Goal: Task Accomplishment & Management: Manage account settings

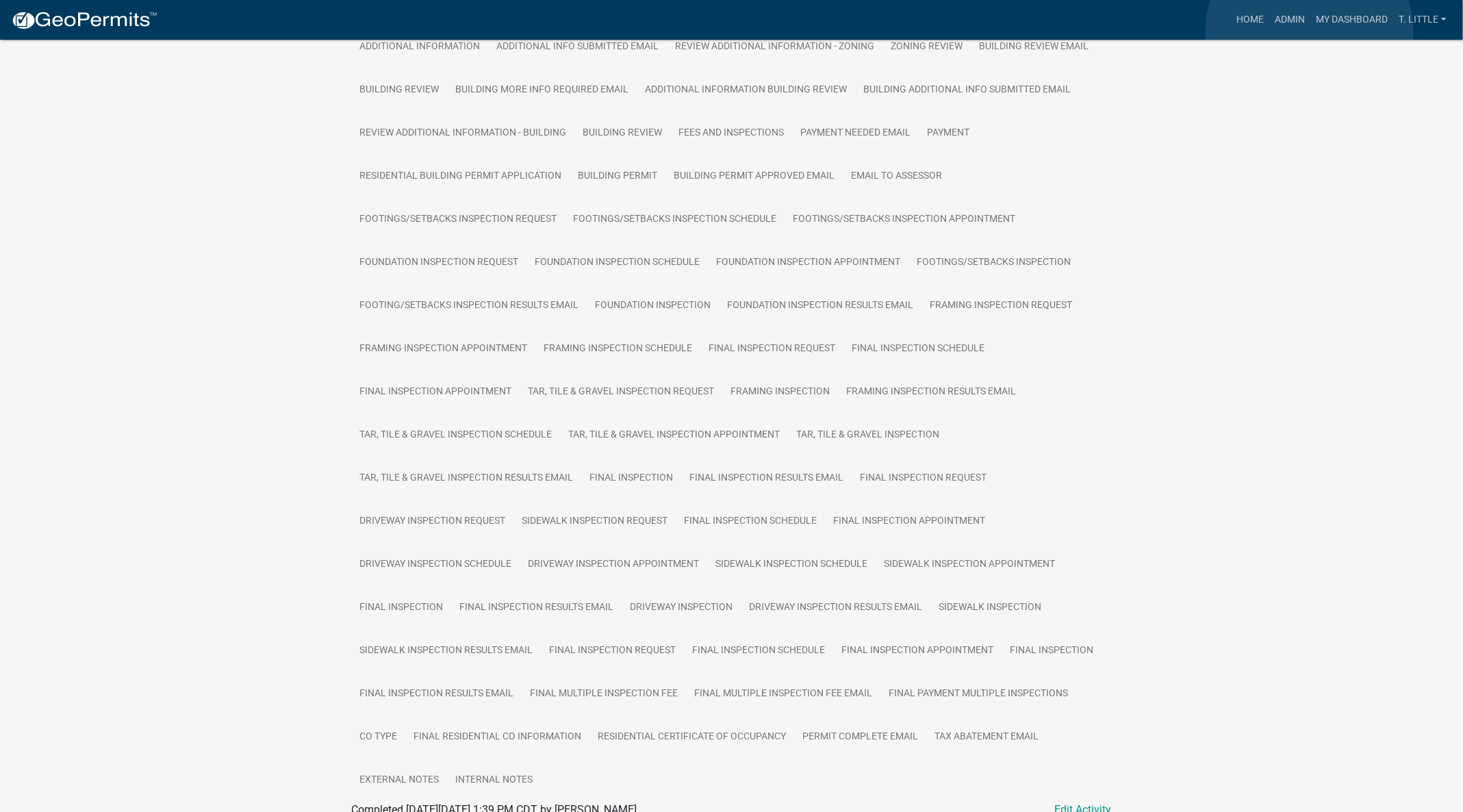
click at [1310, 31] on link "My Dashboard" at bounding box center [1352, 20] width 83 height 26
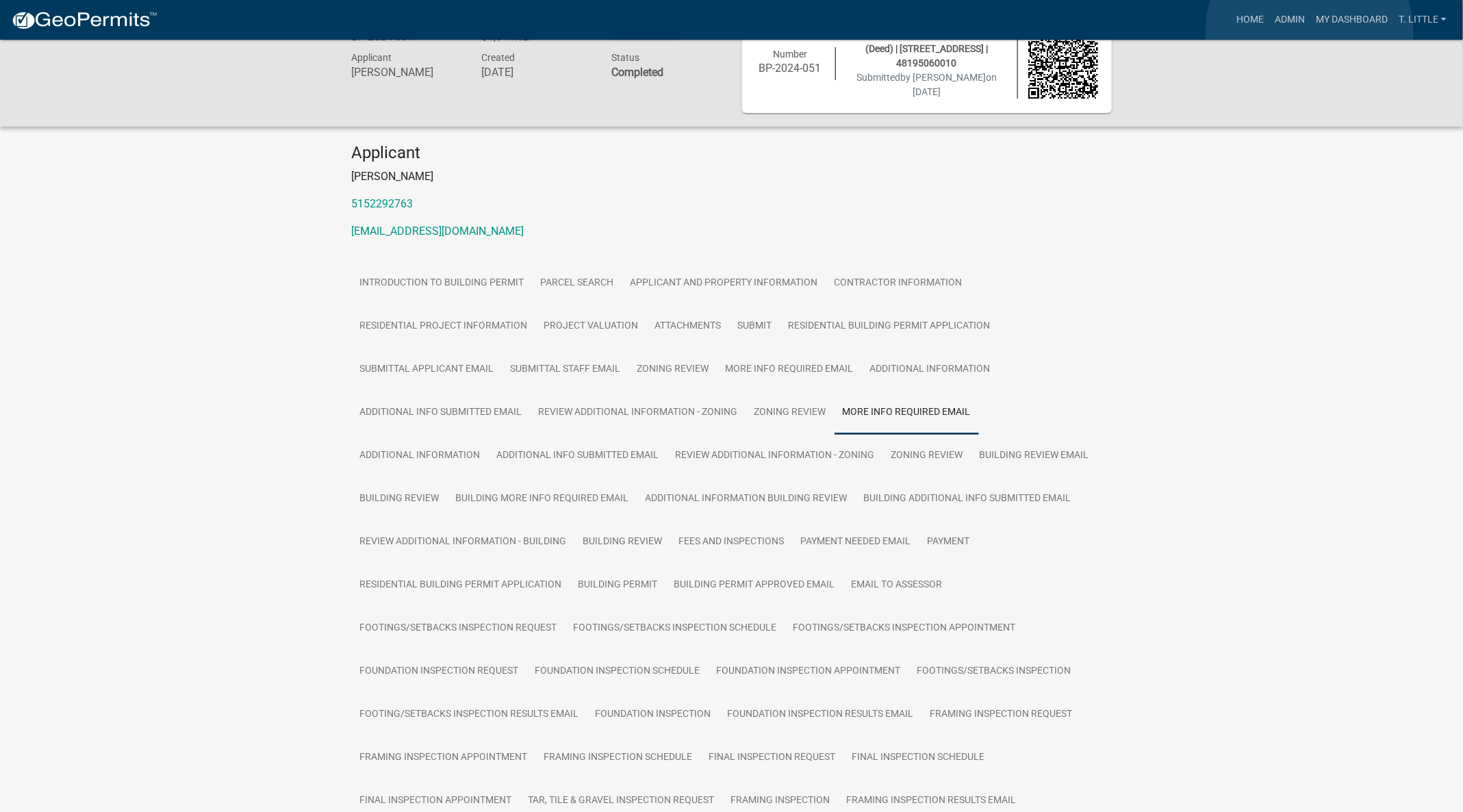
scroll to position [40, 0]
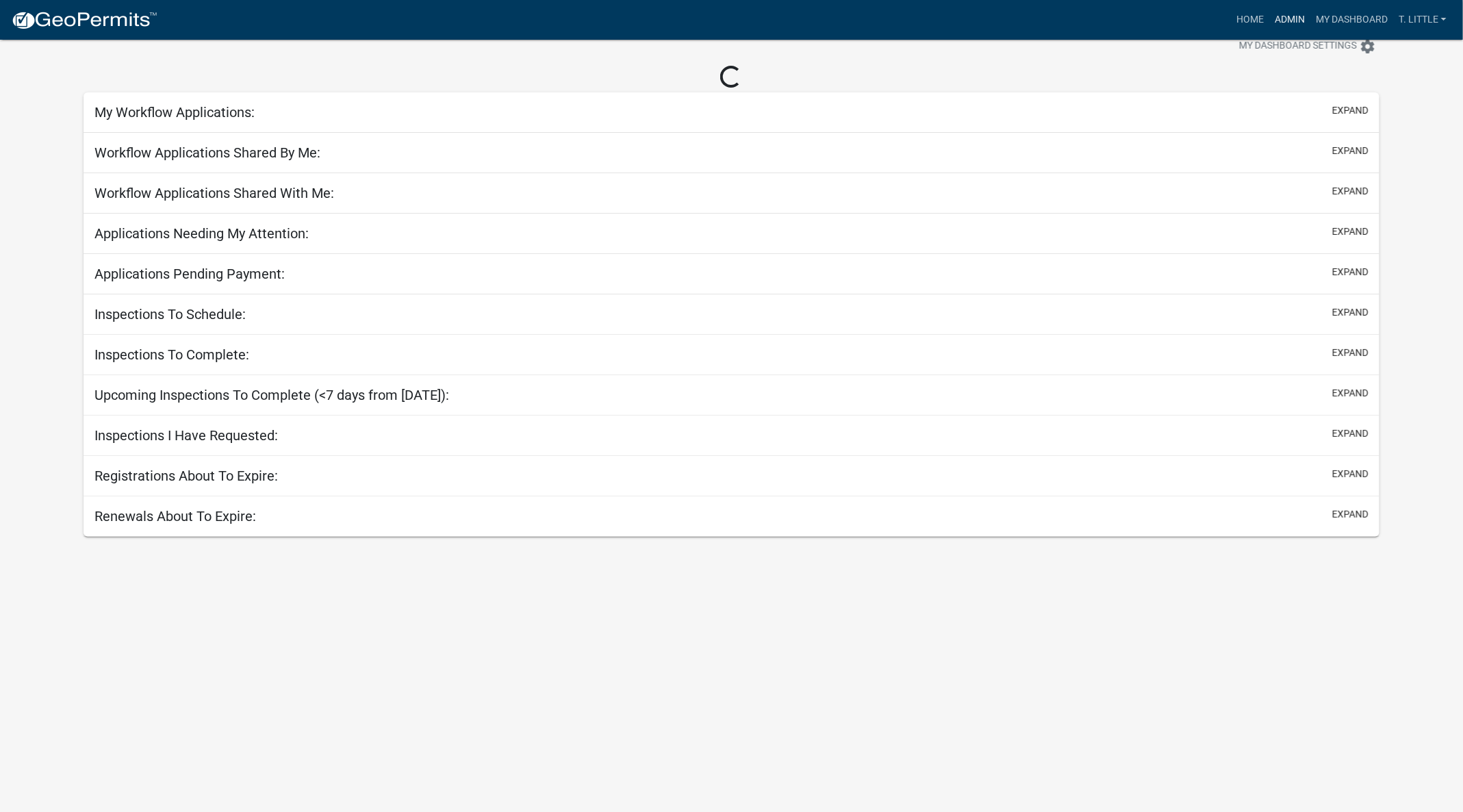
click at [1295, 20] on link "Admin" at bounding box center [1290, 20] width 41 height 26
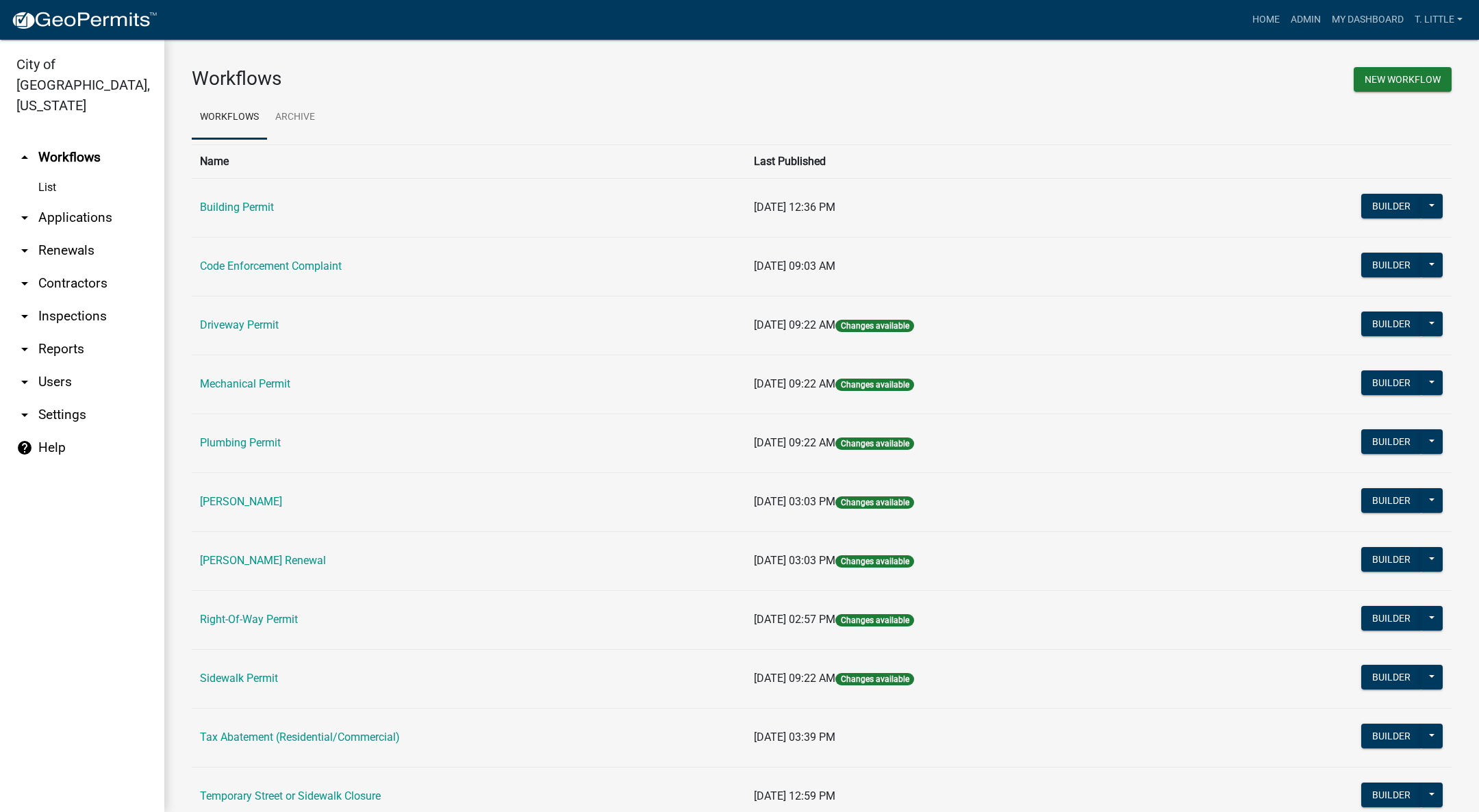
click at [219, 198] on td "Building Permit" at bounding box center [469, 207] width 554 height 59
click at [218, 209] on link "Building Permit" at bounding box center [237, 207] width 74 height 13
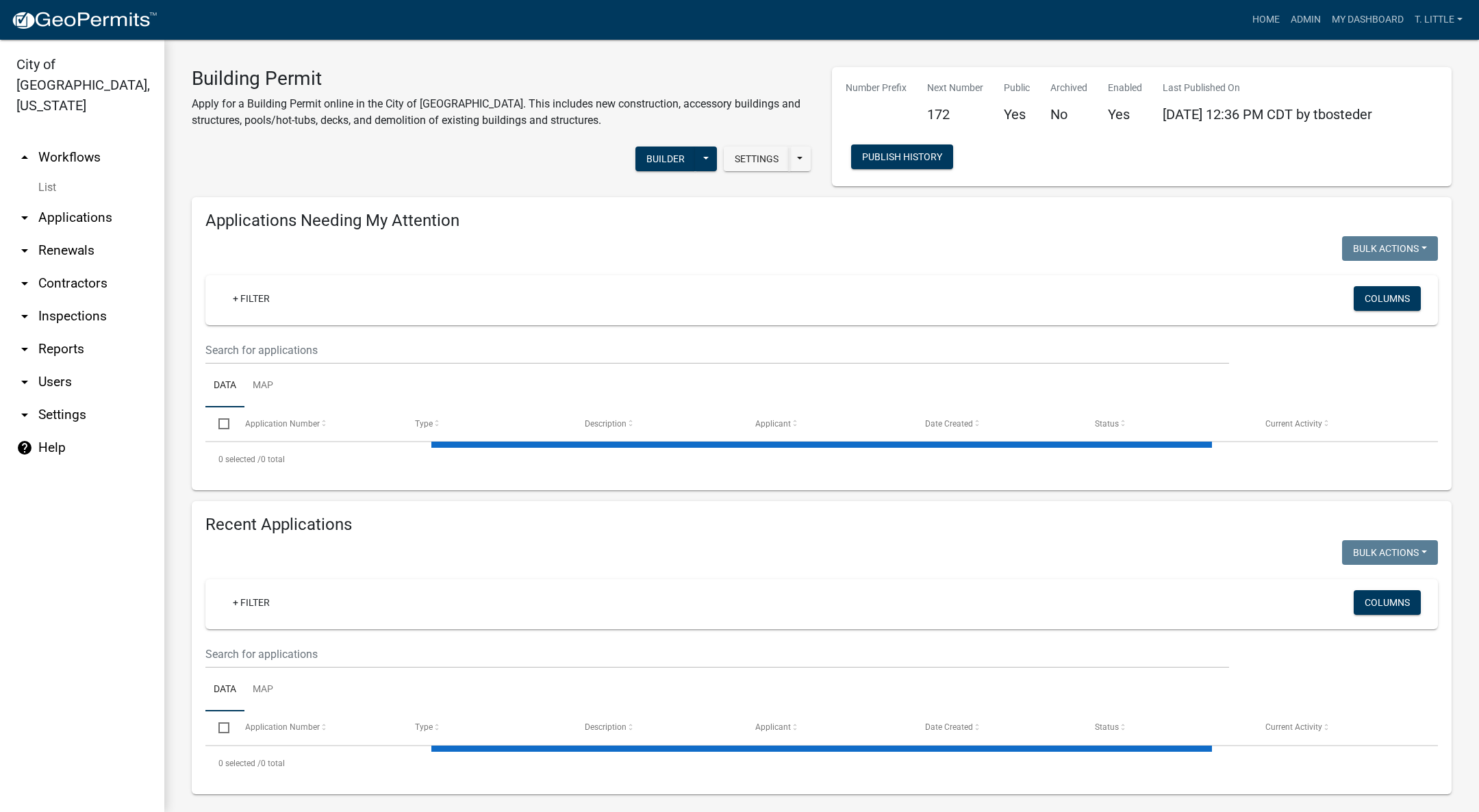
select select "3: 100"
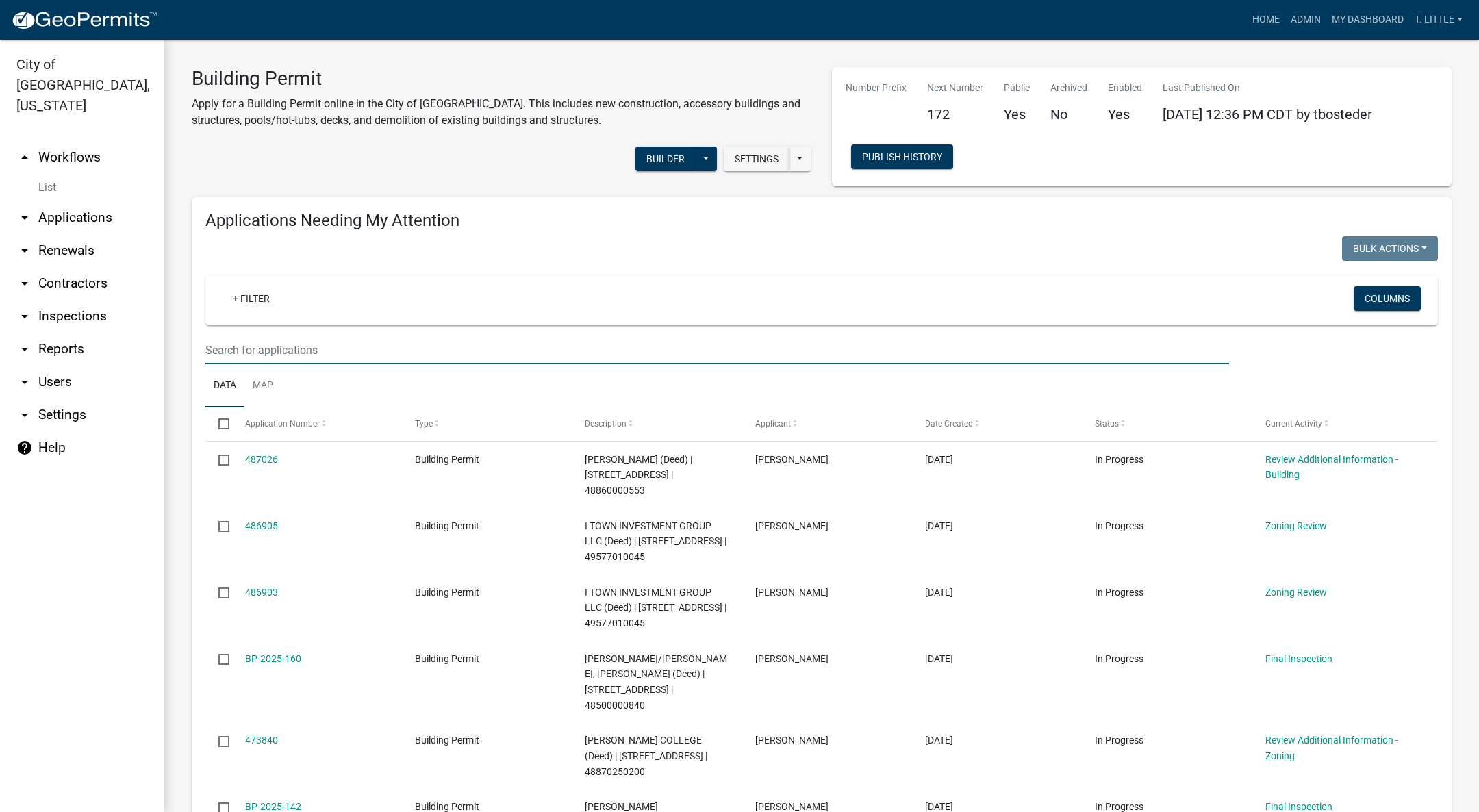
click at [447, 356] on input "text" at bounding box center [717, 351] width 1024 height 28
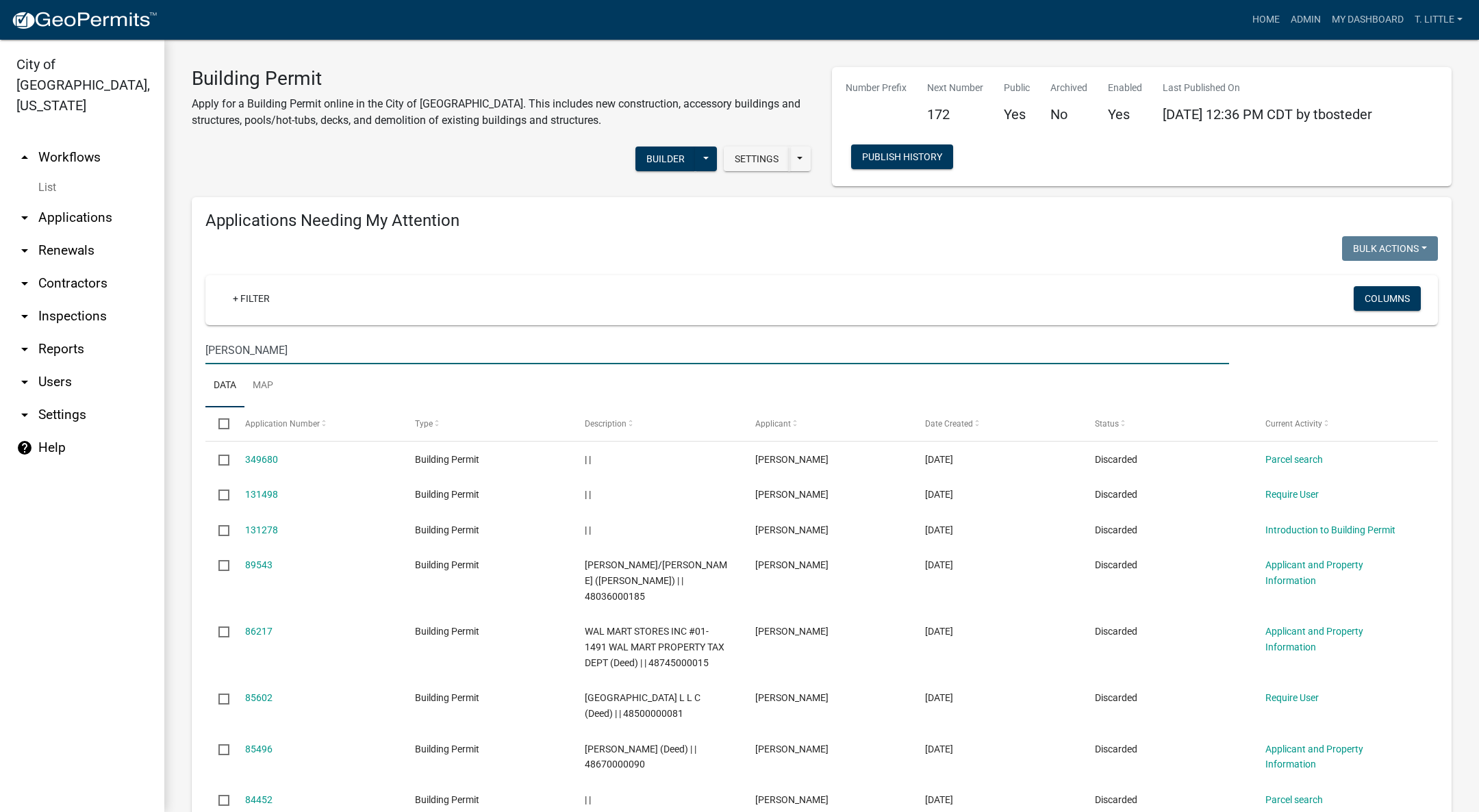
type input "Timothy Robinson"
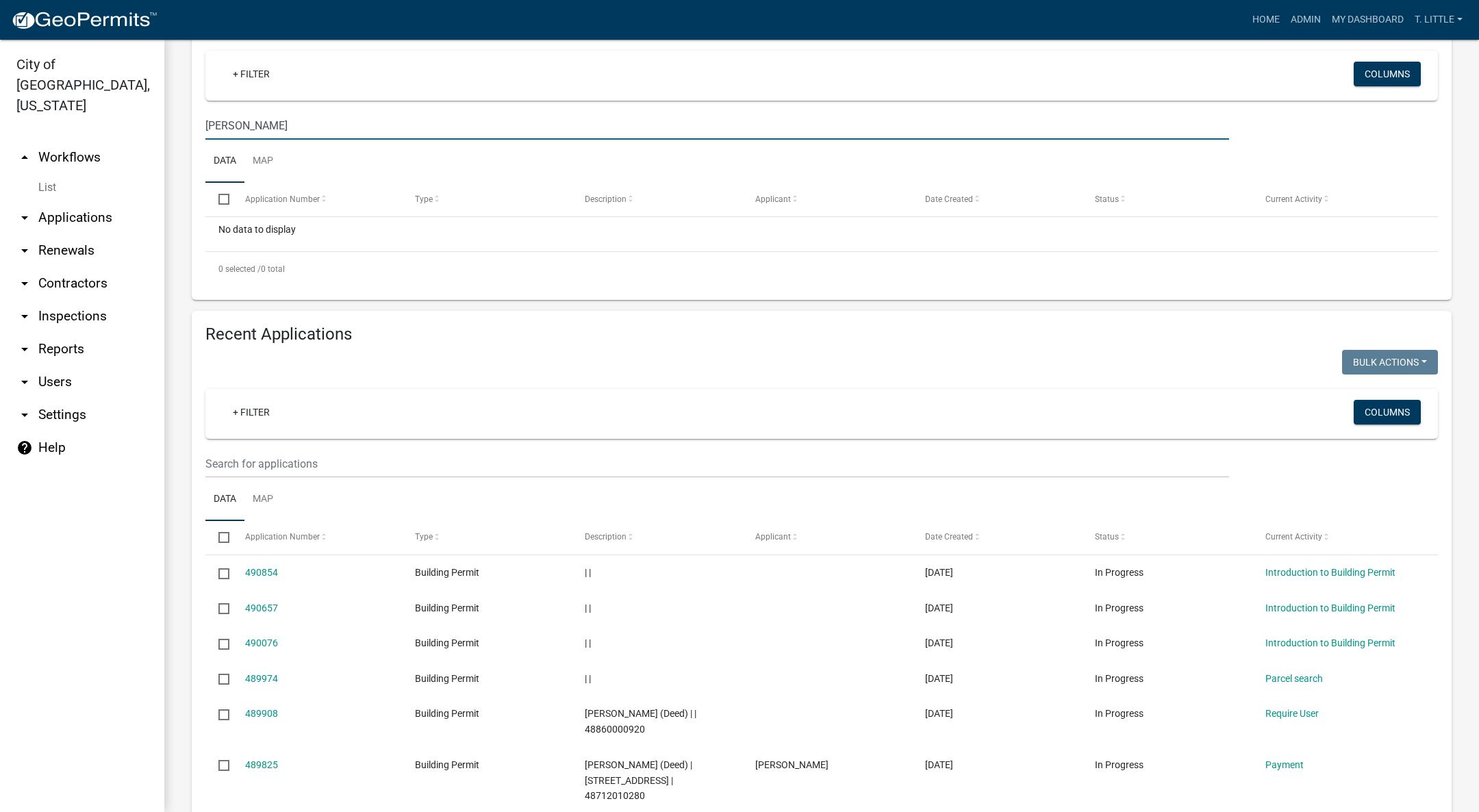
scroll to position [308, 0]
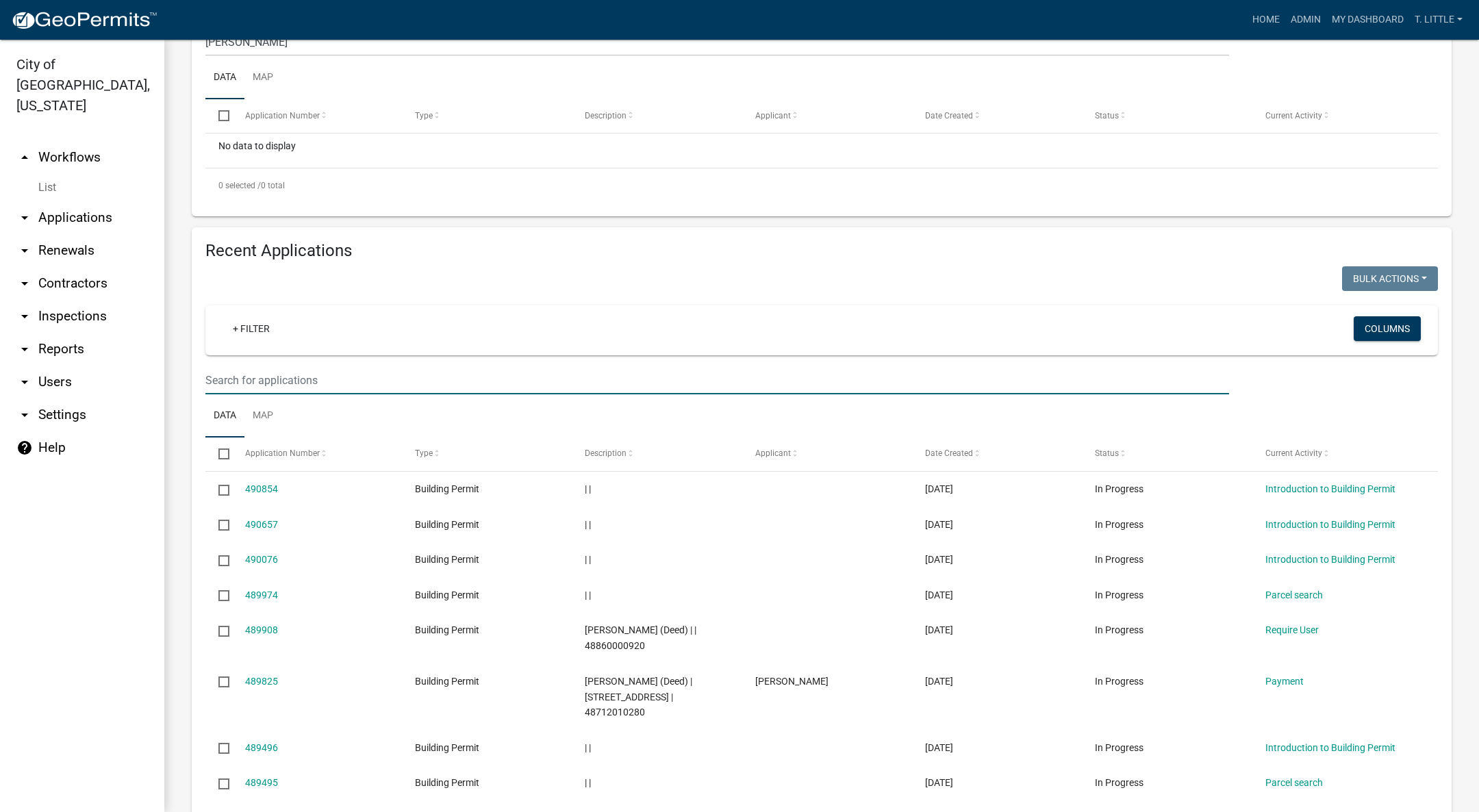
click at [667, 383] on input "text" at bounding box center [717, 380] width 1024 height 28
type input "Robinson"
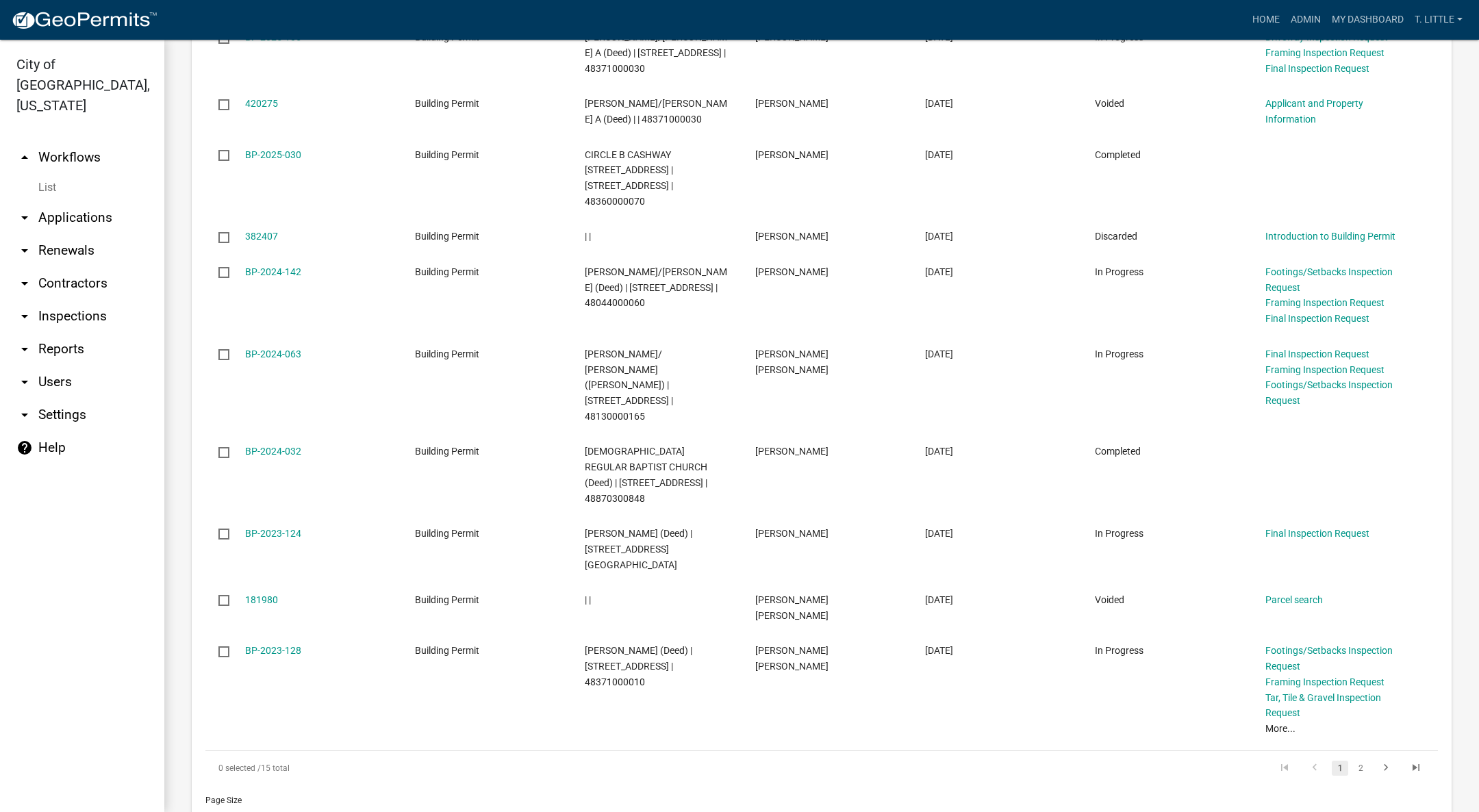
scroll to position [784, 0]
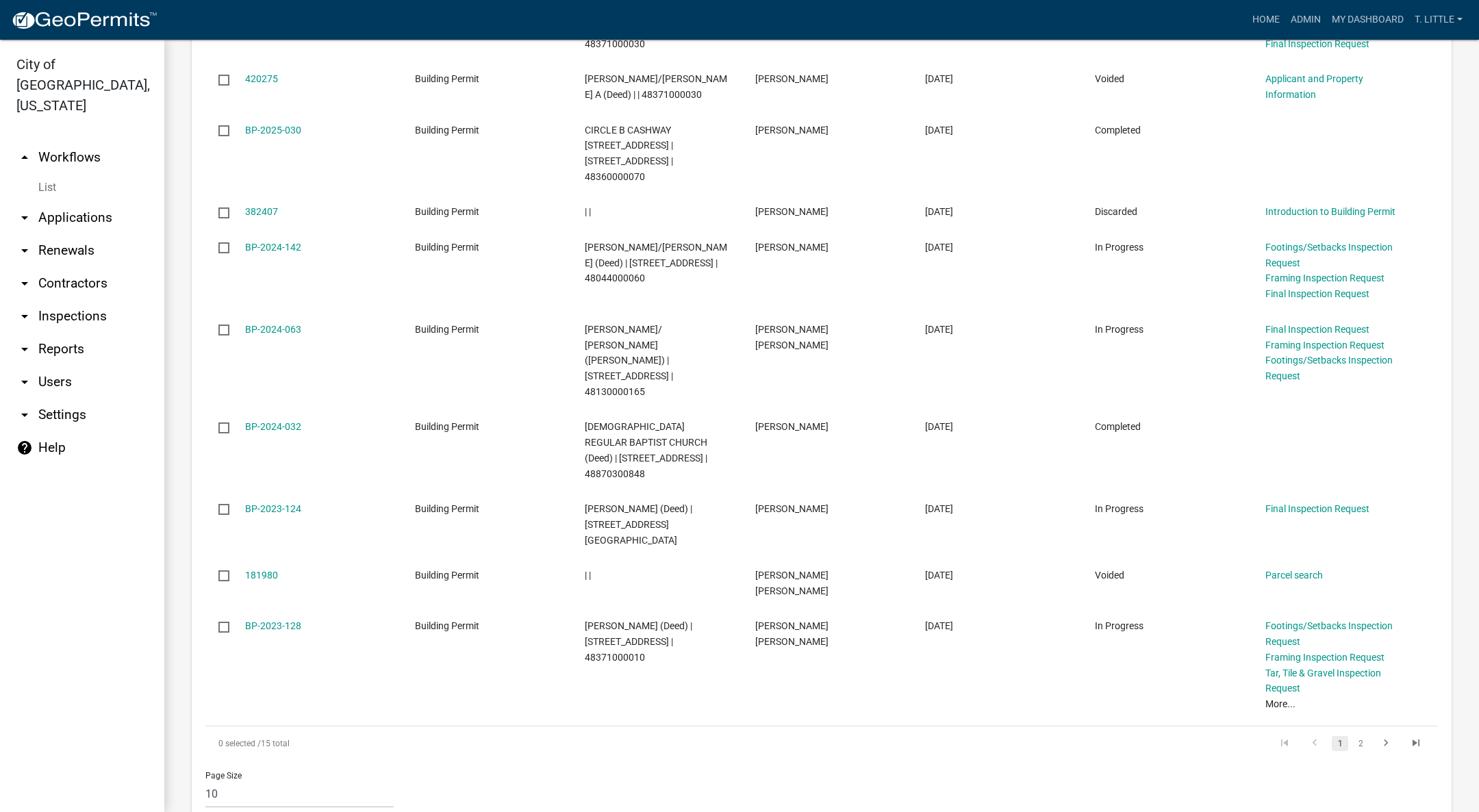
click at [271, 620] on link "BP-2023-128" at bounding box center [273, 625] width 56 height 11
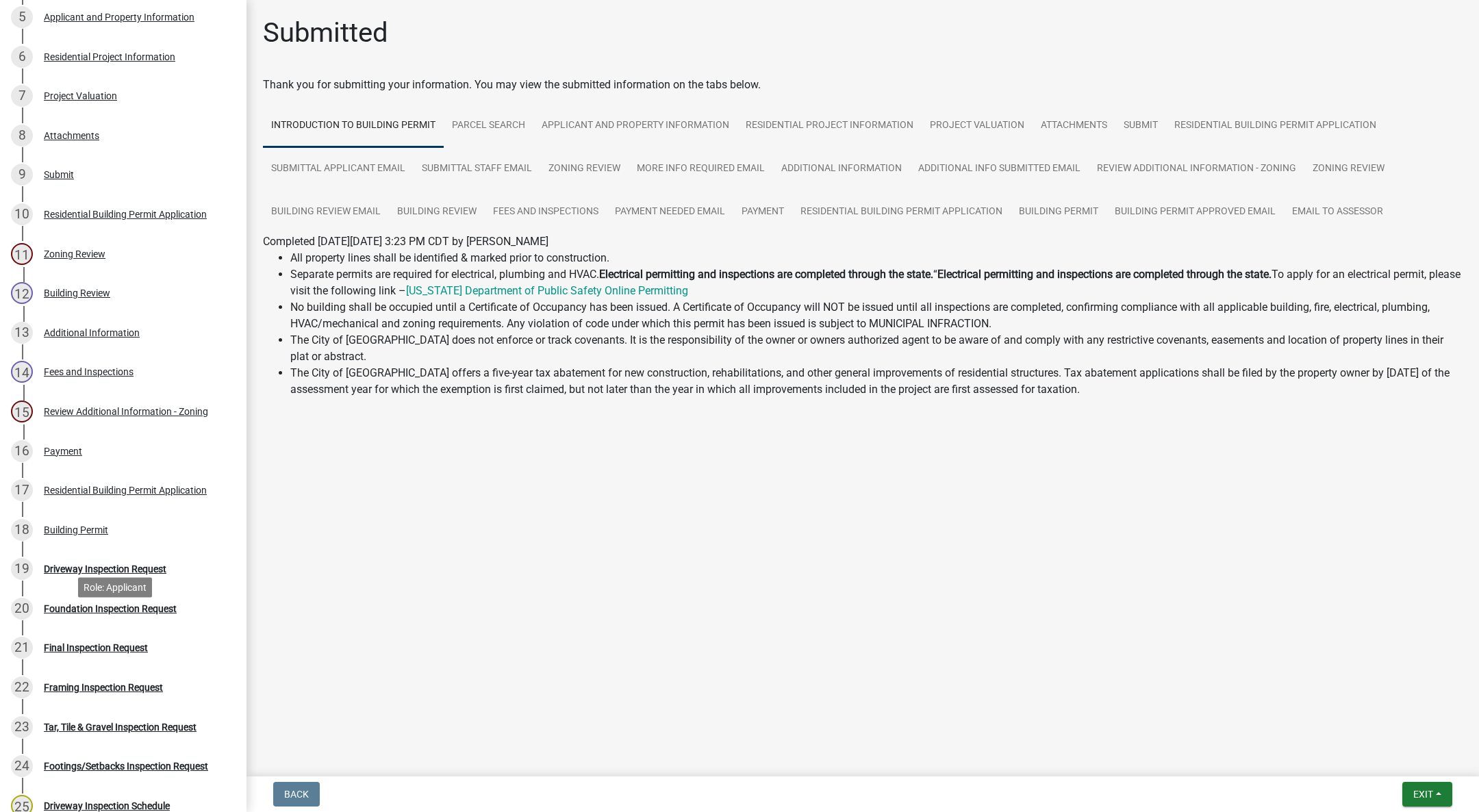
scroll to position [411, 0]
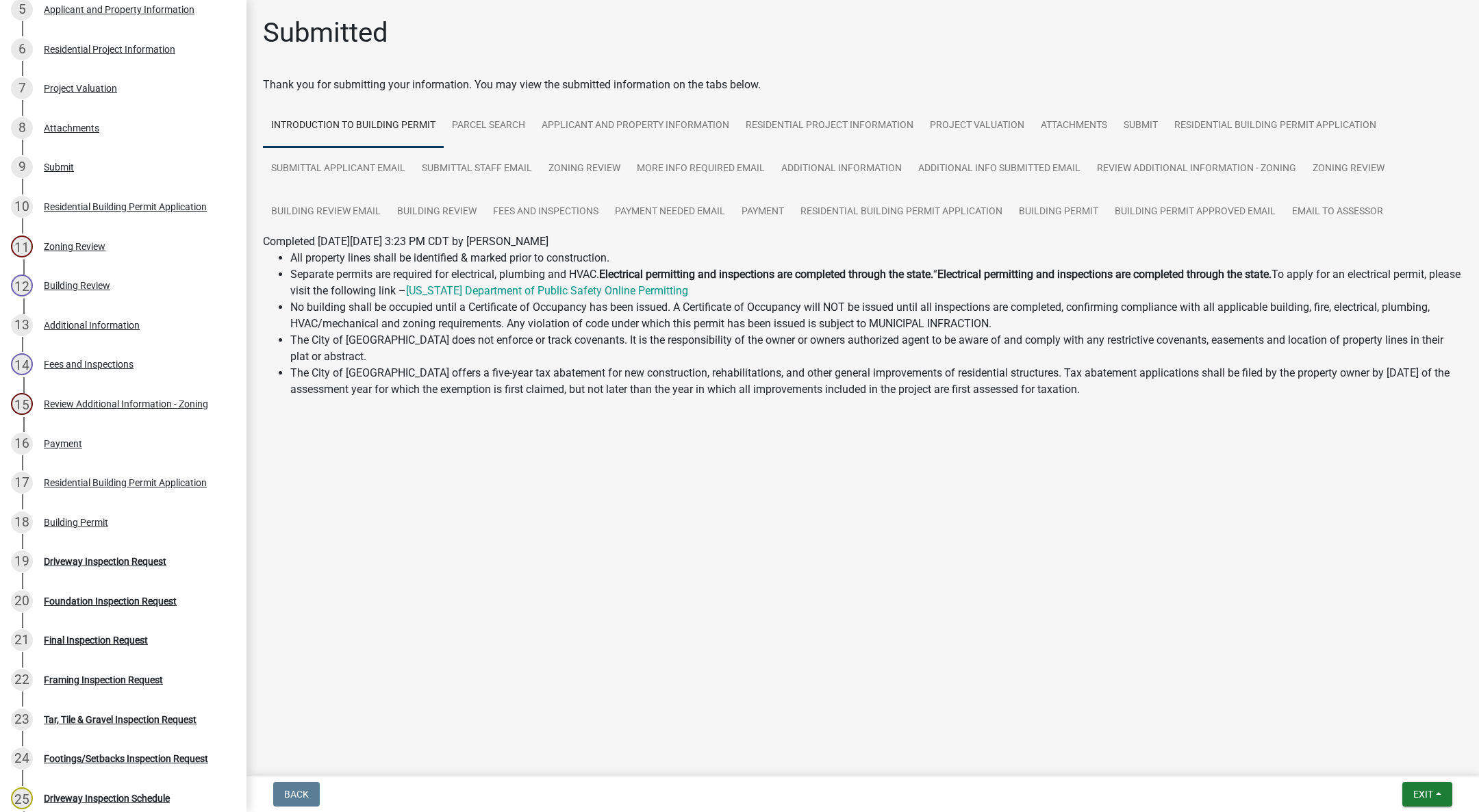
click at [117, 552] on div "19 Driveway Inspection Request" at bounding box center [117, 561] width 214 height 22
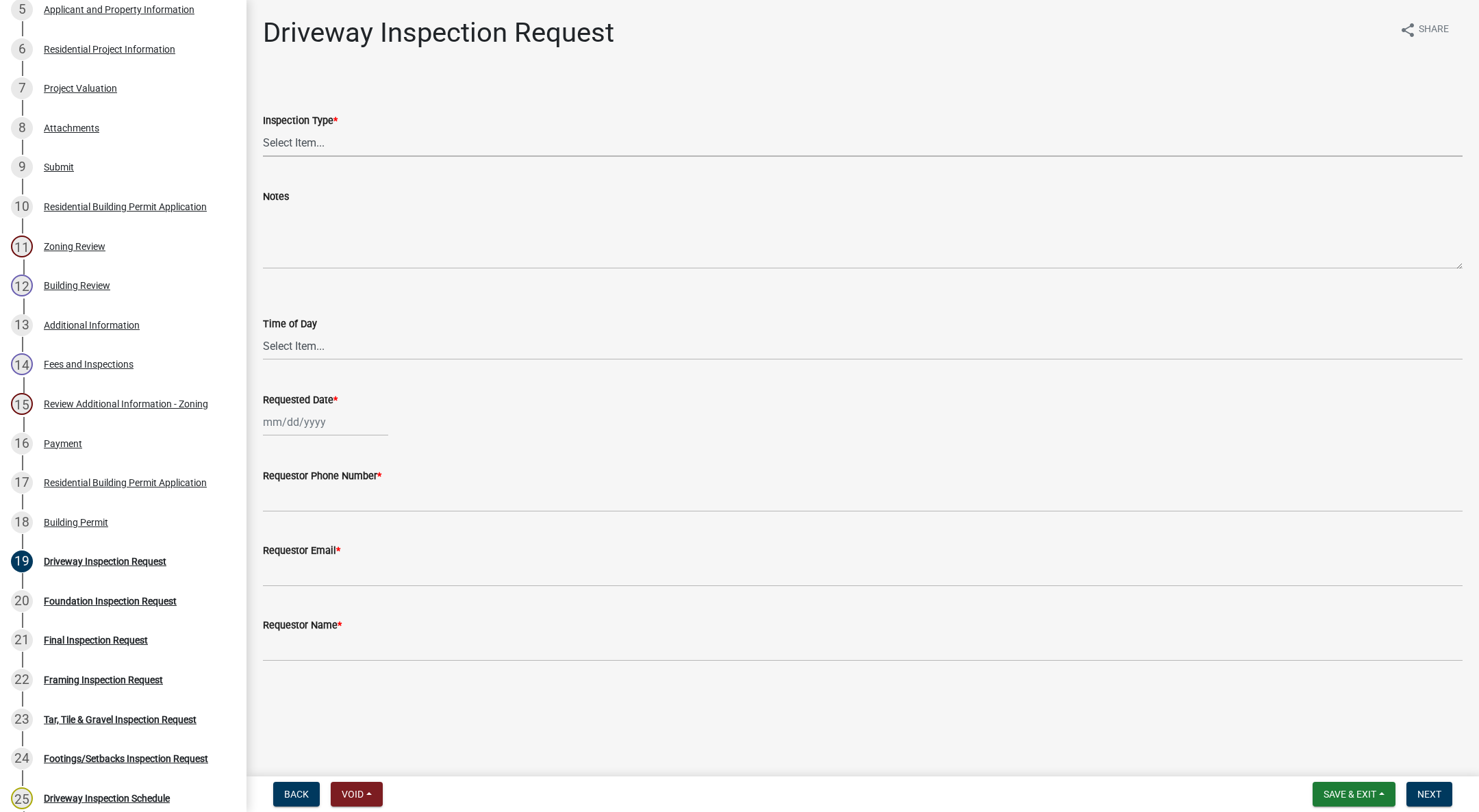
click at [299, 131] on select "Select Item... Driveway" at bounding box center [863, 143] width 1200 height 28
click at [263, 128] on select "Select Item... Driveway" at bounding box center [863, 143] width 1200 height 28
select select "31d1f77b-2535-448a-860d-f15fb204707d"
click at [292, 341] on select "Select Item... AM PM" at bounding box center [863, 346] width 1200 height 28
click at [263, 332] on select "Select Item... AM PM" at bounding box center [863, 346] width 1200 height 28
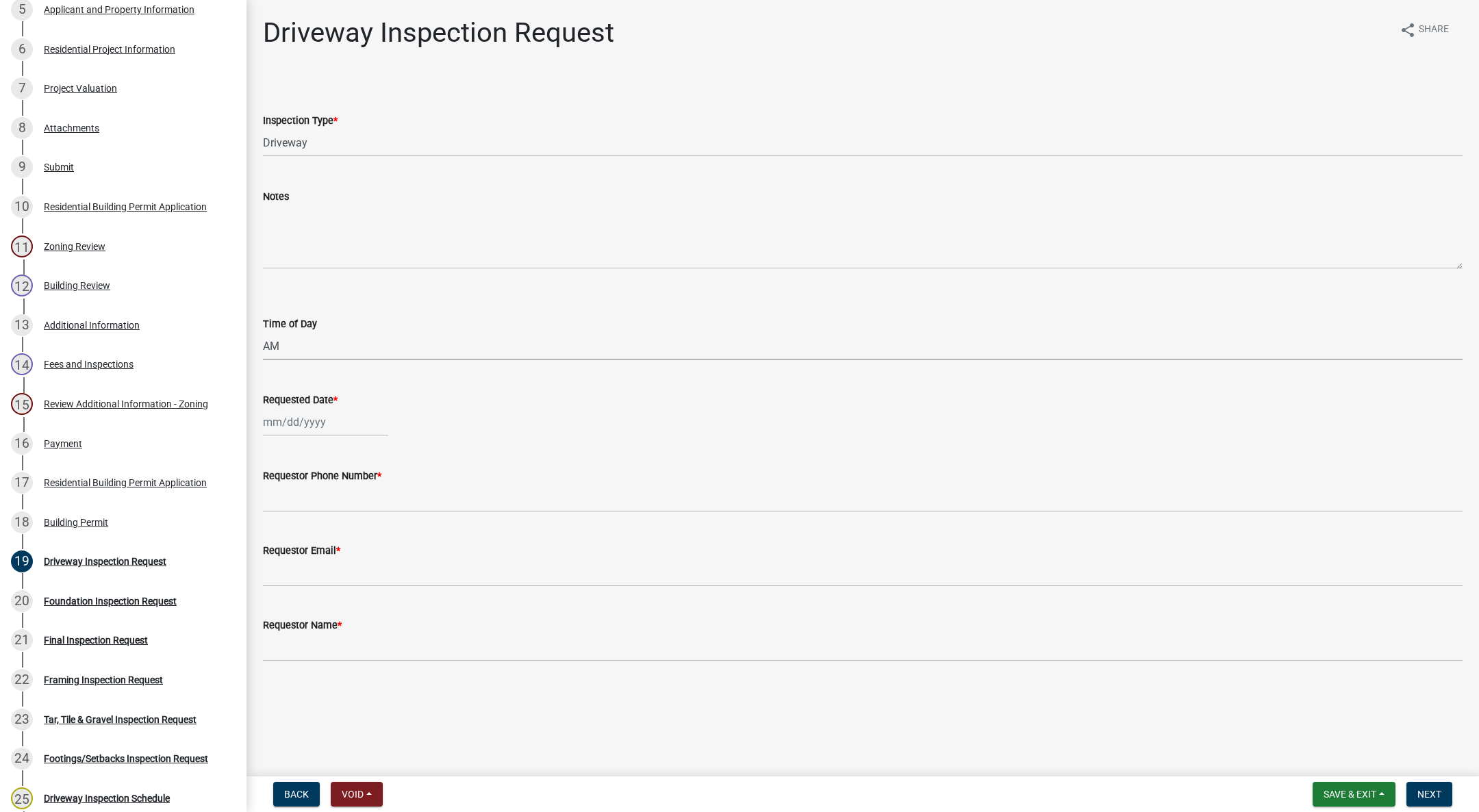
select select "88af556d-fdf1-454b-b933-61cadeae1443"
select select "10"
select select "2025"
click at [291, 419] on div "Jan Feb Mar Apr May Jun Jul Aug Sep Oct Nov Dec 1525 1526 1527 1528 1529 1530 1…" at bounding box center [325, 422] width 125 height 28
click at [370, 510] on div "10" at bounding box center [364, 517] width 22 height 22
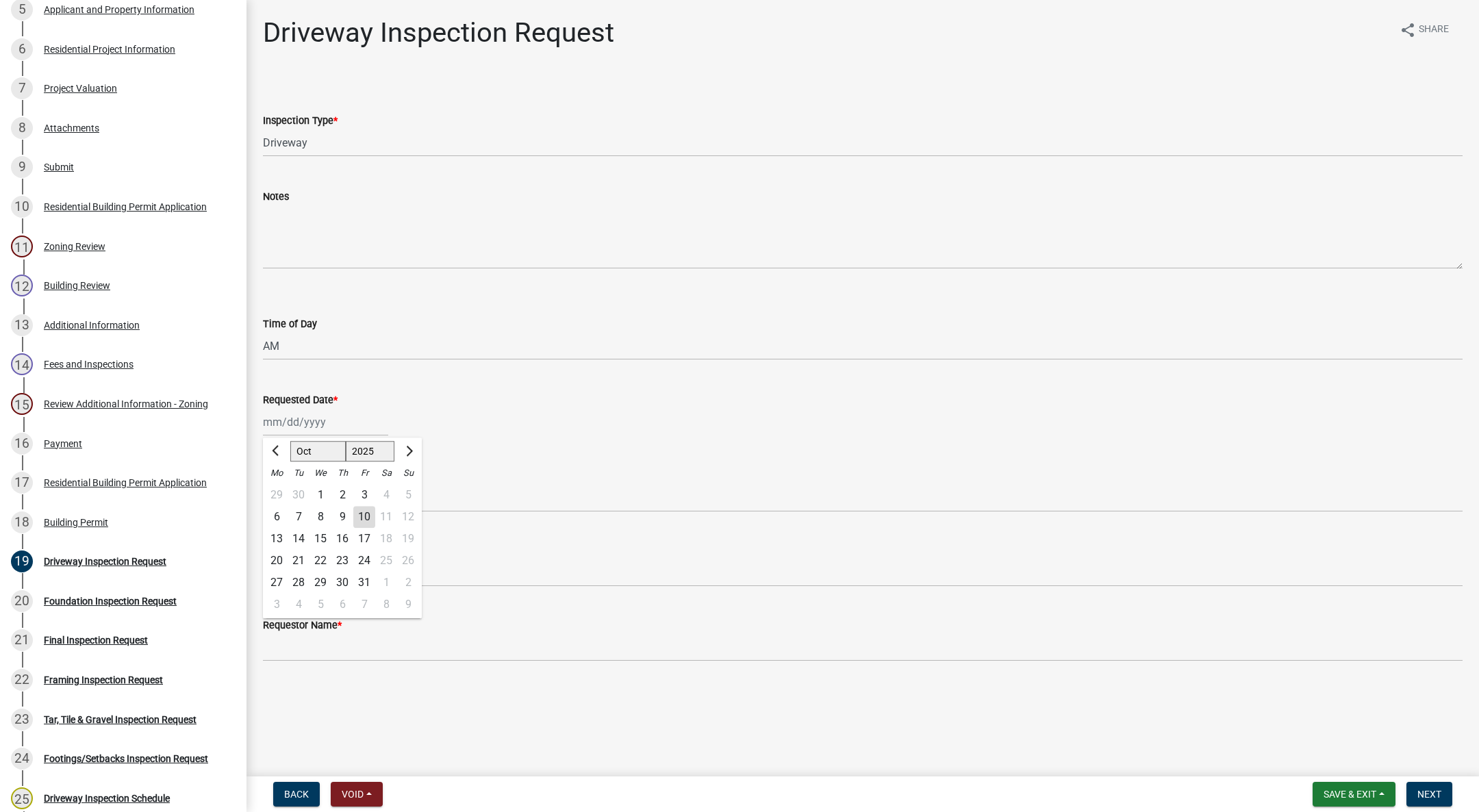
type input "[DATE]"
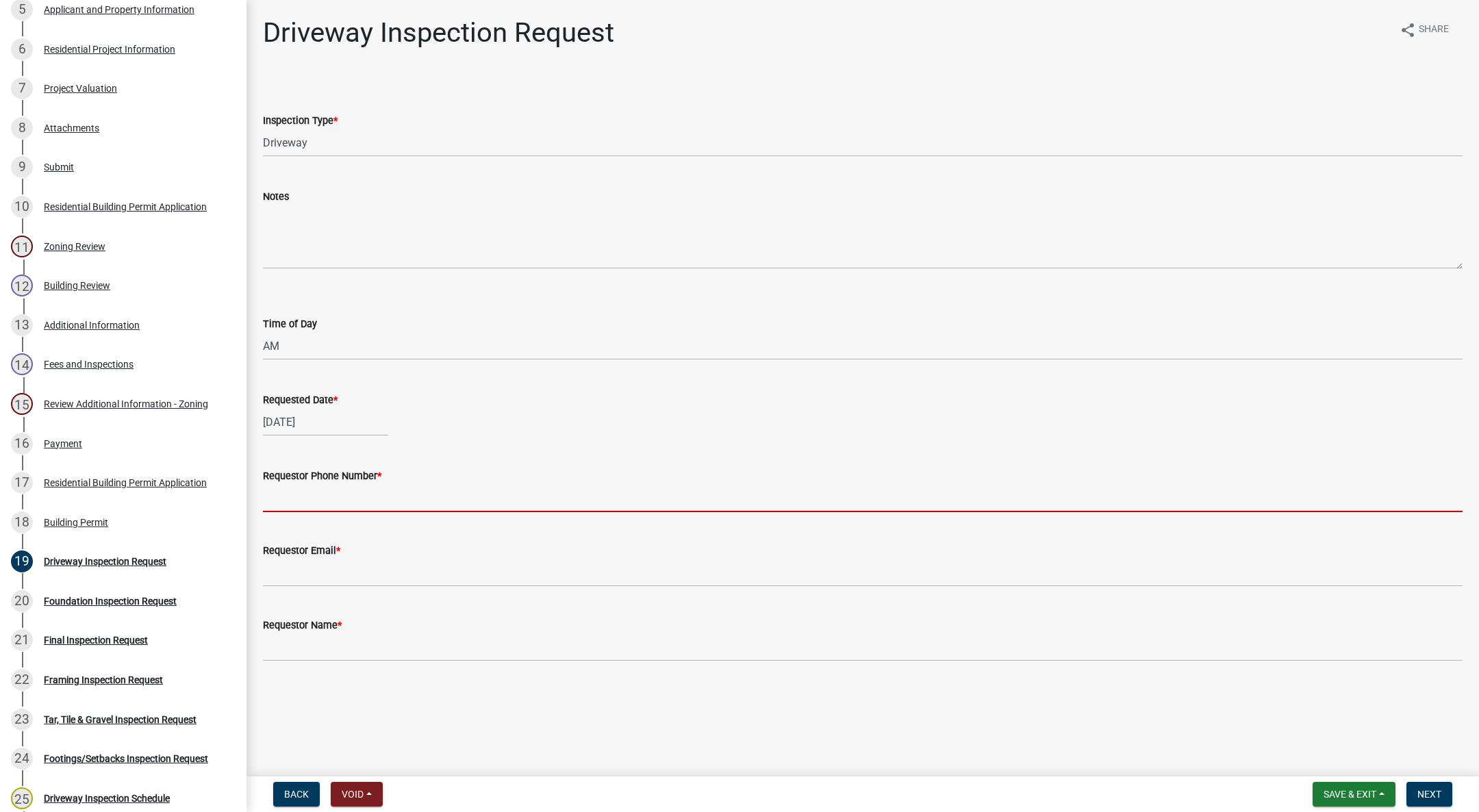
click at [328, 510] on input "Requestor Phone Number *" at bounding box center [863, 498] width 1200 height 28
type input "555-555-5555"
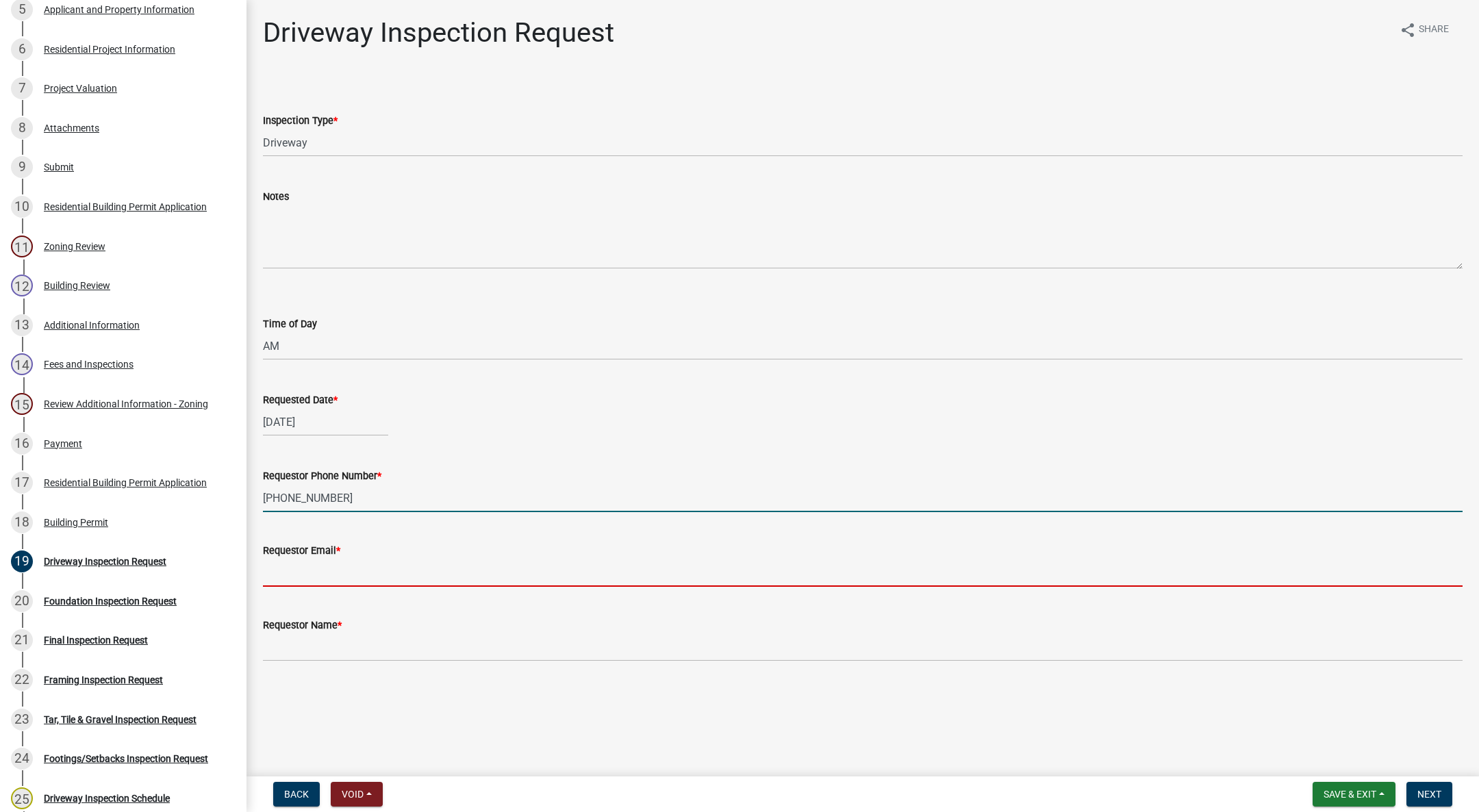
click at [387, 561] on input "Requestor Email *" at bounding box center [863, 573] width 1200 height 28
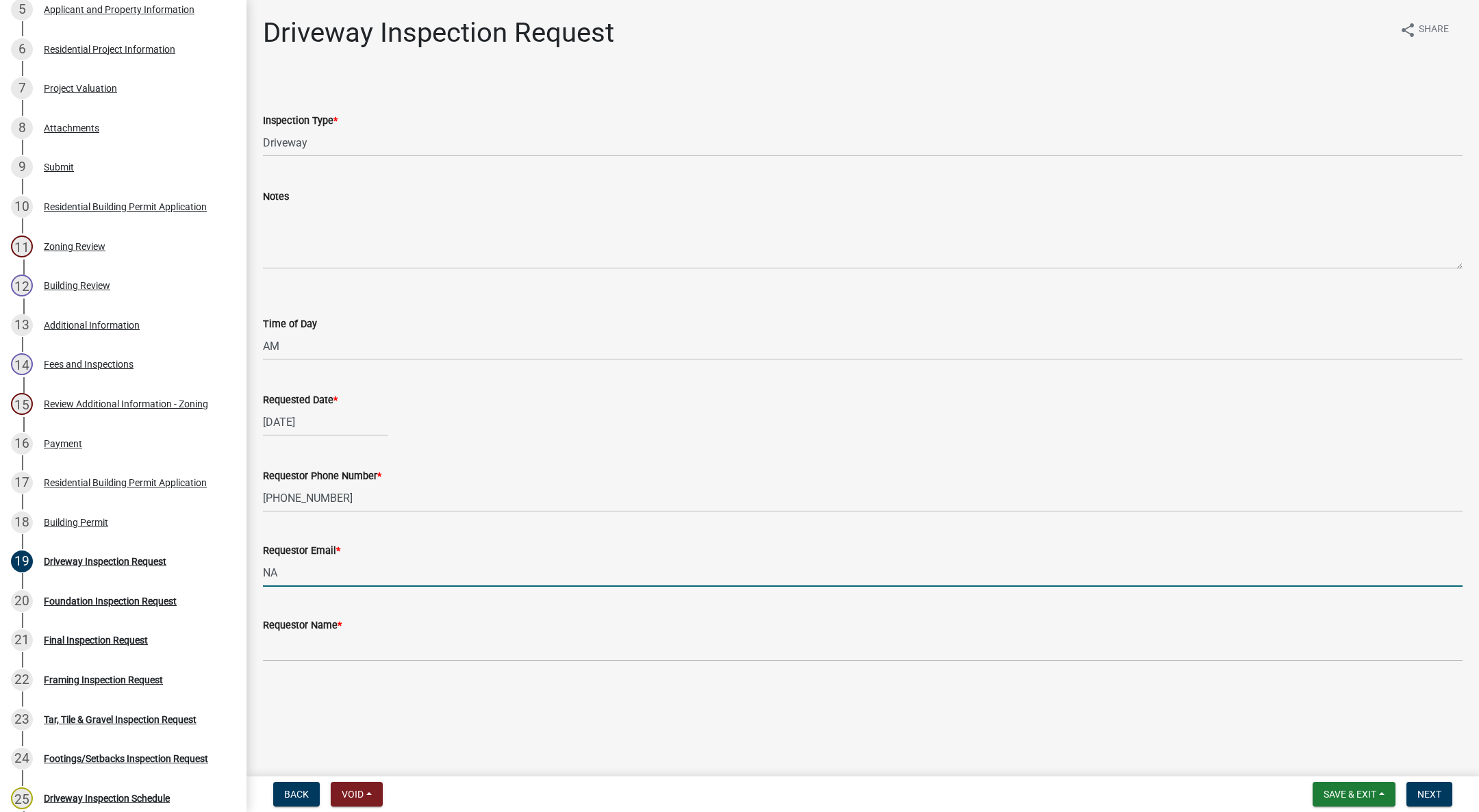
type input "NA@gmail.com"
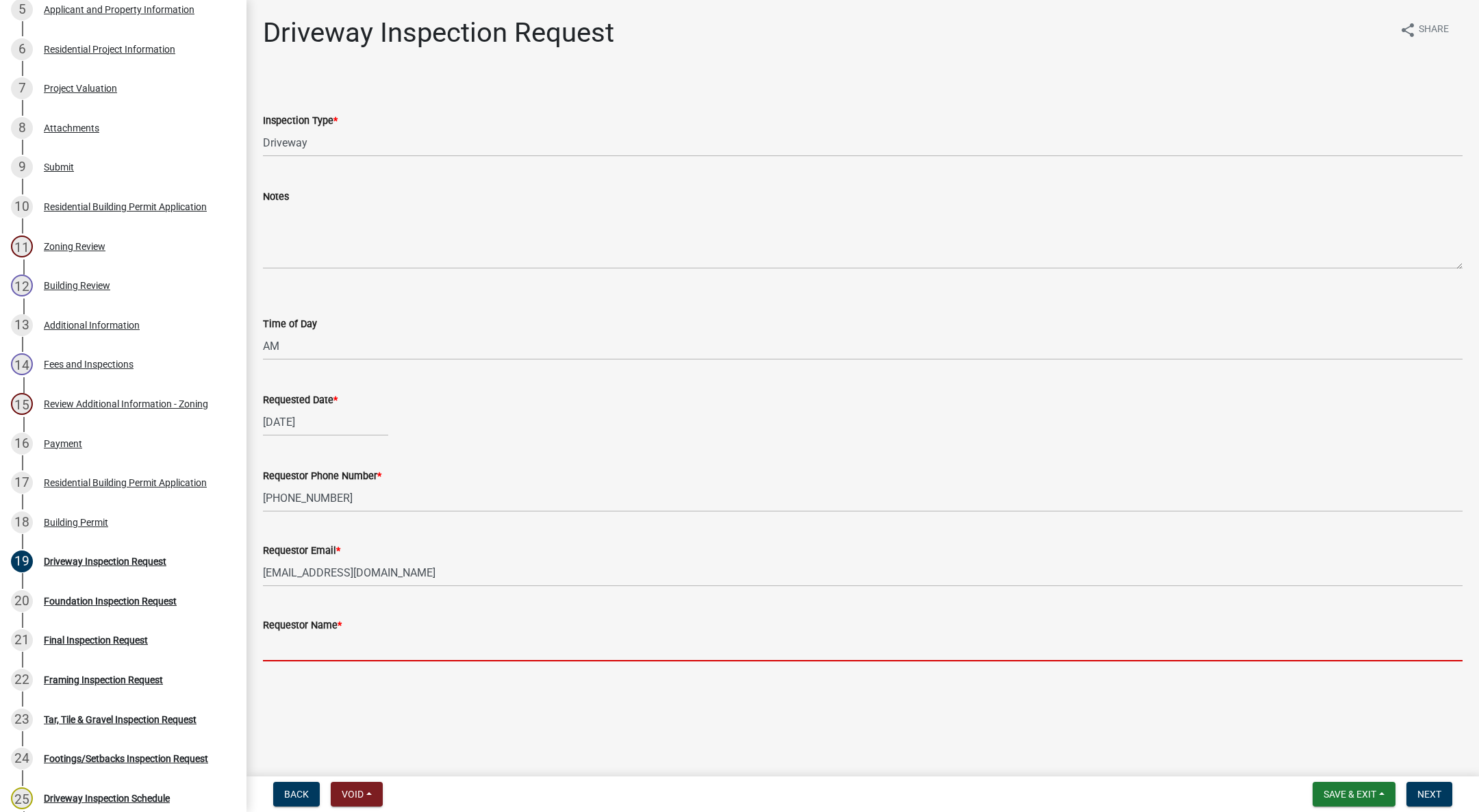
click at [372, 643] on input "Requestor Name *" at bounding box center [863, 647] width 1200 height 28
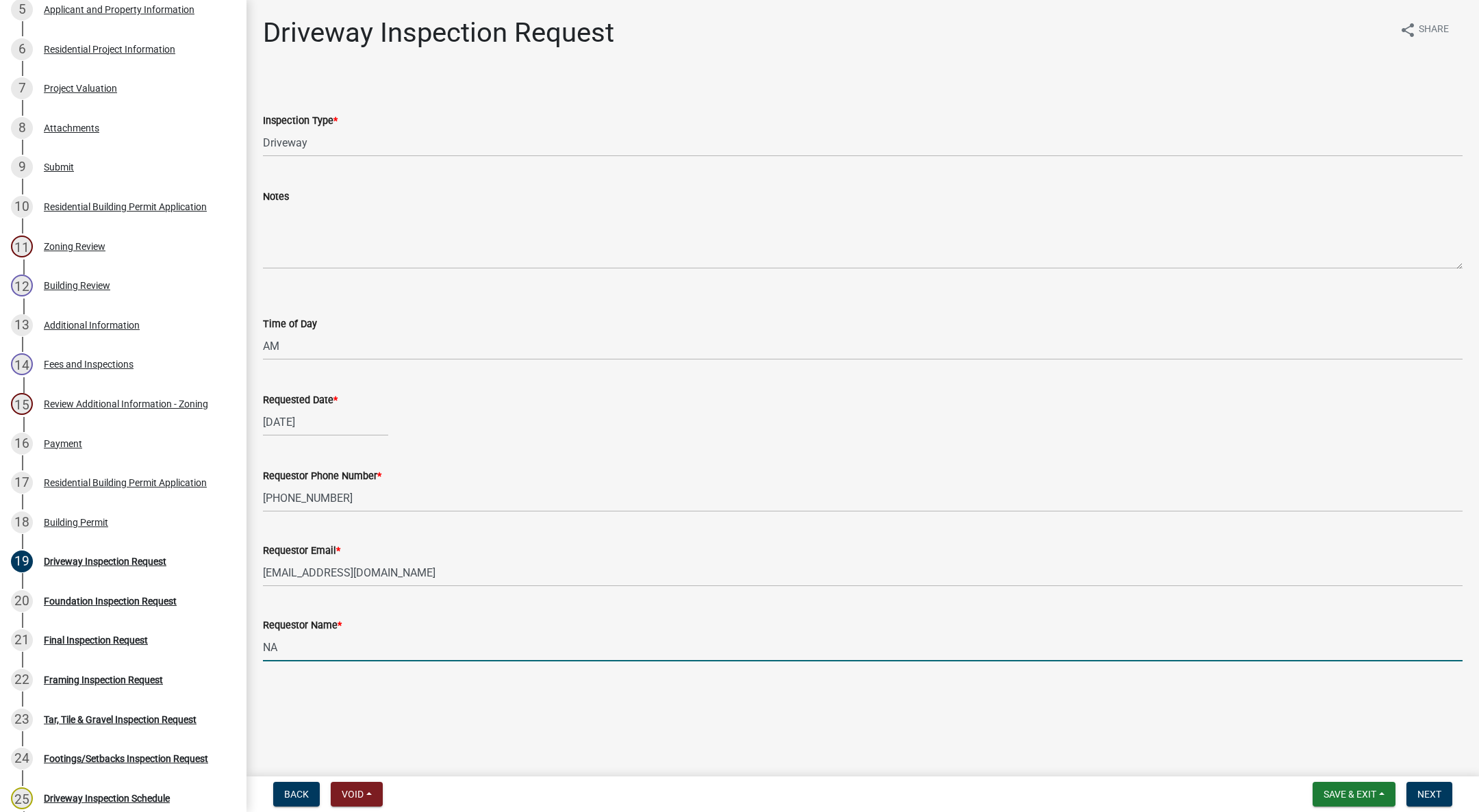
type input "NA"
click at [1435, 786] on button "Next" at bounding box center [1429, 794] width 46 height 25
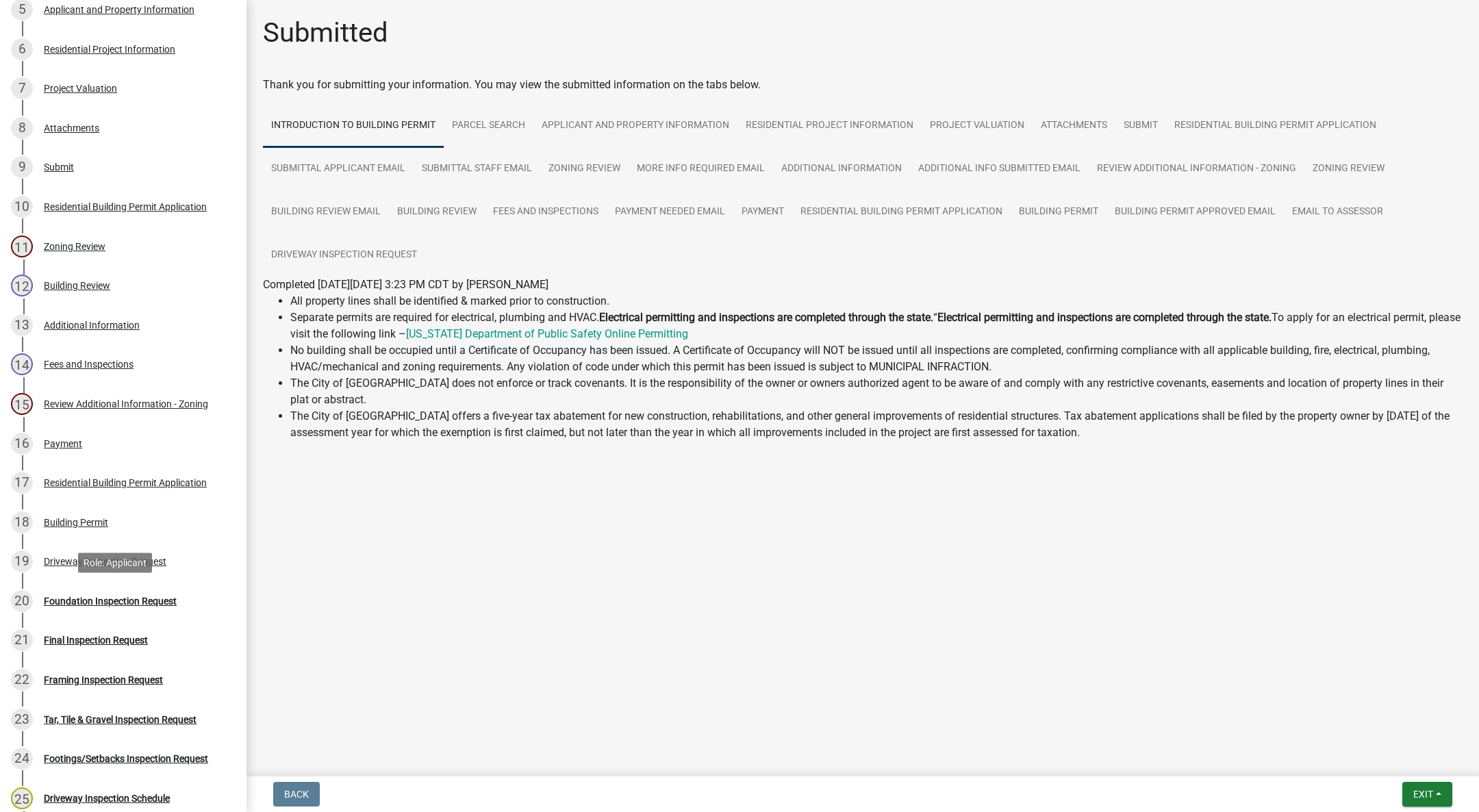
click at [70, 596] on div "Foundation Inspection Request" at bounding box center [110, 601] width 133 height 10
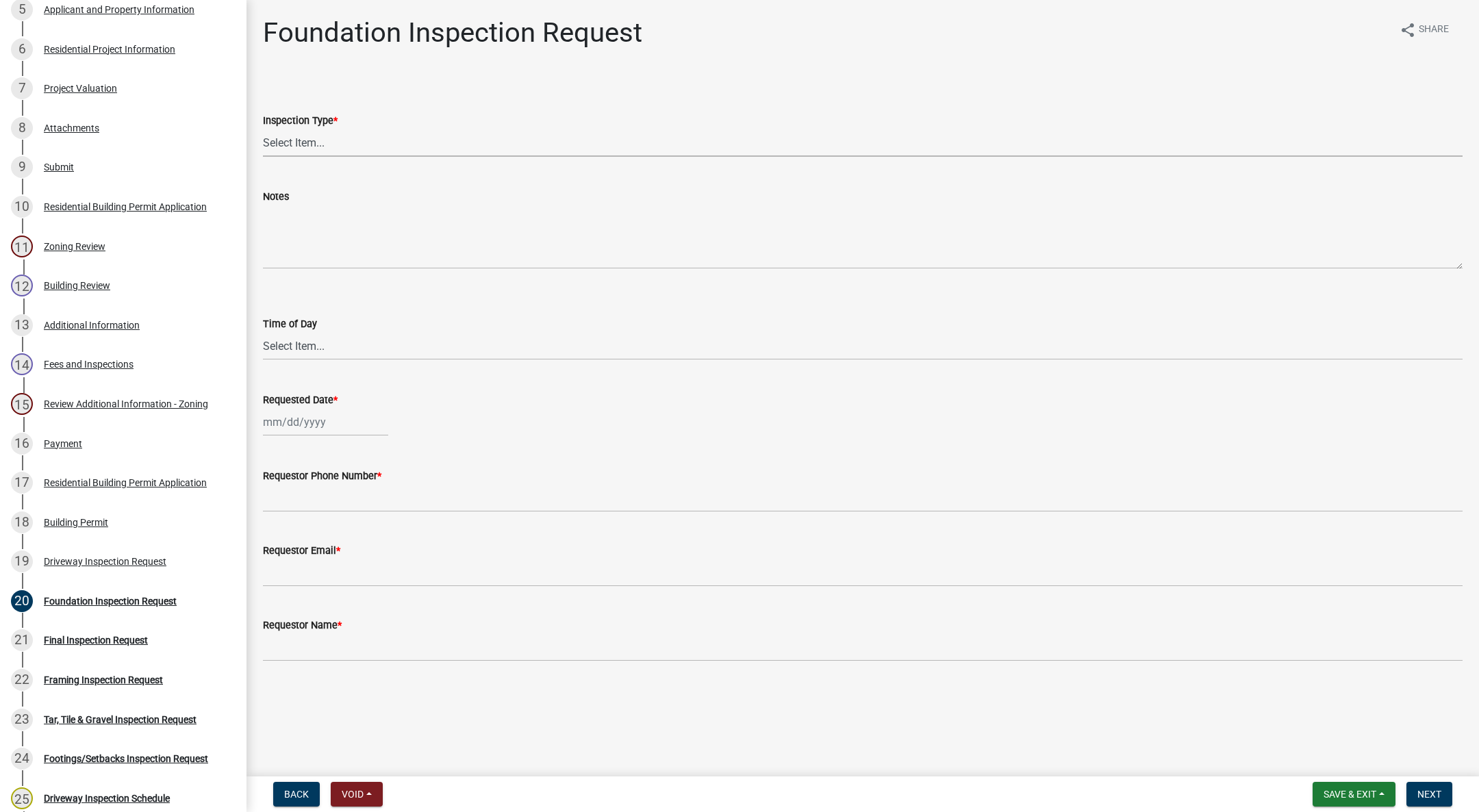
click at [310, 131] on select "Select Item... Foundation" at bounding box center [863, 143] width 1200 height 28
click at [263, 128] on select "Select Item... Foundation" at bounding box center [863, 143] width 1200 height 28
select select "d070bc68-320e-4daf-b0f4-9b1e3273afde"
click at [283, 344] on select "Select Item... AM PM" at bounding box center [863, 346] width 1200 height 28
click at [263, 332] on select "Select Item... AM PM" at bounding box center [863, 346] width 1200 height 28
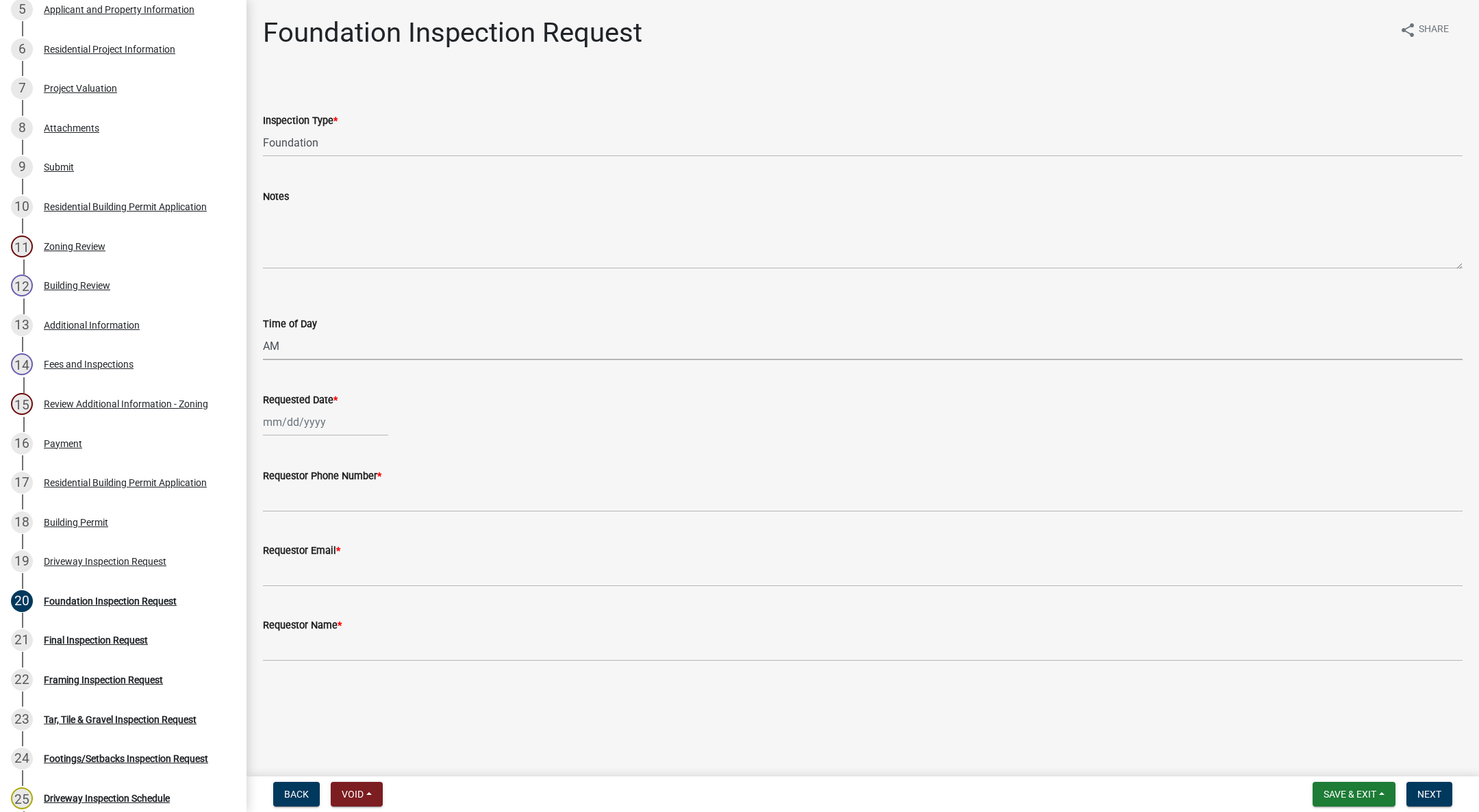
select select "88af556d-fdf1-454b-b933-61cadeae1443"
click at [306, 420] on div at bounding box center [325, 422] width 125 height 28
select select "10"
select select "2025"
click at [364, 510] on div "10" at bounding box center [364, 517] width 22 height 22
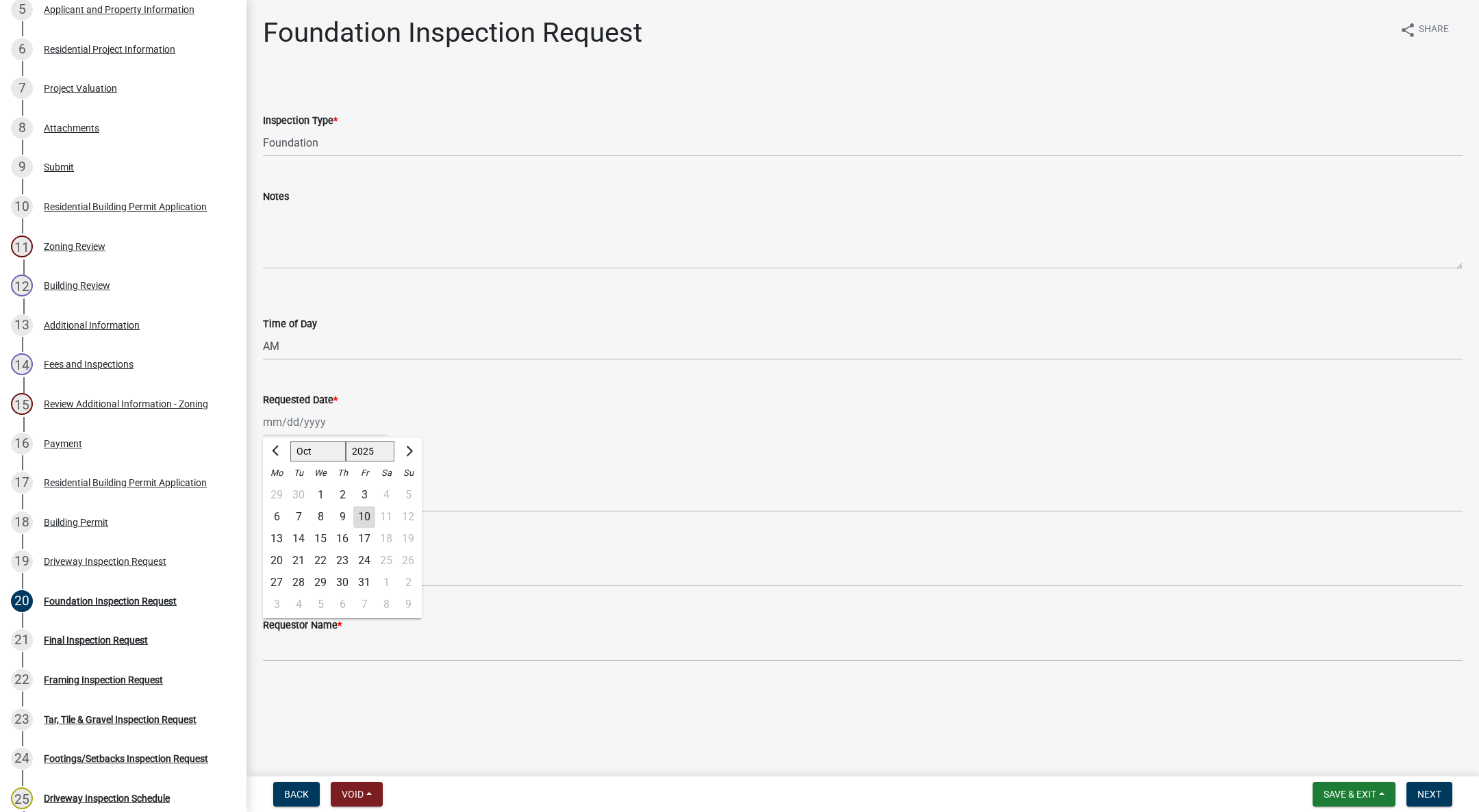
type input "[DATE]"
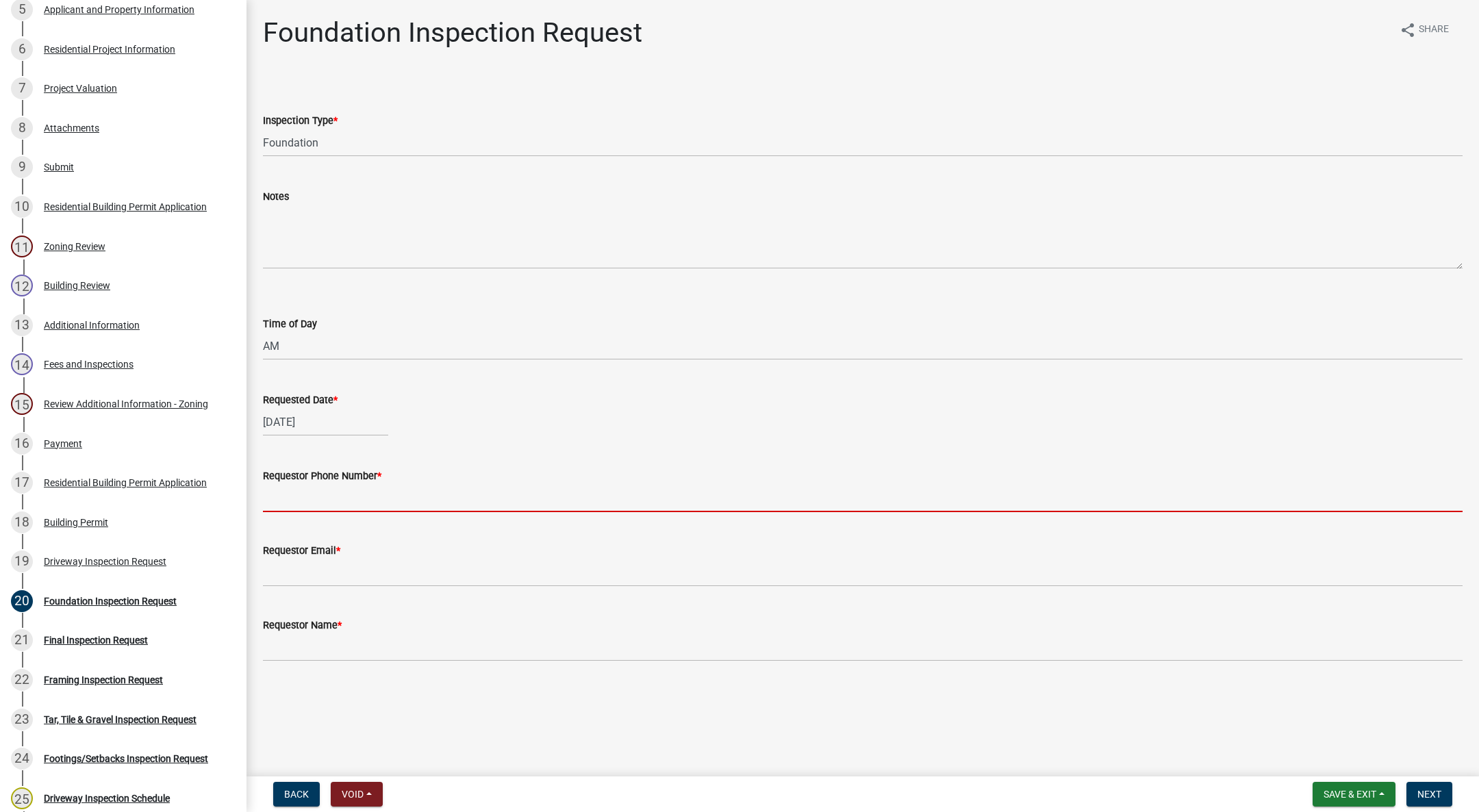
click at [349, 493] on input "Requestor Phone Number *" at bounding box center [863, 498] width 1200 height 28
type input "555-555-5555"
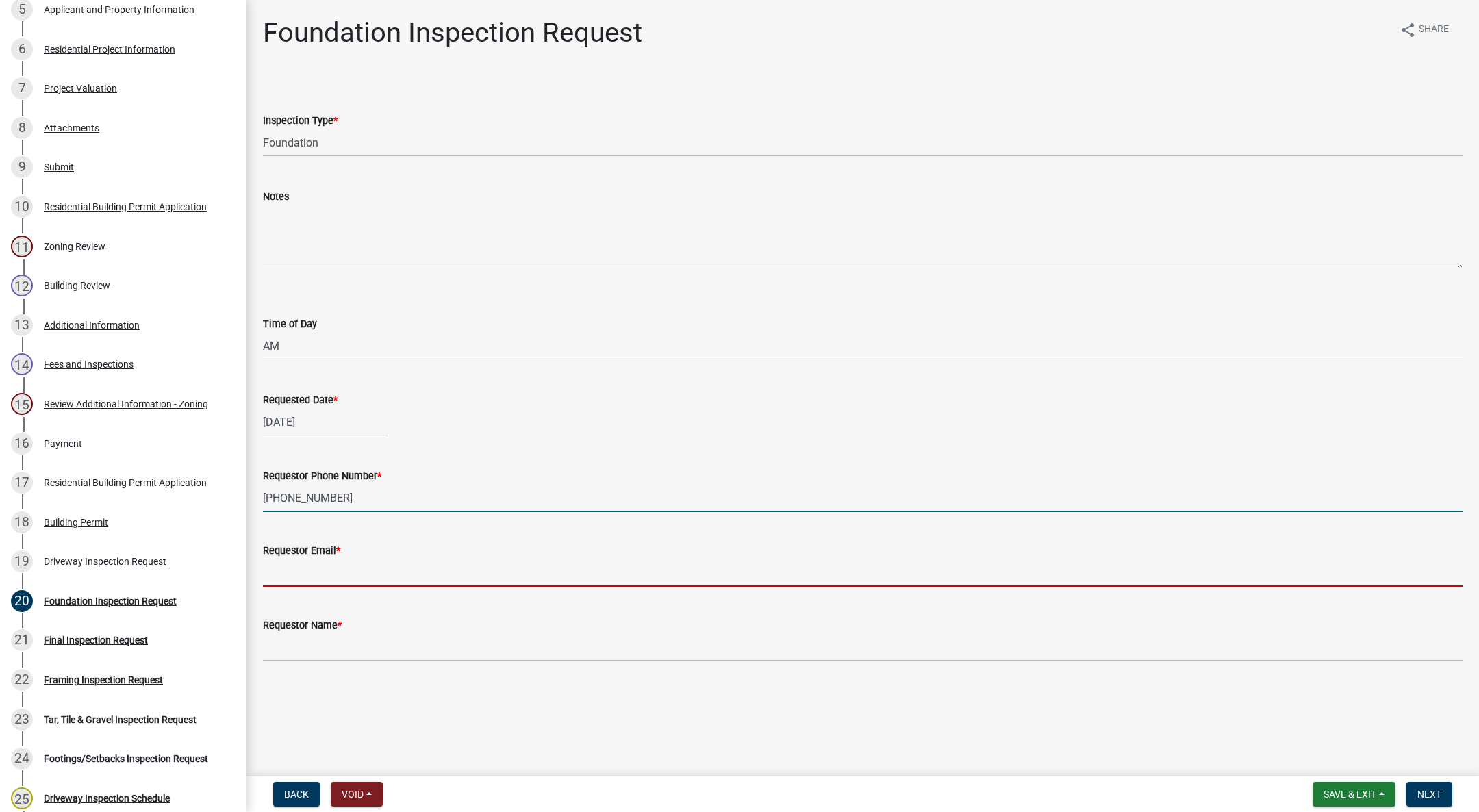
click at [386, 586] on input "Requestor Email *" at bounding box center [863, 573] width 1200 height 28
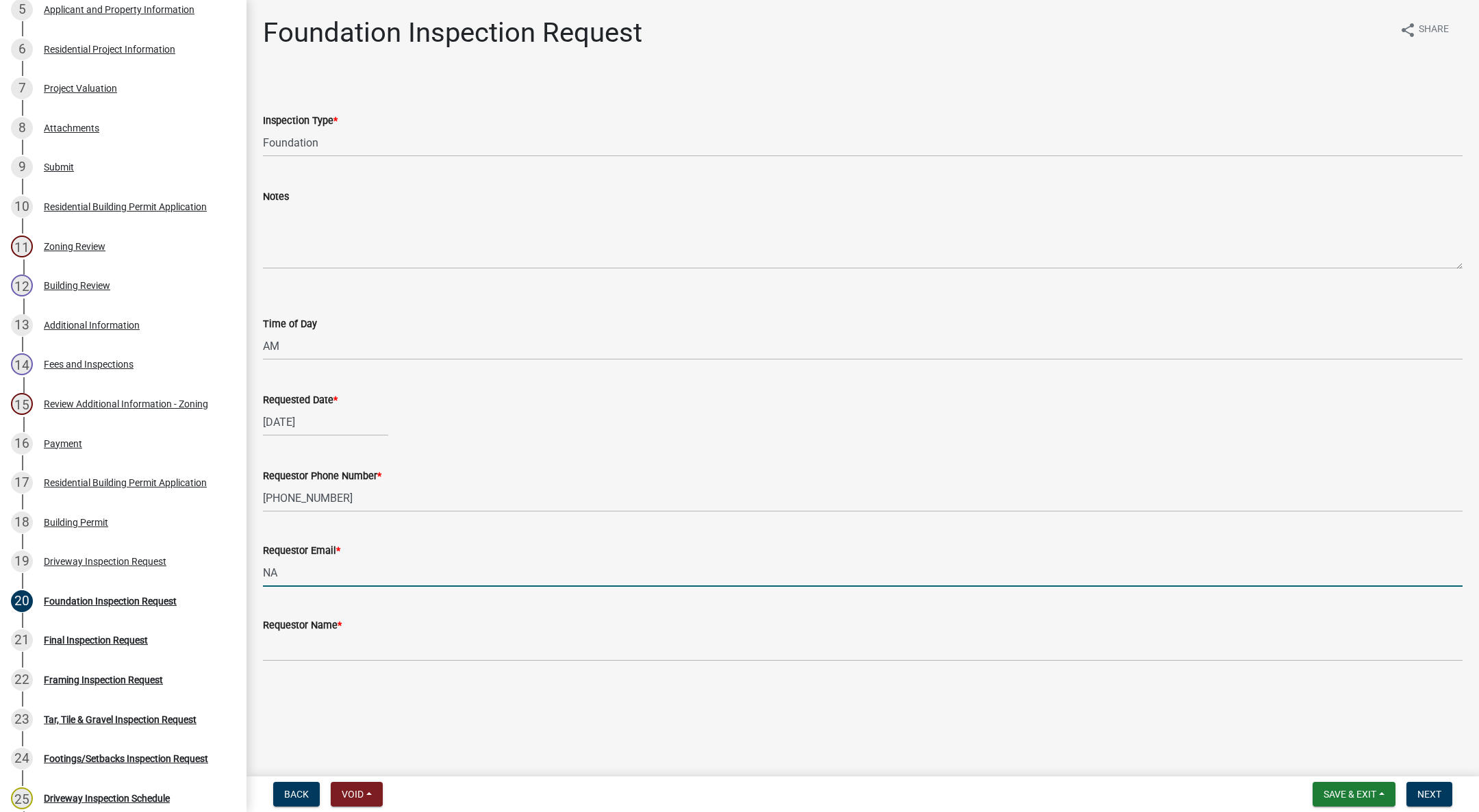
type input "NA@gmail.com"
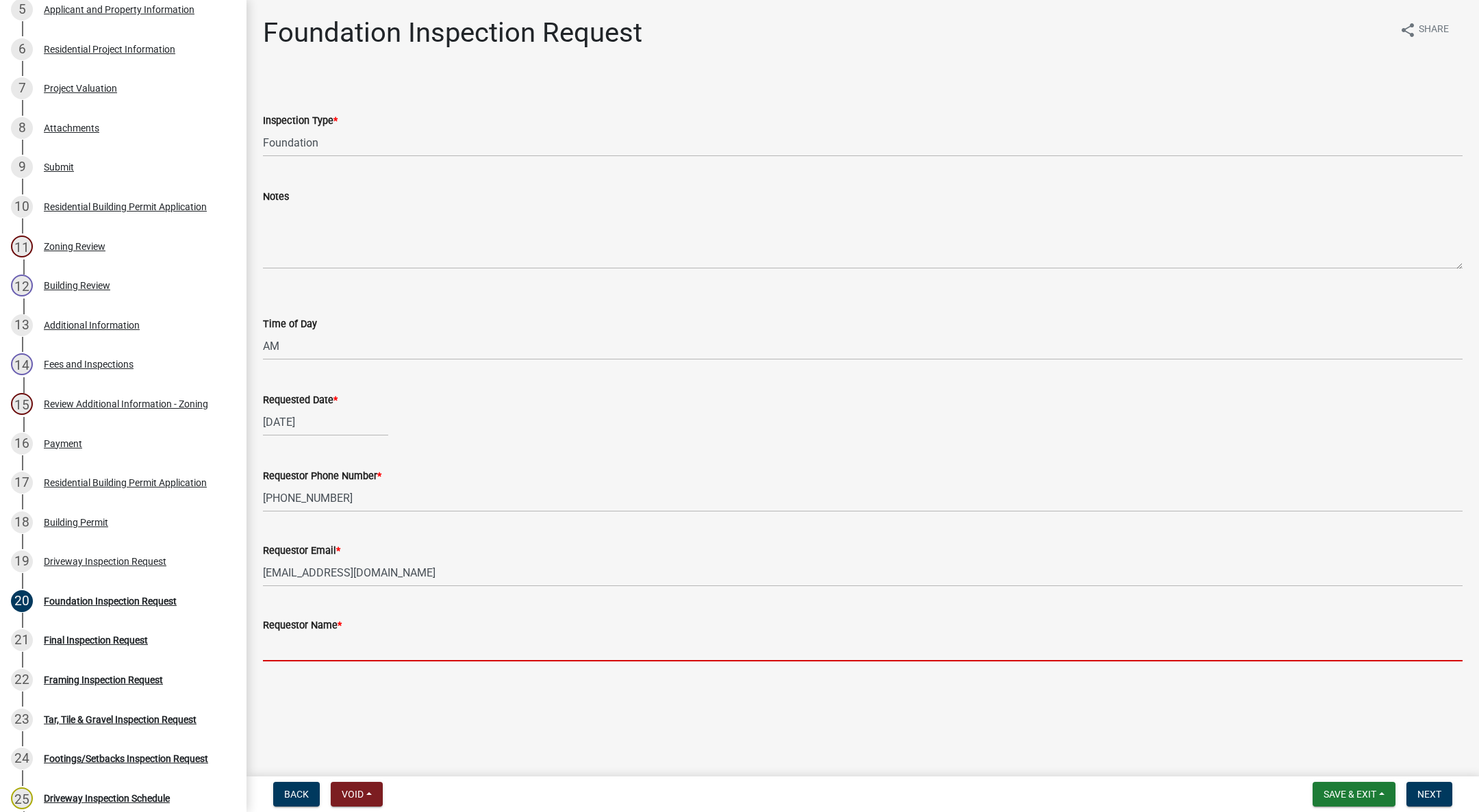
click at [395, 643] on input "Requestor Name *" at bounding box center [863, 647] width 1200 height 28
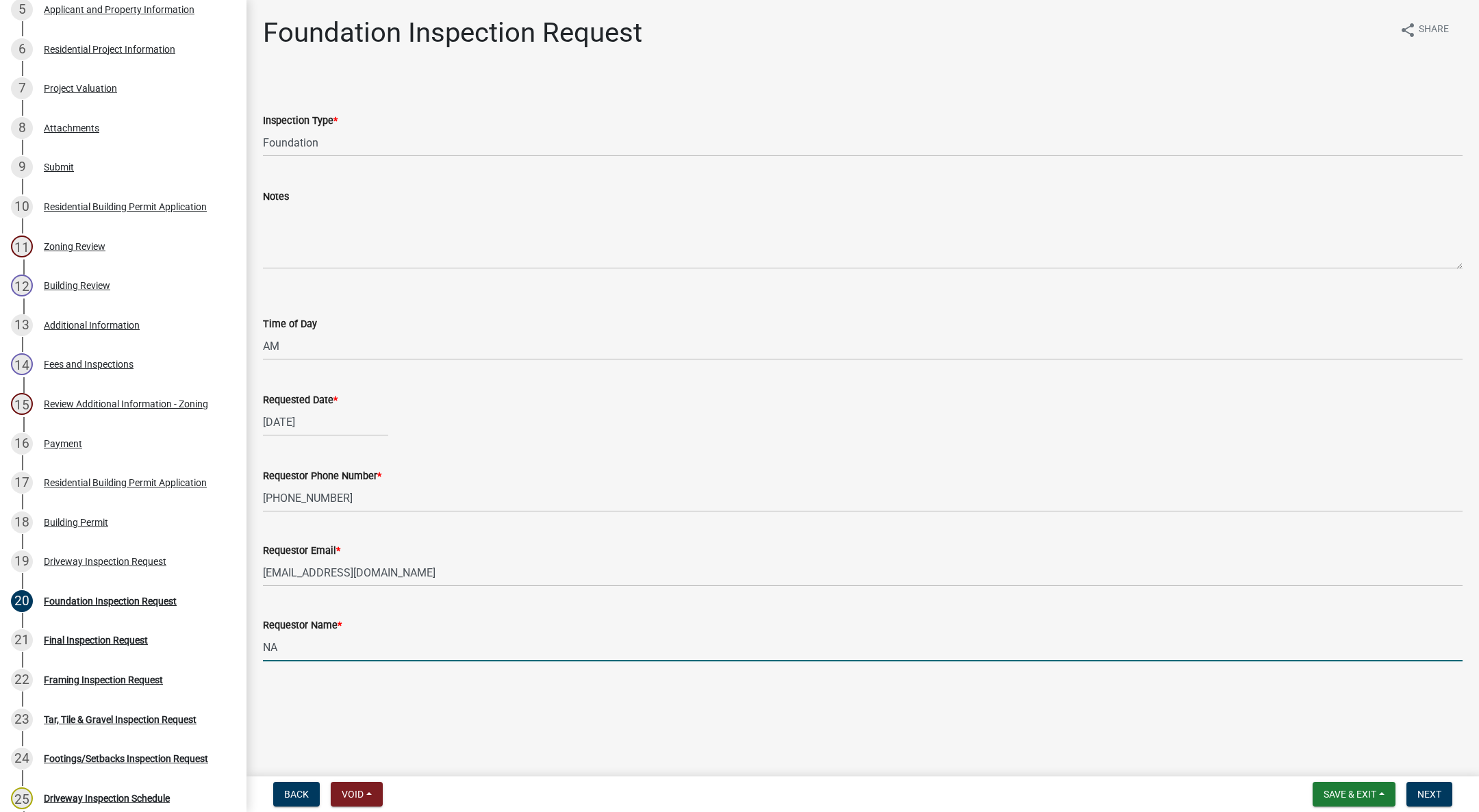
type input "NA"
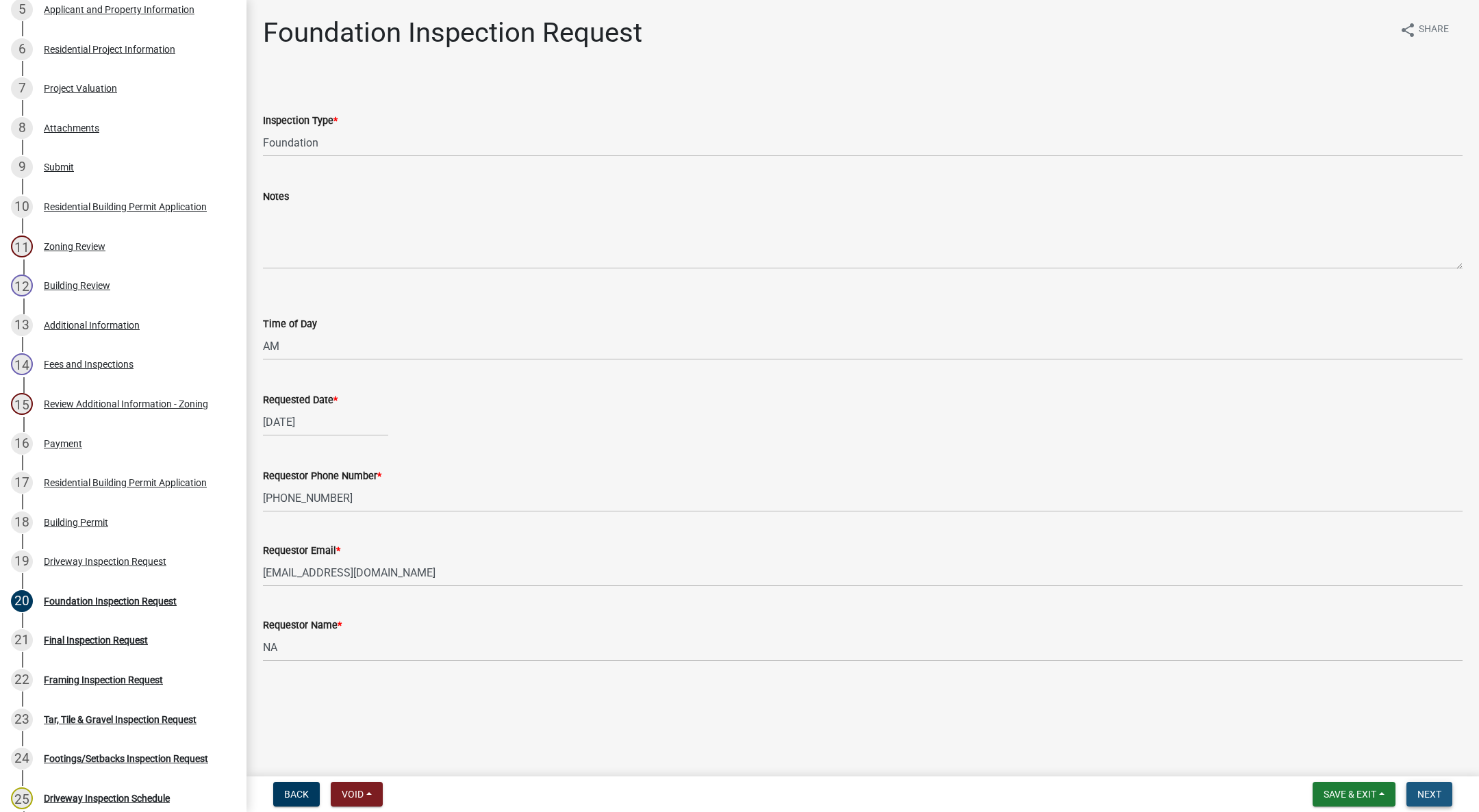
click at [1439, 789] on span "Next" at bounding box center [1429, 794] width 24 height 11
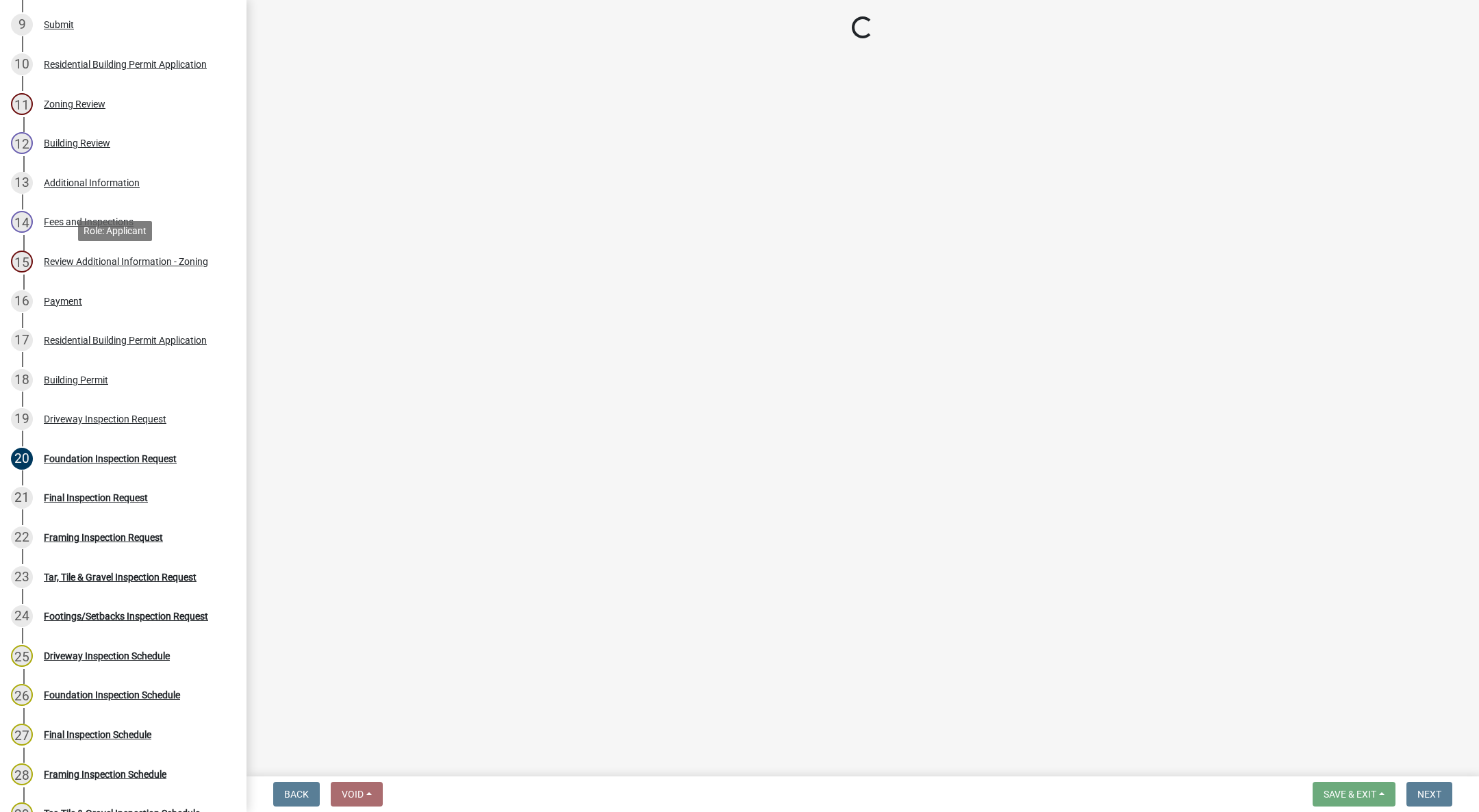
scroll to position [821, 0]
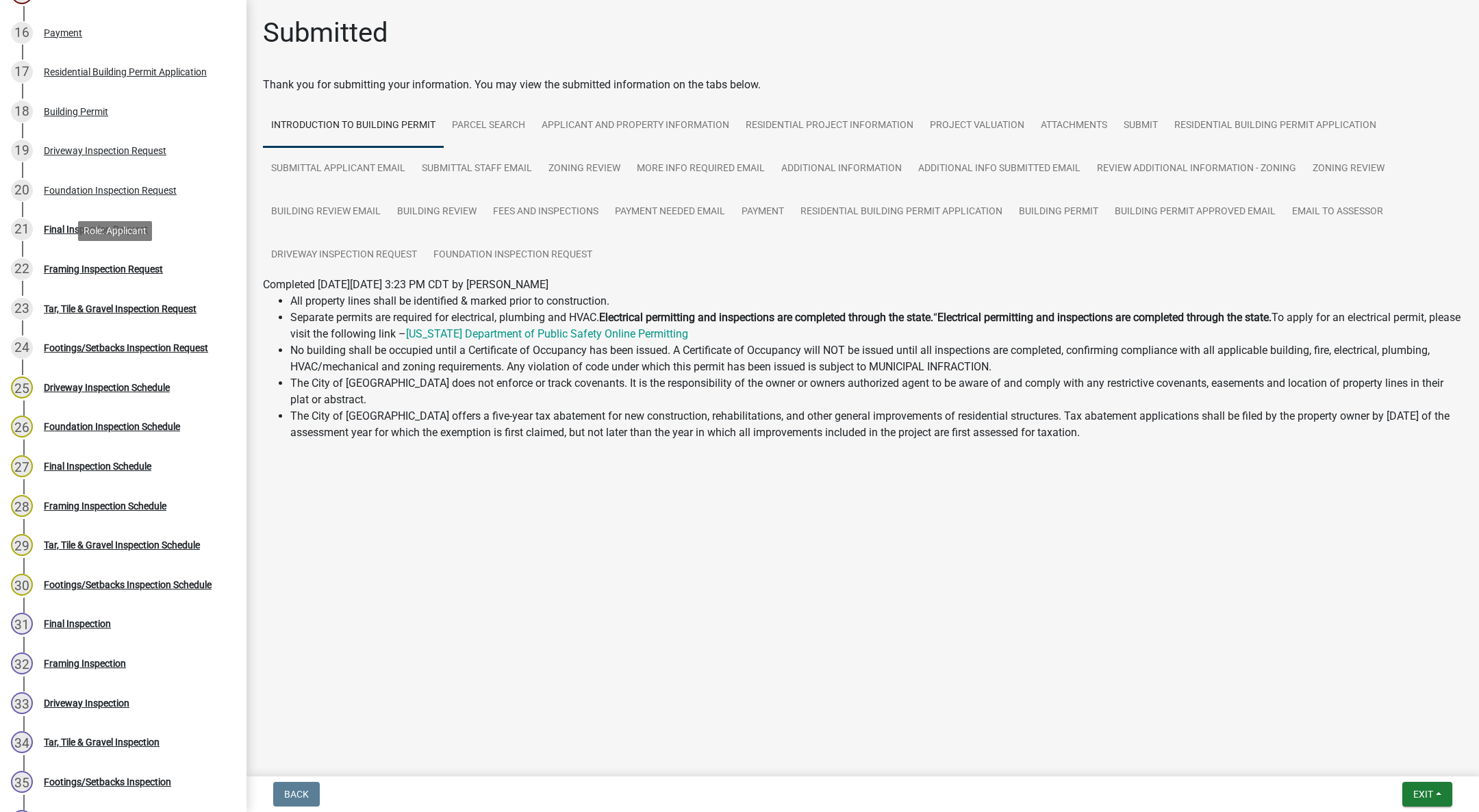
click at [164, 260] on div "22 Framing Inspection Request" at bounding box center [117, 269] width 214 height 22
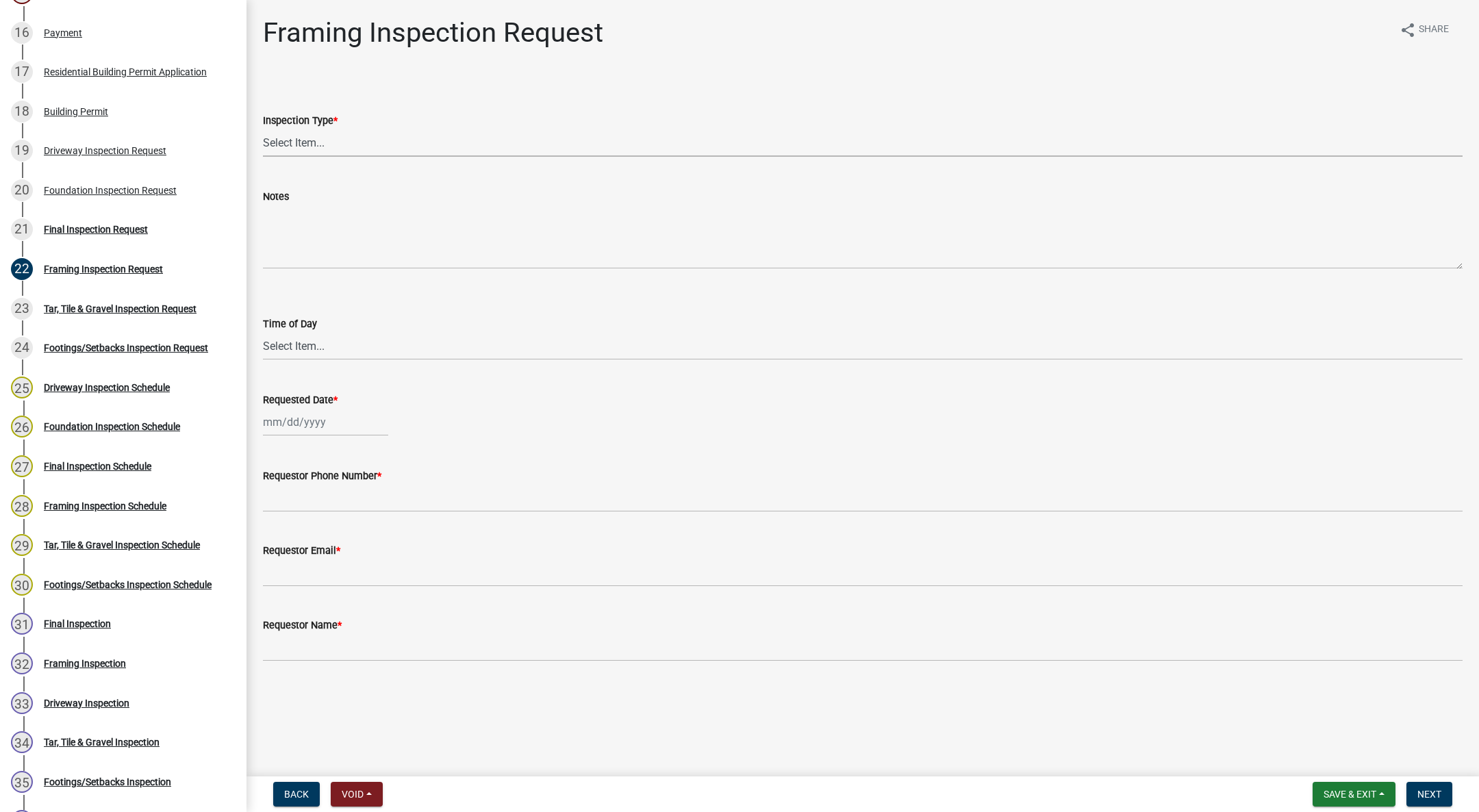
click at [292, 138] on select "Select Item... Framing" at bounding box center [863, 143] width 1200 height 28
click at [263, 128] on select "Select Item... Framing" at bounding box center [863, 143] width 1200 height 28
select select "e9fcb543-8f06-4ed5-8df3-3925d2ebe15d"
click at [289, 355] on select "Select Item... AM PM" at bounding box center [863, 346] width 1200 height 28
click at [263, 332] on select "Select Item... AM PM" at bounding box center [863, 346] width 1200 height 28
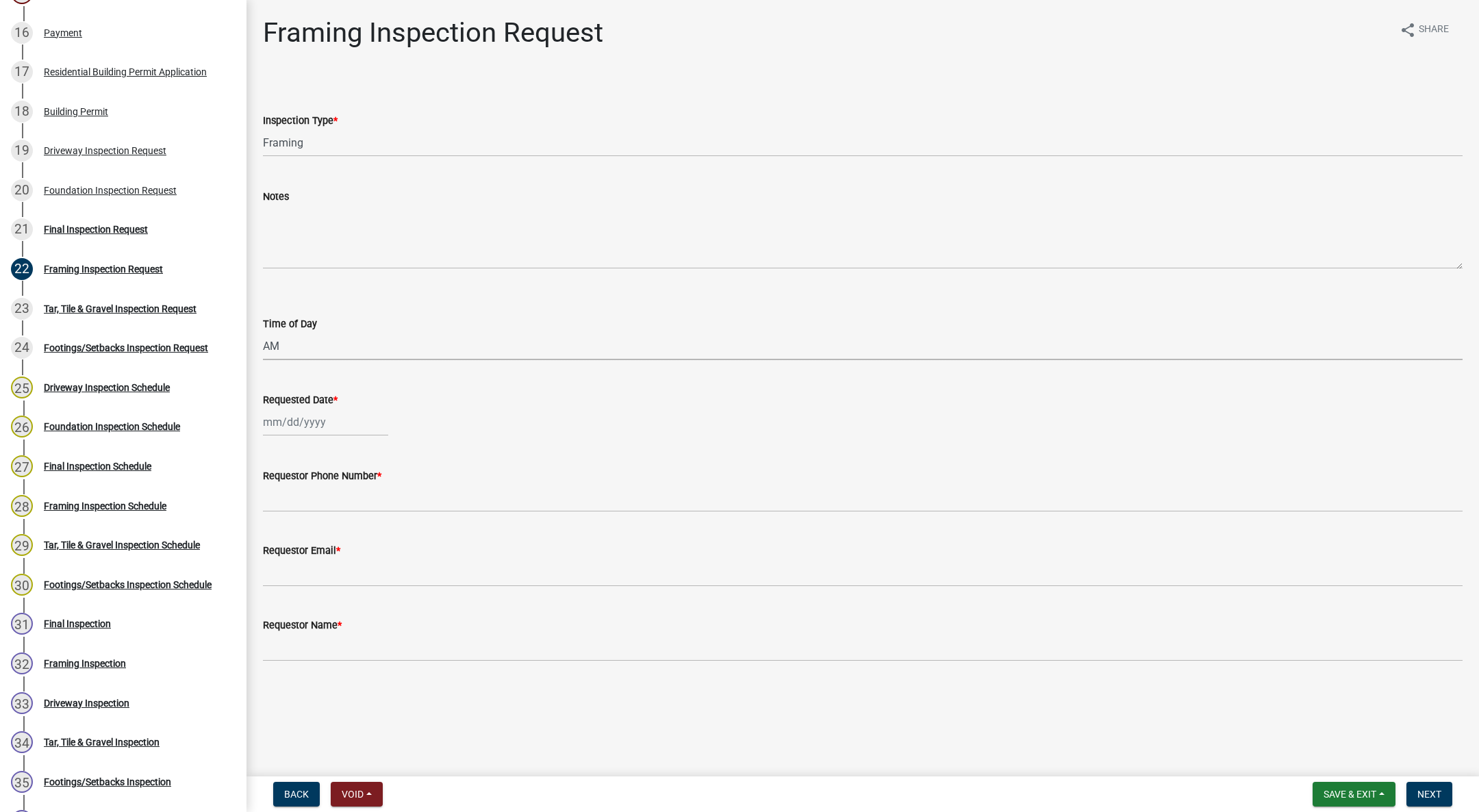
select select "88af556d-fdf1-454b-b933-61cadeae1443"
select select "10"
select select "2025"
click at [302, 419] on div "Jan Feb Mar Apr May Jun Jul Aug Sep Oct Nov Dec 1525 1526 1527 1528 1529 1530 1…" at bounding box center [325, 422] width 125 height 28
click at [359, 516] on div "10" at bounding box center [364, 517] width 22 height 22
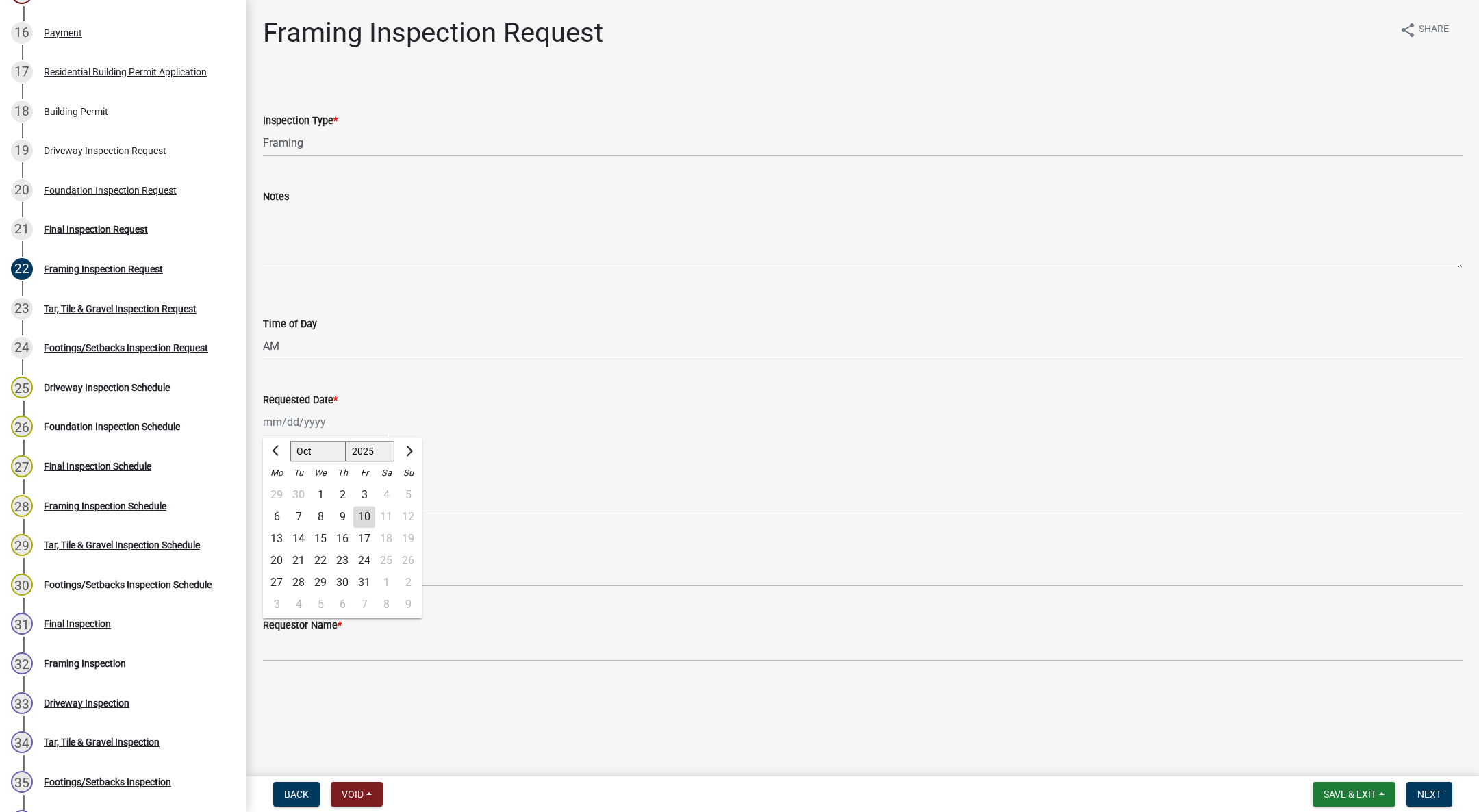
type input "[DATE]"
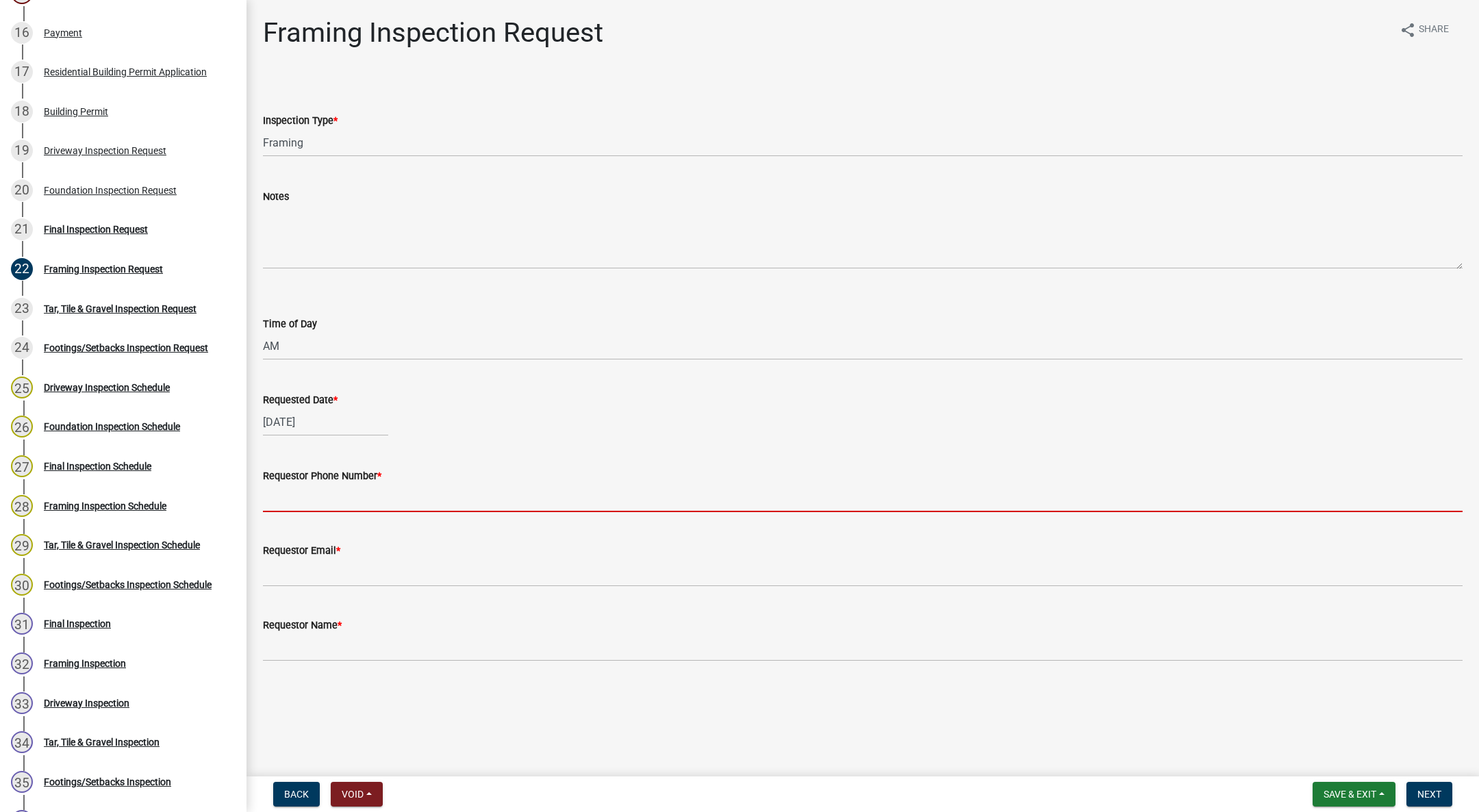
click at [337, 484] on input "Requestor Phone Number *" at bounding box center [863, 498] width 1200 height 28
type input "555-555-5555"
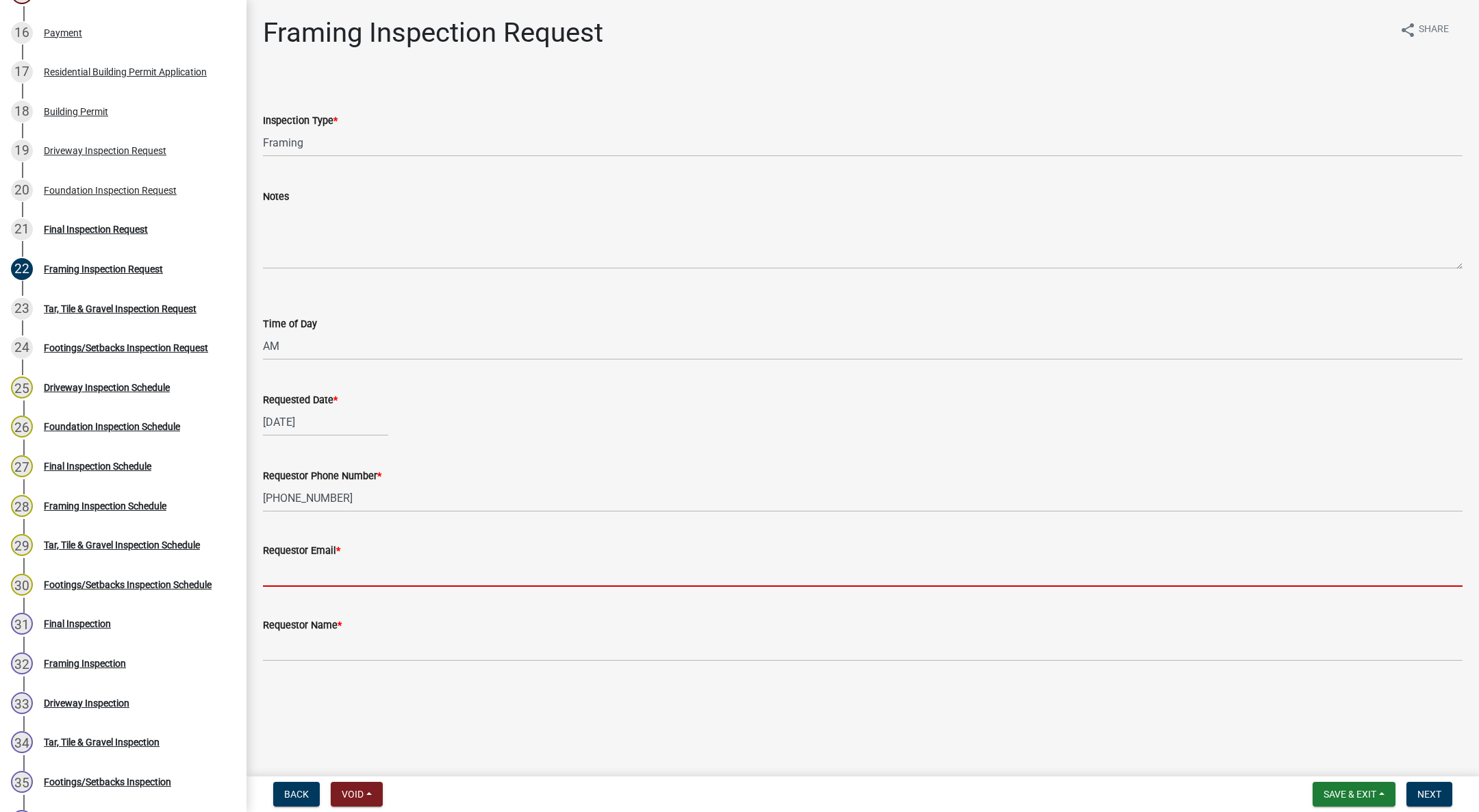
click at [392, 578] on input "Requestor Email *" at bounding box center [863, 573] width 1200 height 28
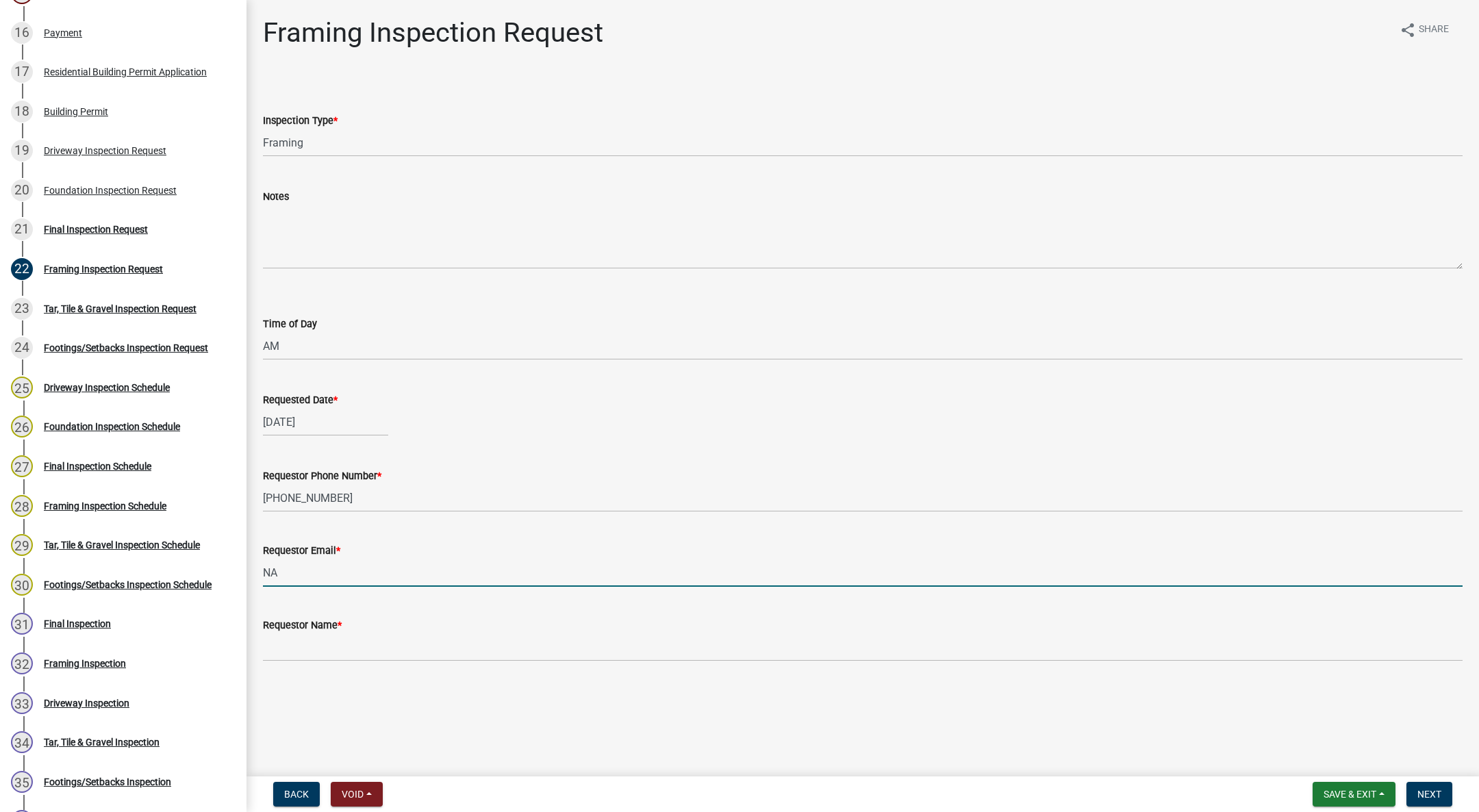
type input "NA@gmail.com"
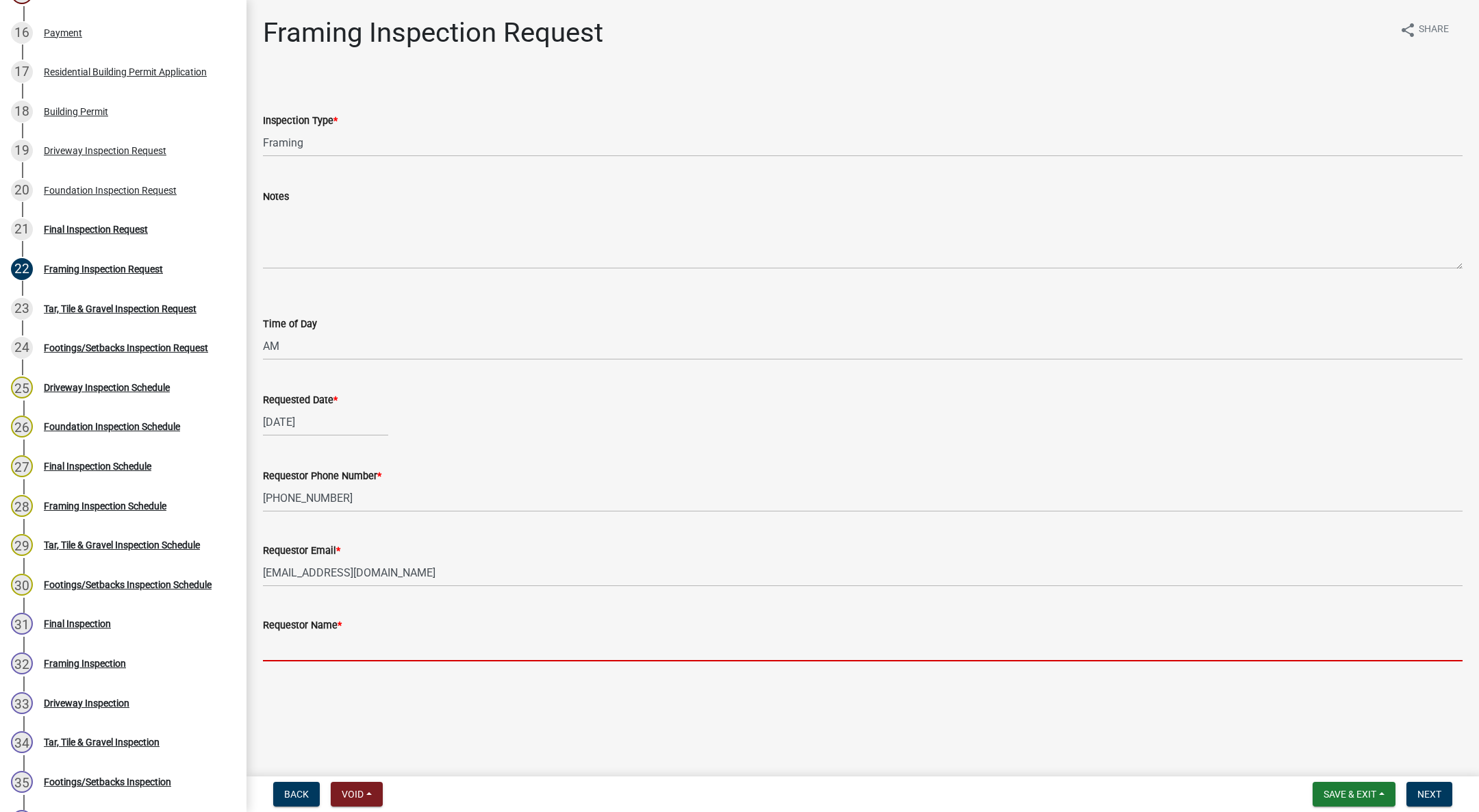
click at [405, 642] on input "Requestor Name *" at bounding box center [863, 647] width 1200 height 28
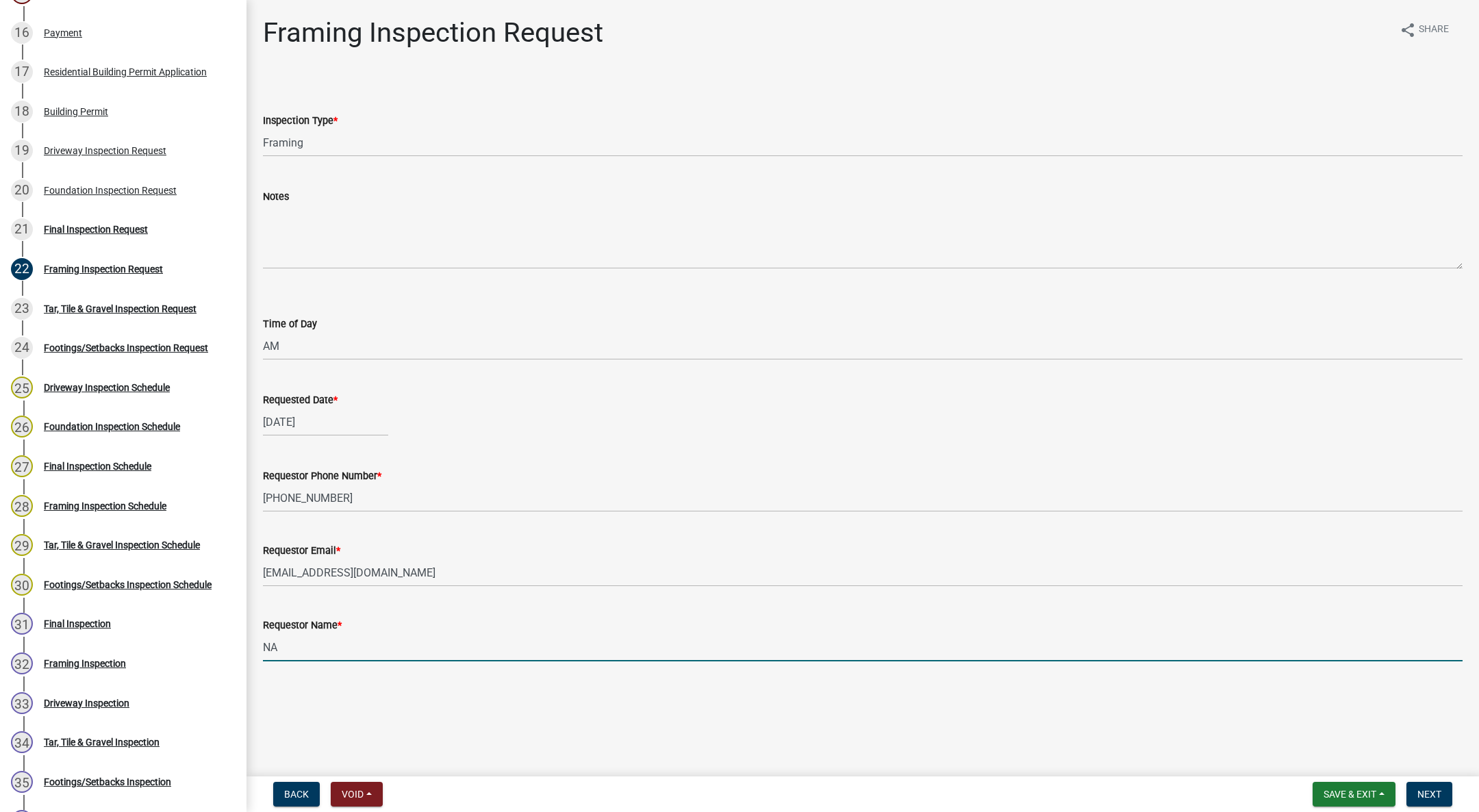
type input "NA"
click at [1440, 783] on button "Next" at bounding box center [1429, 794] width 46 height 25
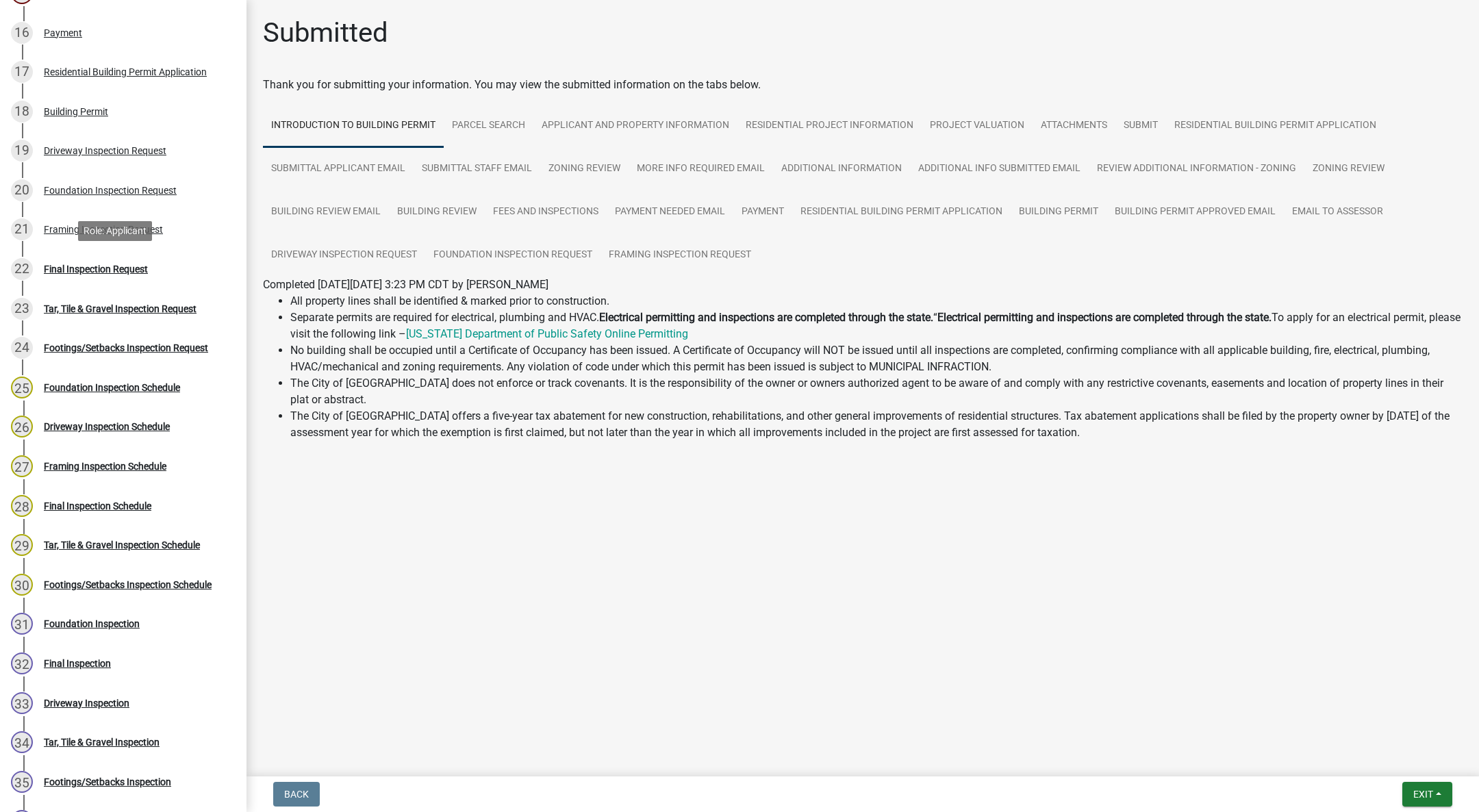
click at [133, 264] on div "Final Inspection Request" at bounding box center [96, 269] width 104 height 10
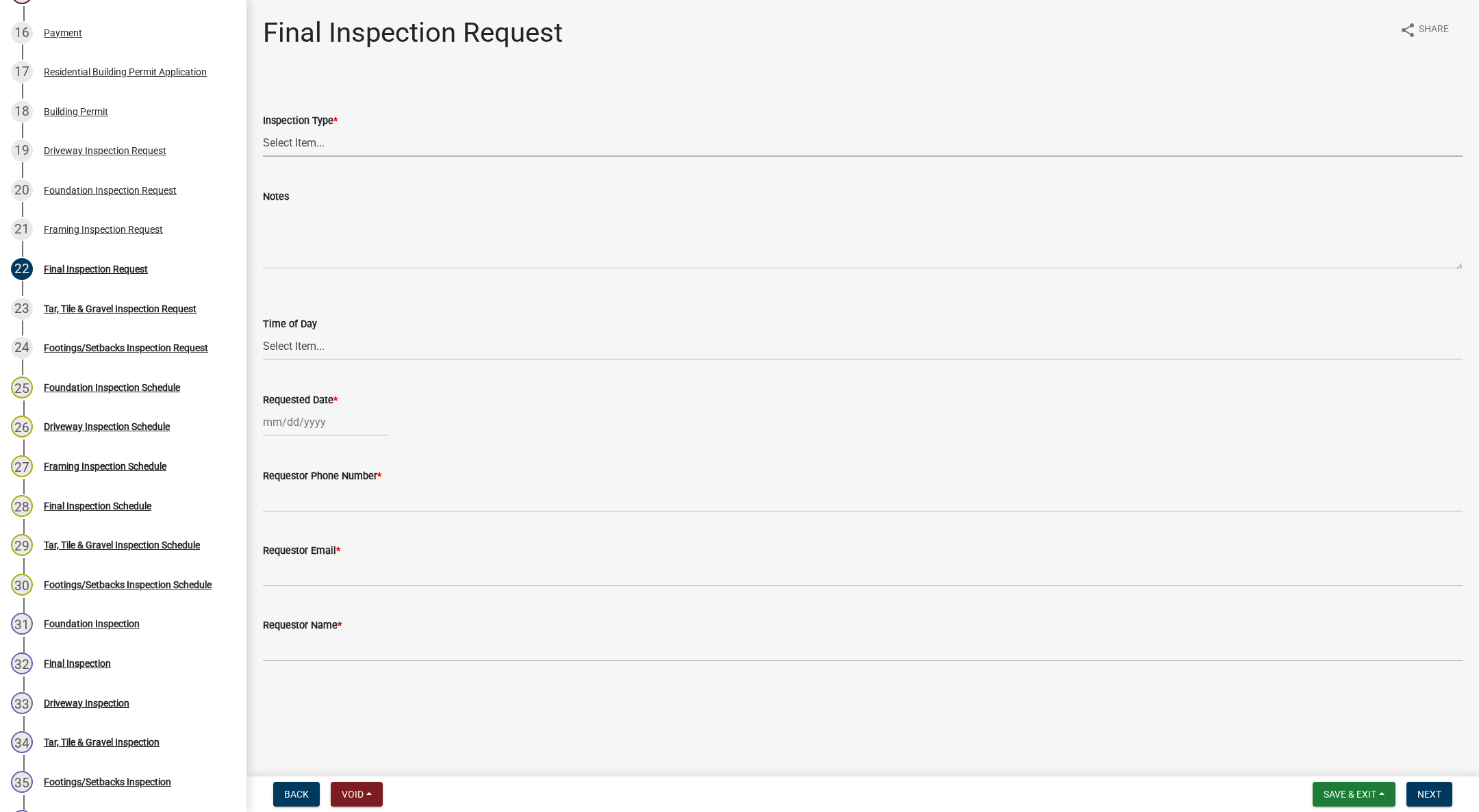
click at [302, 137] on select "Select Item... Final" at bounding box center [863, 143] width 1200 height 28
click at [263, 128] on select "Select Item... Final" at bounding box center [863, 143] width 1200 height 28
select select "9e95eb3a-8818-42e3-b35f-efe302931548"
click at [300, 343] on select "Select Item... AM PM" at bounding box center [863, 346] width 1200 height 28
click at [263, 332] on select "Select Item... AM PM" at bounding box center [863, 346] width 1200 height 28
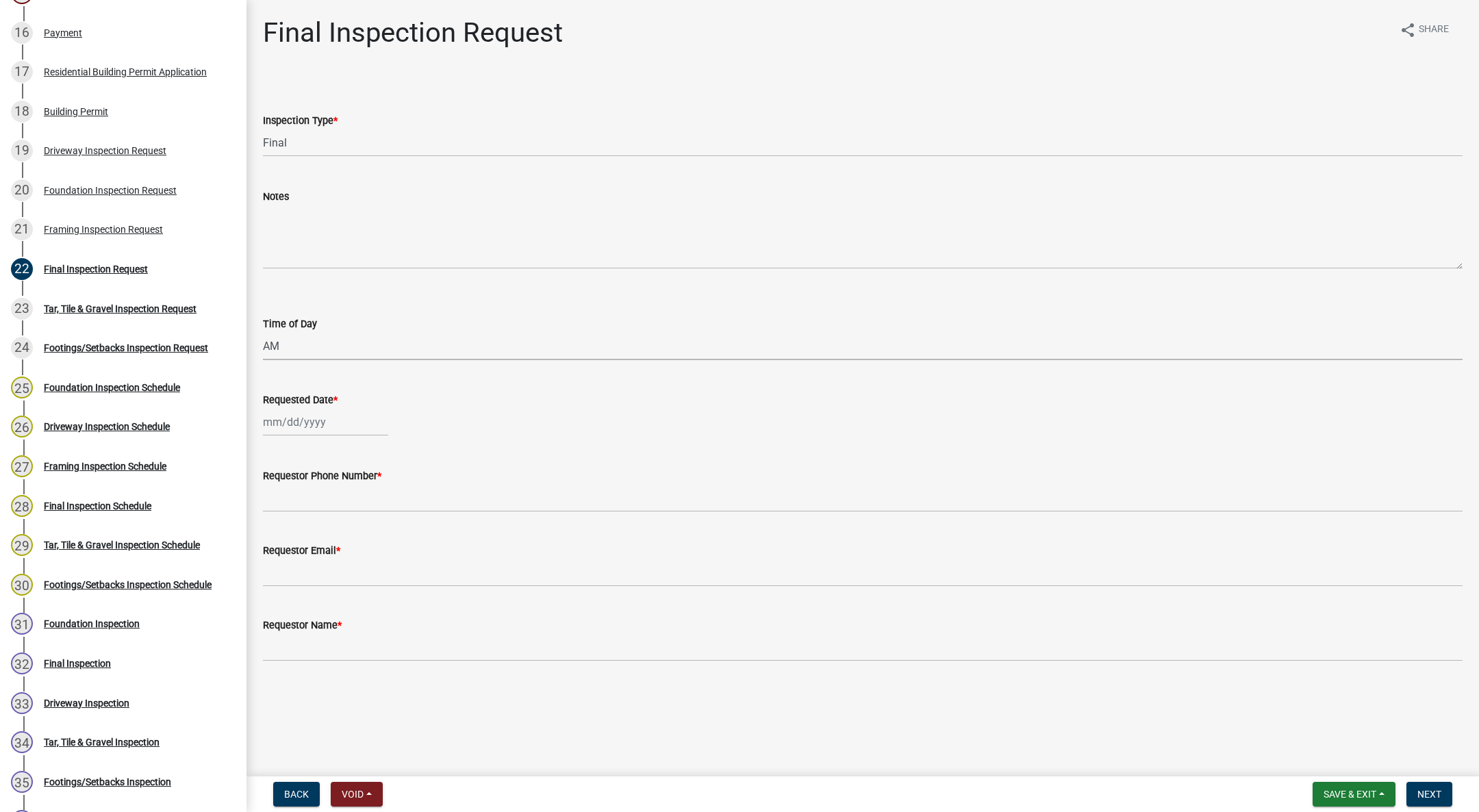
select select "88af556d-fdf1-454b-b933-61cadeae1443"
select select "10"
select select "2025"
click at [308, 429] on div "Jan Feb Mar Apr May Jun Jul Aug Sep Oct Nov Dec 1525 1526 1527 1528 1529 1530 1…" at bounding box center [325, 422] width 125 height 28
click at [358, 514] on div "10" at bounding box center [364, 517] width 22 height 22
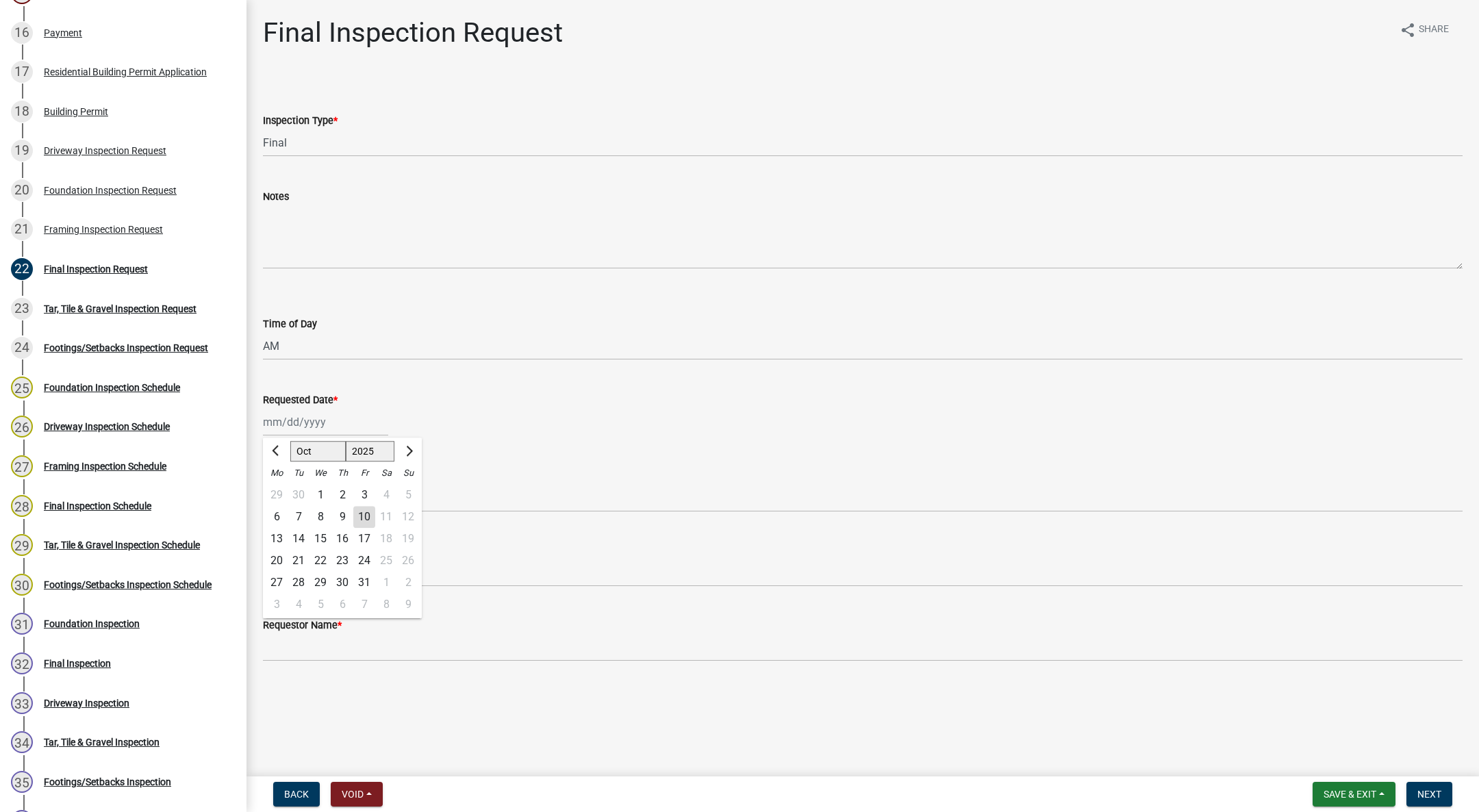
type input "[DATE]"
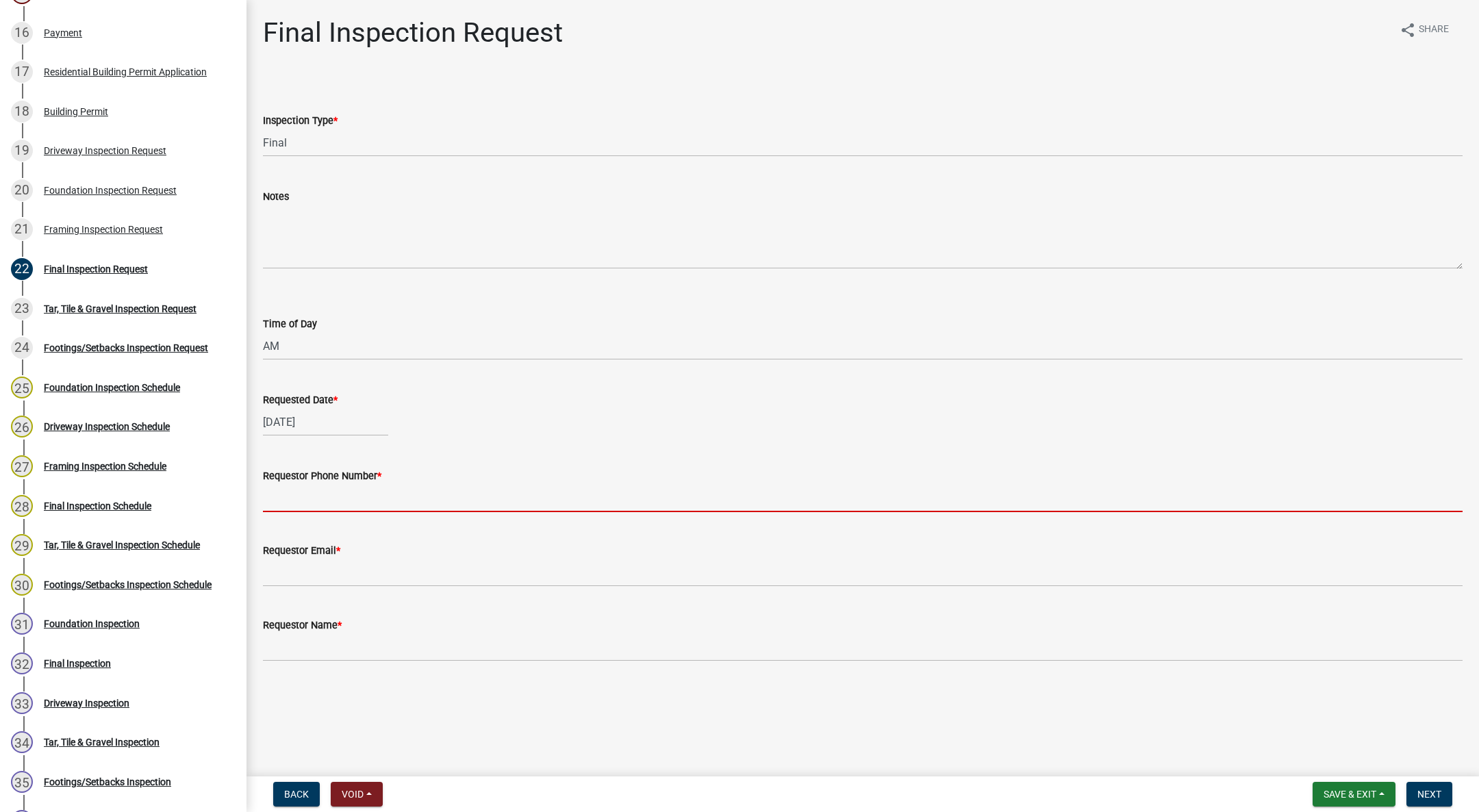
click at [349, 497] on input "Requestor Phone Number *" at bounding box center [863, 498] width 1200 height 28
type input "555-555-5555"
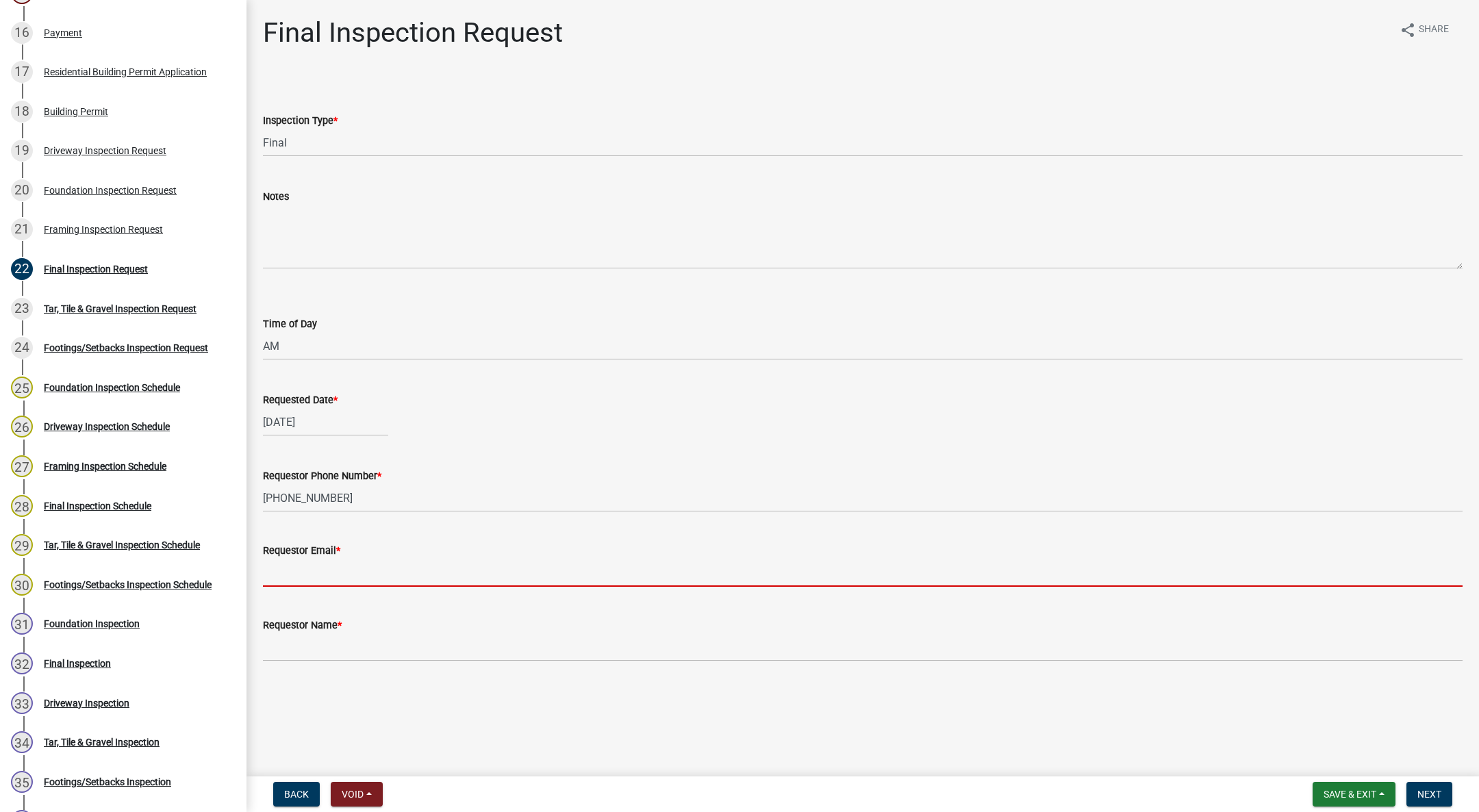
click at [391, 576] on input "Requestor Email *" at bounding box center [863, 573] width 1200 height 28
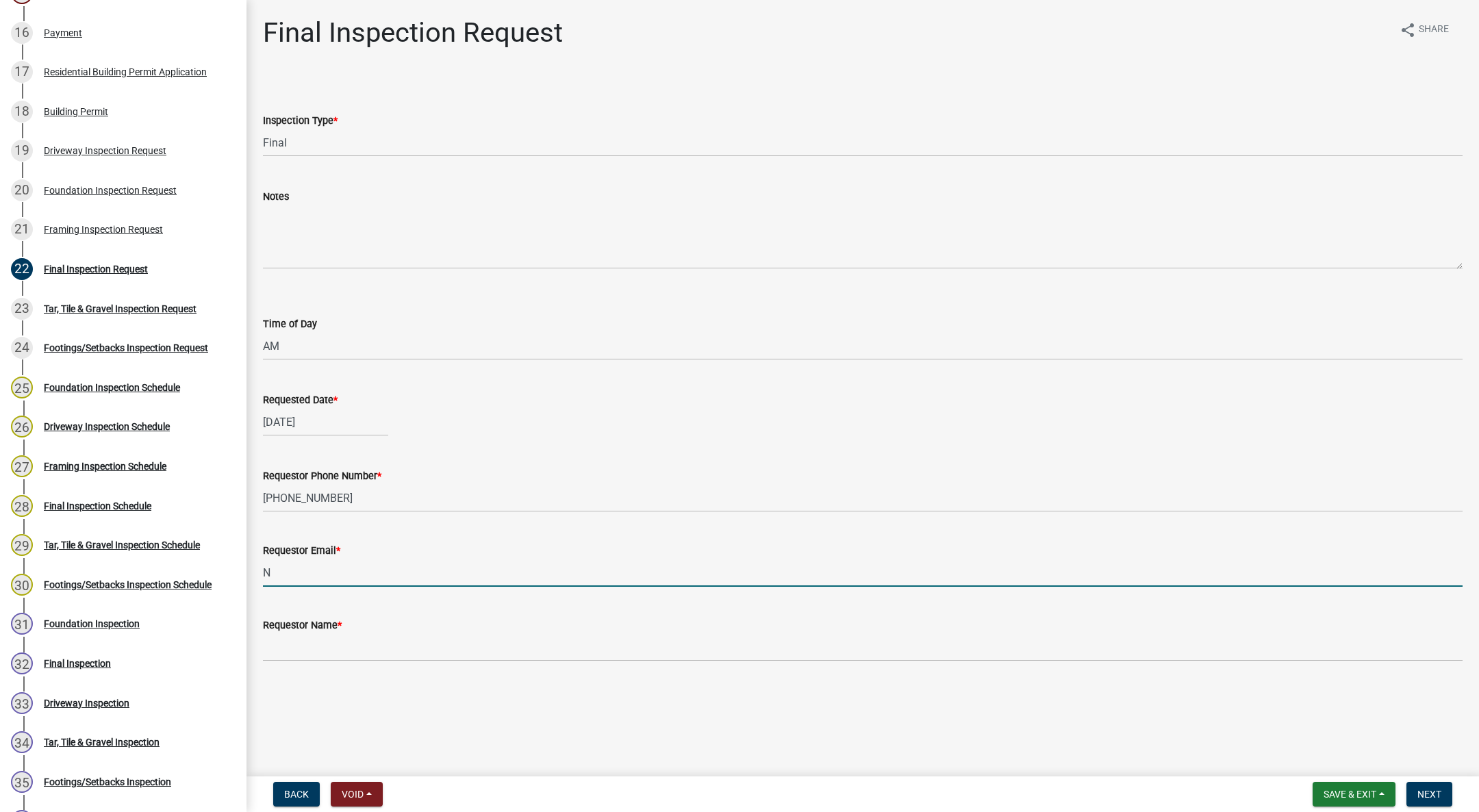
type input "NA@gmail.com"
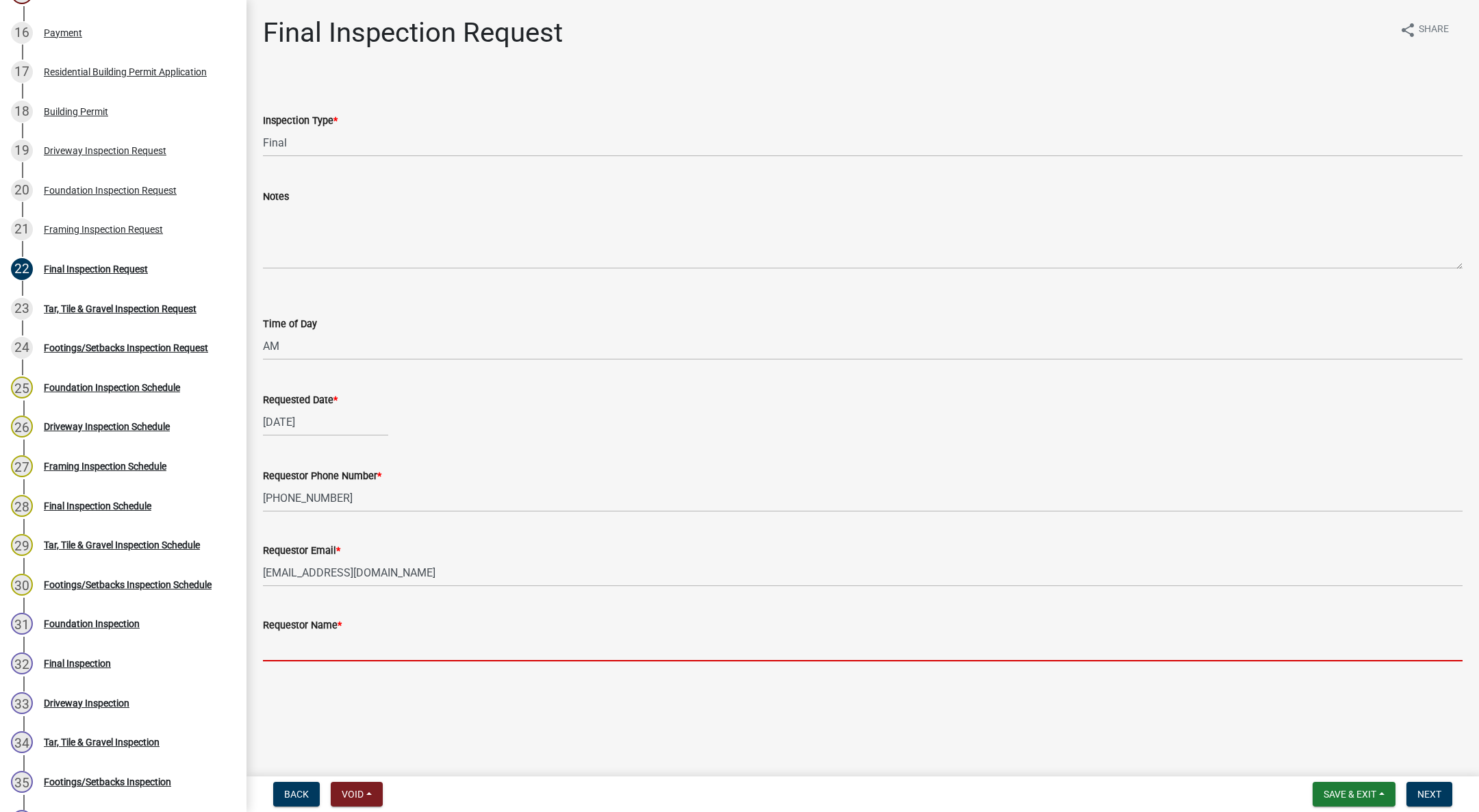
click at [425, 652] on input "Requestor Name *" at bounding box center [863, 647] width 1200 height 28
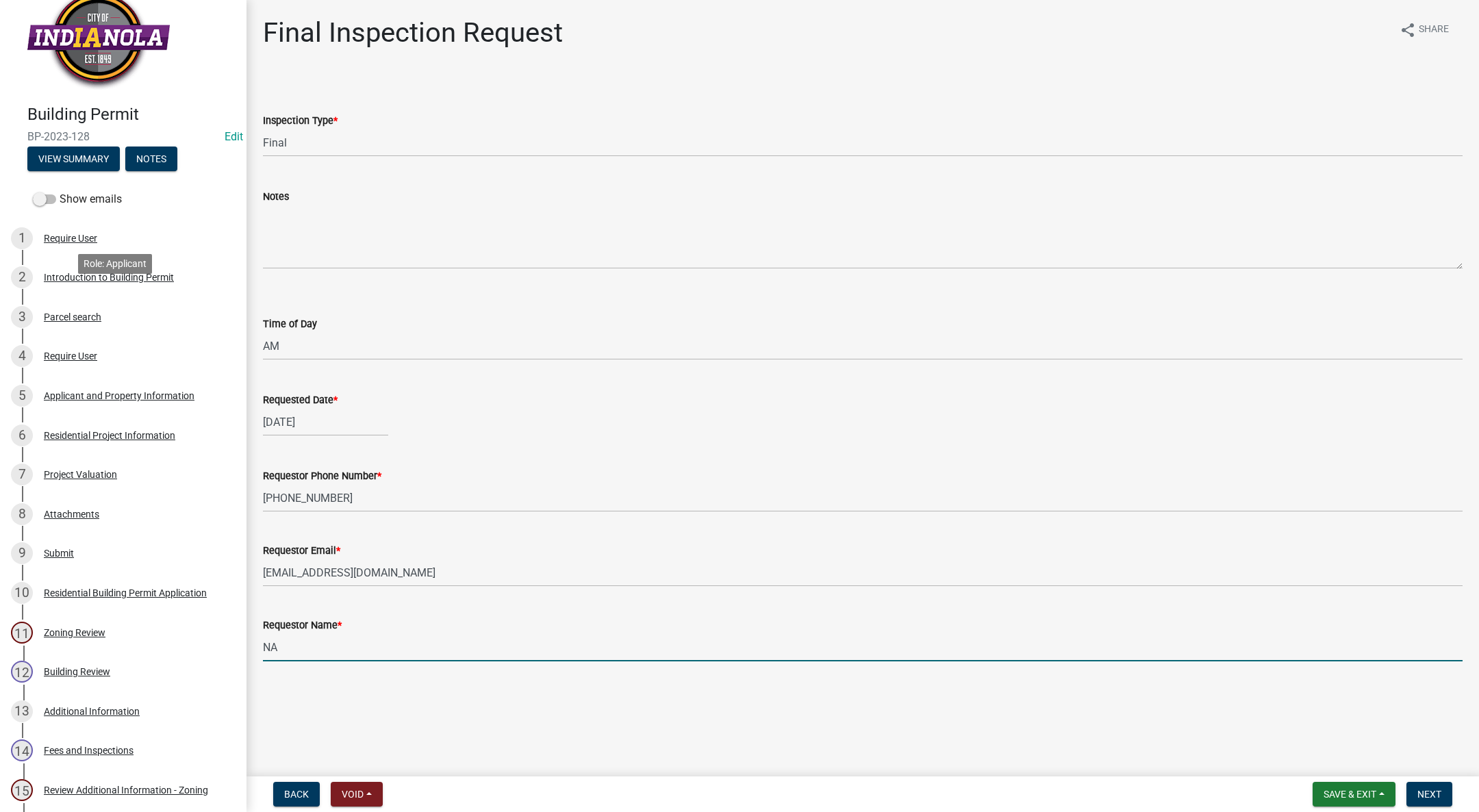
scroll to position [0, 0]
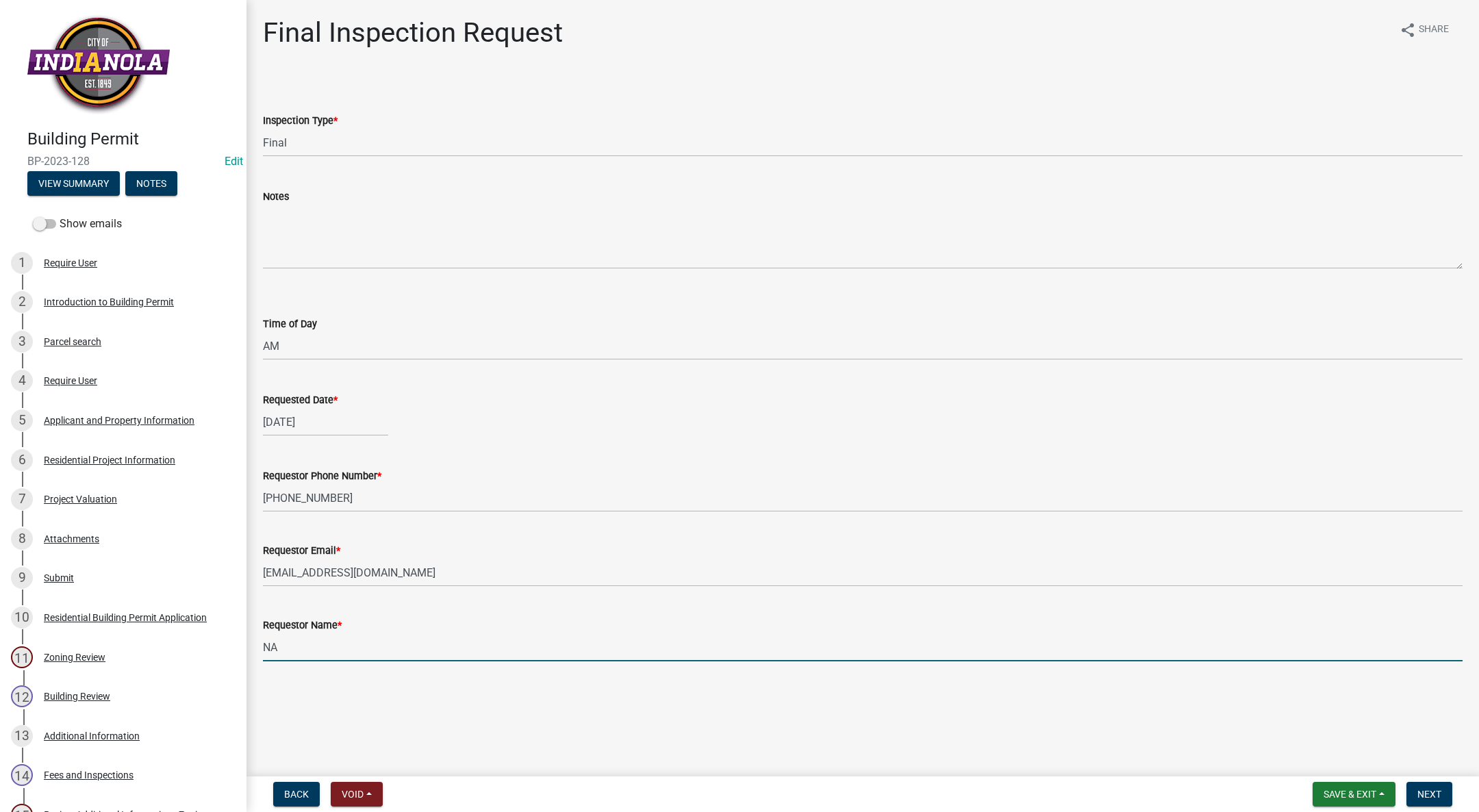
type input "NA"
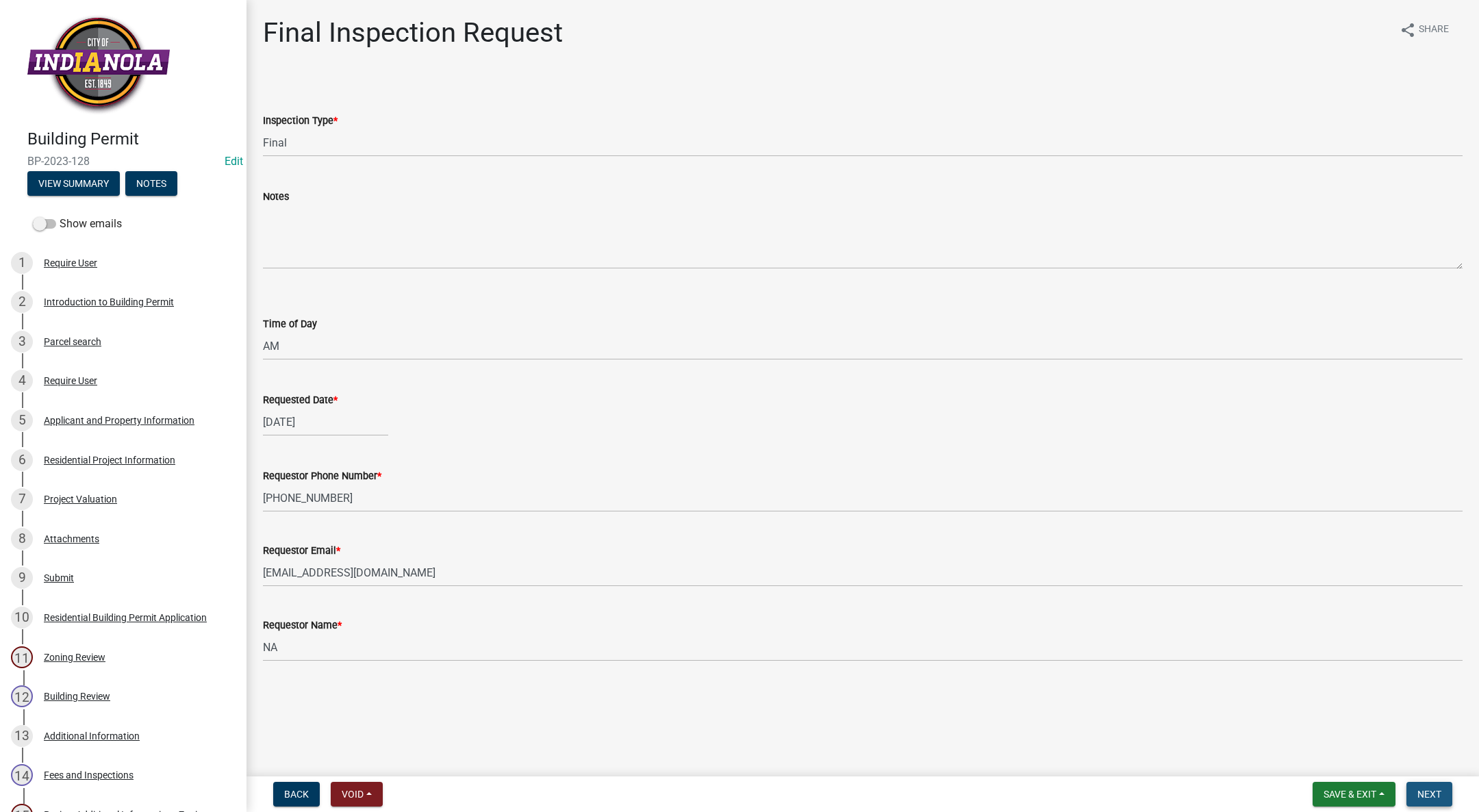
drag, startPoint x: 1439, startPoint y: 793, endPoint x: 1355, endPoint y: 784, distance: 84.5
click at [1439, 792] on span "Next" at bounding box center [1429, 794] width 24 height 11
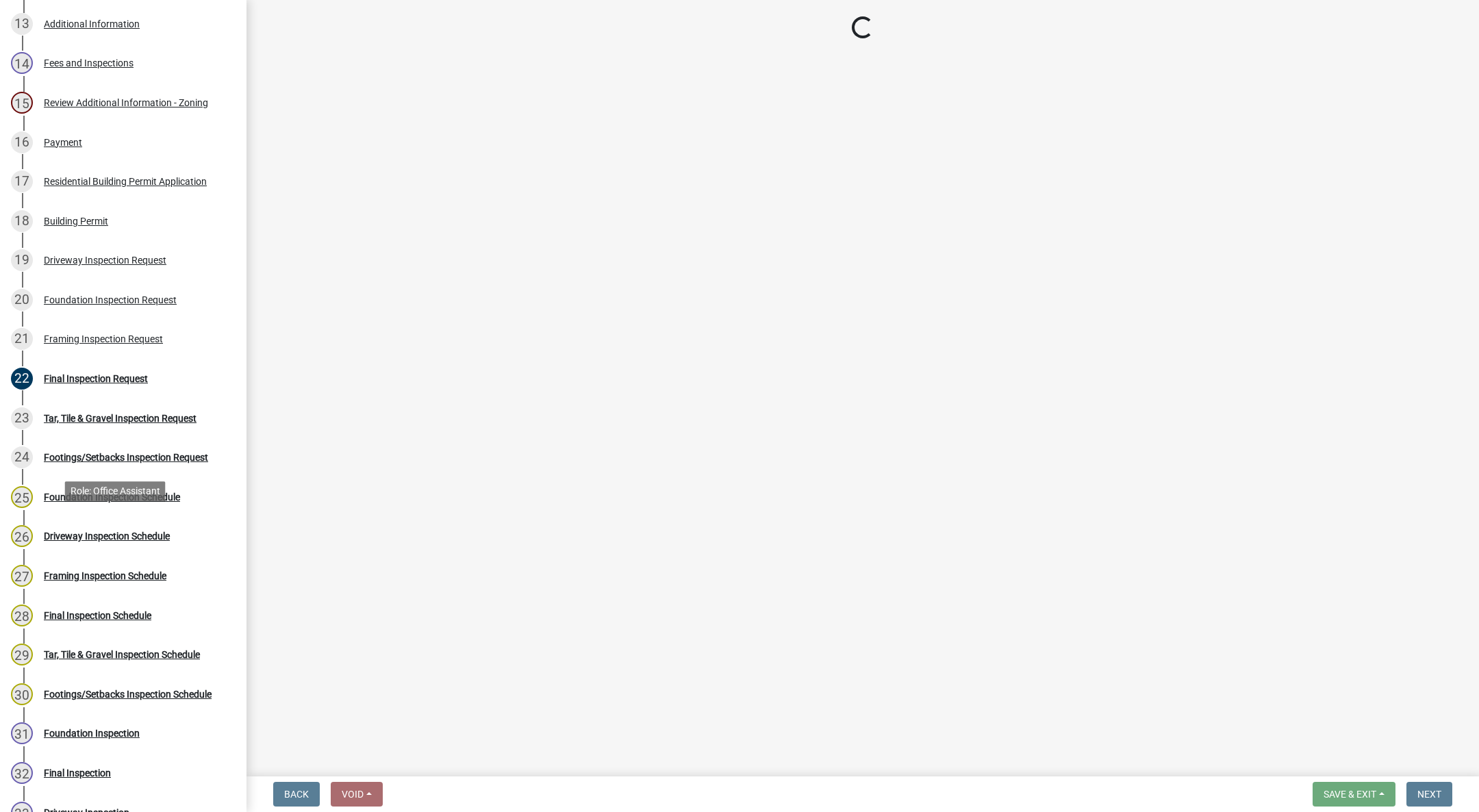
scroll to position [719, 0]
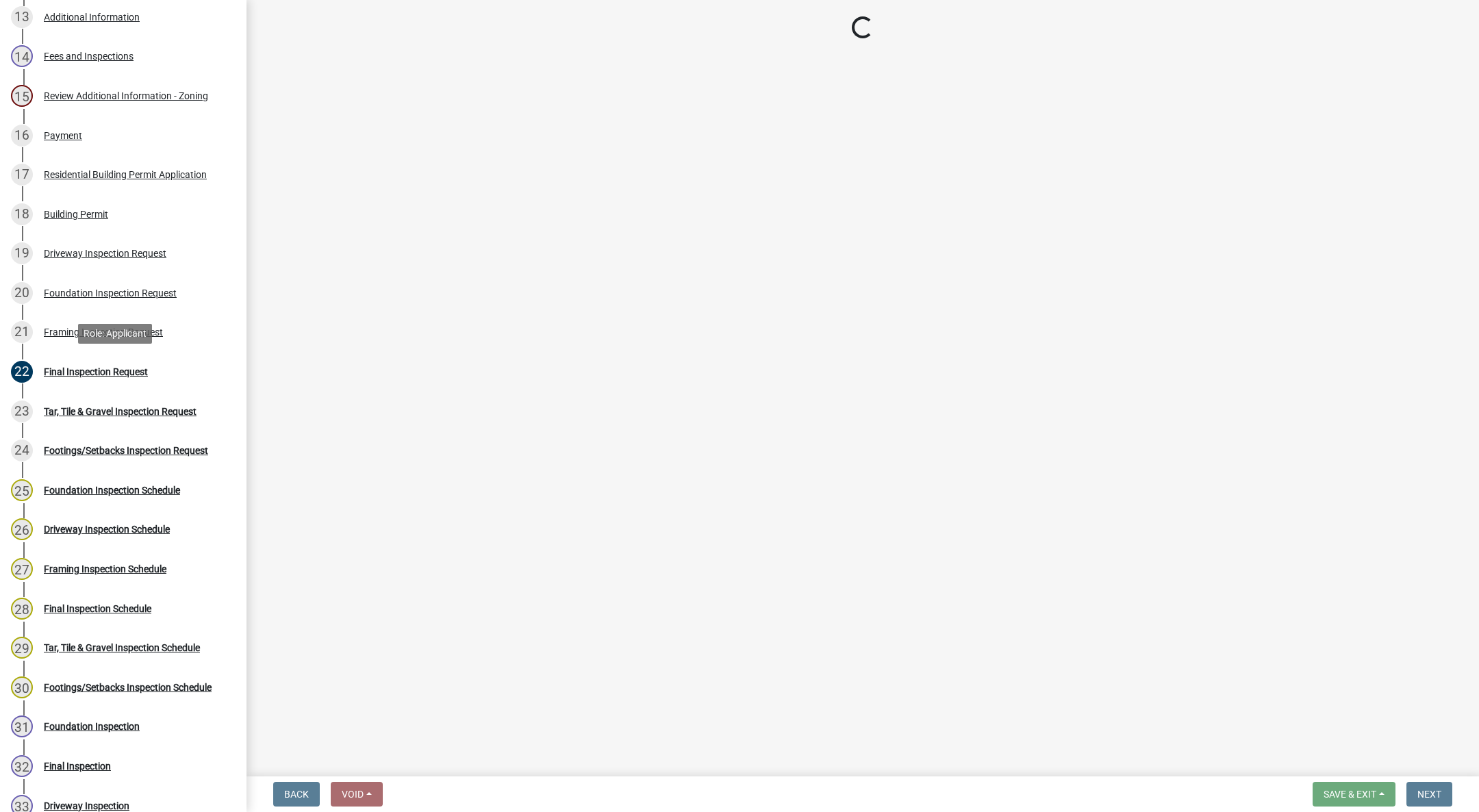
click at [90, 367] on div "Final Inspection Request" at bounding box center [96, 372] width 104 height 10
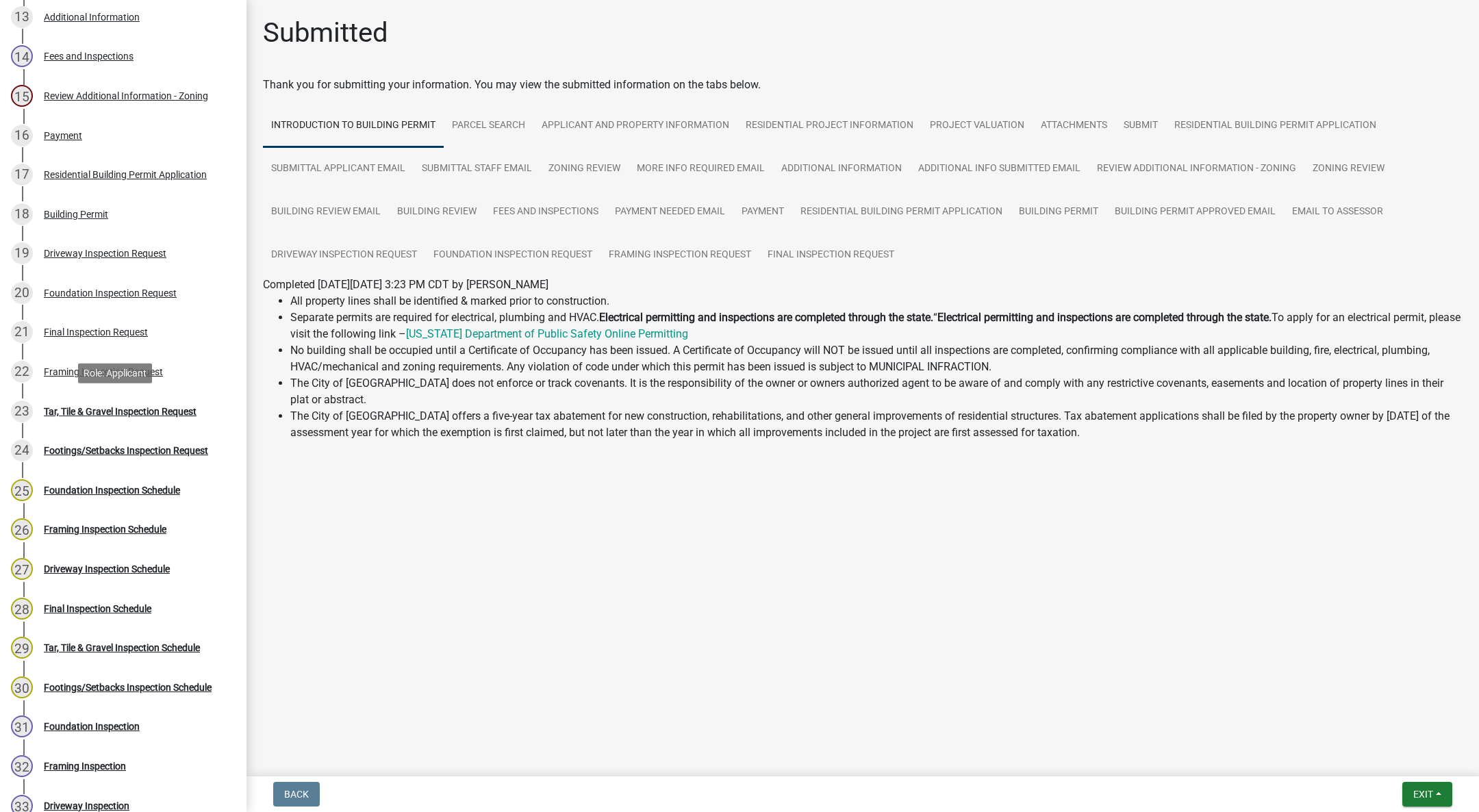
click at [92, 413] on div "Tar, Tile & Gravel Inspection Request" at bounding box center [120, 412] width 153 height 10
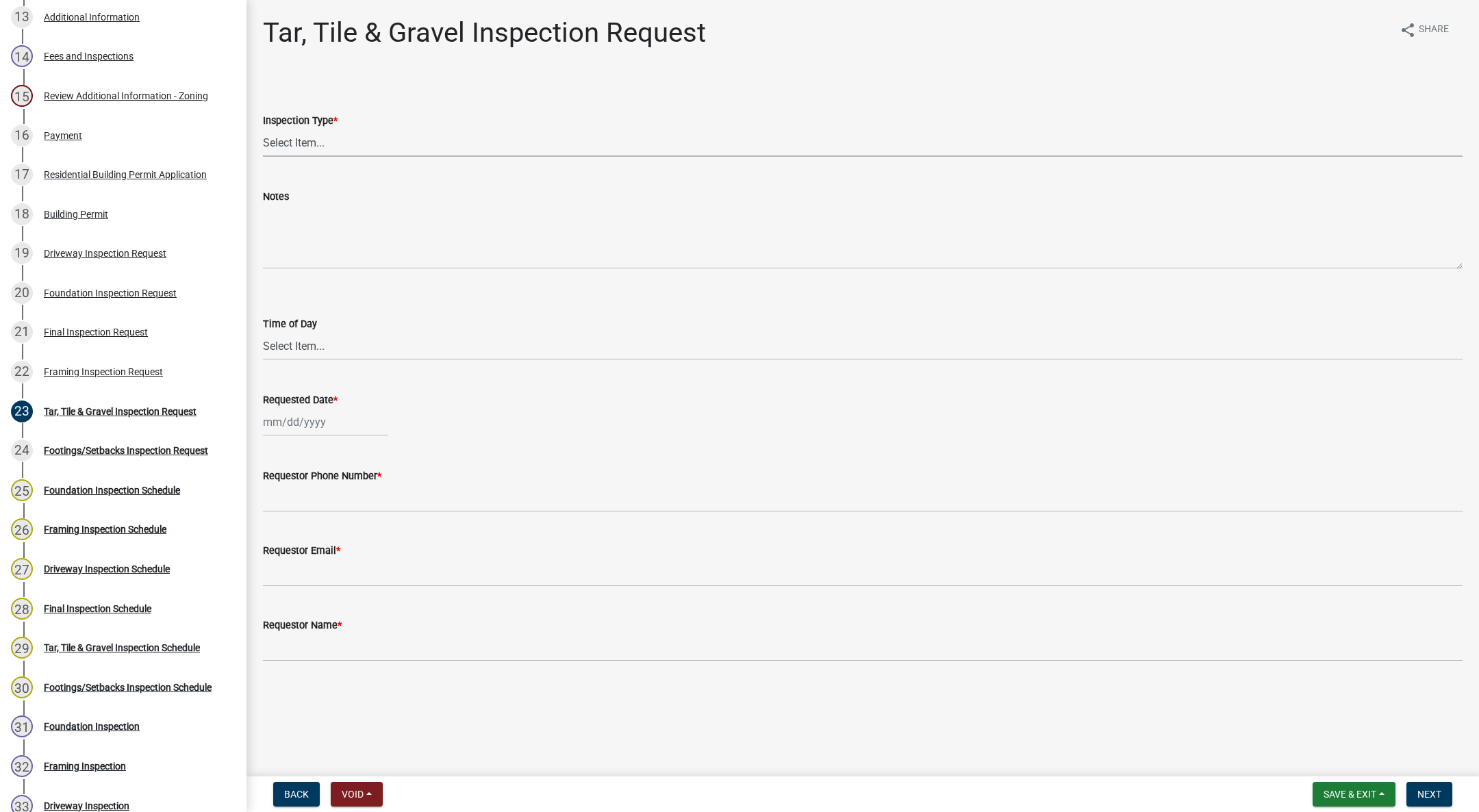
click at [284, 146] on select "Select Item... Tar, Tile & Gravel" at bounding box center [863, 143] width 1200 height 28
click at [263, 128] on select "Select Item... Tar, Tile & Gravel" at bounding box center [863, 143] width 1200 height 28
select select "fda2d186-7b72-494f-953d-ff3224f5c2b2"
click at [309, 342] on select "Select Item... AM PM" at bounding box center [863, 346] width 1200 height 28
click at [263, 332] on select "Select Item... AM PM" at bounding box center [863, 346] width 1200 height 28
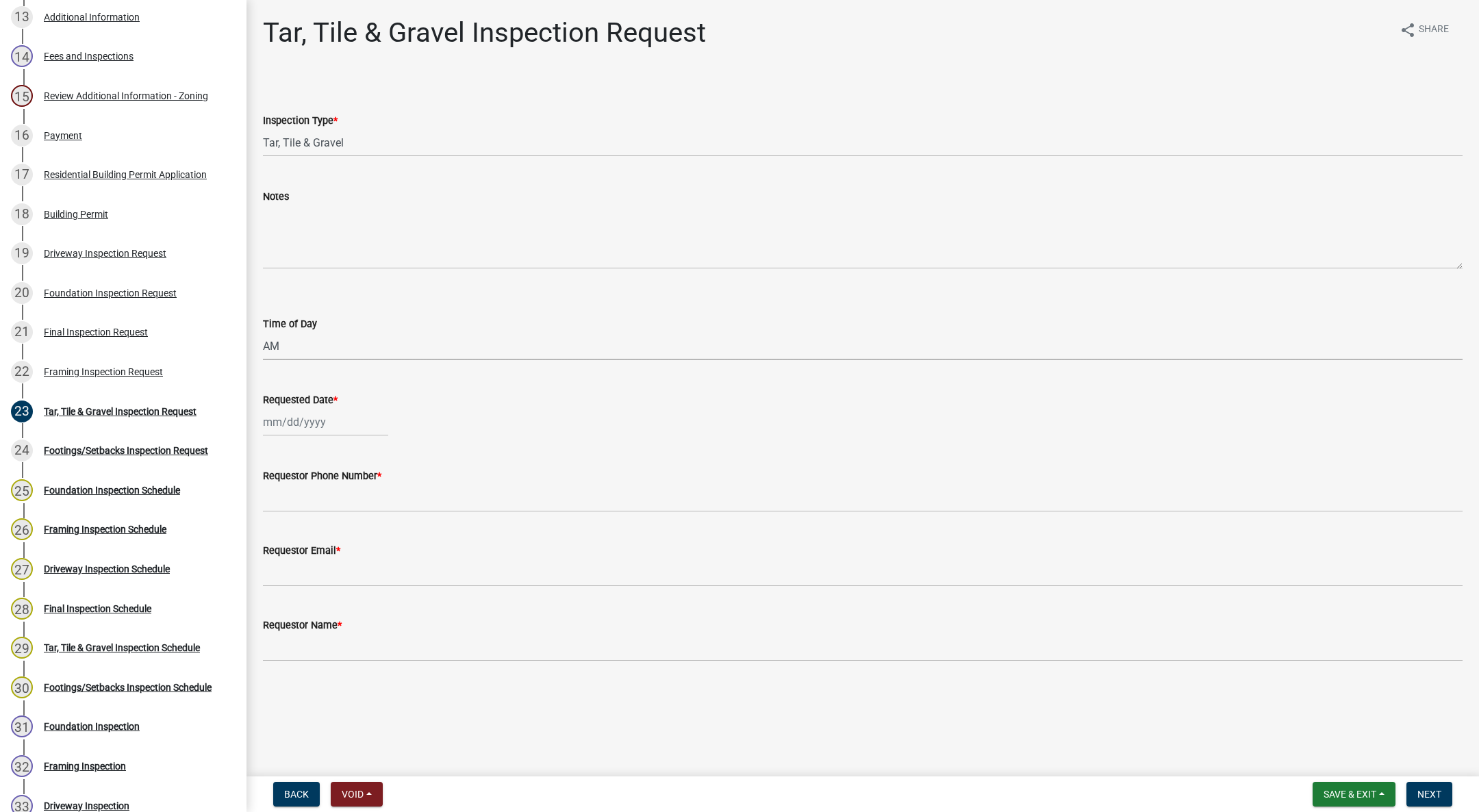
select select "88af556d-fdf1-454b-b933-61cadeae1443"
select select "10"
select select "2025"
click at [307, 415] on div "Jan Feb Mar Apr May Jun Jul Aug Sep Oct Nov Dec 1525 1526 1527 1528 1529 1530 1…" at bounding box center [325, 422] width 125 height 28
click at [359, 512] on div "10" at bounding box center [364, 517] width 22 height 22
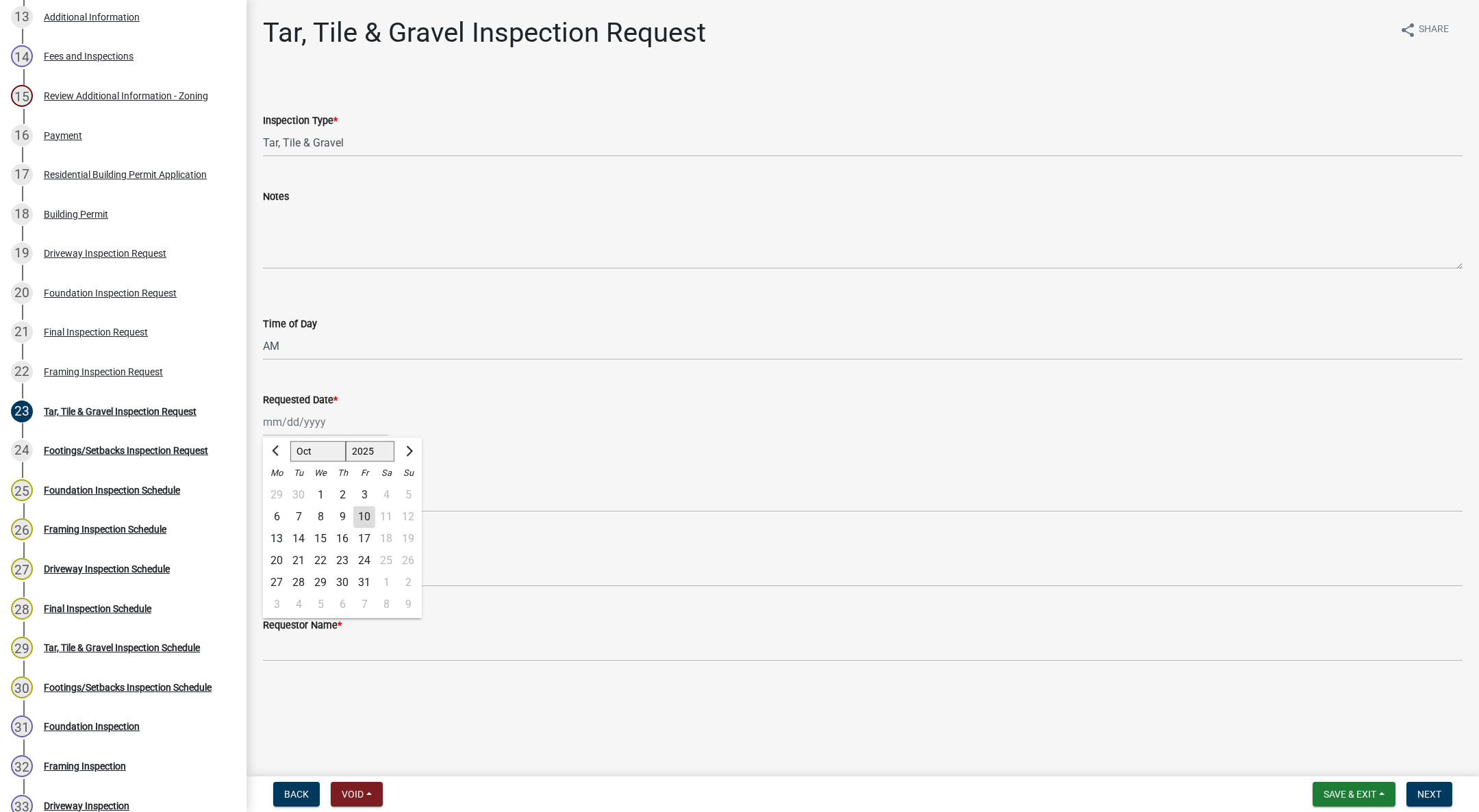
type input "[DATE]"
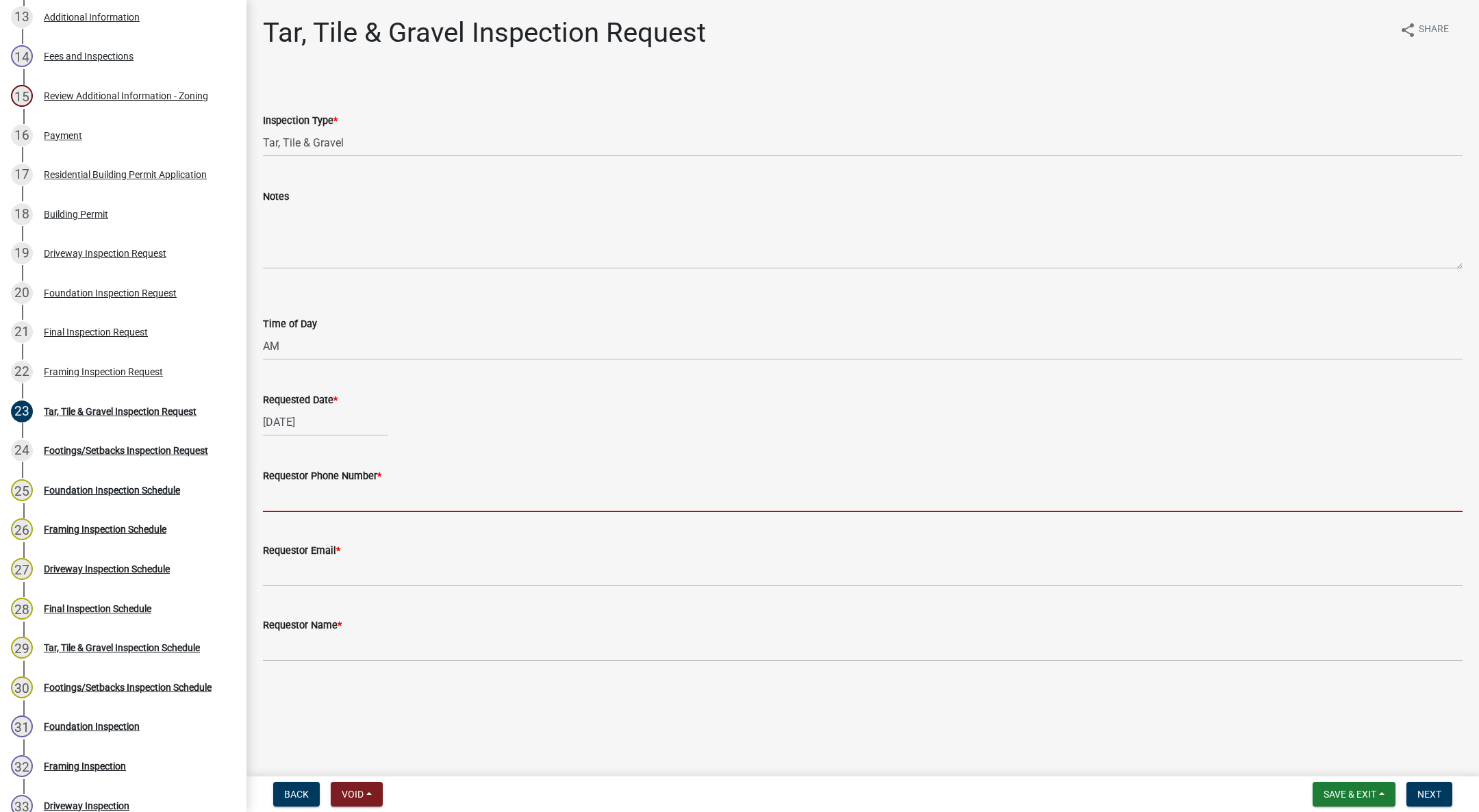
click at [346, 500] on input "Requestor Phone Number *" at bounding box center [863, 498] width 1200 height 28
type input "555-555-5555"
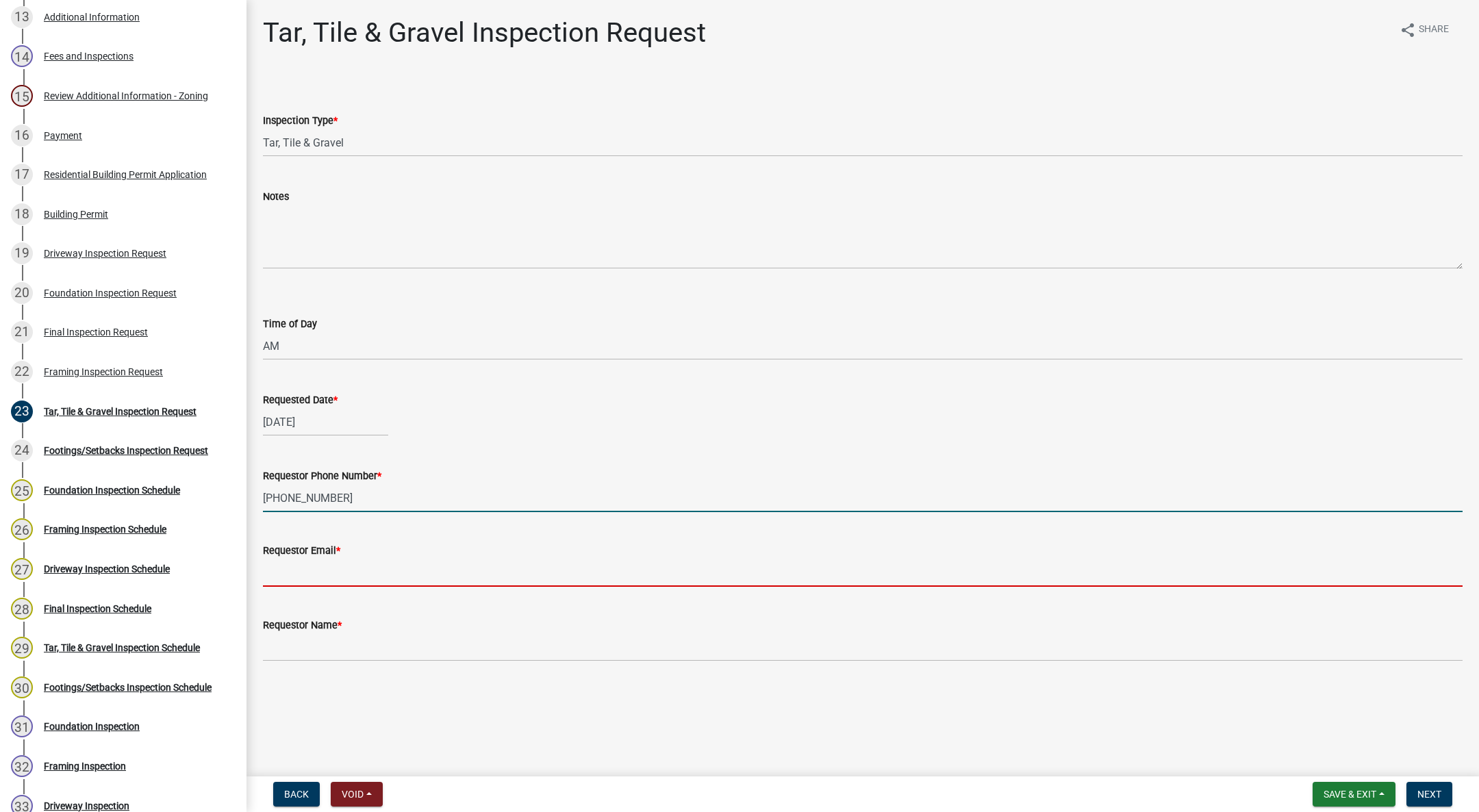
click at [398, 564] on input "Requestor Email *" at bounding box center [863, 573] width 1200 height 28
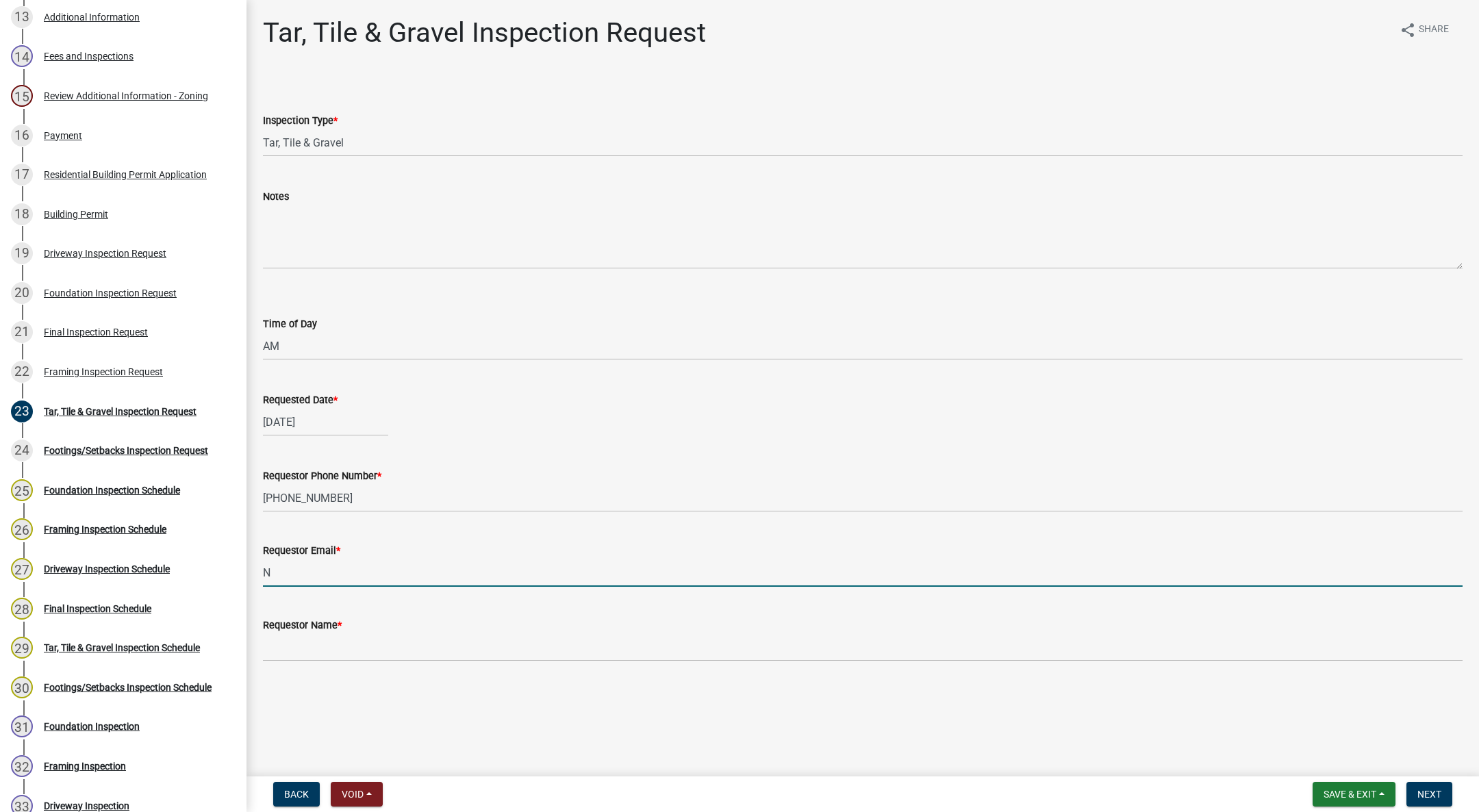
type input "NA@gmail.com"
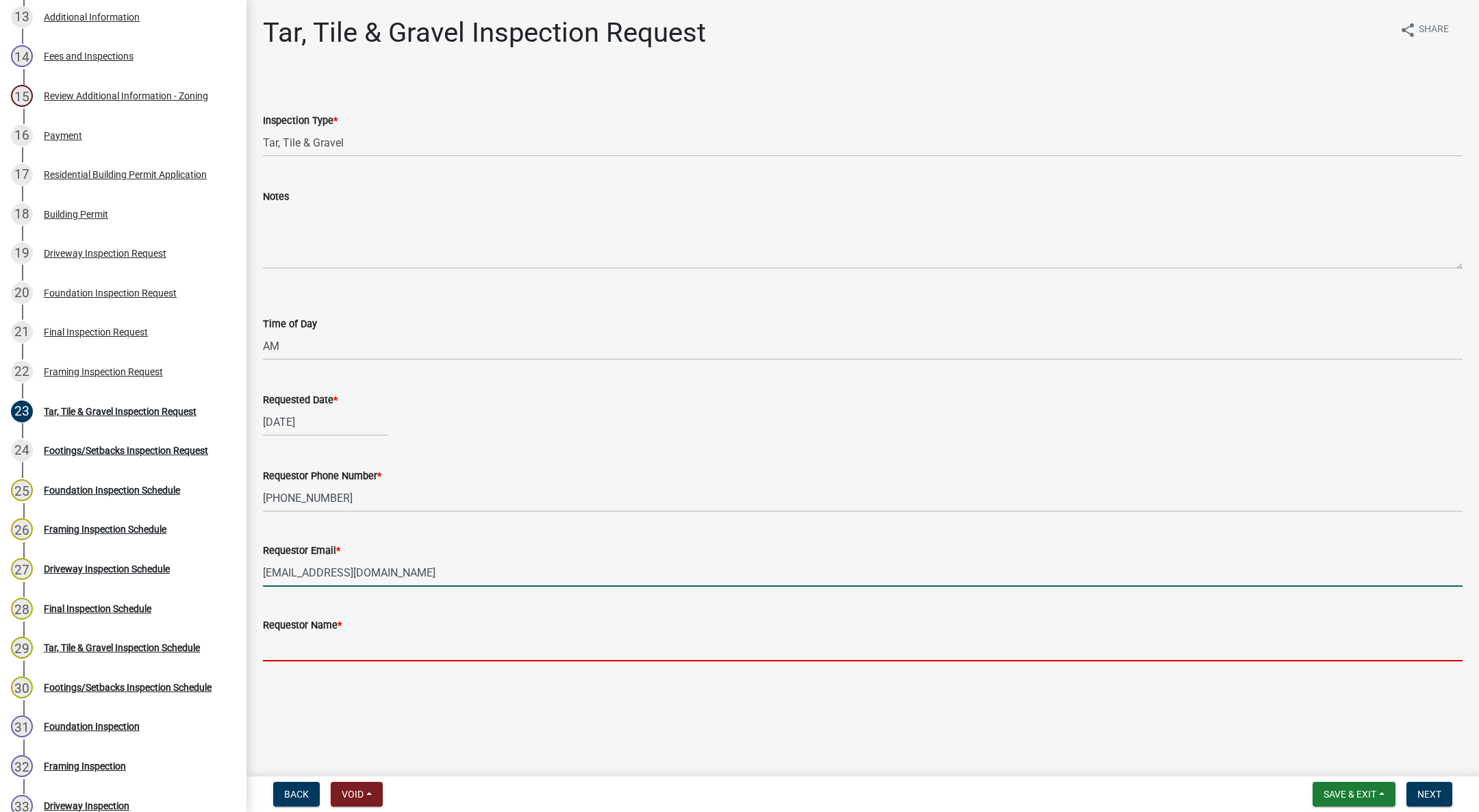
click at [320, 647] on input "Requestor Name *" at bounding box center [863, 647] width 1200 height 28
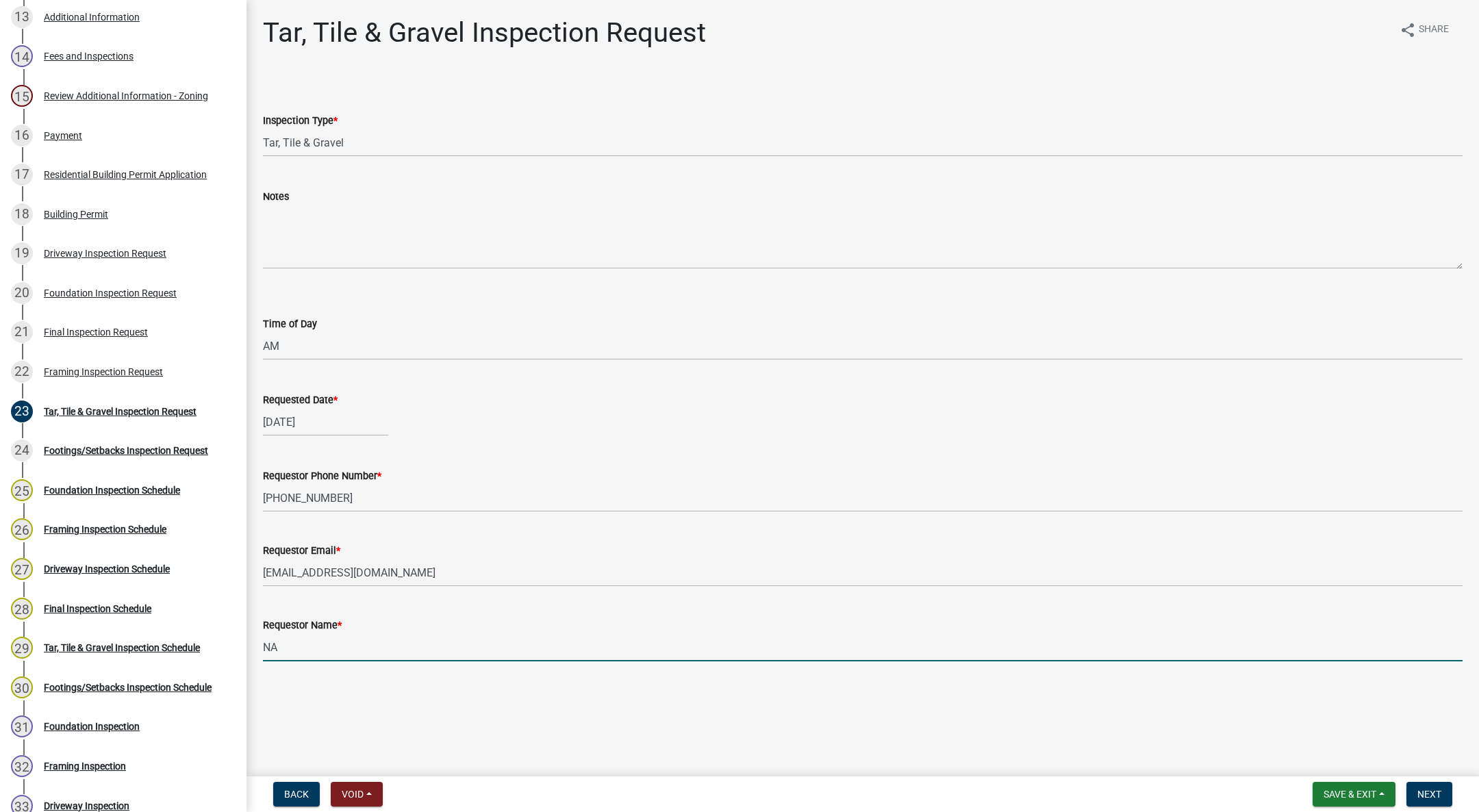
type input "NA"
click at [1435, 786] on button "Next" at bounding box center [1429, 794] width 46 height 25
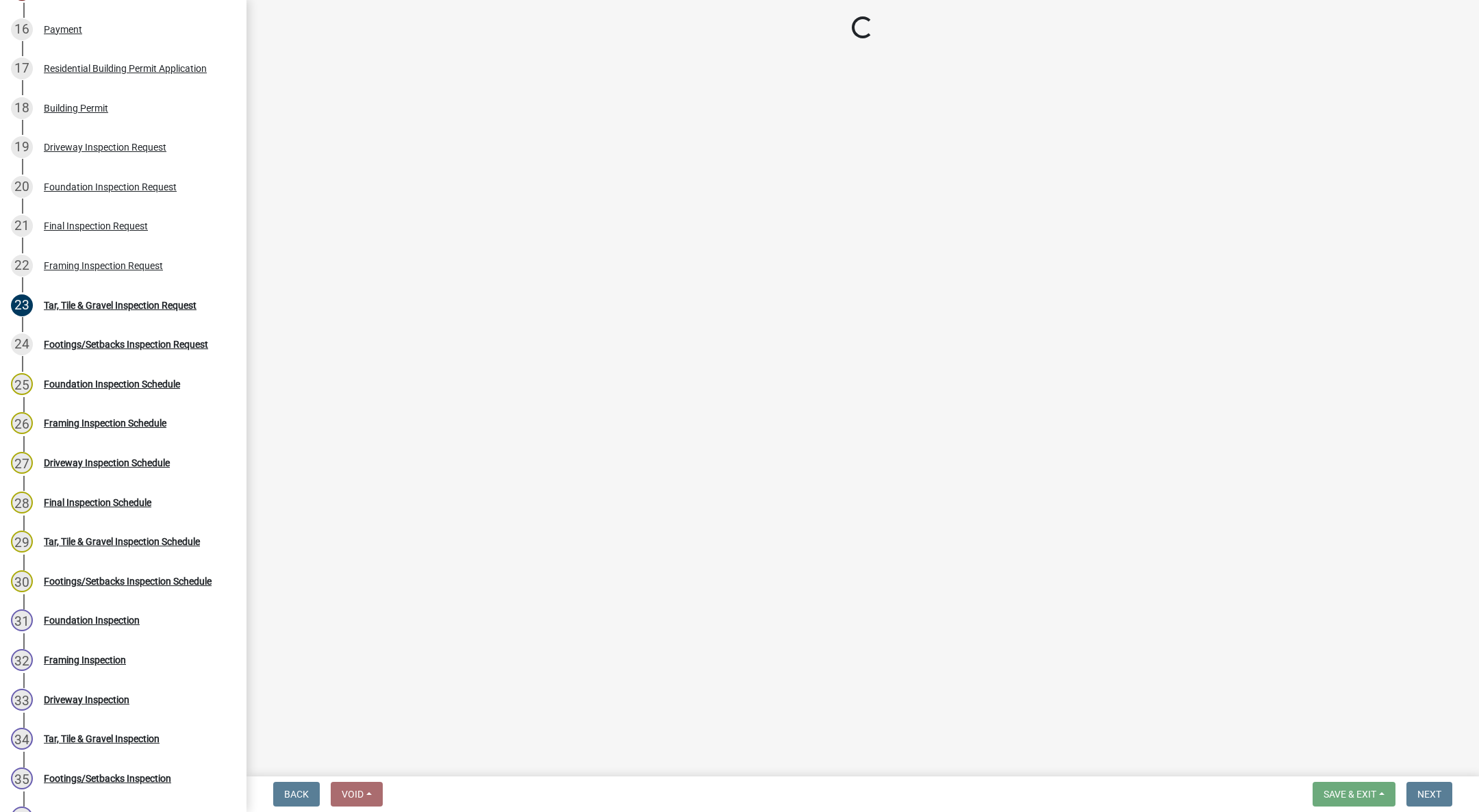
scroll to position [1027, 0]
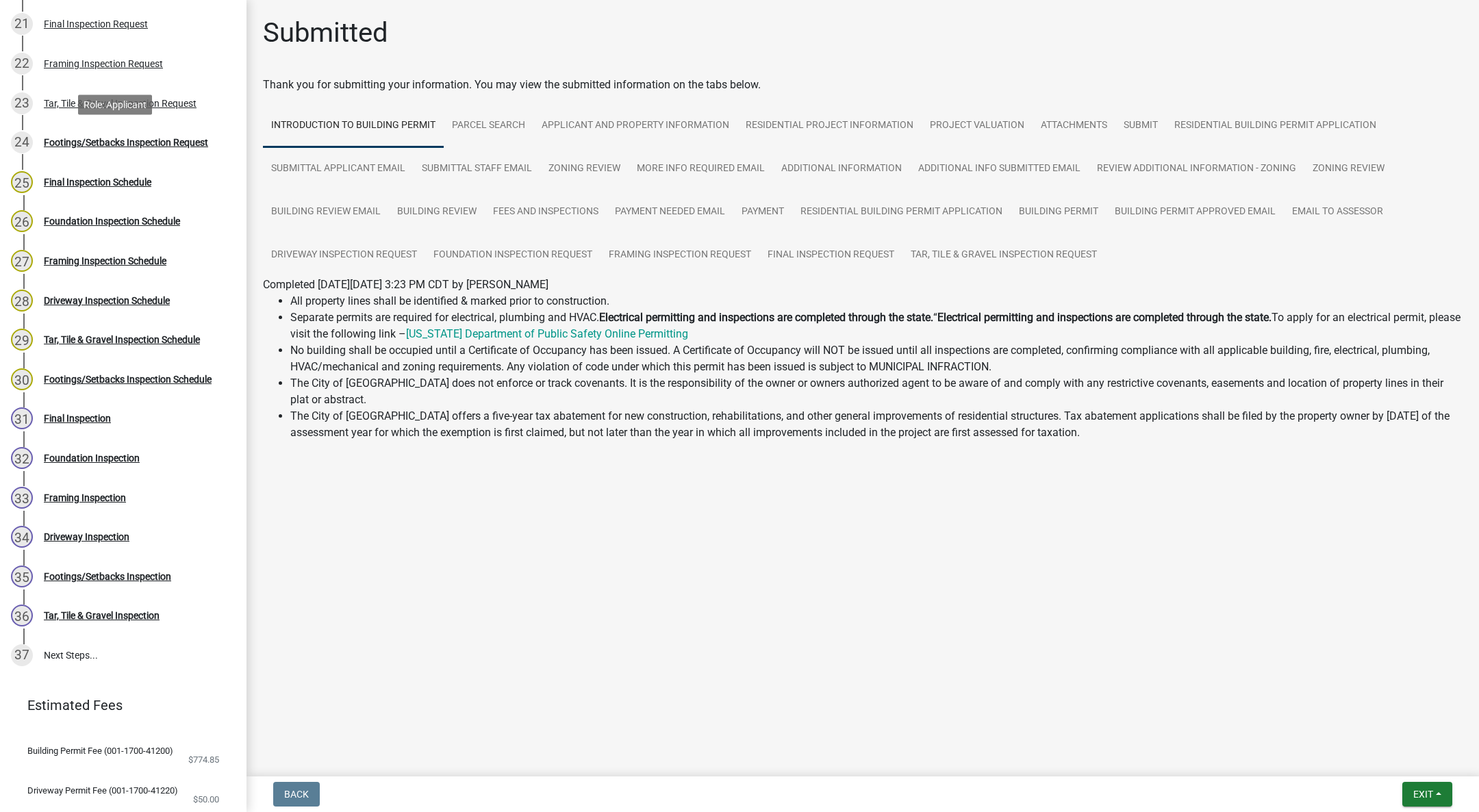
click at [165, 138] on div "Footings/Setbacks Inspection Request" at bounding box center [126, 143] width 164 height 10
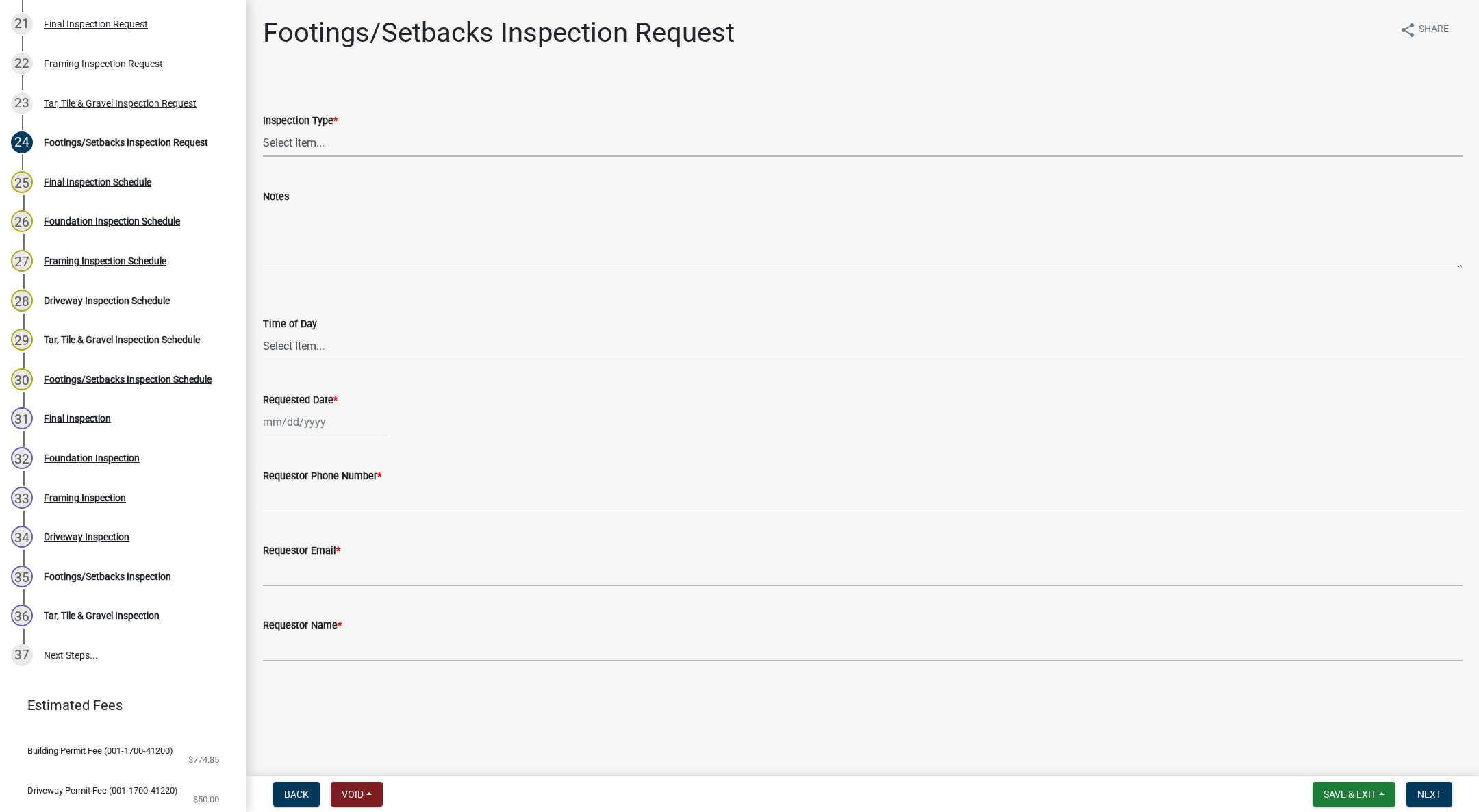
click at [317, 133] on select "Select Item... Footings/Setbacks" at bounding box center [863, 143] width 1200 height 28
click at [263, 128] on select "Select Item... Footings/Setbacks" at bounding box center [863, 143] width 1200 height 28
select select "31d1f77b-2535-448a-860d-f15fb204707d"
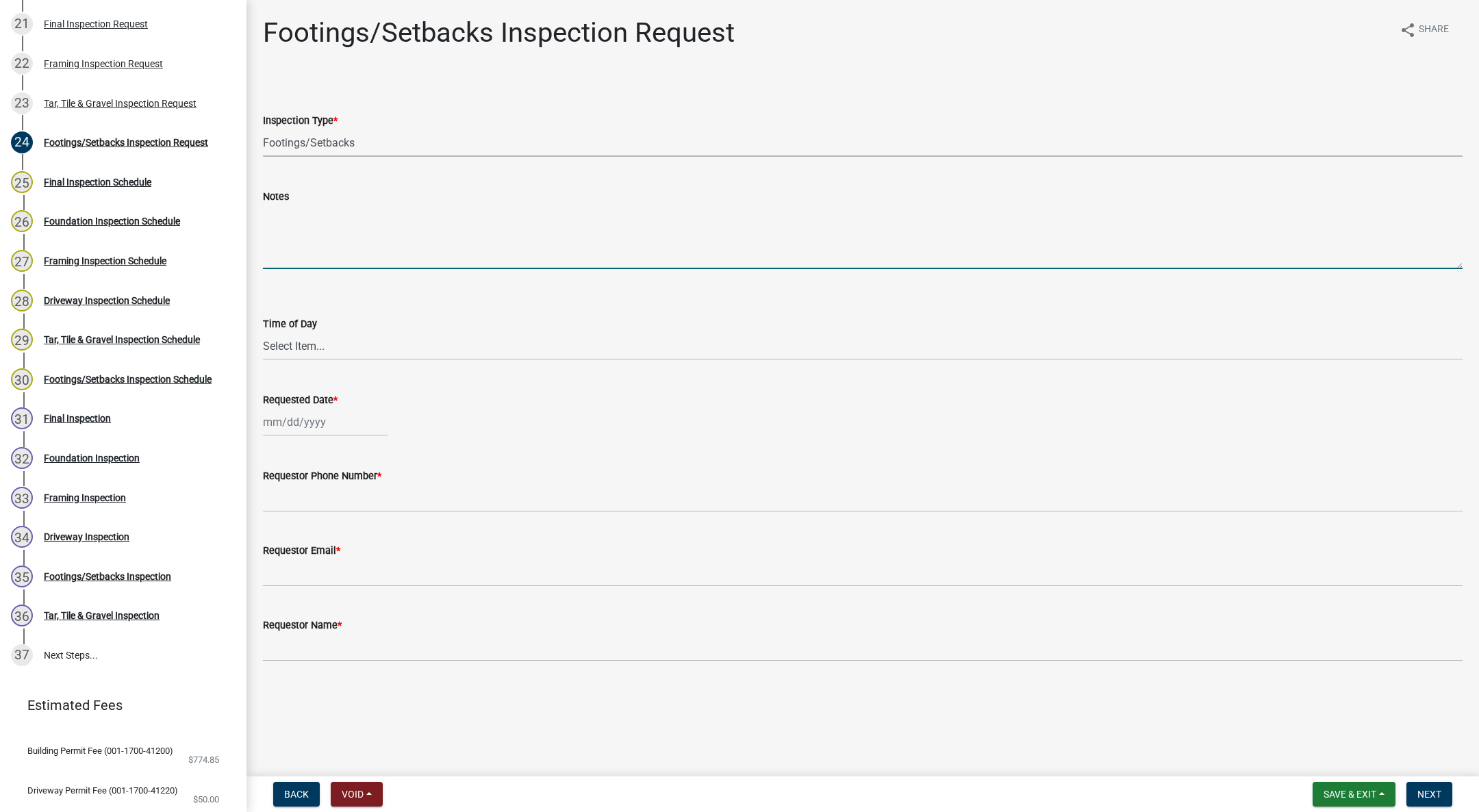
click at [287, 251] on textarea "Notes" at bounding box center [863, 236] width 1200 height 65
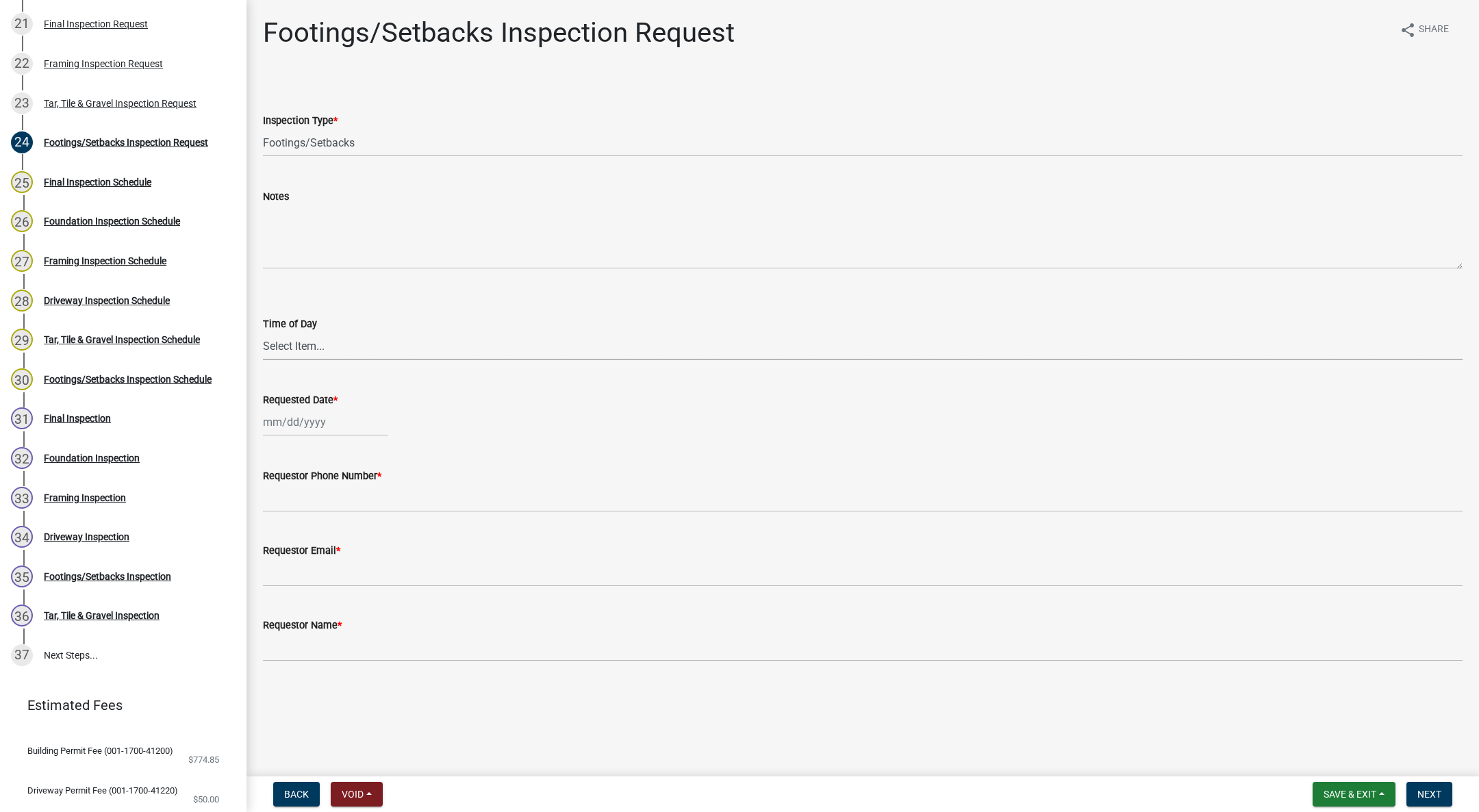
click at [304, 351] on select "Select Item... AM PM" at bounding box center [863, 346] width 1200 height 28
click at [263, 332] on select "Select Item... AM PM" at bounding box center [863, 346] width 1200 height 28
select select "88af556d-fdf1-454b-b933-61cadeae1443"
select select "10"
select select "2025"
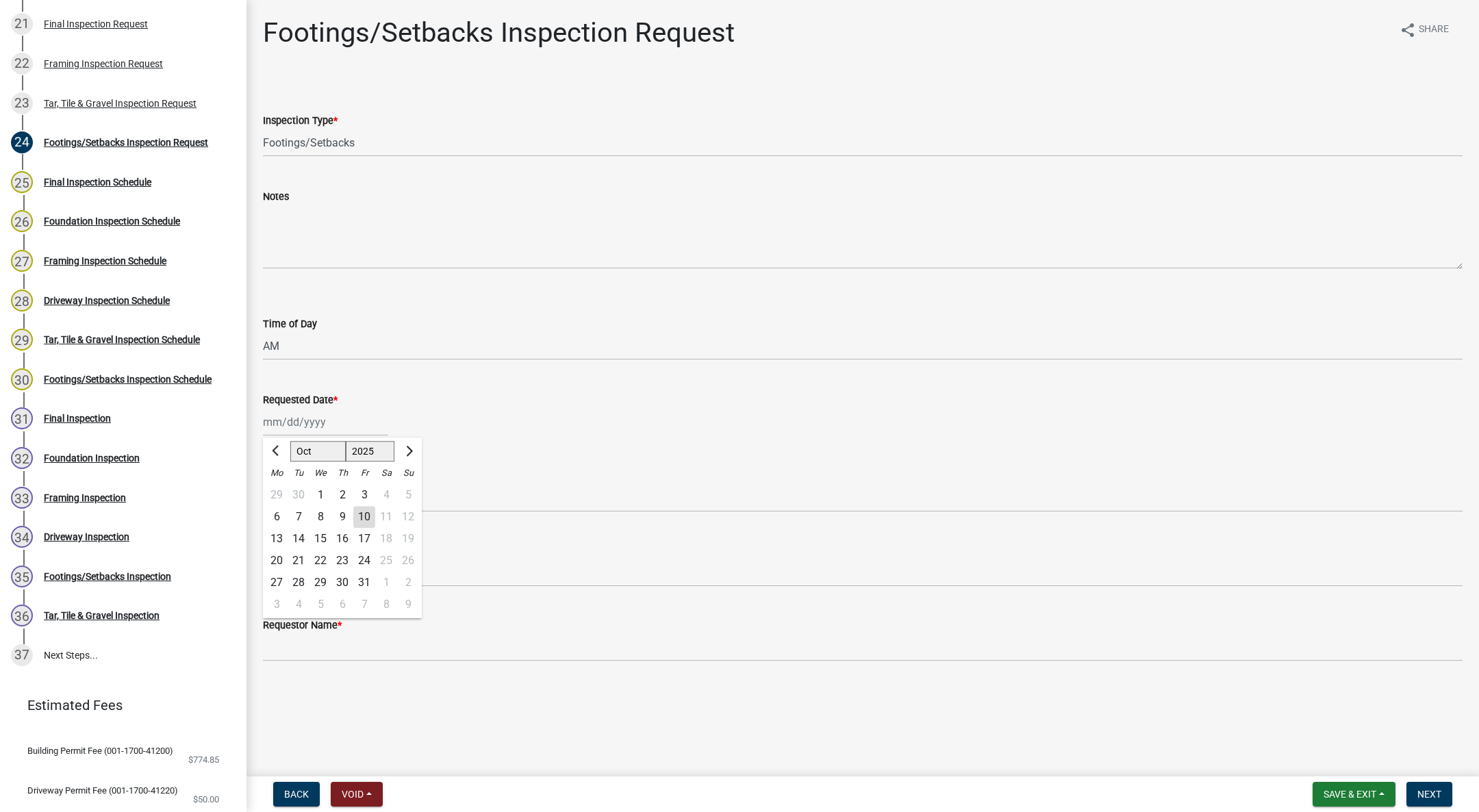
click at [298, 412] on div "Jan Feb Mar Apr May Jun Jul Aug Sep Oct Nov Dec 1525 1526 1527 1528 1529 1530 1…" at bounding box center [325, 422] width 125 height 28
click at [365, 508] on div "10" at bounding box center [364, 517] width 22 height 22
type input "[DATE]"
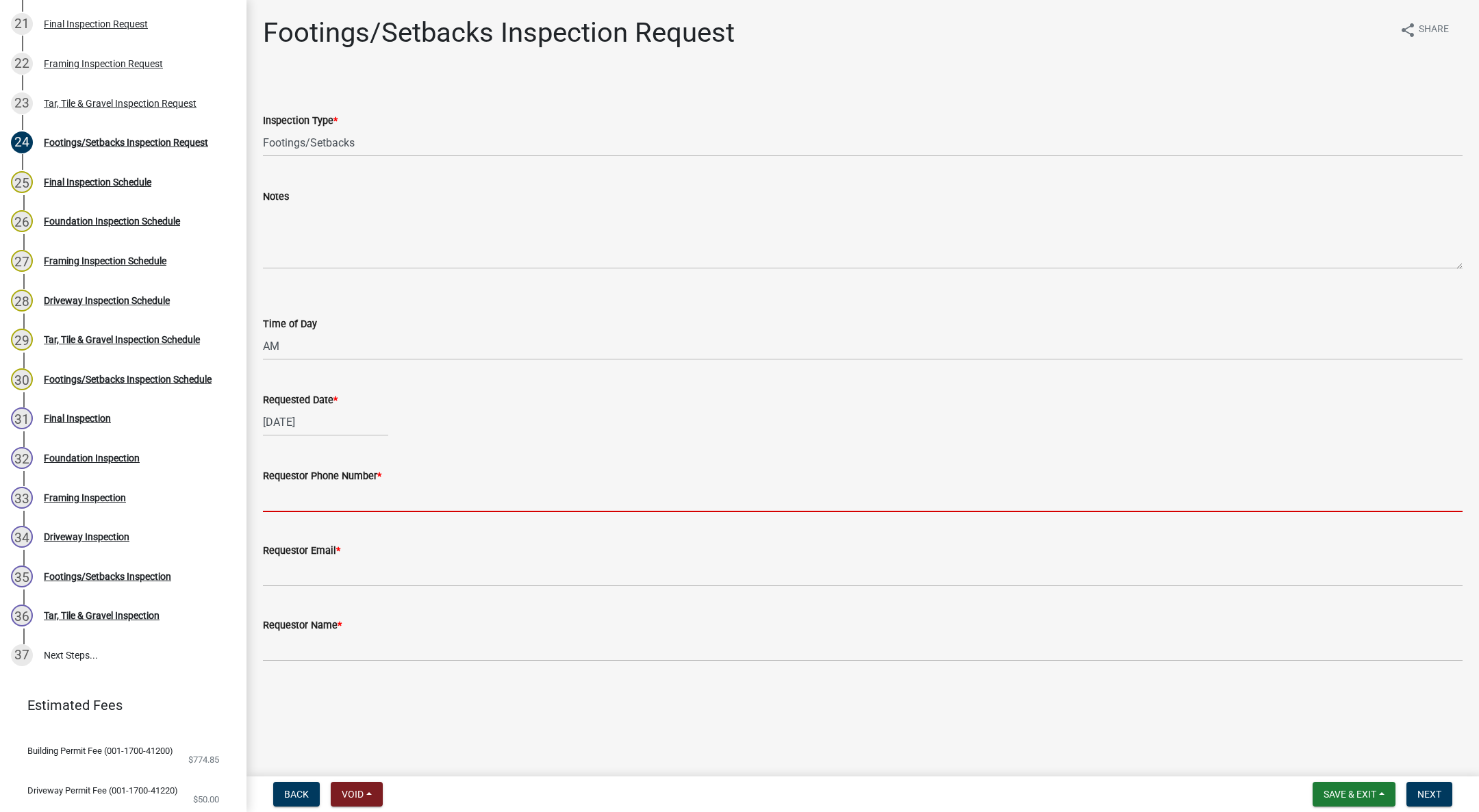
click at [339, 487] on input "Requestor Phone Number *" at bounding box center [863, 498] width 1200 height 28
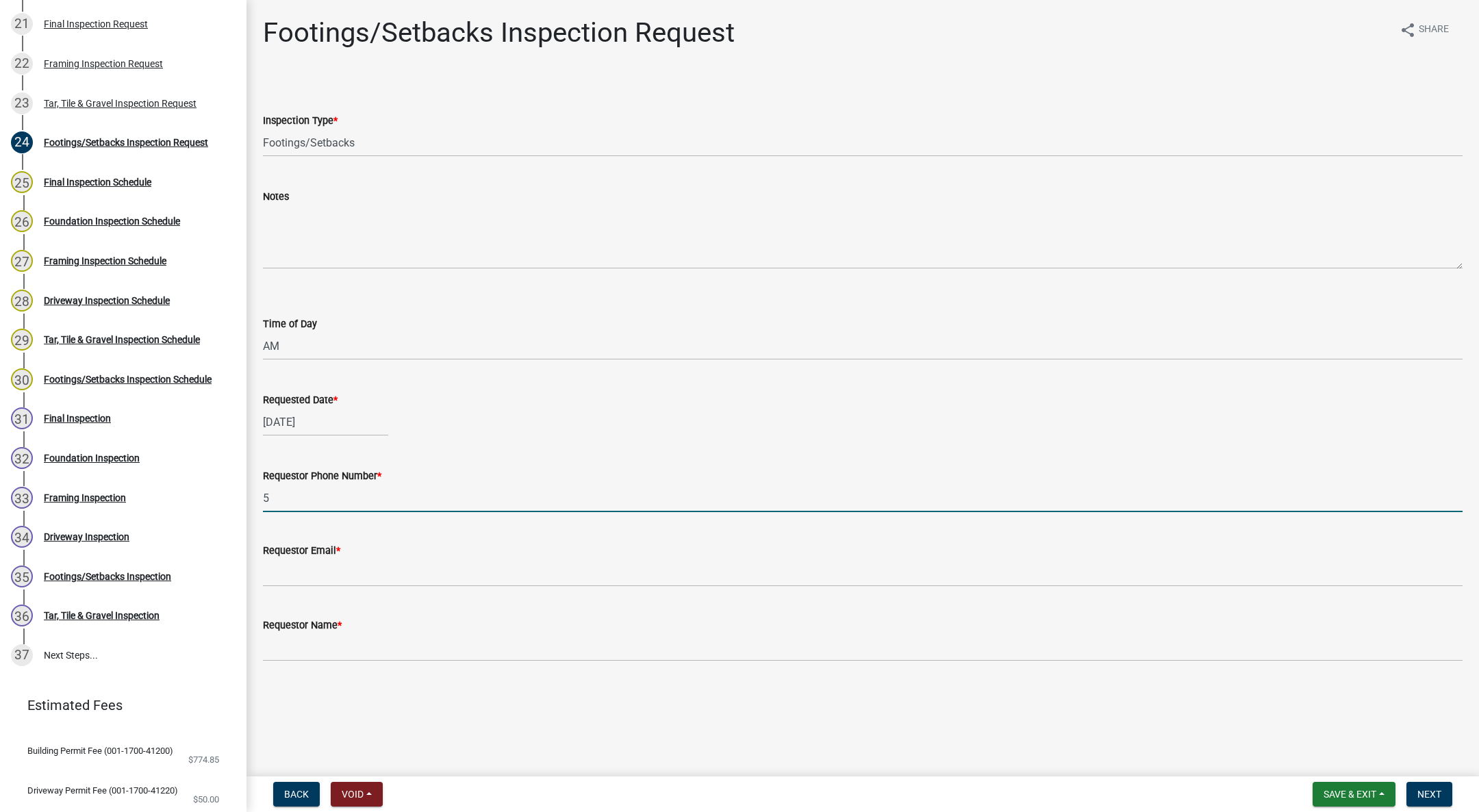
type input "555-555-5555"
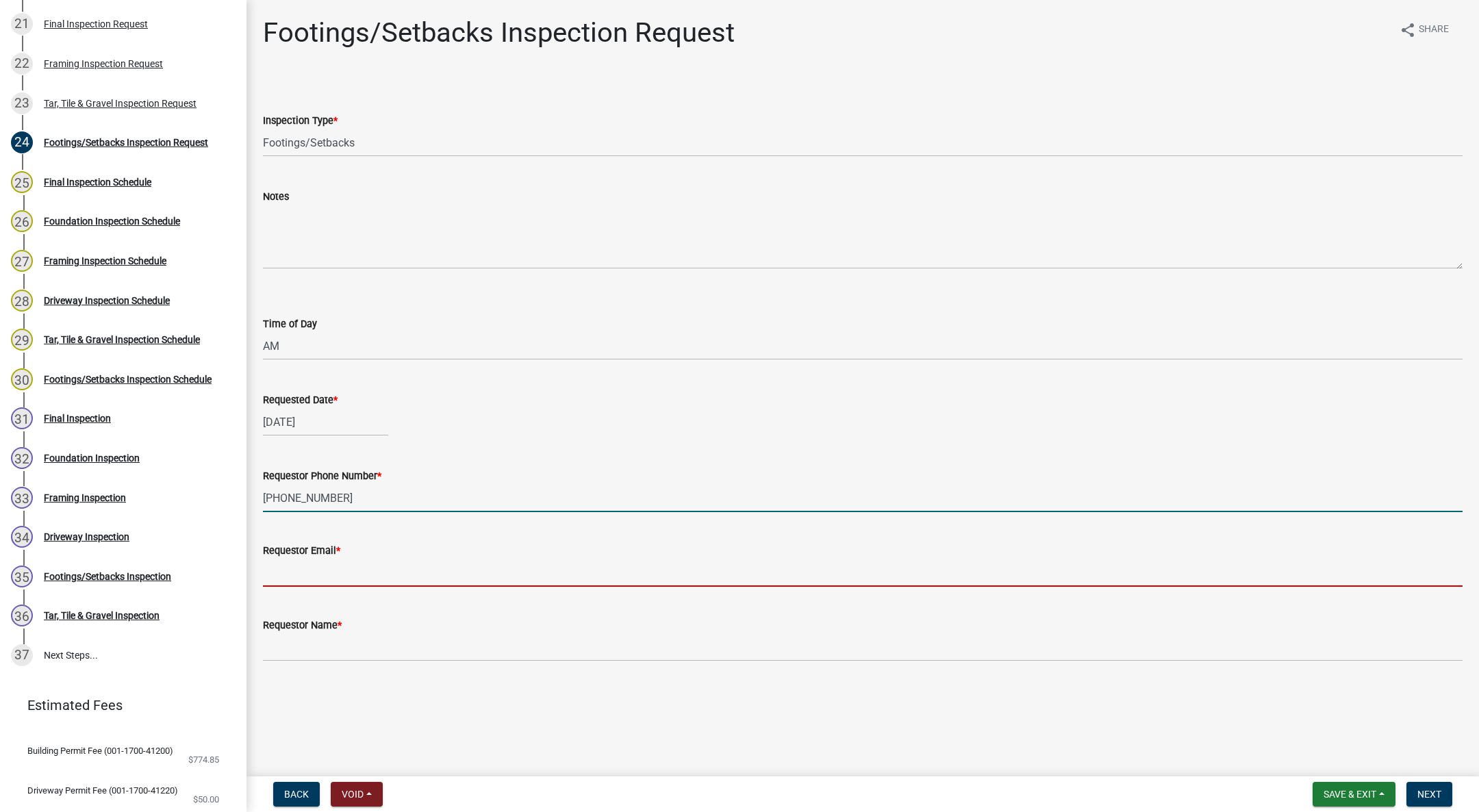
click at [381, 573] on input "Requestor Email *" at bounding box center [863, 573] width 1200 height 28
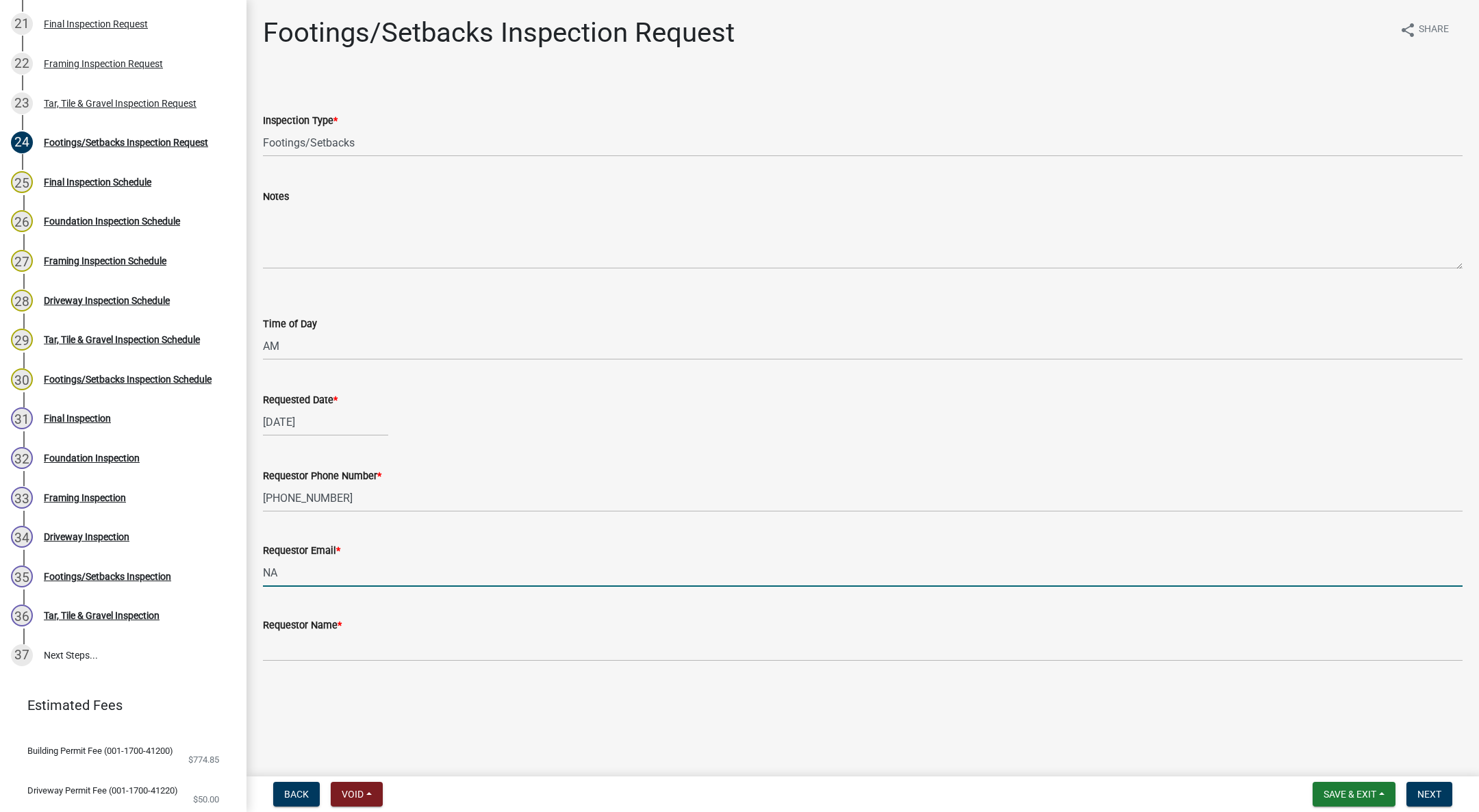
type input "NA@gmail.com"
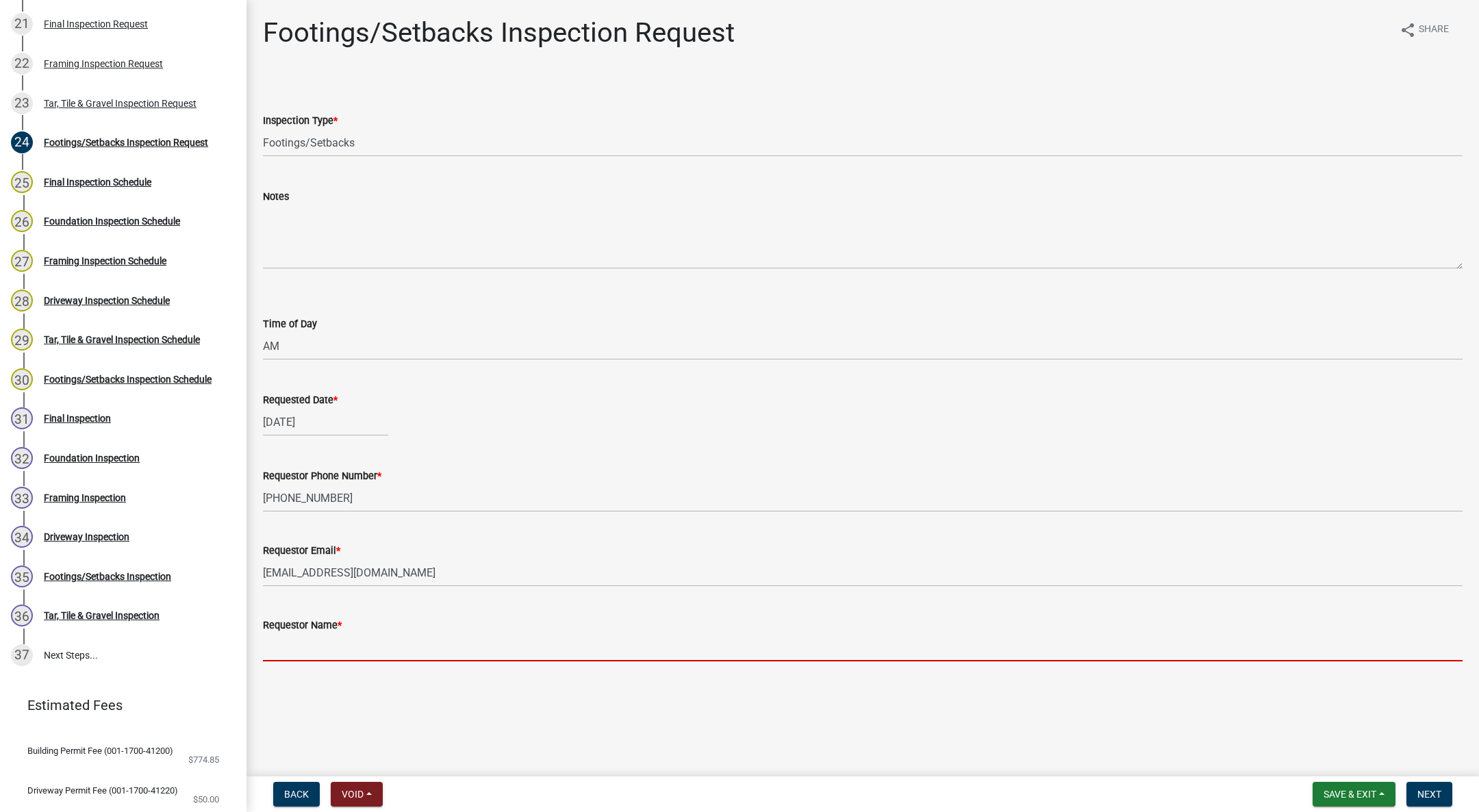
click at [374, 651] on input "Requestor Name *" at bounding box center [863, 647] width 1200 height 28
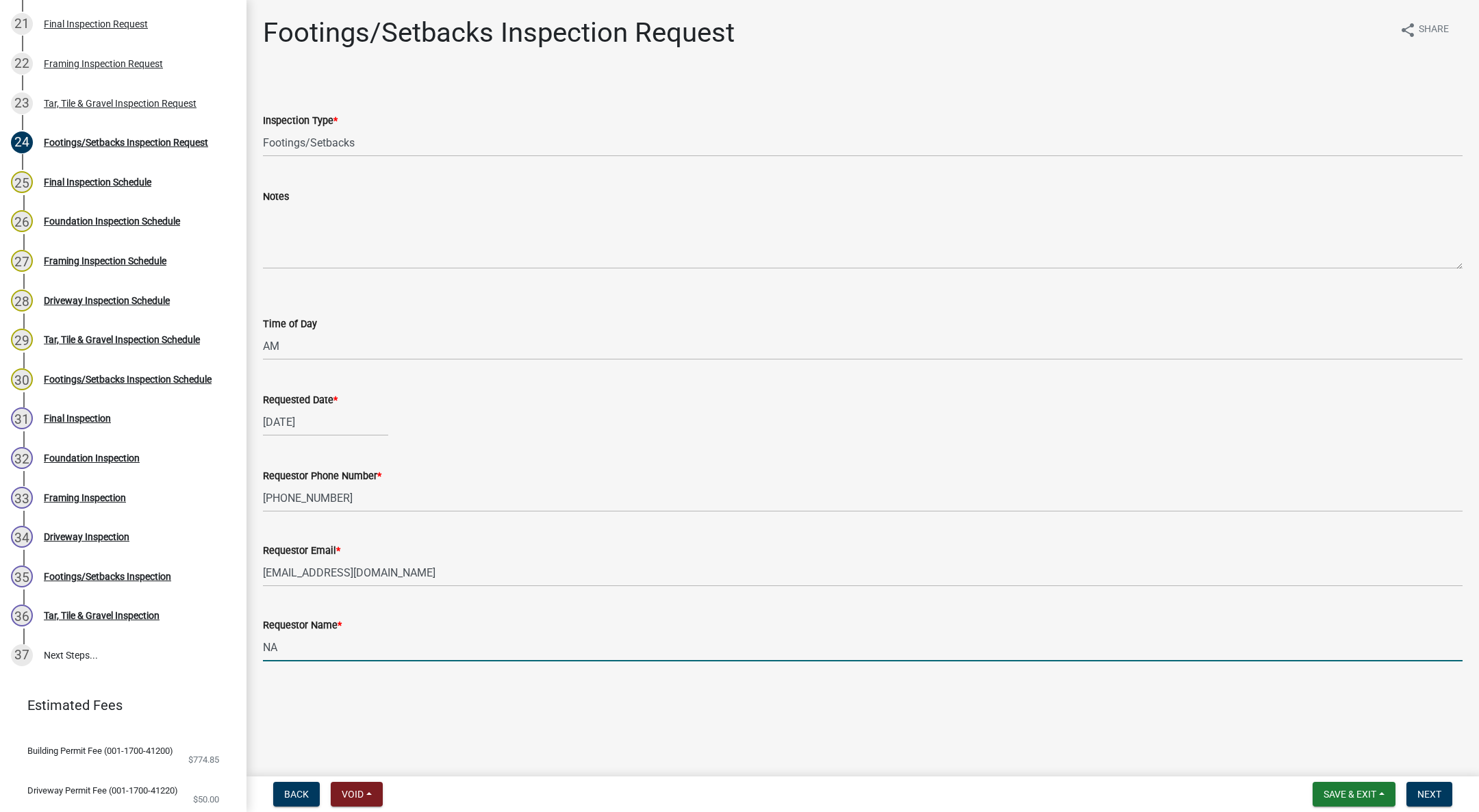
type input "NA"
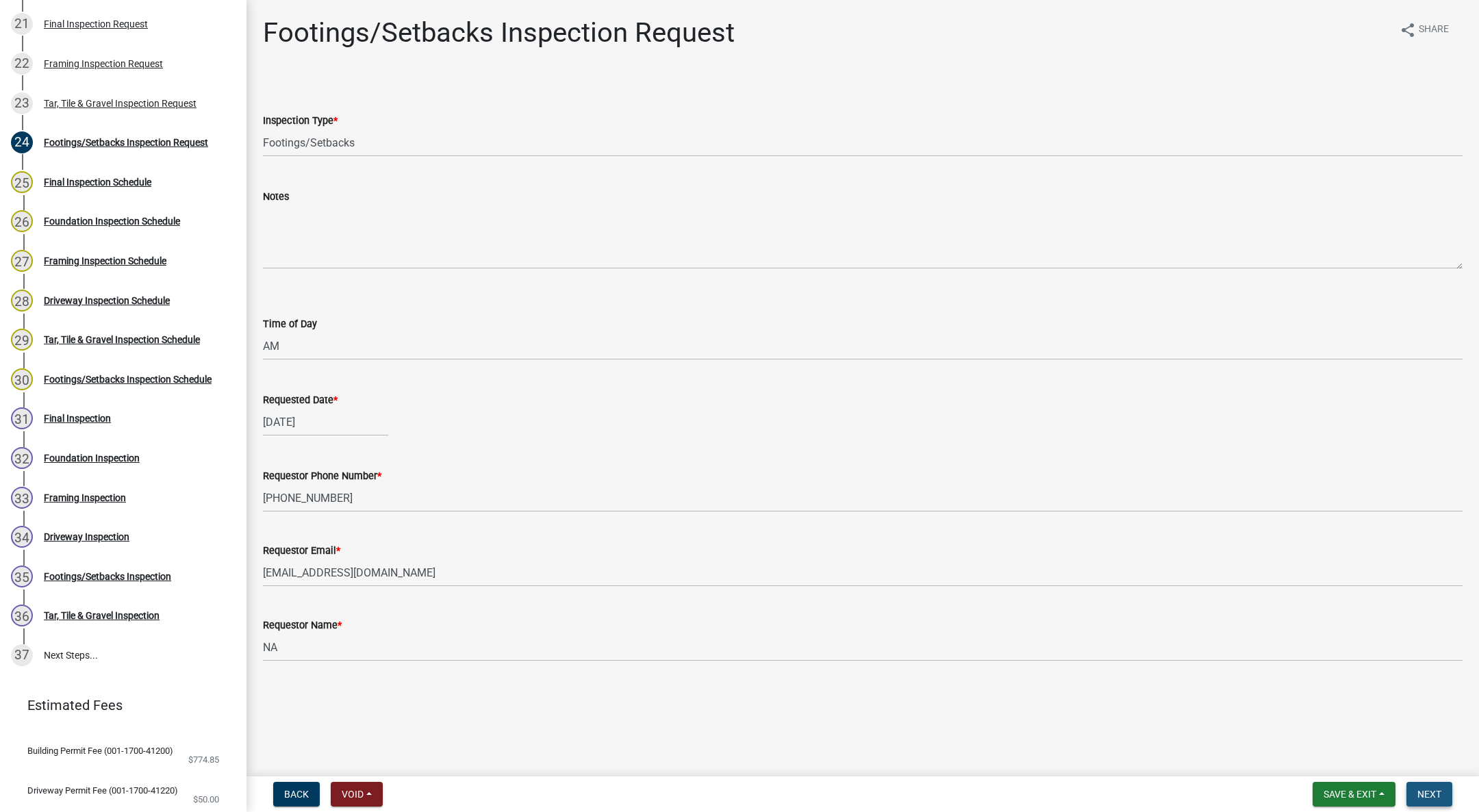
click at [1416, 789] on button "Next" at bounding box center [1429, 794] width 46 height 25
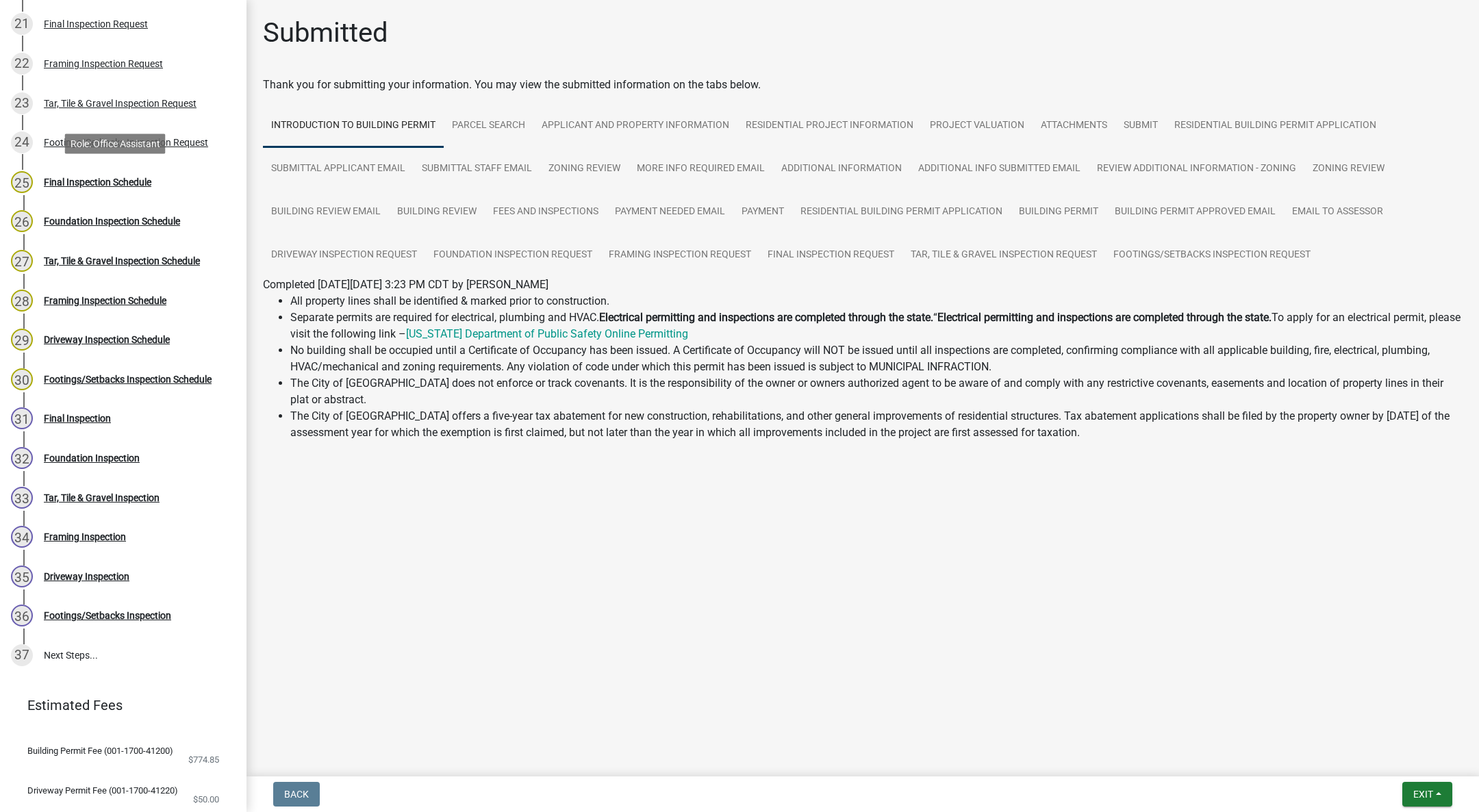
click at [98, 185] on div "Final Inspection Schedule" at bounding box center [97, 182] width 107 height 10
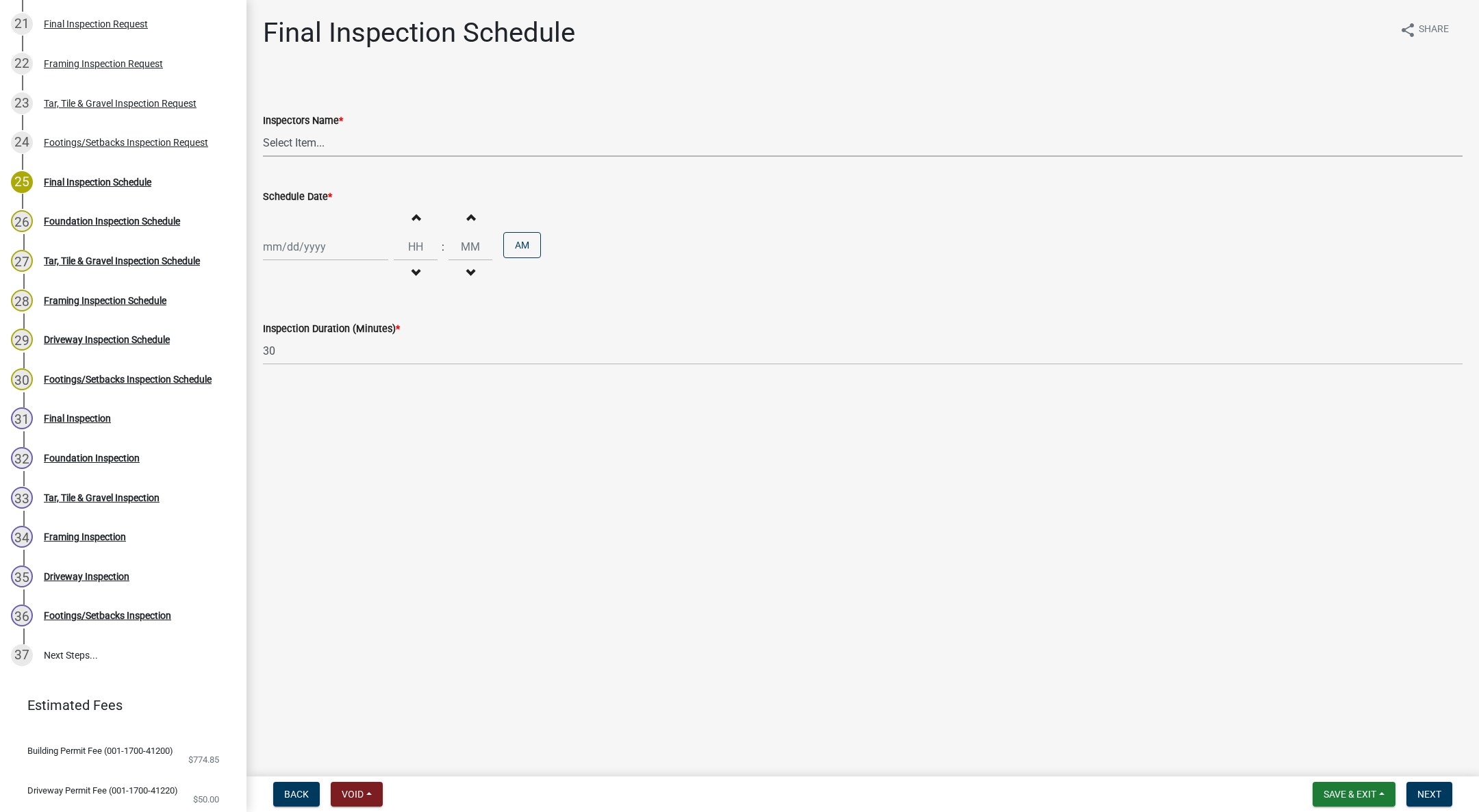
click at [309, 136] on select "Select Item... IndianolaInspector (Indianola Other Inspector) T. Little (Timoth…" at bounding box center [863, 143] width 1200 height 28
select select "27b8dde7-9ed4-44e4-ae8e-5969b60be3e6"
click at [263, 128] on select "Select Item... IndianolaInspector (Indianola Other Inspector) T. Little (Timoth…" at bounding box center [863, 143] width 1200 height 28
click at [295, 240] on div at bounding box center [325, 247] width 125 height 28
select select "10"
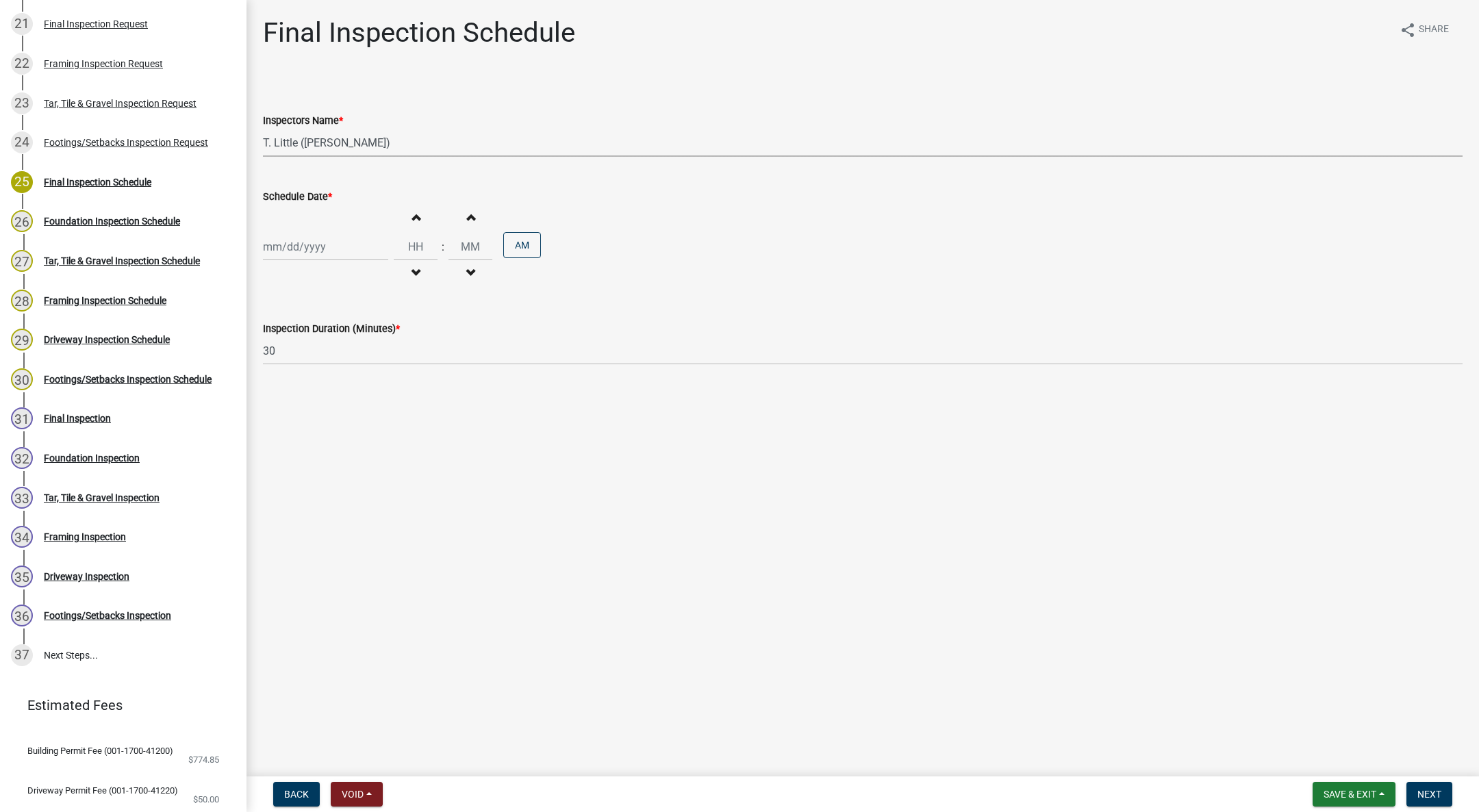
select select "2025"
click at [360, 337] on div "10" at bounding box center [364, 341] width 22 height 22
type input "[DATE]"
click at [418, 265] on button "Decrement hours" at bounding box center [415, 273] width 29 height 25
type input "11"
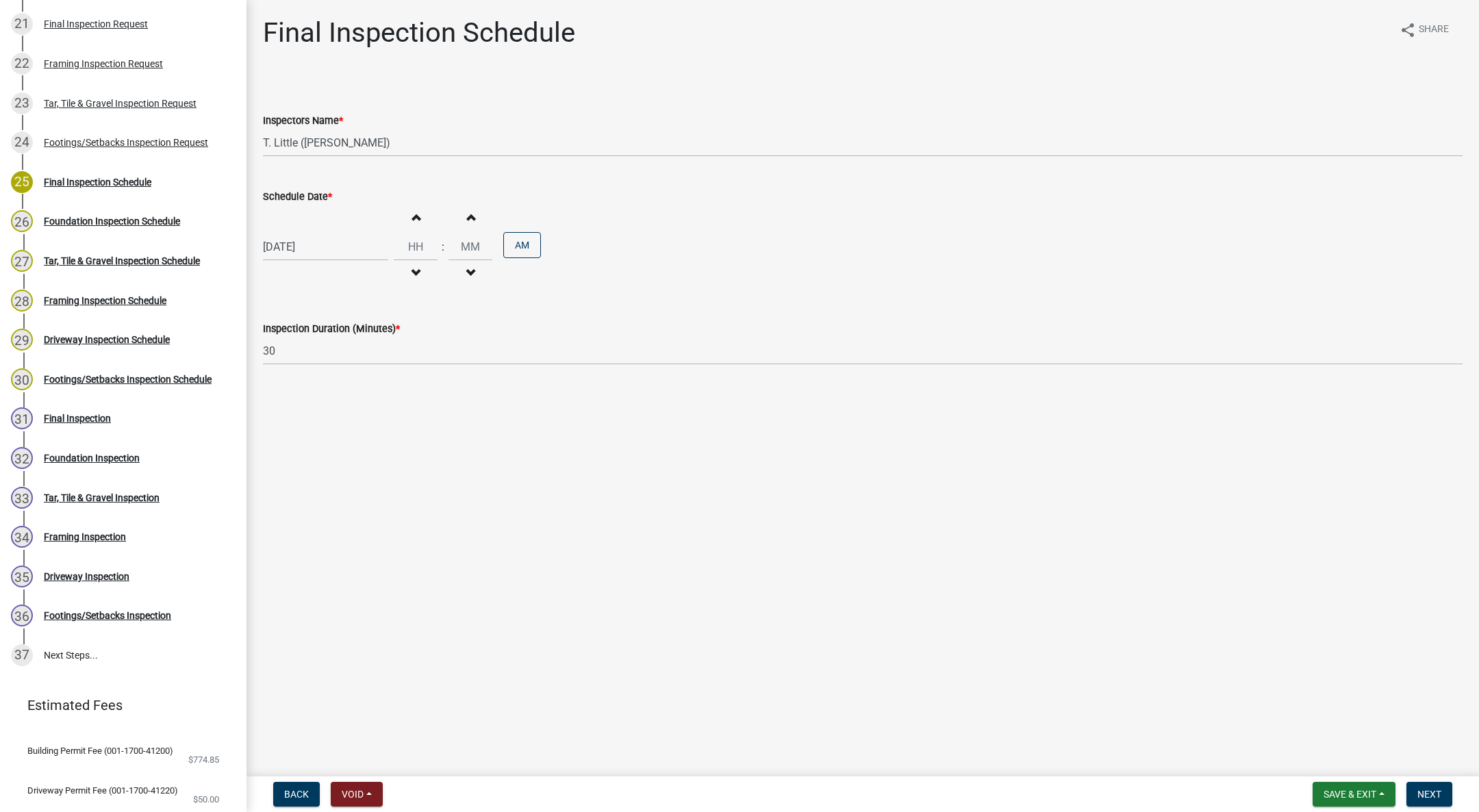
type input "00"
click at [515, 236] on button "PM" at bounding box center [522, 245] width 38 height 26
click at [1409, 781] on button "Next" at bounding box center [1429, 794] width 46 height 25
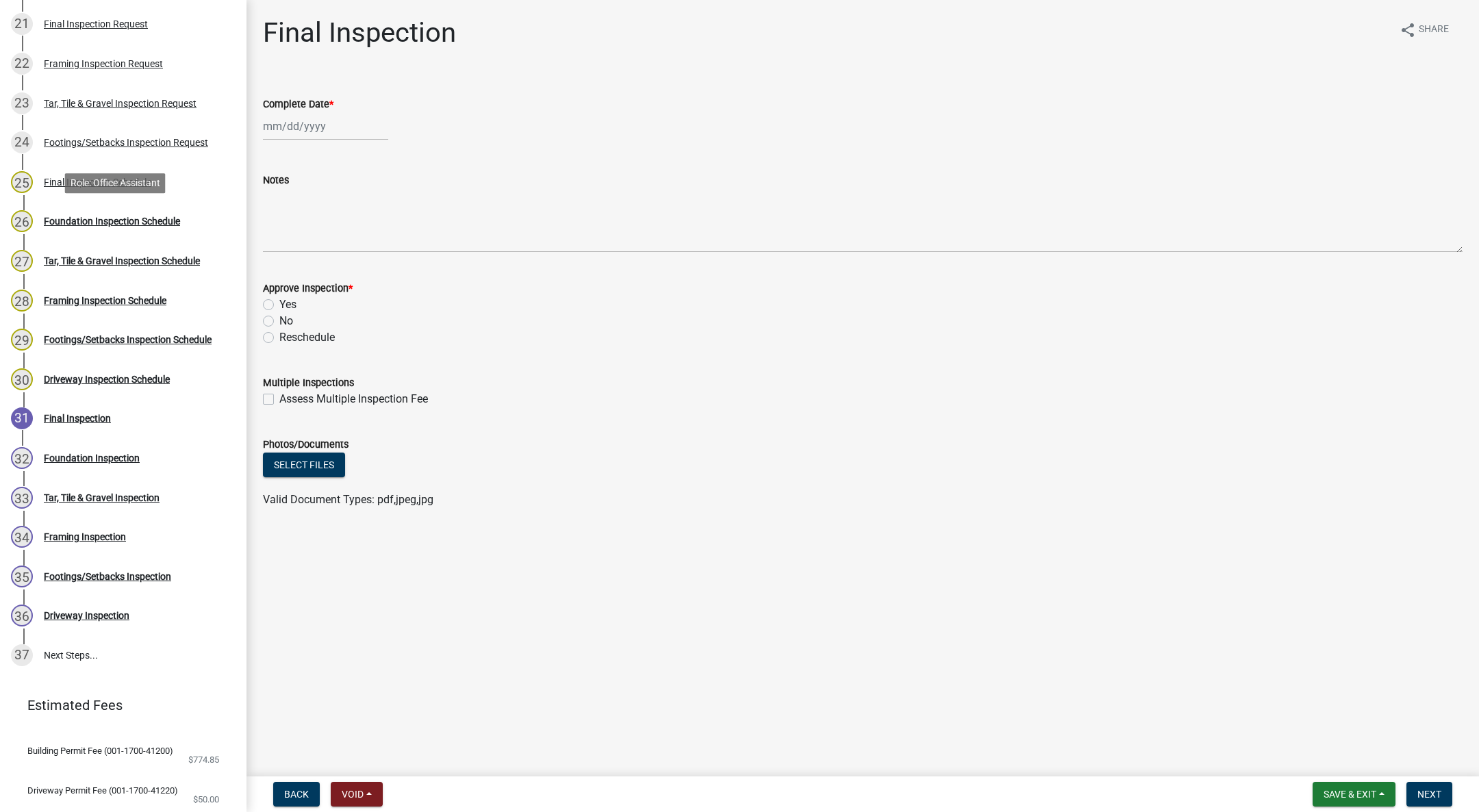
click at [95, 216] on div "Foundation Inspection Schedule" at bounding box center [112, 221] width 136 height 10
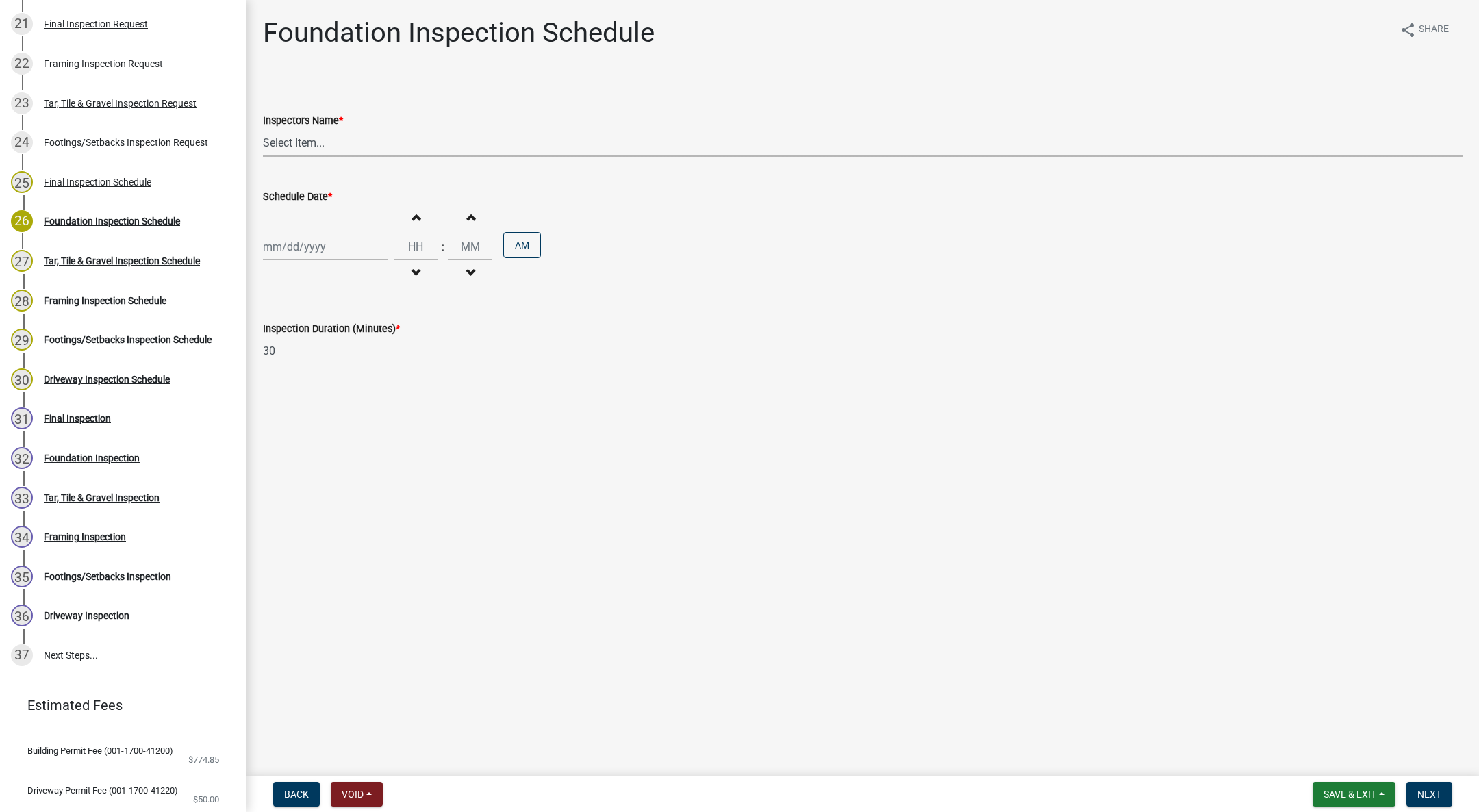
click at [311, 142] on select "Select Item... IndianolaInspector (Indianola Other Inspector) T. Little (Timoth…" at bounding box center [863, 143] width 1200 height 28
select select "27b8dde7-9ed4-44e4-ae8e-5969b60be3e6"
click at [263, 128] on select "Select Item... IndianolaInspector (Indianola Other Inspector) T. Little (Timoth…" at bounding box center [863, 143] width 1200 height 28
click at [296, 255] on div at bounding box center [325, 247] width 125 height 28
select select "10"
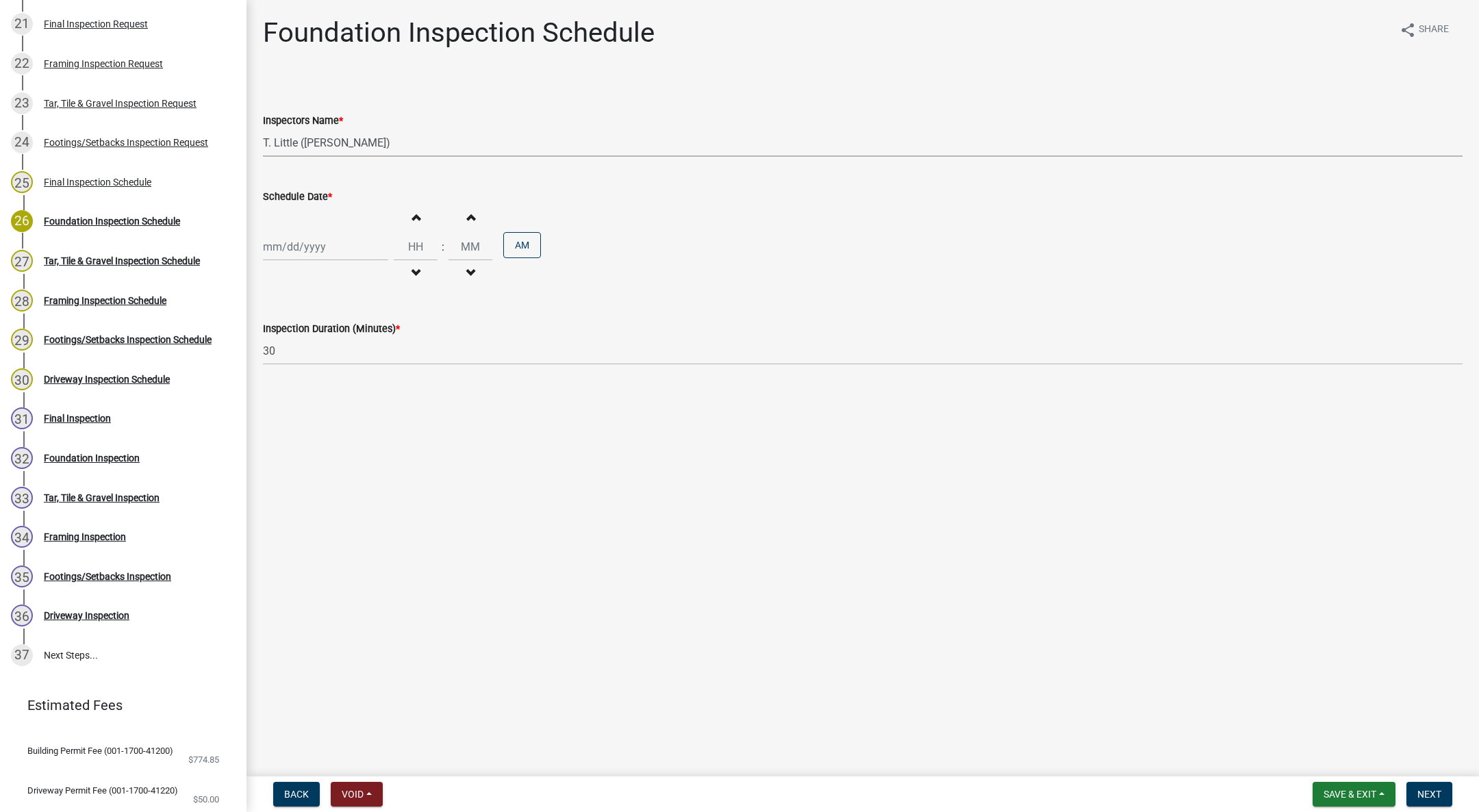
select select "2025"
click at [364, 338] on div "10" at bounding box center [364, 341] width 22 height 22
type input "[DATE]"
click at [403, 284] on button "Decrement hours" at bounding box center [415, 273] width 29 height 25
type input "11"
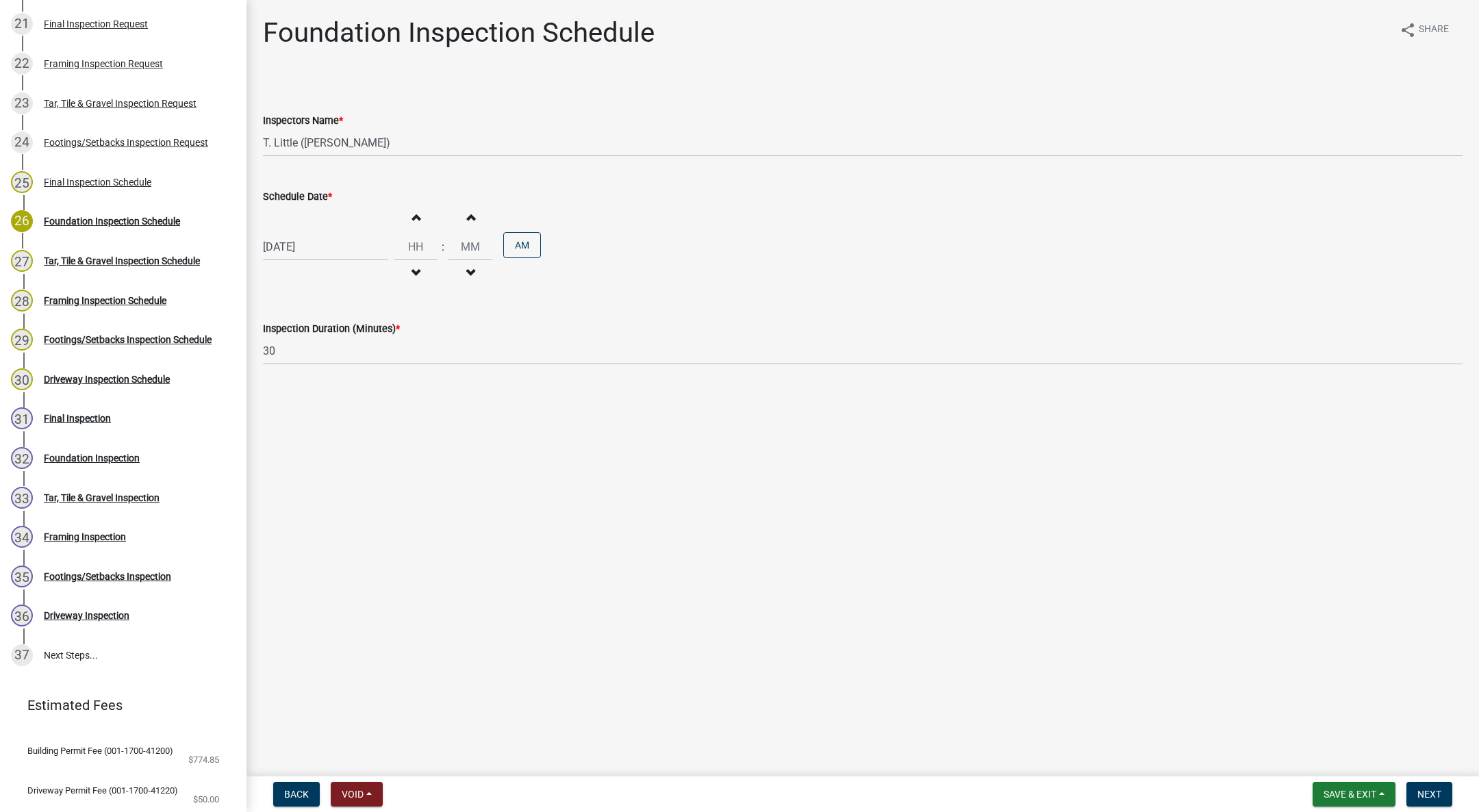
type input "00"
click at [506, 243] on button "PM" at bounding box center [522, 245] width 38 height 26
click at [1433, 791] on span "Next" at bounding box center [1429, 794] width 24 height 11
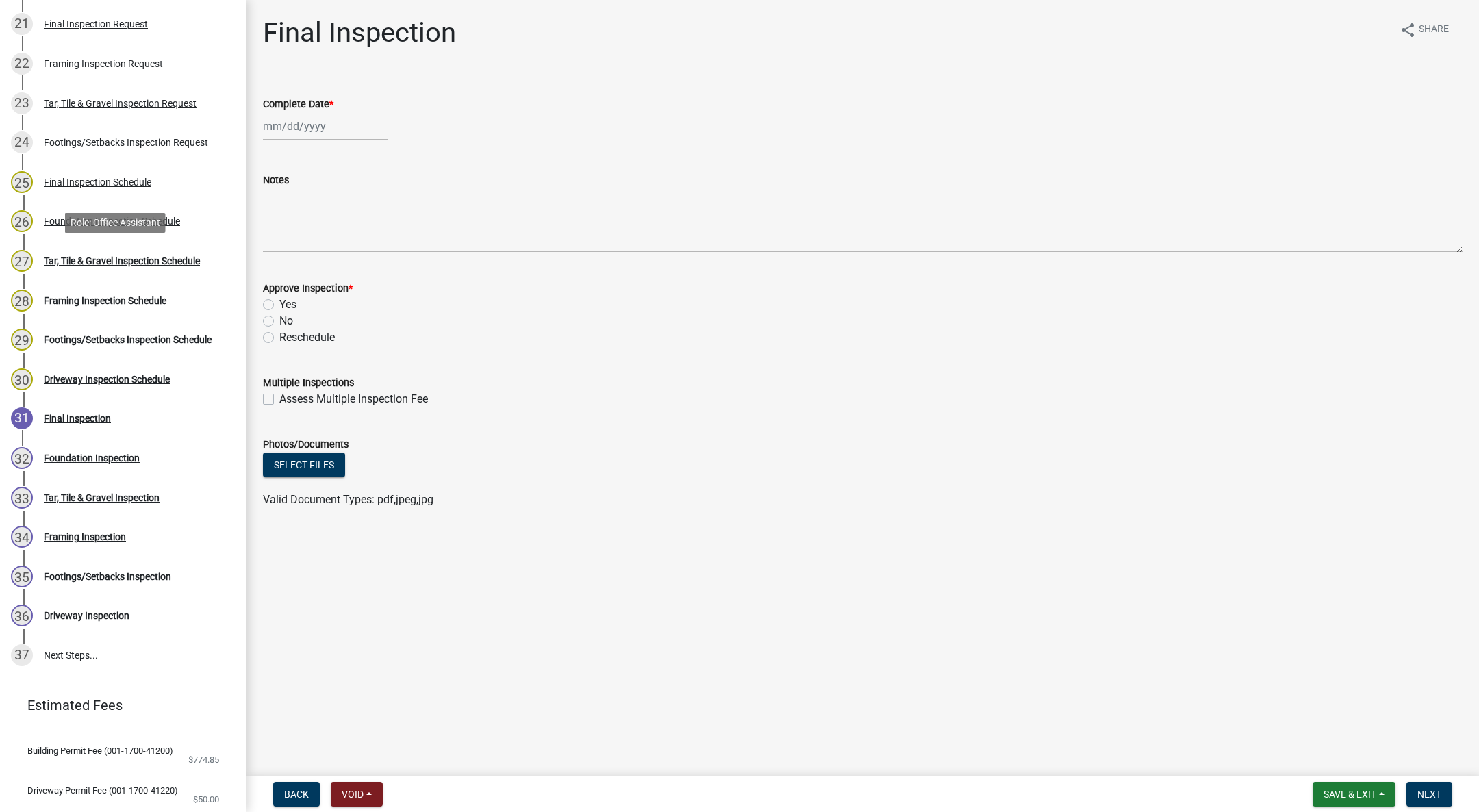
click at [113, 246] on link "27 Tar, Tile & Gravel Inspection Schedule" at bounding box center [123, 260] width 246 height 40
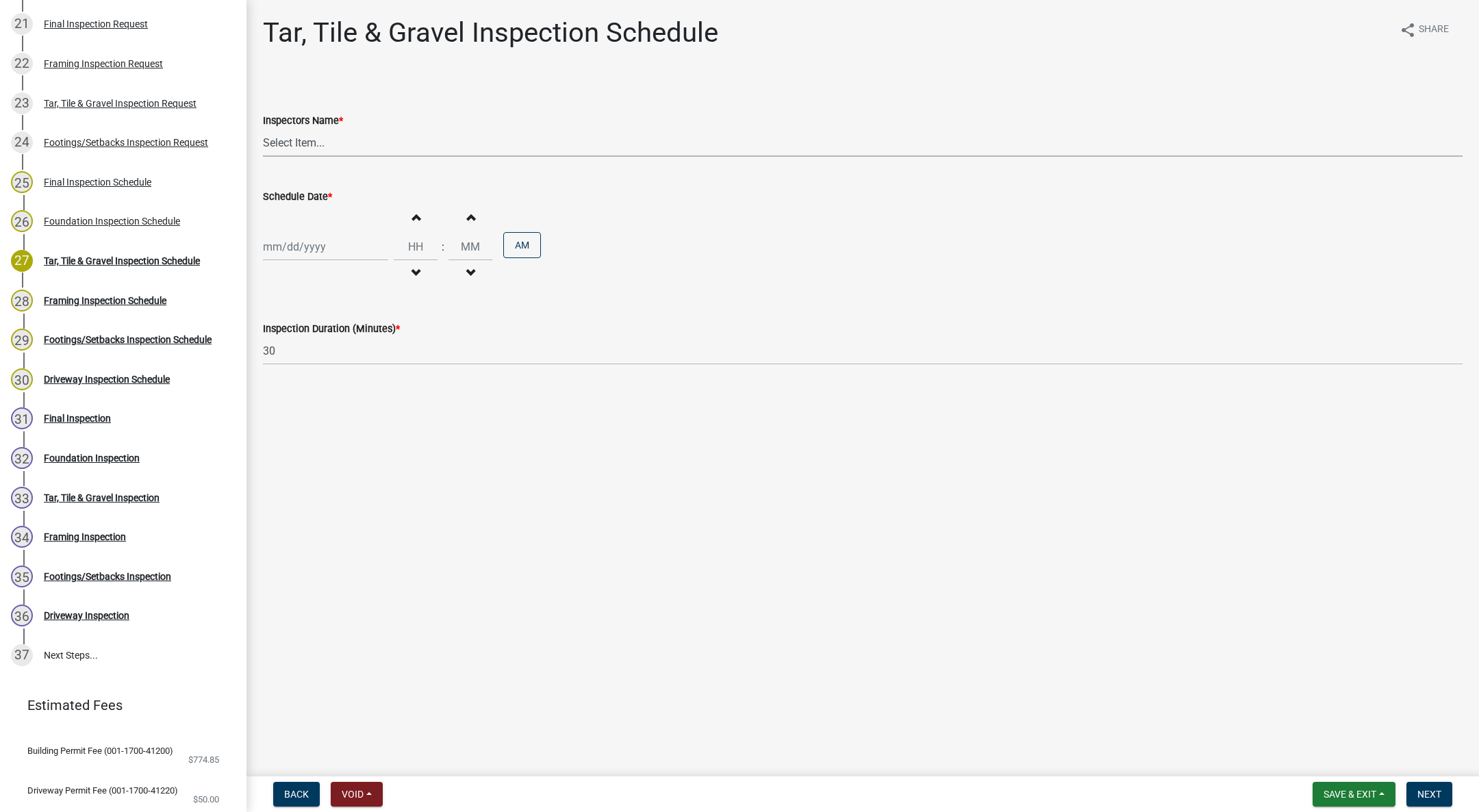
click at [279, 131] on select "Select Item... IndianolaInspector (Indianola Other Inspector) T. Little (Timoth…" at bounding box center [863, 143] width 1200 height 28
select select "27b8dde7-9ed4-44e4-ae8e-5969b60be3e6"
click at [263, 128] on select "Select Item... IndianolaInspector (Indianola Other Inspector) T. Little (Timoth…" at bounding box center [863, 143] width 1200 height 28
select select "10"
select select "2025"
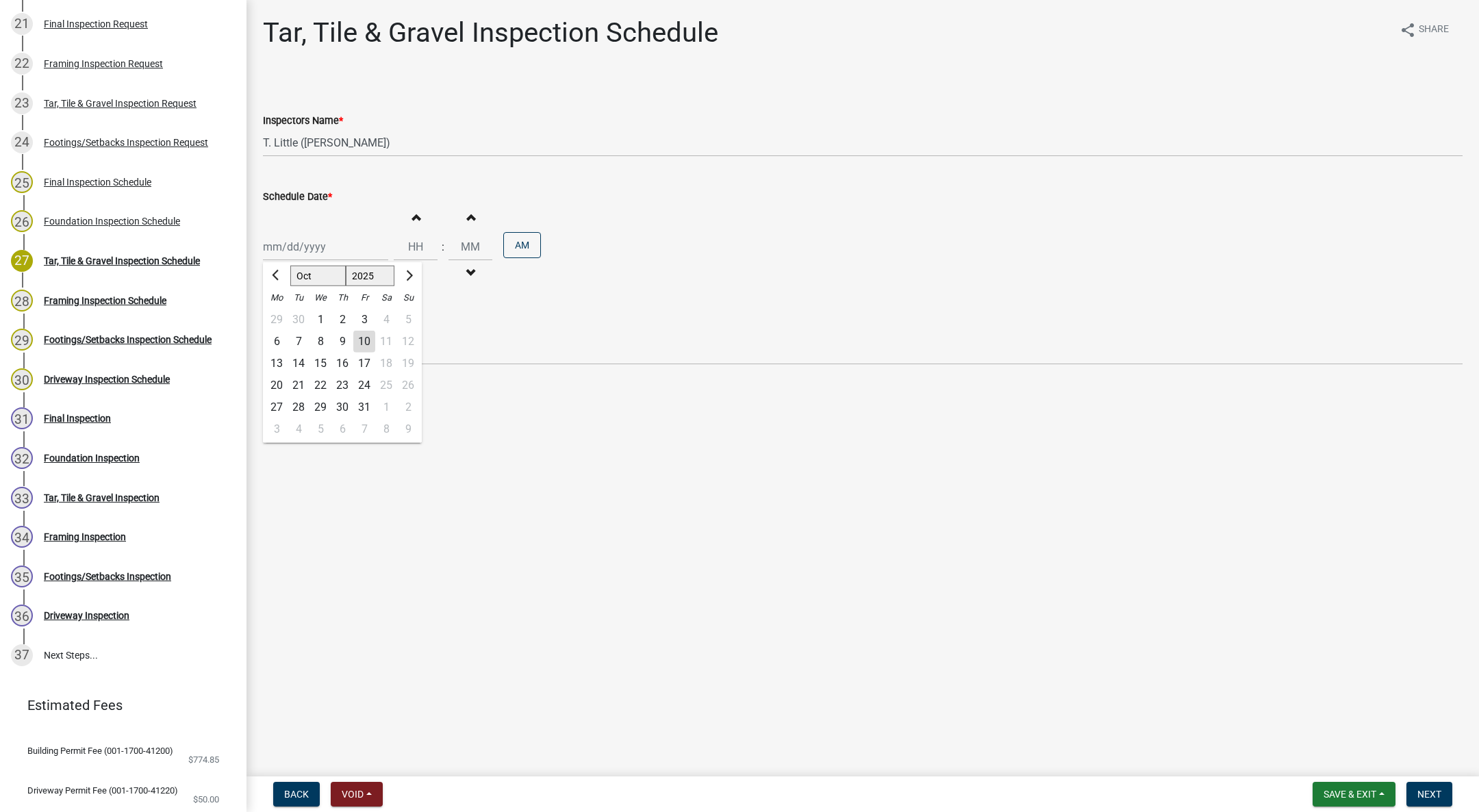
click at [300, 253] on div "Jan Feb Mar Apr May Jun Jul Aug Sep Oct Nov Dec 1525 1526 1527 1528 1529 1530 1…" at bounding box center [325, 247] width 125 height 28
click at [359, 339] on div "10" at bounding box center [364, 341] width 22 height 22
type input "[DATE]"
click at [413, 275] on span "button" at bounding box center [416, 273] width 7 height 11
type input "11"
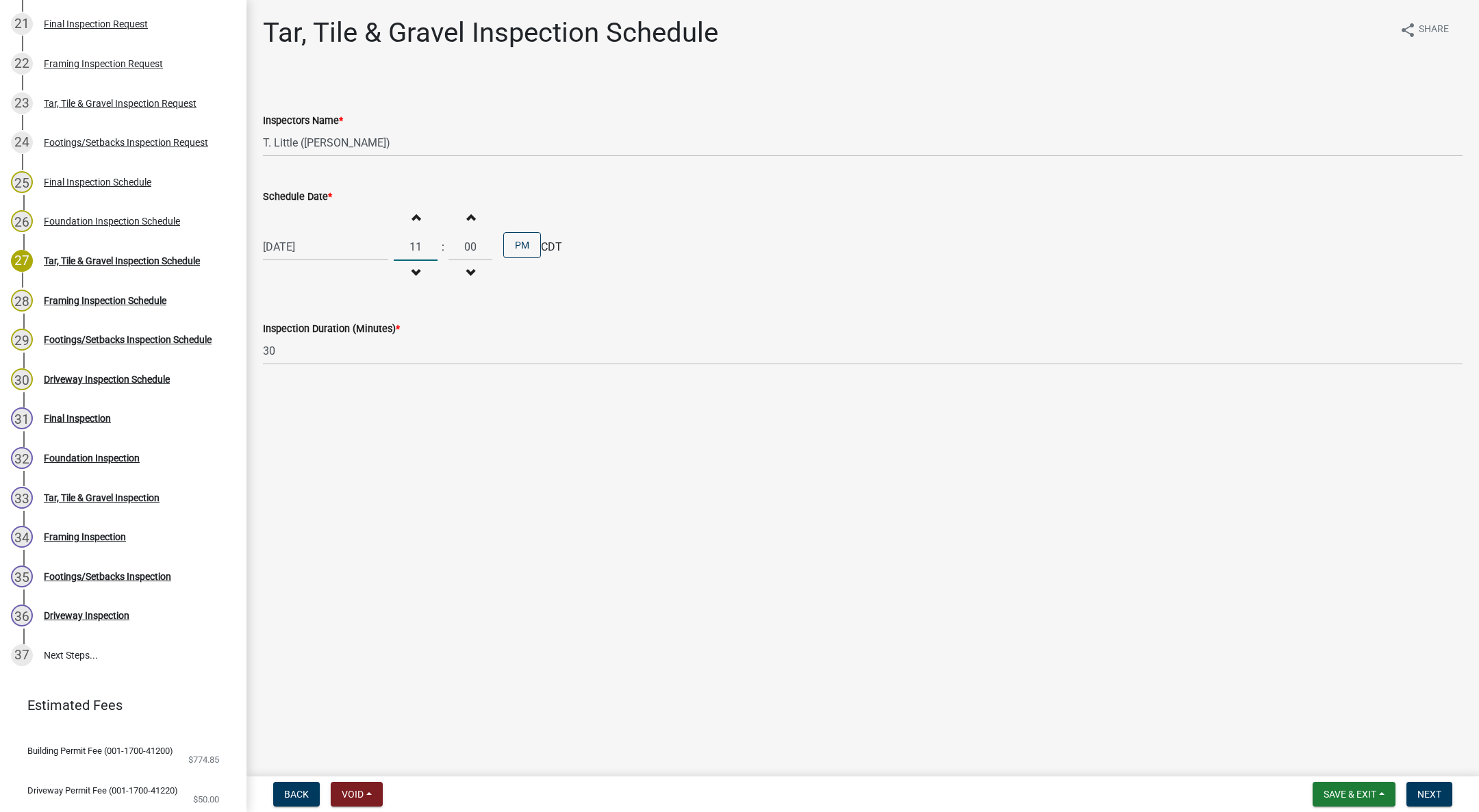
click at [415, 251] on input "11" at bounding box center [416, 247] width 44 height 28
click at [476, 228] on button "Increment minutes" at bounding box center [470, 216] width 29 height 25
click at [530, 246] on button "PM" at bounding box center [522, 245] width 38 height 26
click at [468, 268] on span "button" at bounding box center [471, 273] width 7 height 11
type input "00"
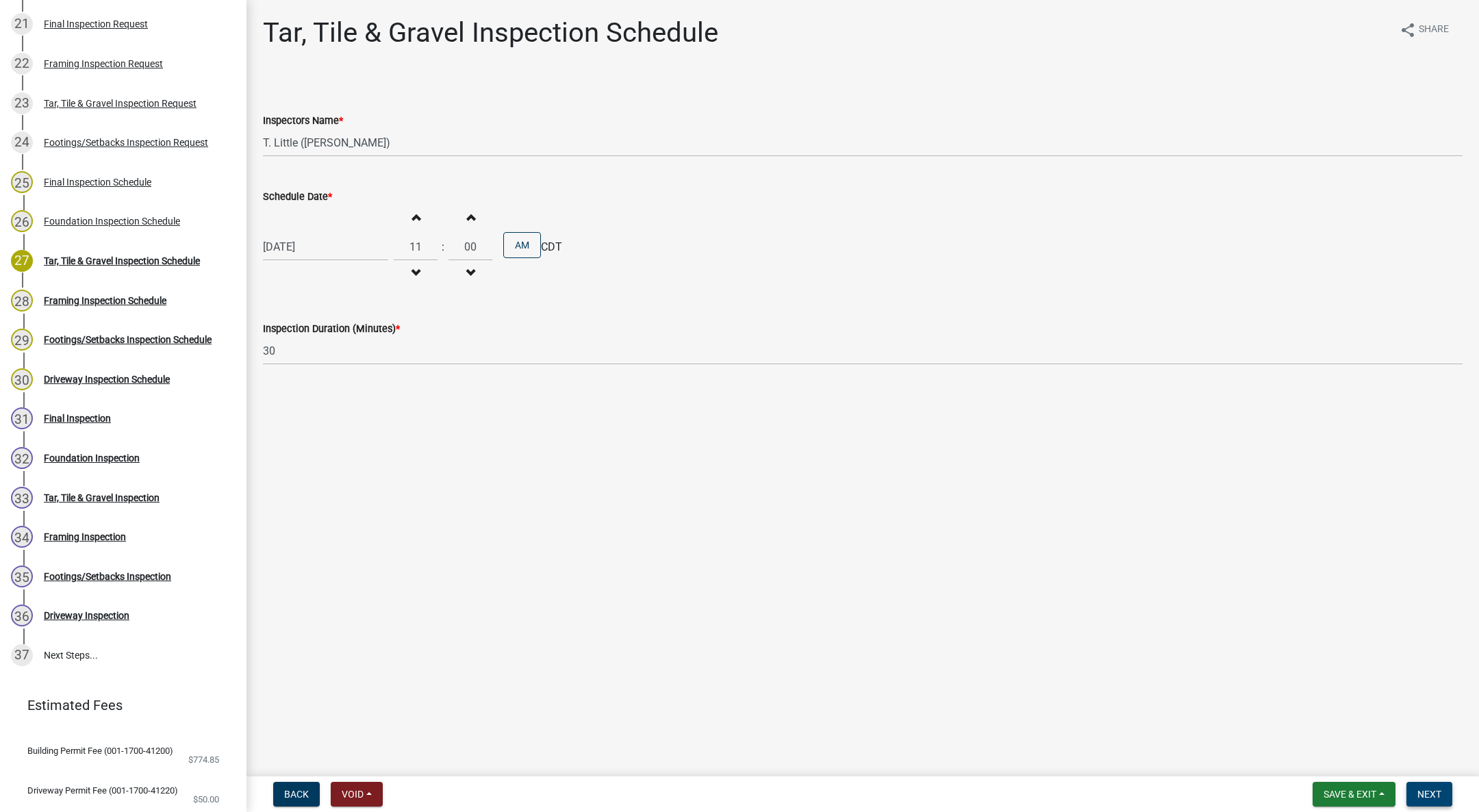
click at [1444, 790] on button "Next" at bounding box center [1429, 794] width 46 height 25
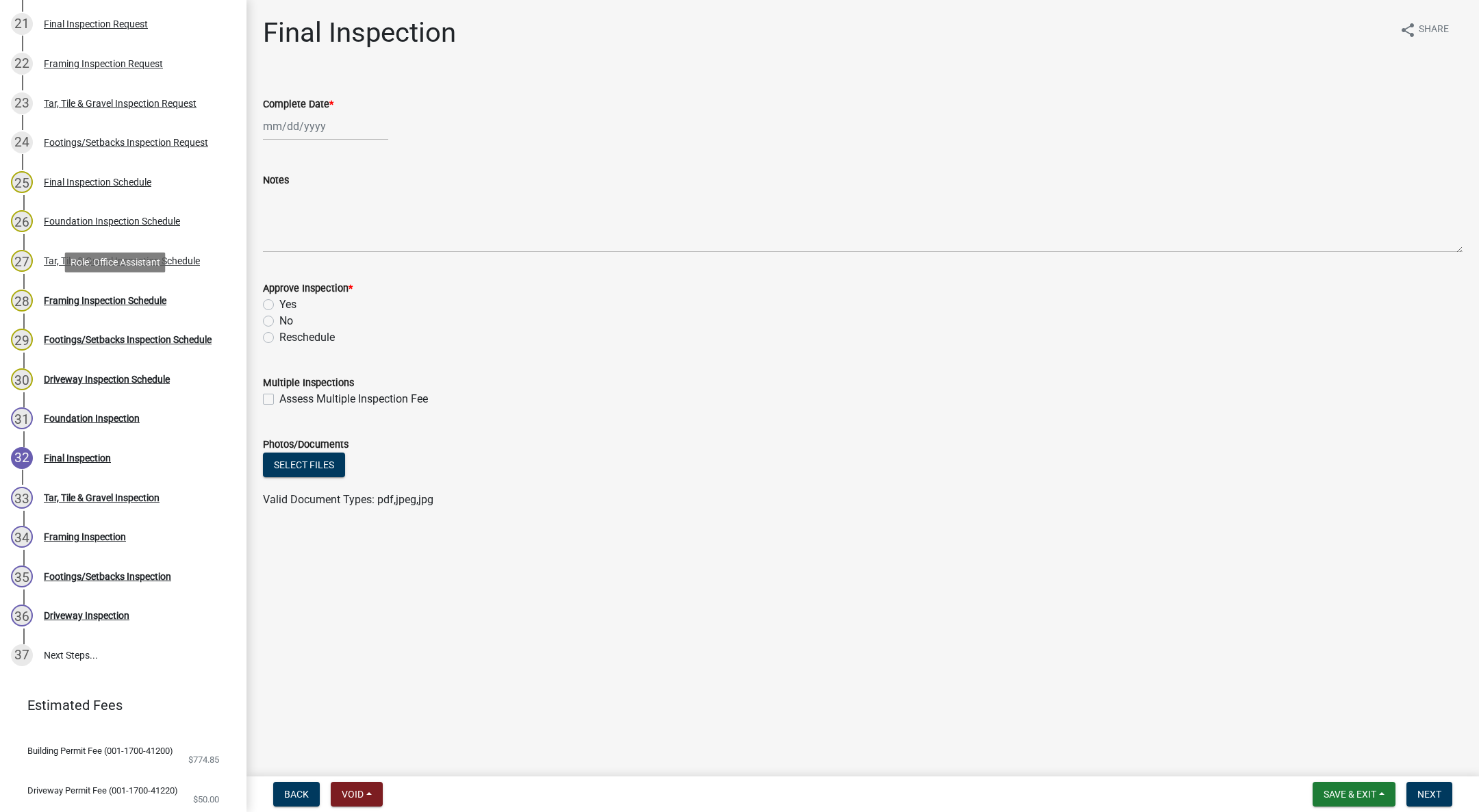
click at [91, 296] on div "Framing Inspection Schedule" at bounding box center [105, 301] width 123 height 10
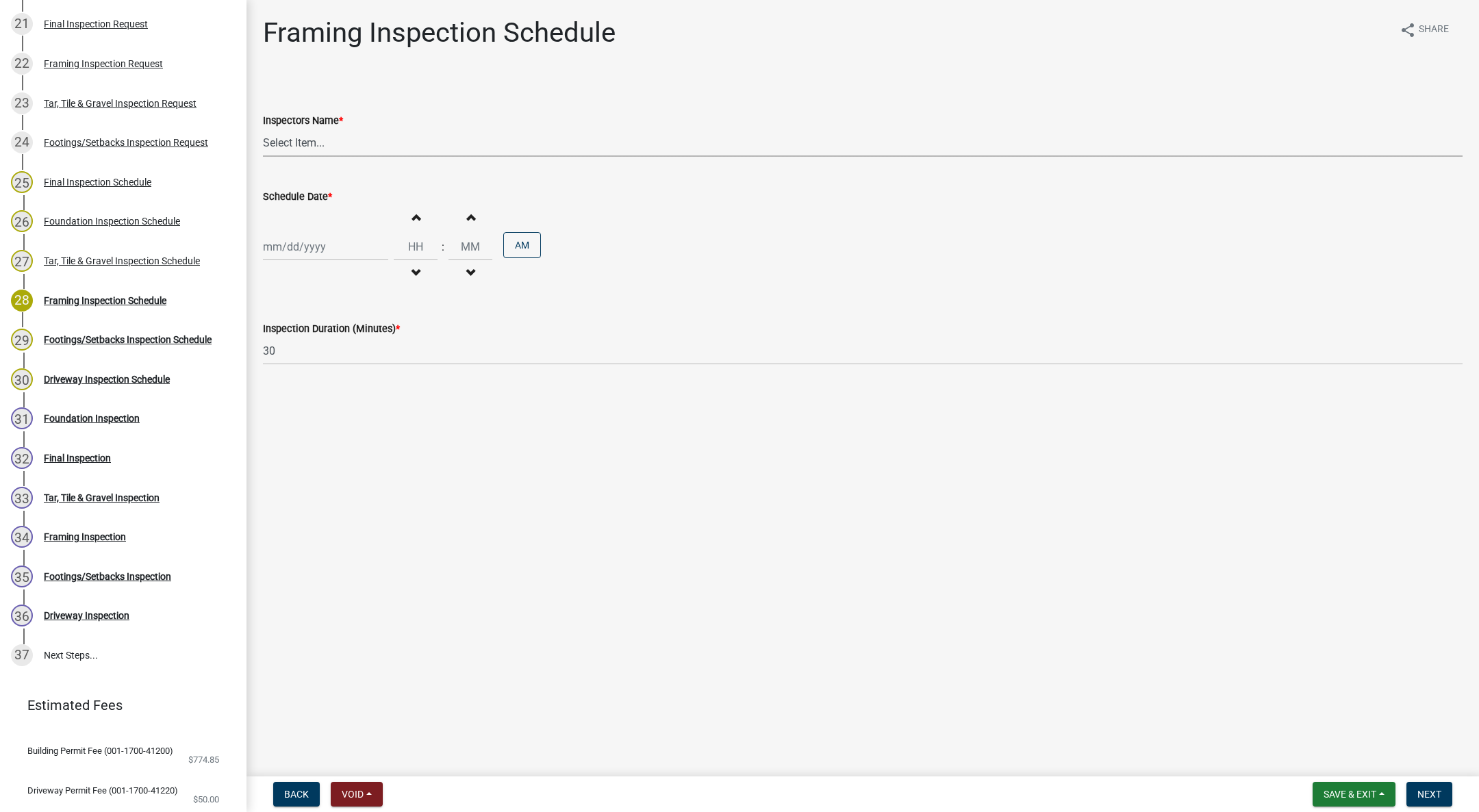
click at [298, 142] on select "Select Item... IndianolaInspector (Indianola Other Inspector) T. Little (Timoth…" at bounding box center [863, 143] width 1200 height 28
select select "27b8dde7-9ed4-44e4-ae8e-5969b60be3e6"
click at [263, 128] on select "Select Item... IndianolaInspector (Indianola Other Inspector) T. Little (Timoth…" at bounding box center [863, 143] width 1200 height 28
click at [300, 244] on div at bounding box center [325, 247] width 125 height 28
select select "10"
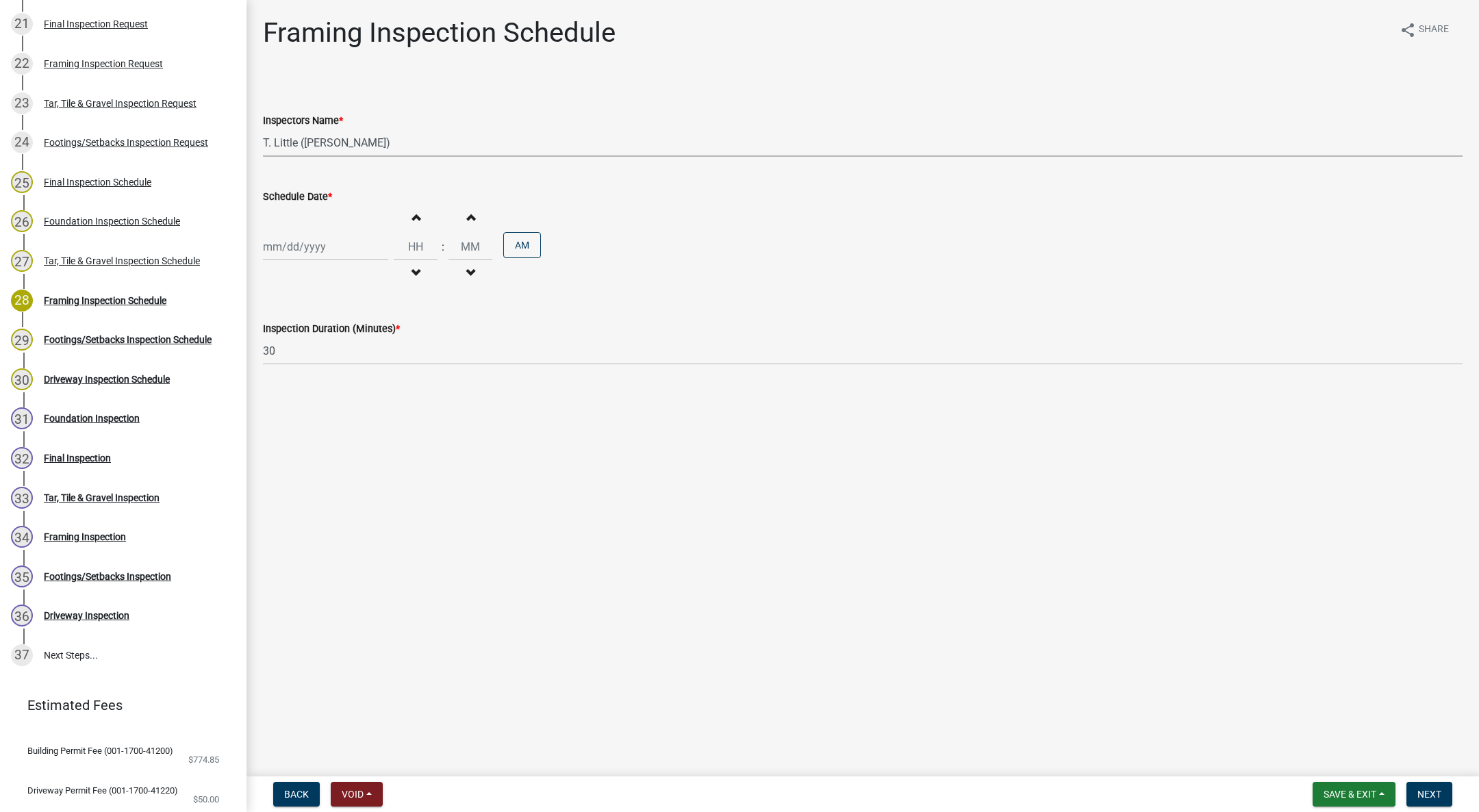
select select "2025"
click at [361, 329] on div "3" at bounding box center [364, 319] width 22 height 22
type input "10/03/2025"
click at [395, 275] on div "Increment hours Decrement hours" at bounding box center [416, 246] width 44 height 84
click at [420, 262] on button "Decrement hours" at bounding box center [415, 273] width 29 height 25
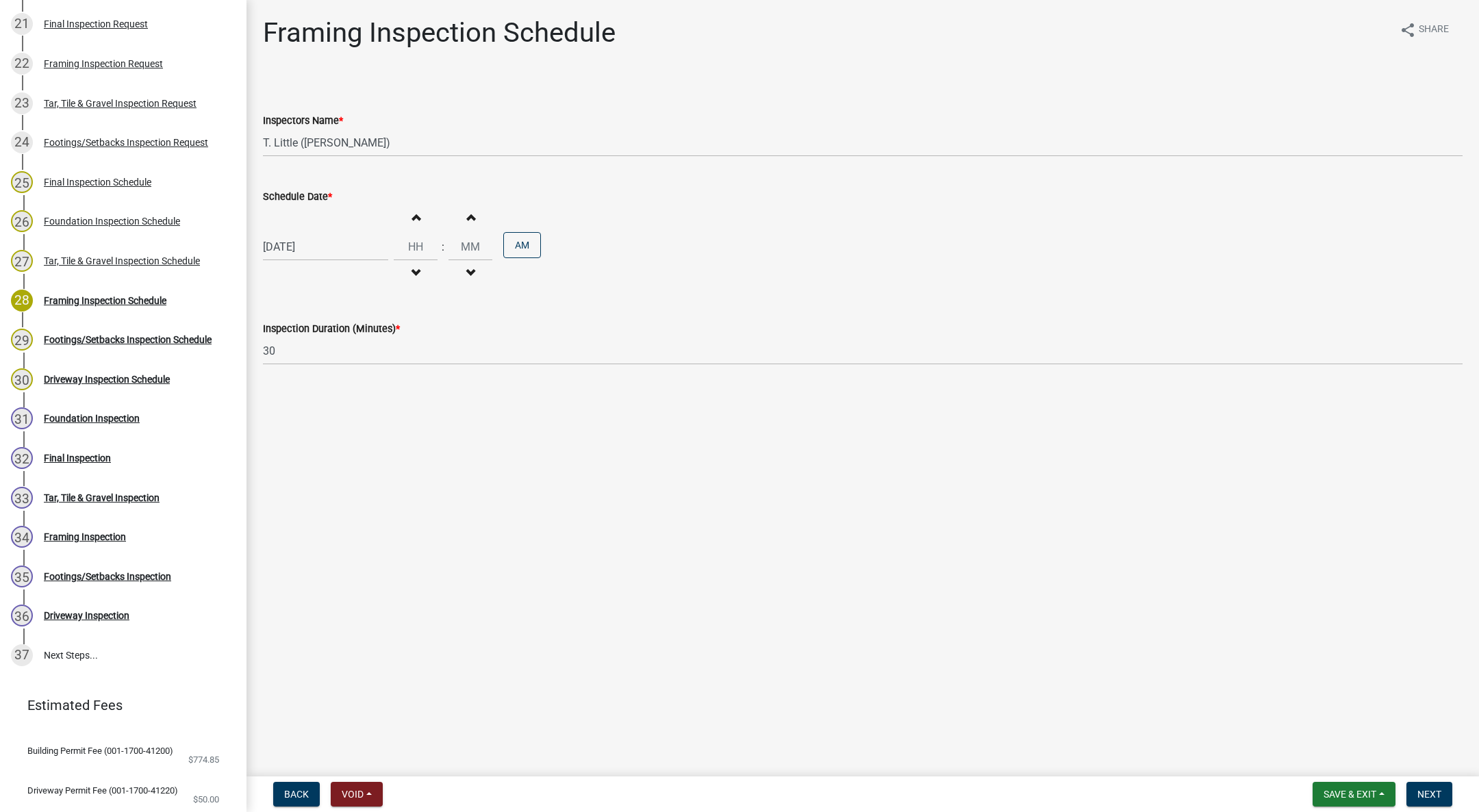
type input "11"
type input "00"
click at [511, 250] on button "PM" at bounding box center [522, 245] width 38 height 26
click at [1432, 796] on span "Next" at bounding box center [1429, 794] width 24 height 11
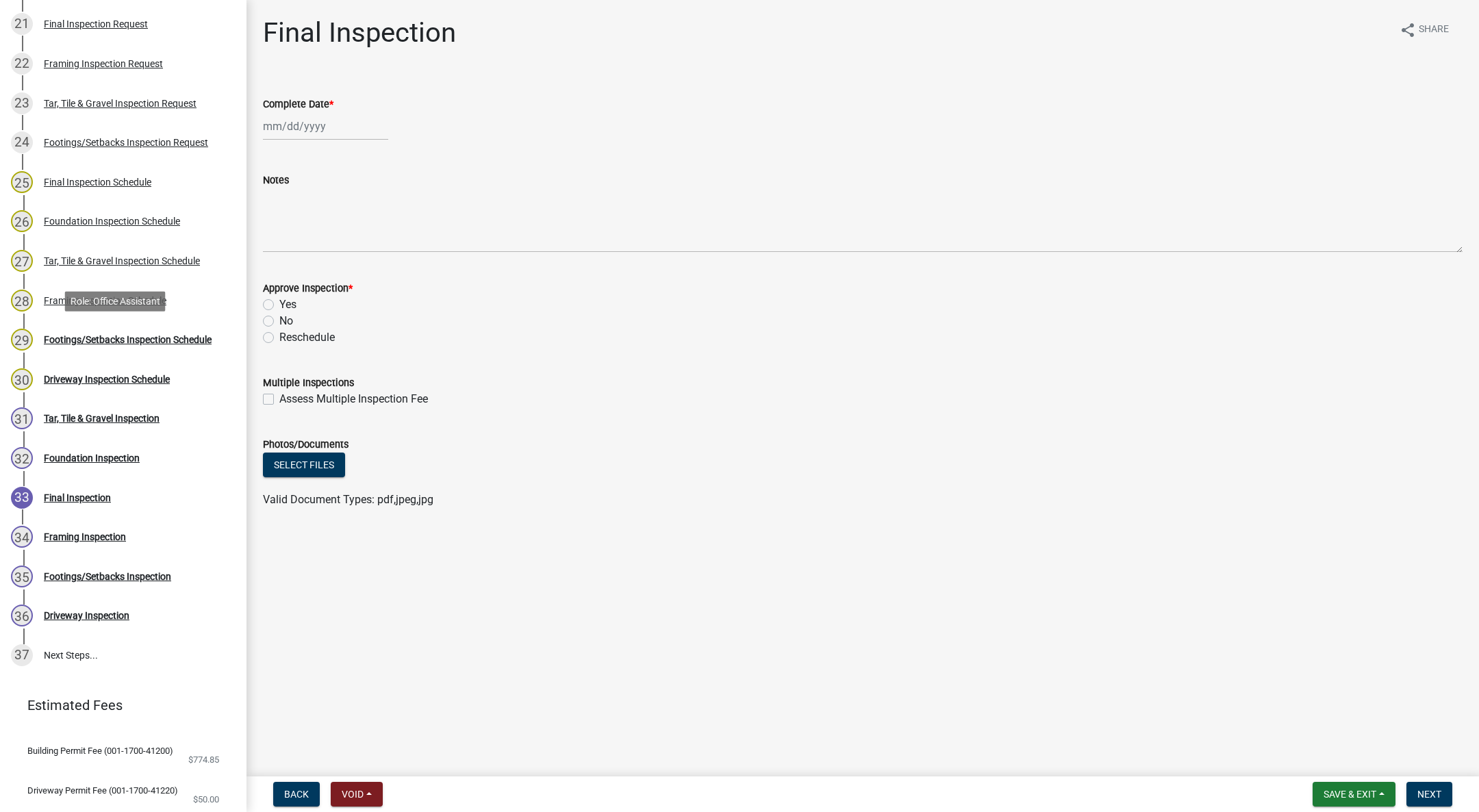
click at [77, 337] on div "Footings/Setbacks Inspection Schedule" at bounding box center [128, 340] width 168 height 10
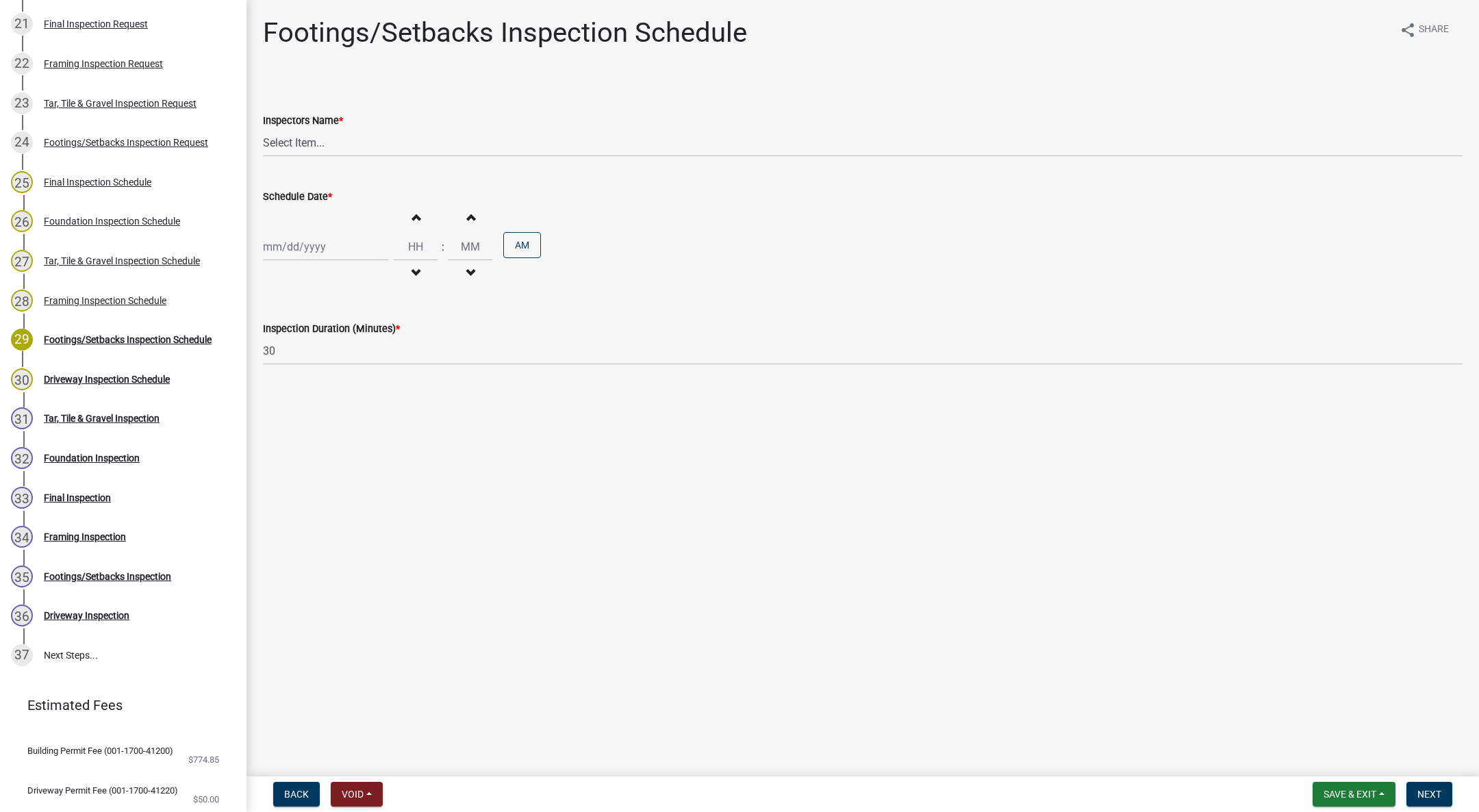
click at [290, 127] on div "Inspectors Name *" at bounding box center [863, 120] width 1200 height 16
click at [295, 139] on select "Select Item... IndianolaInspector (Indianola Other Inspector) T. Little (Timoth…" at bounding box center [863, 143] width 1200 height 28
select select "27b8dde7-9ed4-44e4-ae8e-5969b60be3e6"
click at [263, 128] on select "Select Item... IndianolaInspector (Indianola Other Inspector) T. Little (Timoth…" at bounding box center [863, 143] width 1200 height 28
click at [298, 246] on div at bounding box center [325, 247] width 125 height 28
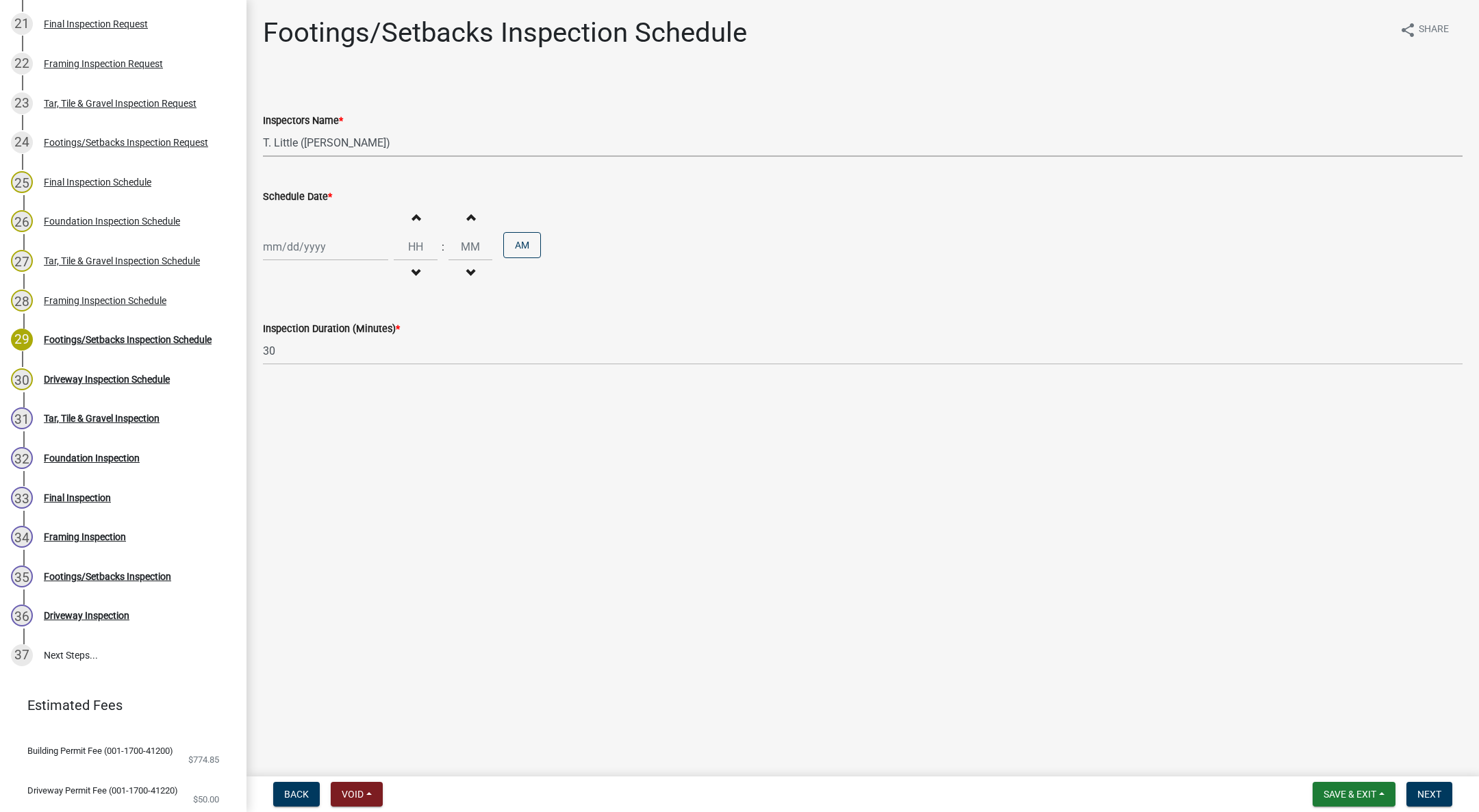
select select "10"
select select "2025"
click at [359, 337] on div "10" at bounding box center [364, 341] width 22 height 22
type input "[DATE]"
click at [416, 269] on span "button" at bounding box center [416, 273] width 7 height 11
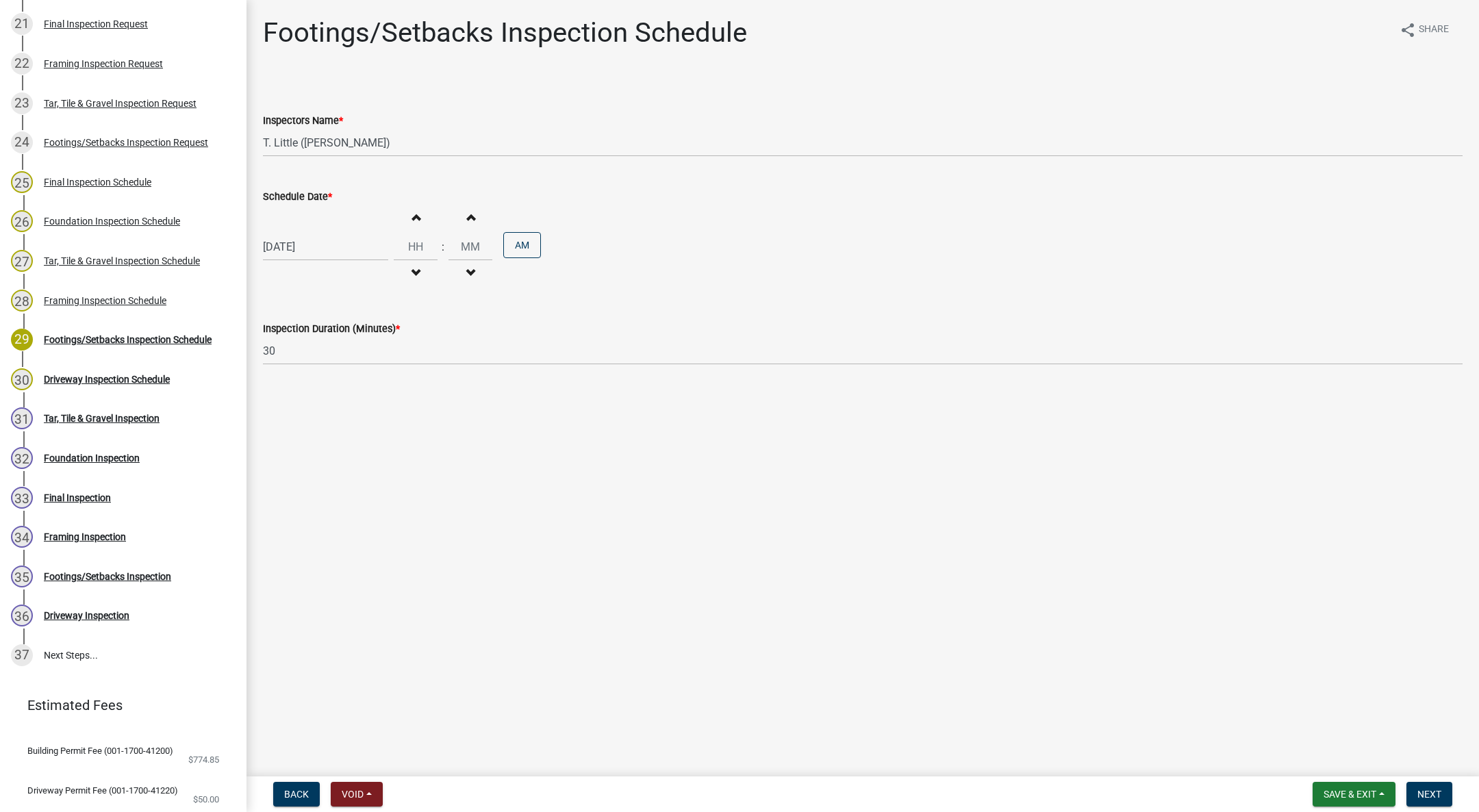
type input "11"
type input "00"
click at [509, 248] on button "PM" at bounding box center [522, 245] width 38 height 26
click at [1420, 781] on button "Next" at bounding box center [1429, 794] width 46 height 25
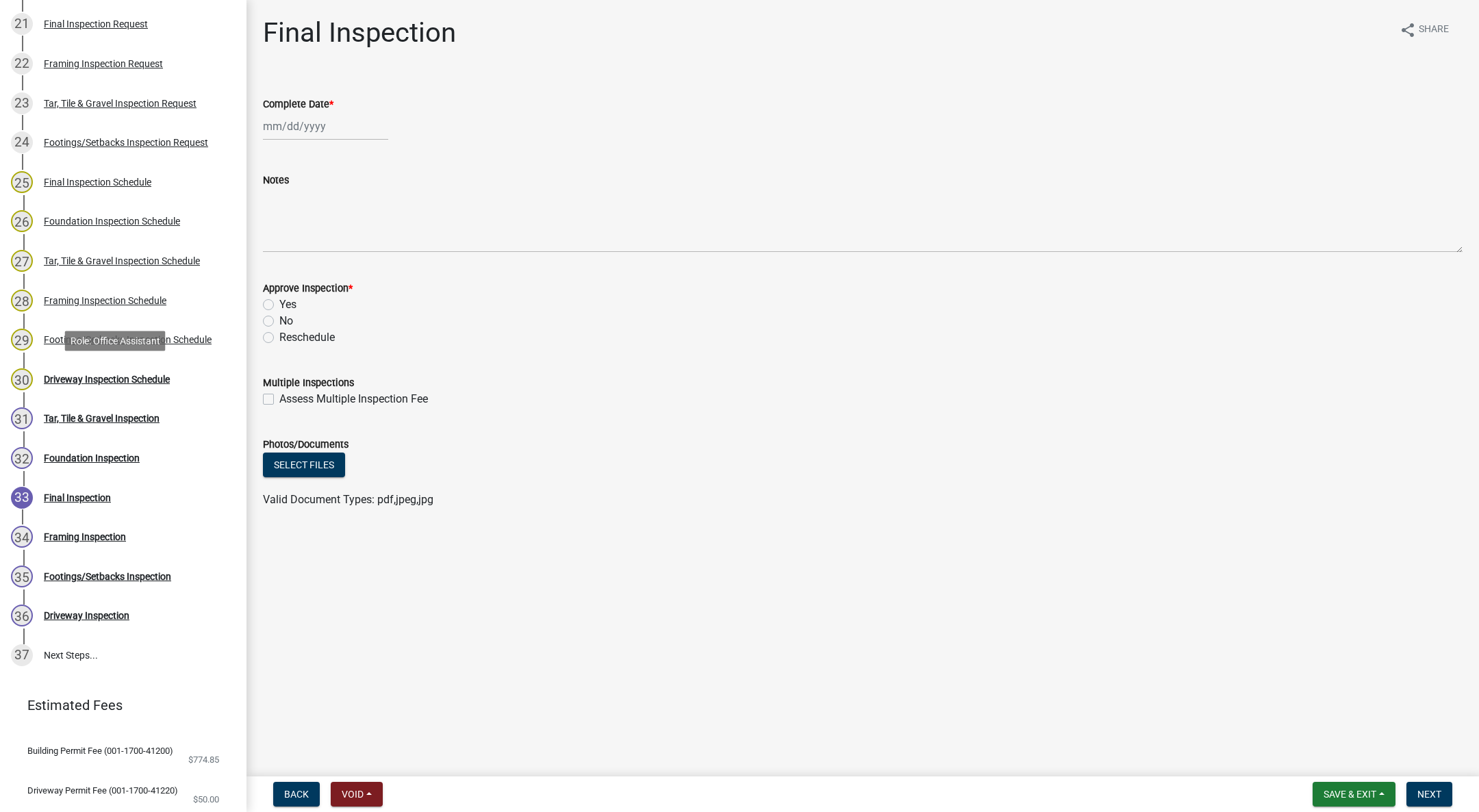
click at [124, 375] on div "Driveway Inspection Schedule" at bounding box center [107, 380] width 126 height 10
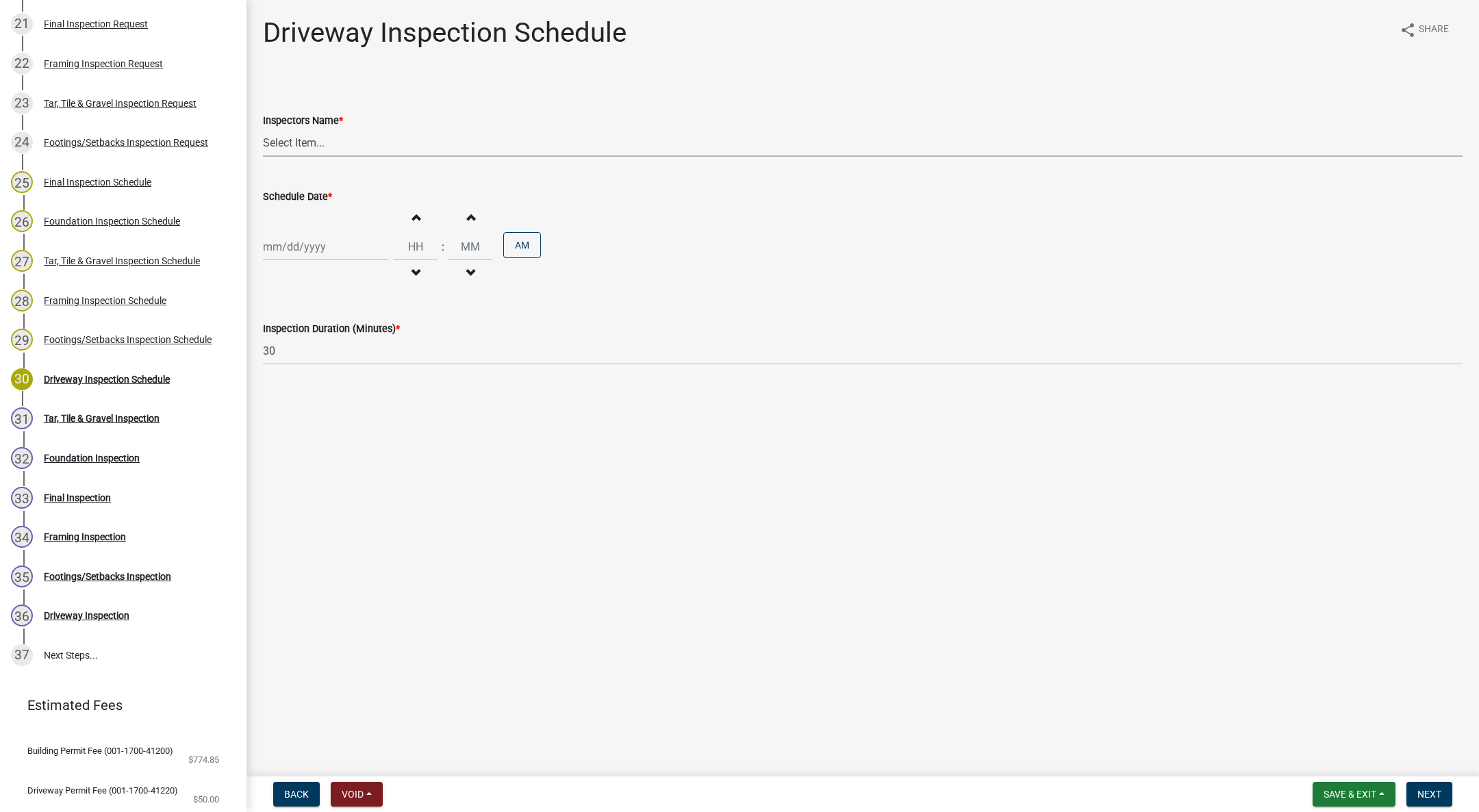
click at [293, 137] on select "Select Item... IndianolaInspector (Indianola Other Inspector) T. Little (Timoth…" at bounding box center [863, 143] width 1200 height 28
select select "27b8dde7-9ed4-44e4-ae8e-5969b60be3e6"
click at [263, 128] on select "Select Item... IndianolaInspector (Indianola Other Inspector) T. Little (Timoth…" at bounding box center [863, 143] width 1200 height 28
click at [278, 253] on div at bounding box center [325, 247] width 125 height 28
select select "10"
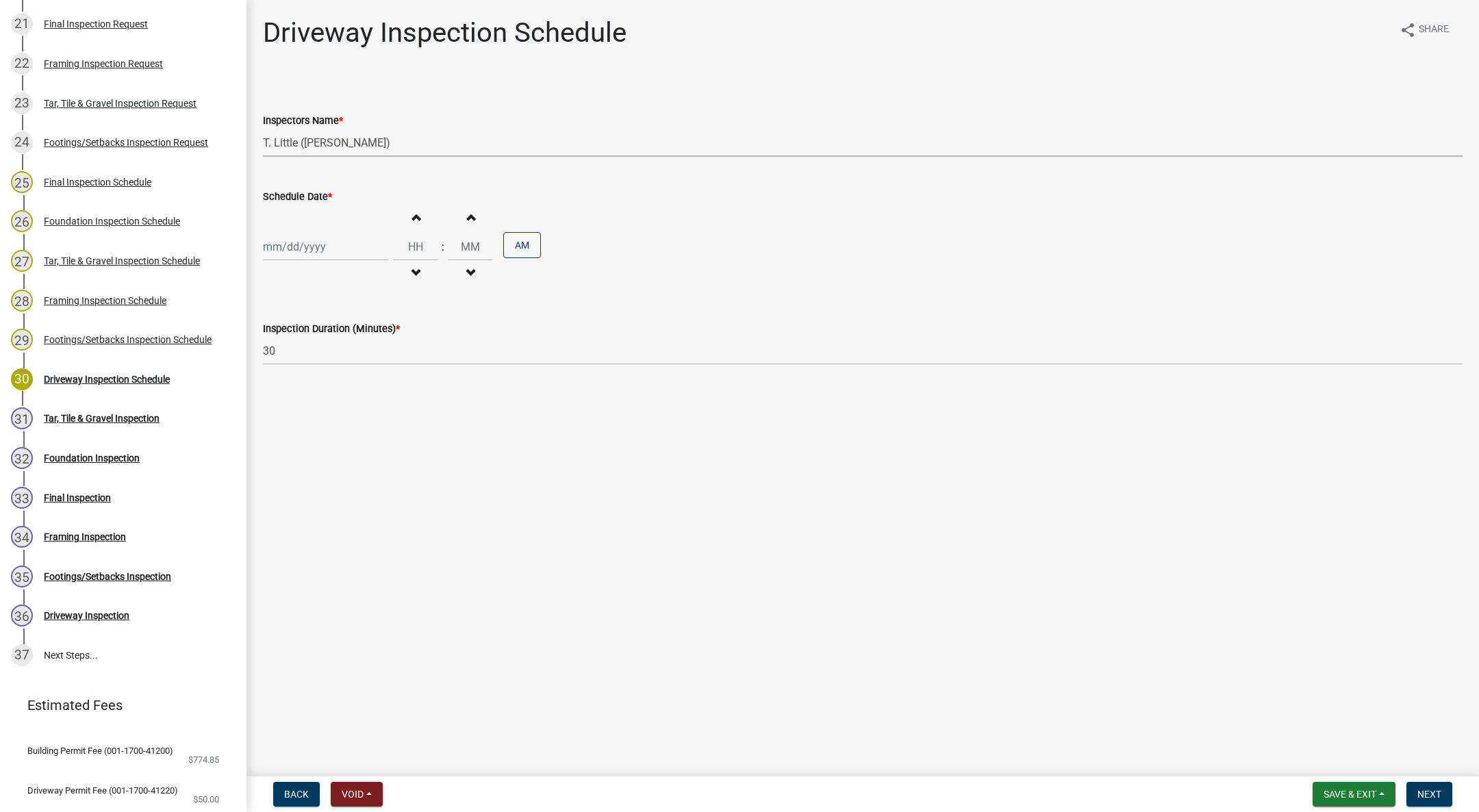
select select "2025"
drag, startPoint x: 364, startPoint y: 335, endPoint x: 368, endPoint y: 324, distance: 11.7
click at [362, 335] on div "10" at bounding box center [364, 341] width 22 height 22
type input "[DATE]"
click at [407, 267] on button "Decrement hours" at bounding box center [415, 273] width 29 height 25
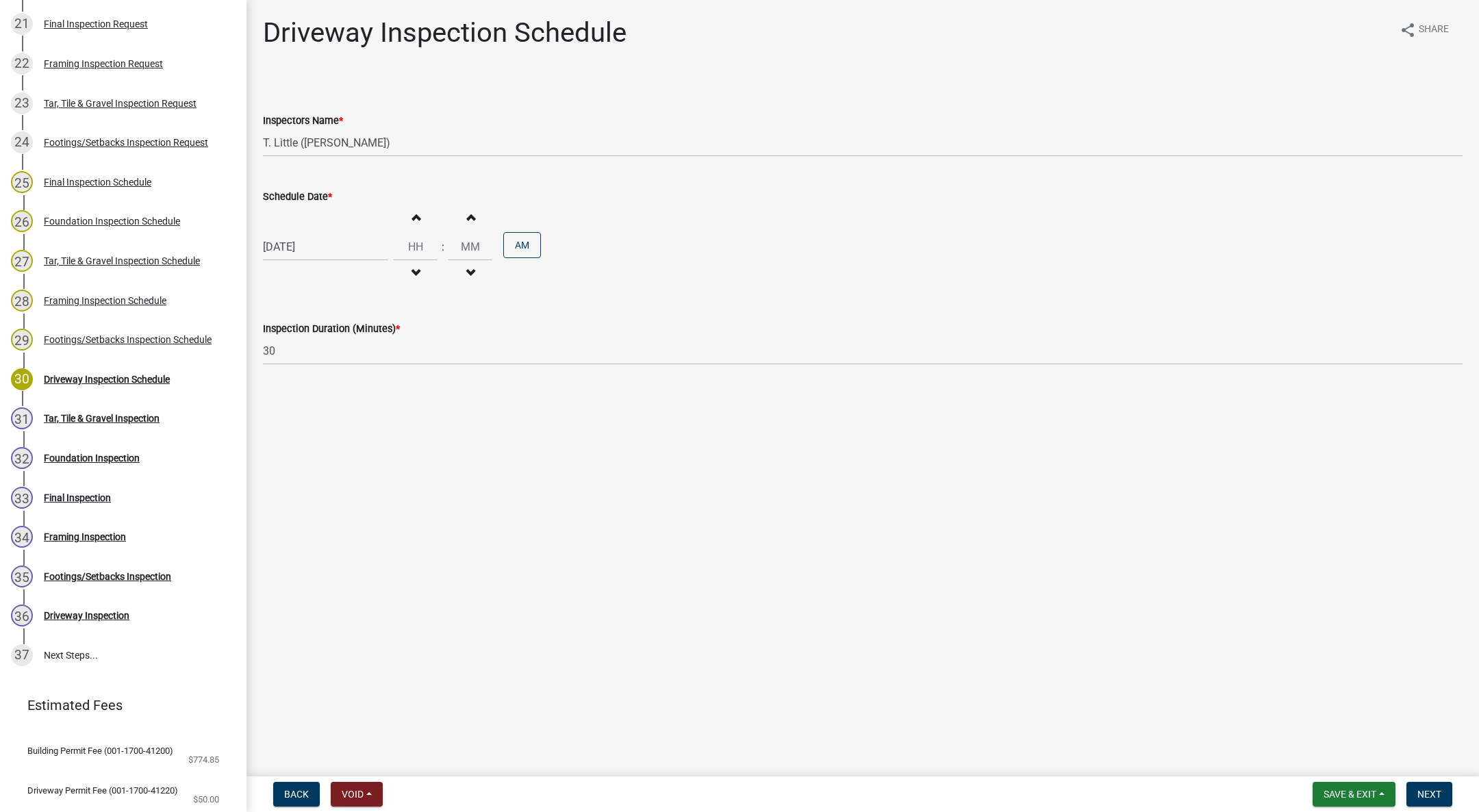
type input "11"
type input "00"
click at [510, 248] on button "PM" at bounding box center [522, 245] width 38 height 26
click at [1422, 791] on span "Next" at bounding box center [1429, 794] width 24 height 11
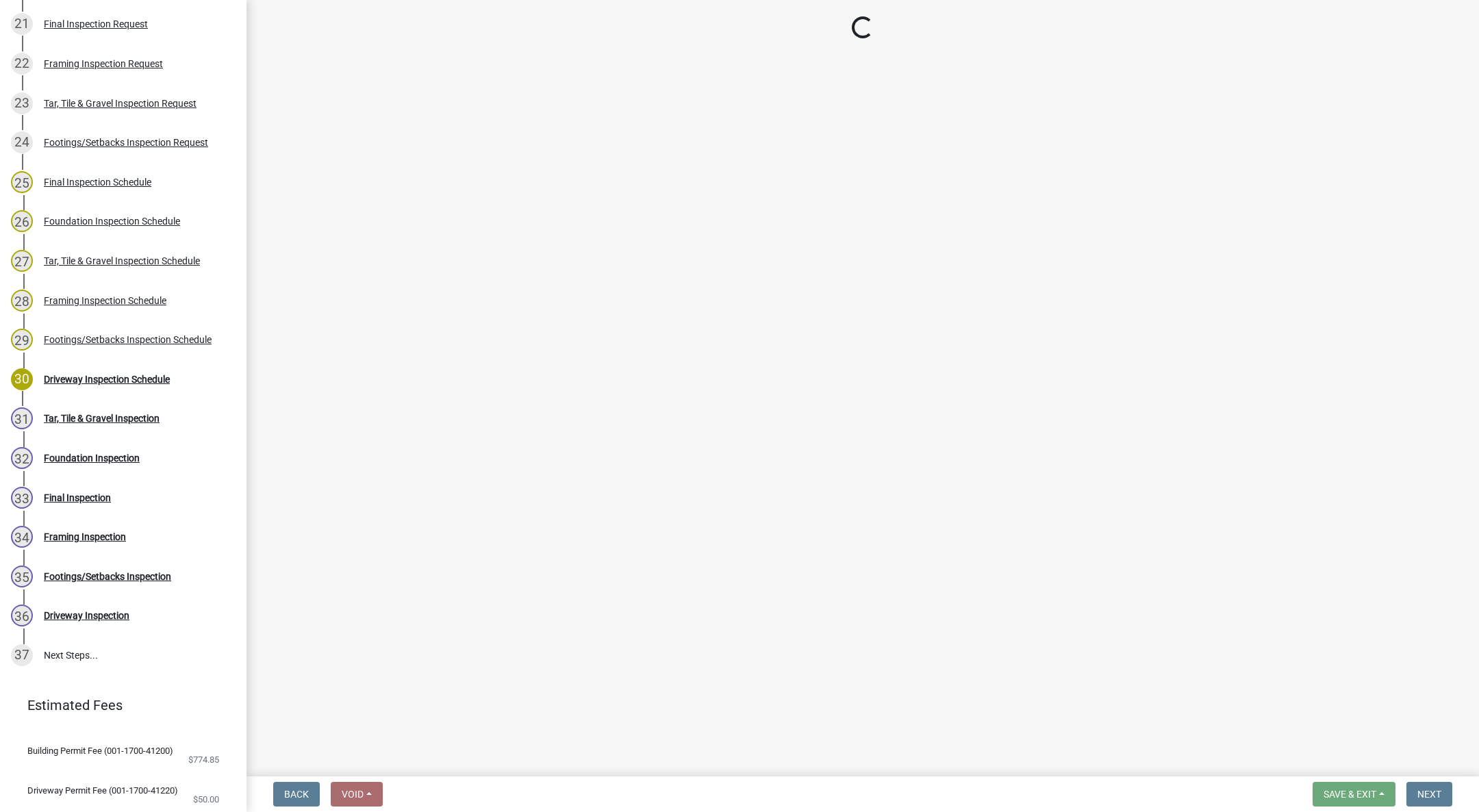
drag, startPoint x: 917, startPoint y: 268, endPoint x: 916, endPoint y: 278, distance: 10.0
click at [917, 268] on main "Loading..." at bounding box center [863, 385] width 1233 height 771
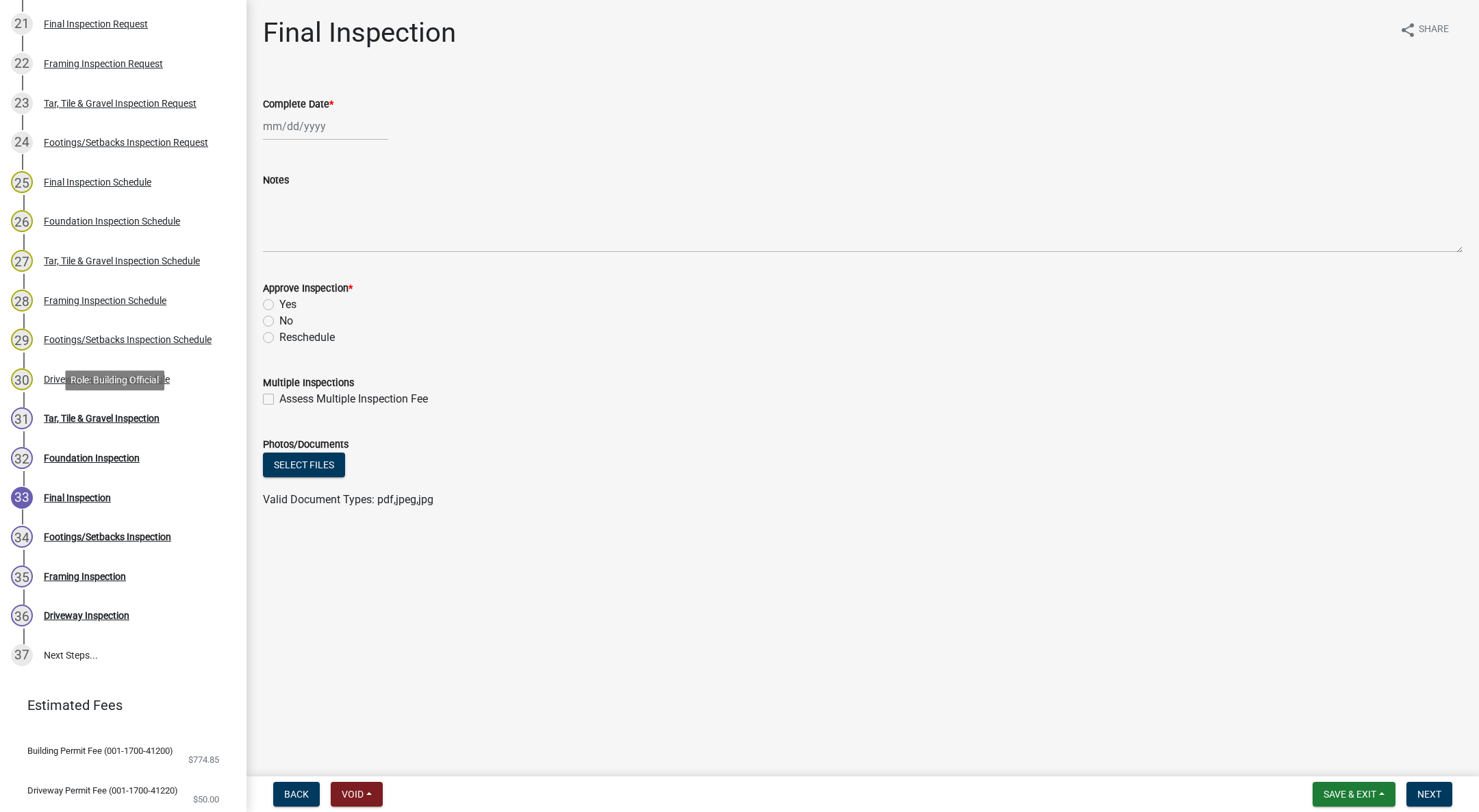
click at [103, 414] on div "Tar, Tile & Gravel Inspection" at bounding box center [102, 419] width 116 height 10
select select "10"
select select "2025"
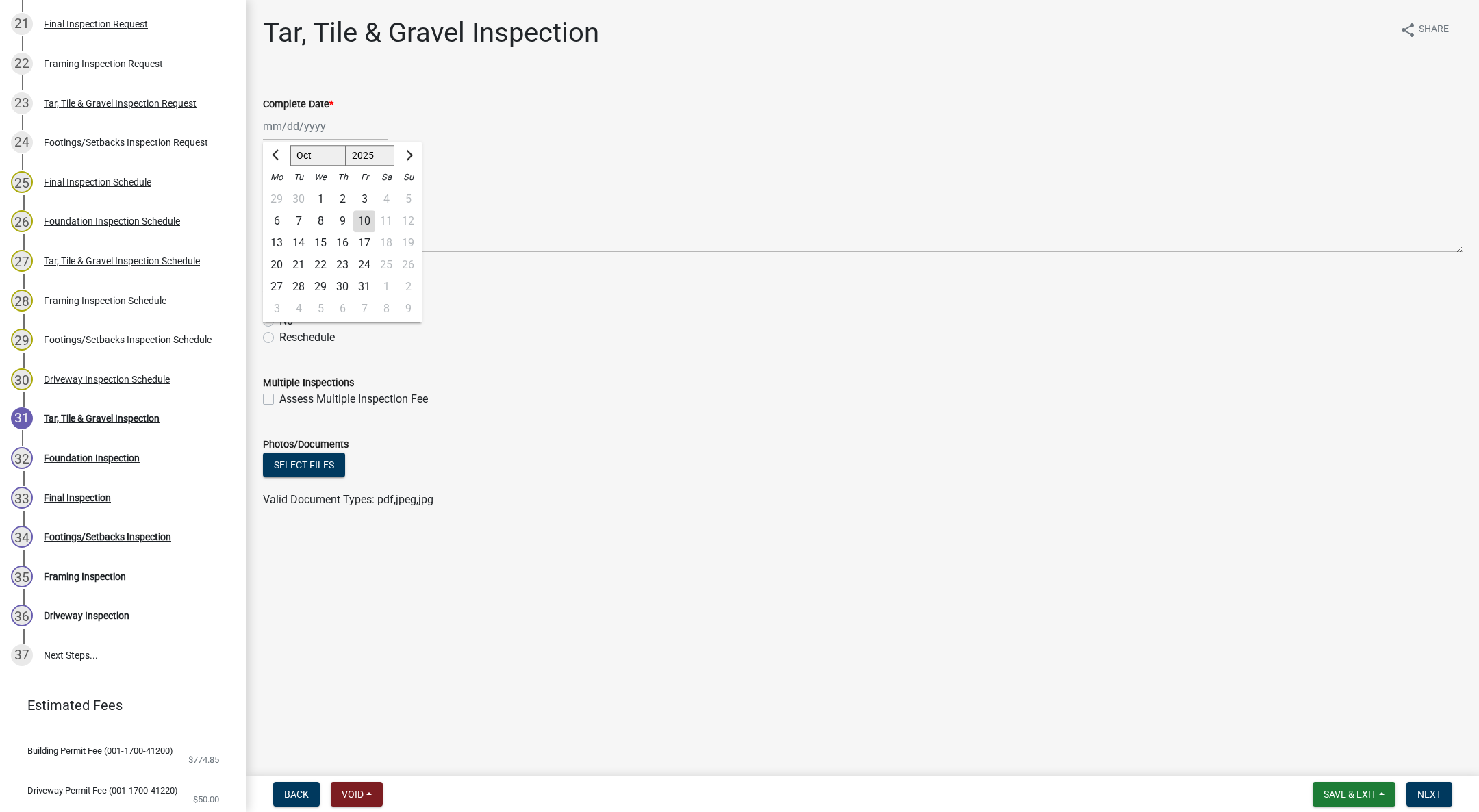
click at [279, 132] on div "Jan Feb Mar Apr May Jun Jul Aug Sep Oct Nov Dec 1525 1526 1527 1528 1529 1530 1…" at bounding box center [325, 126] width 125 height 28
click at [365, 212] on div "10" at bounding box center [364, 221] width 22 height 22
type input "[DATE]"
click at [279, 303] on label "Yes" at bounding box center [288, 304] width 17 height 16
click at [279, 303] on input "Yes" at bounding box center [283, 301] width 9 height 9
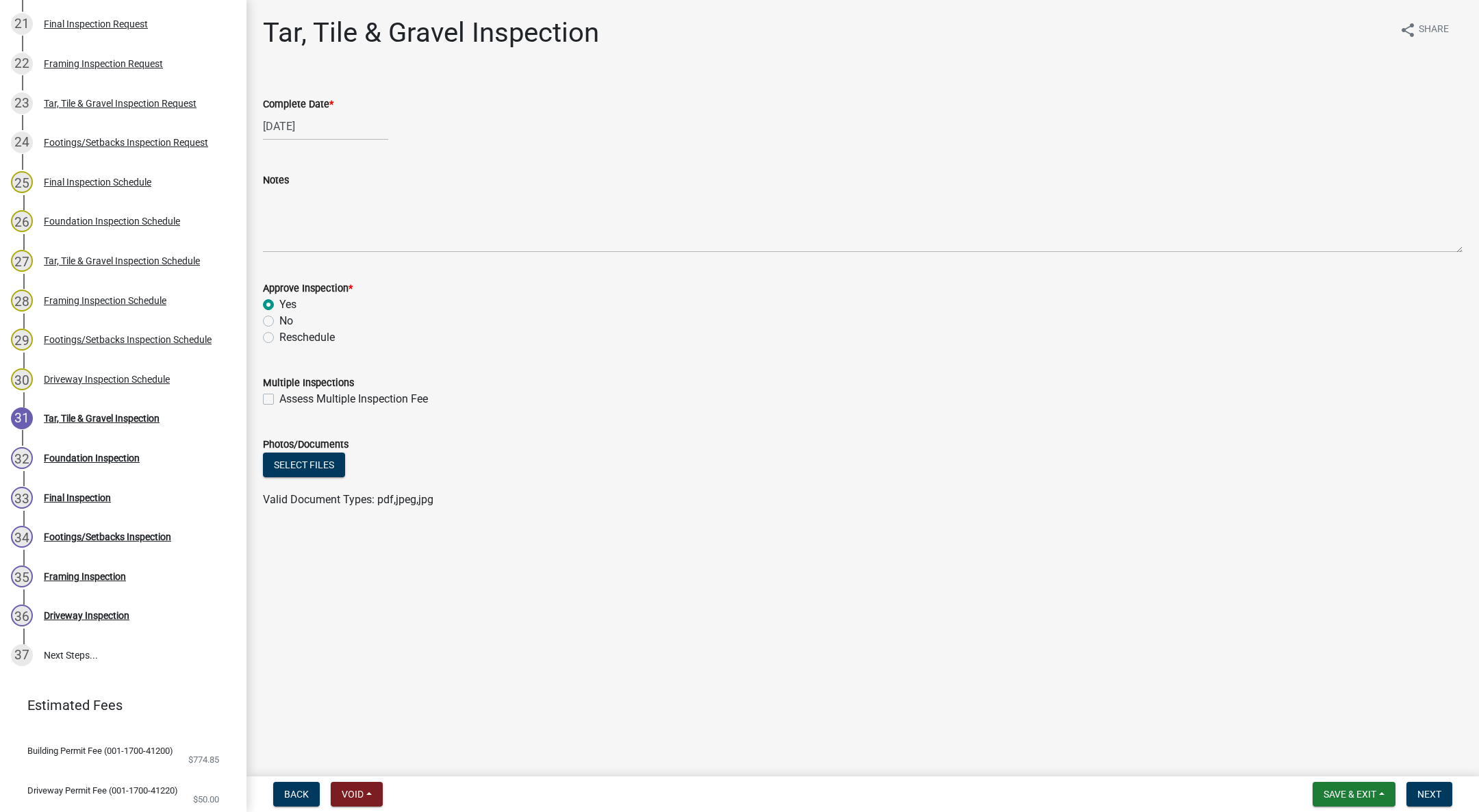
radio input "true"
drag, startPoint x: 1412, startPoint y: 794, endPoint x: 1385, endPoint y: 780, distance: 30.4
click at [1412, 793] on button "Next" at bounding box center [1429, 794] width 46 height 25
click at [102, 405] on link "31 Tar, Tile & Gravel Inspection" at bounding box center [123, 419] width 246 height 40
click at [298, 117] on div "[DATE]" at bounding box center [325, 126] width 125 height 28
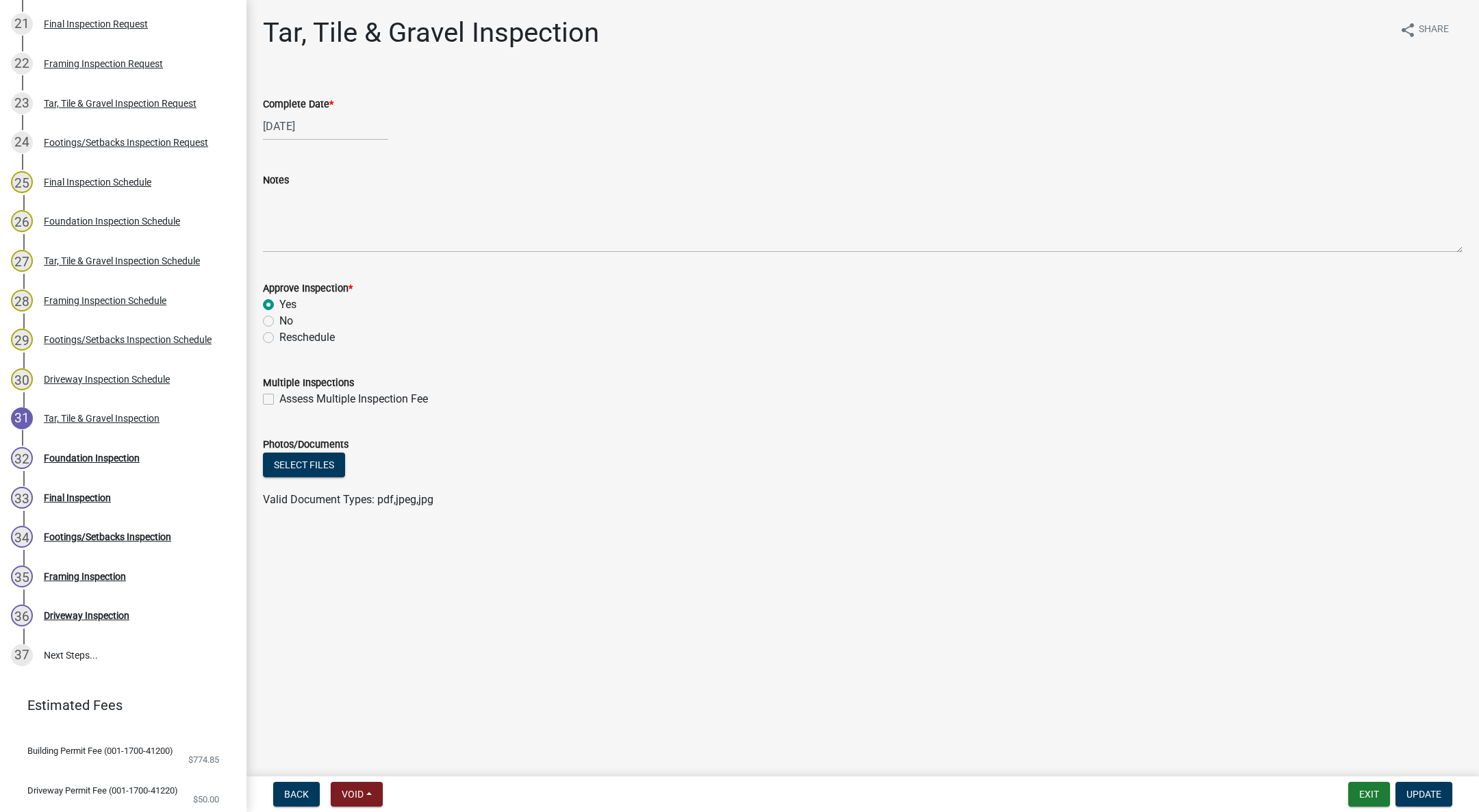
select select "10"
select select "2025"
click at [477, 79] on div "Complete Date * 10/10/2025 Jan Feb Mar Apr May Jun Jul Aug Sep Oct Nov Dec 1525…" at bounding box center [863, 109] width 1200 height 64
click at [95, 454] on div "Foundation Inspection" at bounding box center [92, 458] width 96 height 10
click at [285, 128] on div at bounding box center [325, 126] width 125 height 28
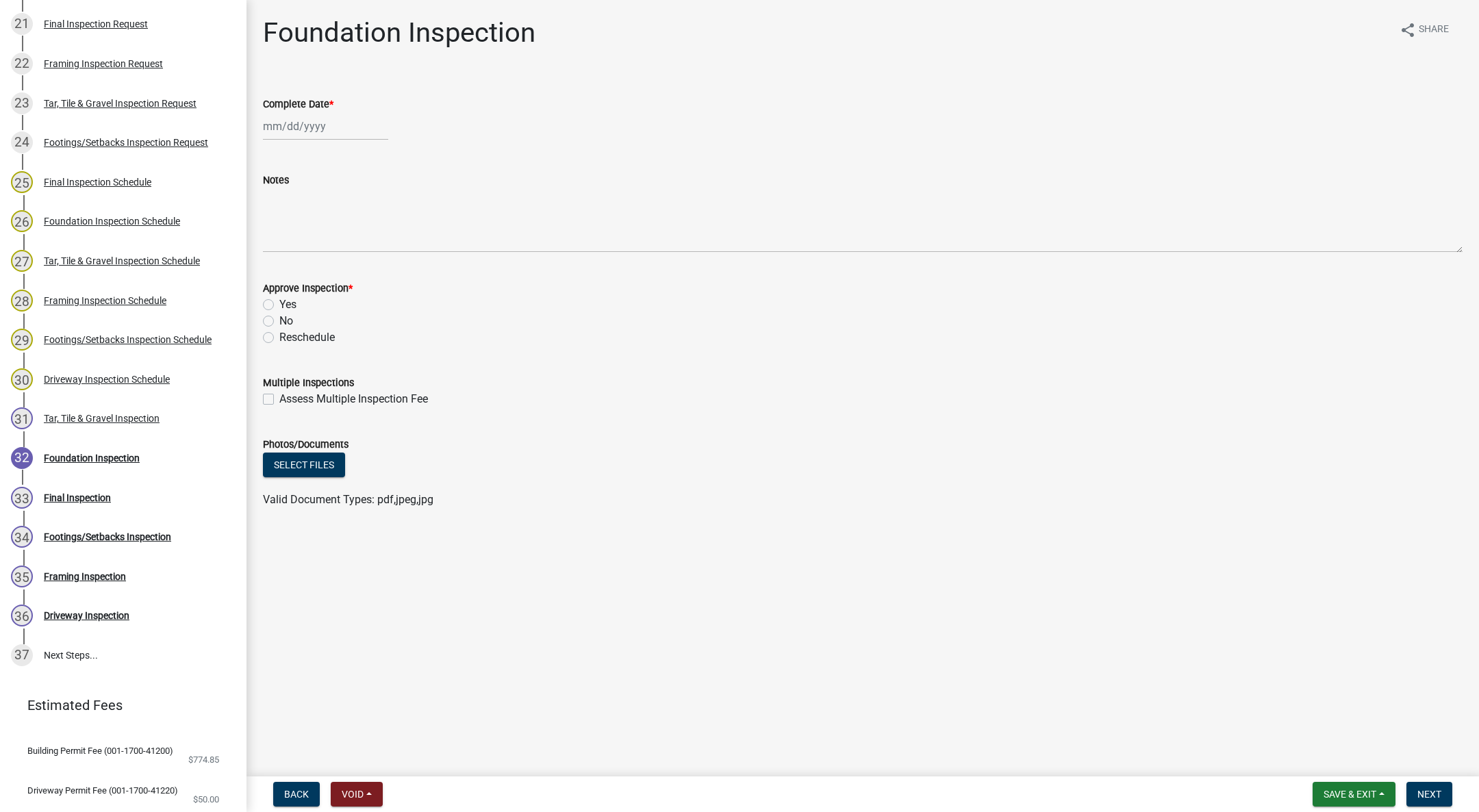
select select "10"
select select "2025"
click at [366, 218] on div "10" at bounding box center [364, 221] width 22 height 22
type input "[DATE]"
click at [279, 301] on label "Yes" at bounding box center [288, 304] width 17 height 16
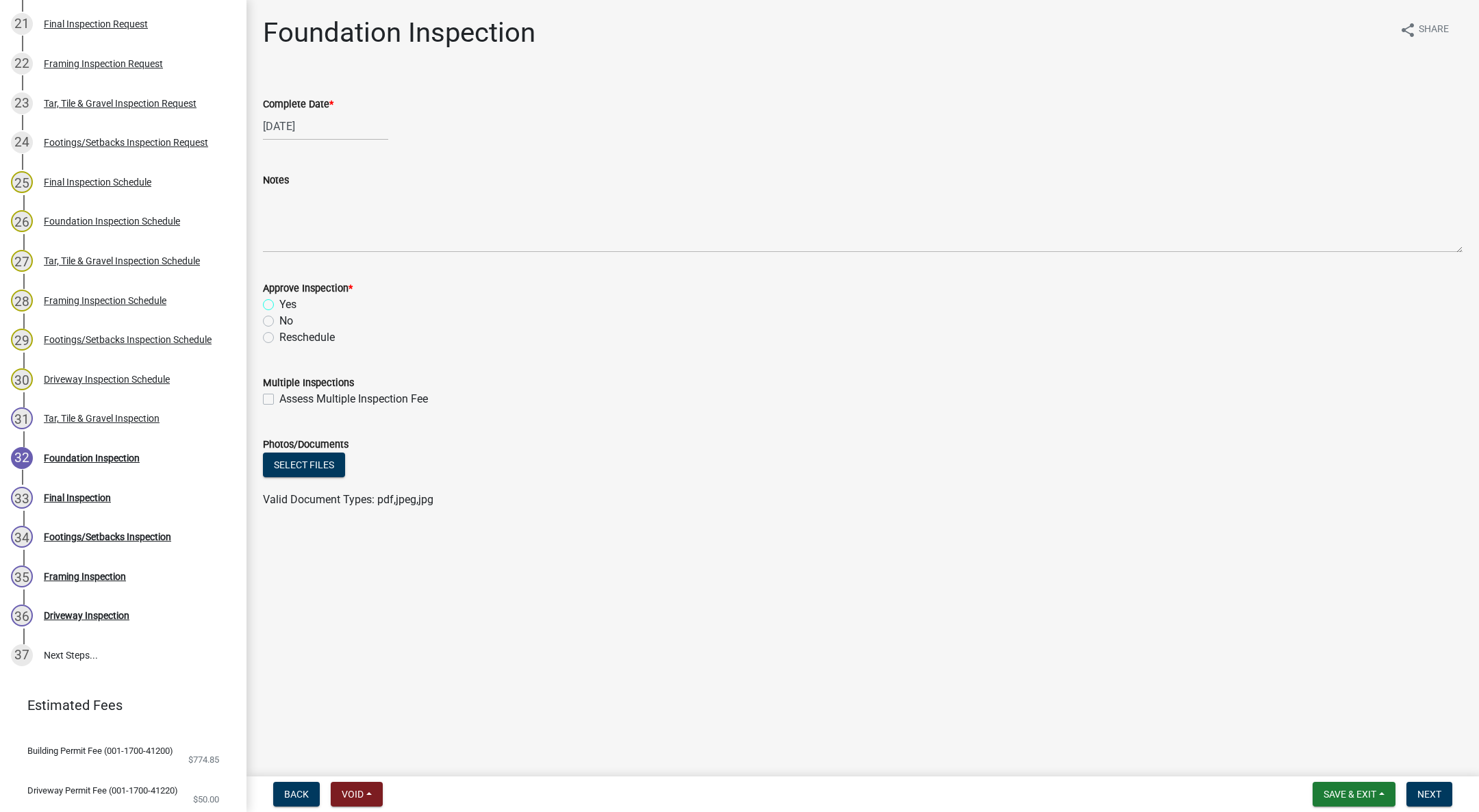
click at [279, 301] on input "Yes" at bounding box center [283, 301] width 9 height 9
radio input "true"
click at [1425, 782] on button "Next" at bounding box center [1429, 794] width 46 height 25
click at [99, 544] on div "34 Footings/Setbacks Inspection" at bounding box center [117, 537] width 214 height 22
click at [294, 129] on div at bounding box center [325, 126] width 125 height 28
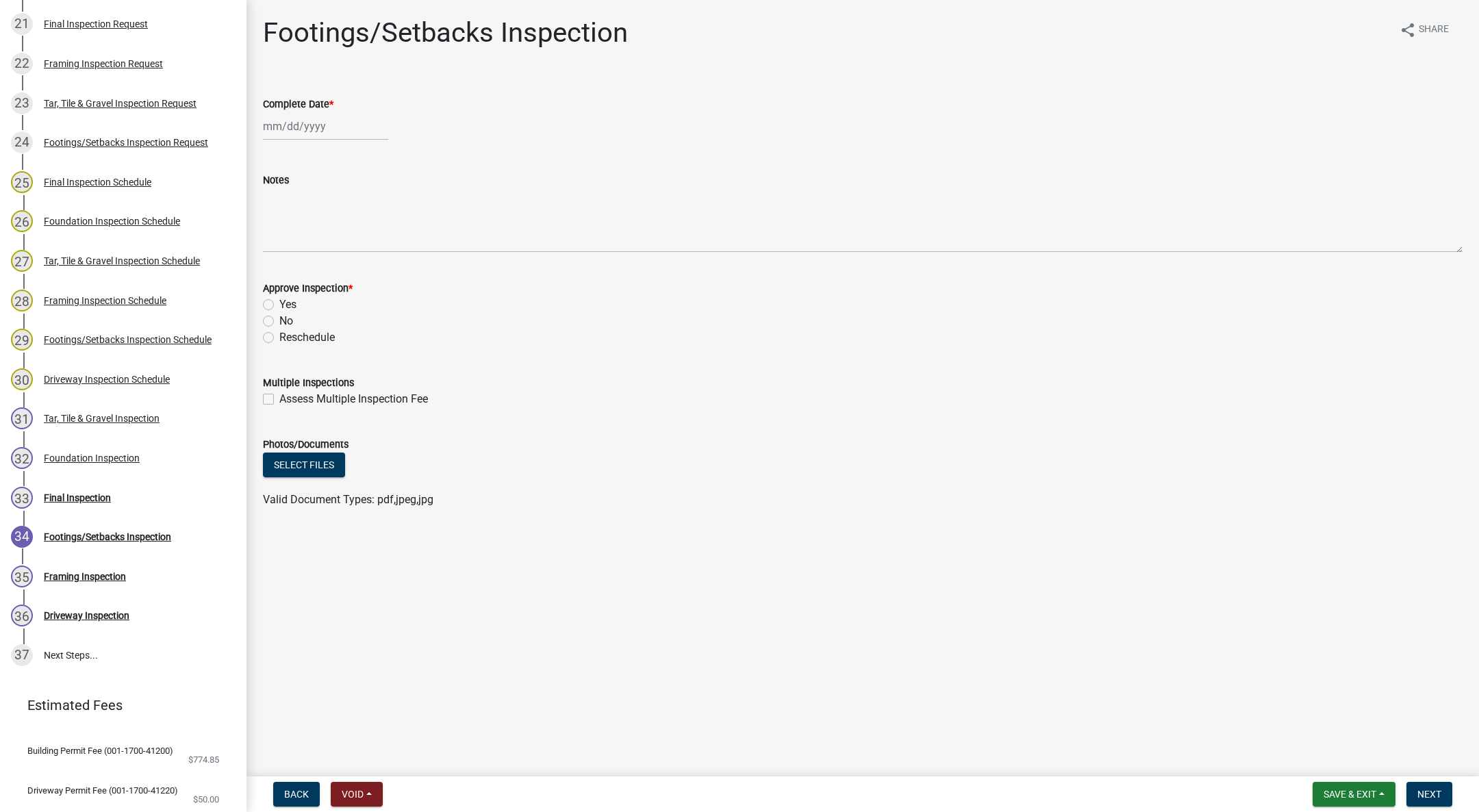
select select "10"
select select "2025"
click at [365, 221] on div "10" at bounding box center [364, 221] width 22 height 22
type input "[DATE]"
click at [279, 307] on label "Yes" at bounding box center [288, 304] width 17 height 16
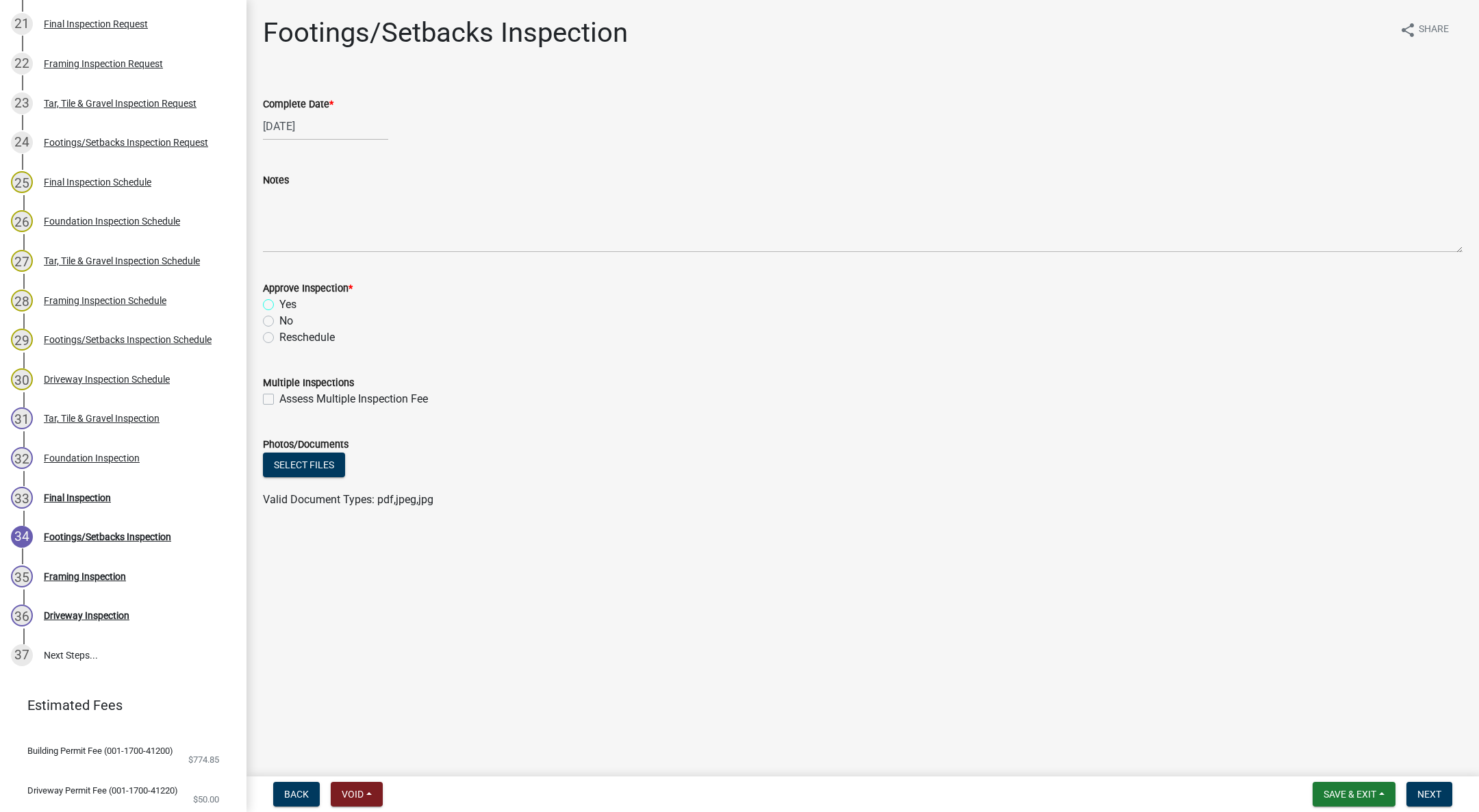
click at [279, 305] on input "Yes" at bounding box center [283, 301] width 9 height 9
radio input "true"
drag, startPoint x: 1417, startPoint y: 785, endPoint x: 1355, endPoint y: 751, distance: 70.7
click at [1417, 784] on button "Next" at bounding box center [1429, 794] width 46 height 25
click at [109, 592] on link "35 Framing Inspection" at bounding box center [123, 576] width 246 height 40
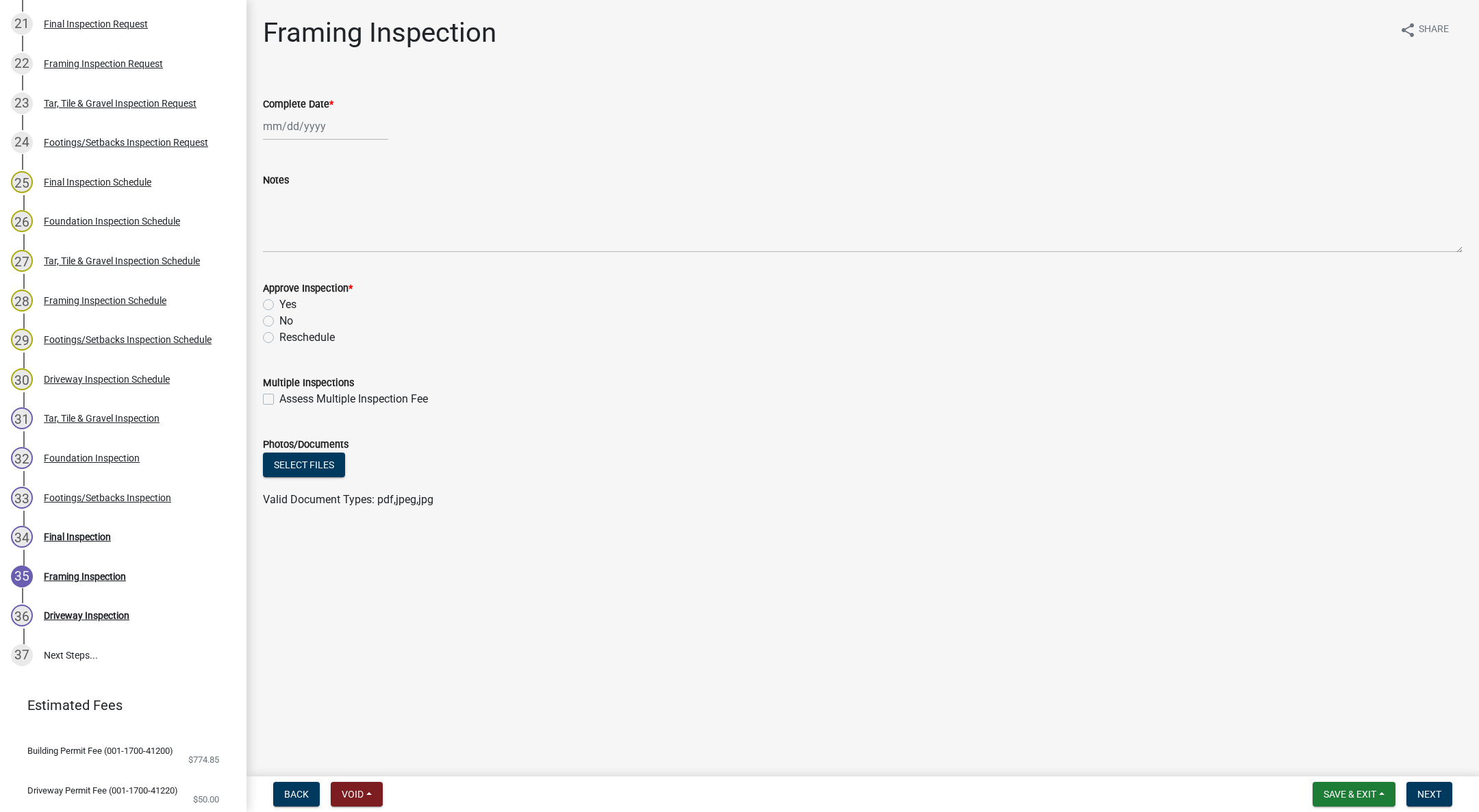
click at [302, 126] on div at bounding box center [325, 126] width 125 height 28
select select "10"
select select "2025"
click at [364, 213] on div "10" at bounding box center [364, 221] width 22 height 22
type input "[DATE]"
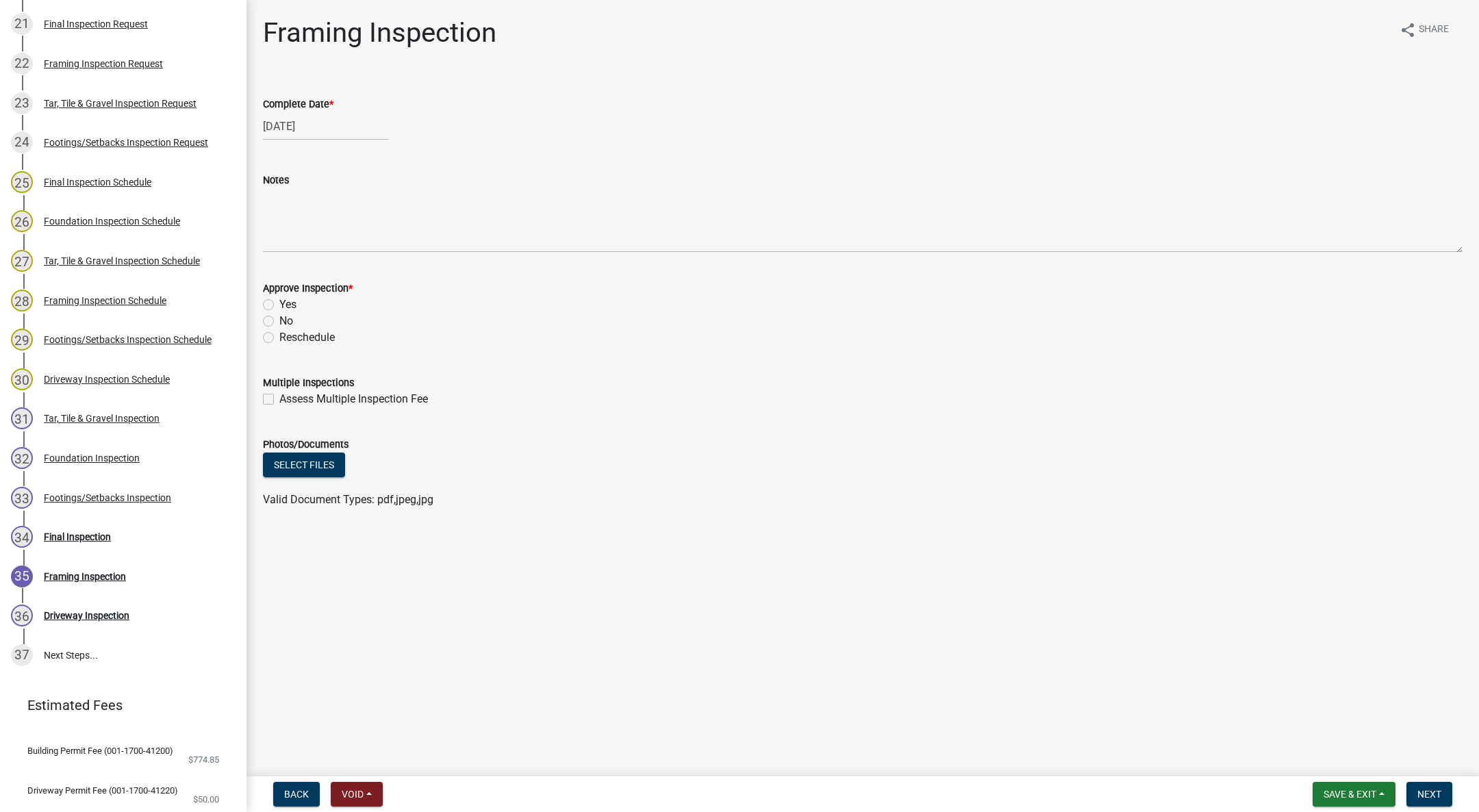
click at [273, 302] on div "Yes" at bounding box center [863, 304] width 1200 height 16
click at [279, 305] on label "Yes" at bounding box center [288, 304] width 17 height 16
click at [279, 305] on input "Yes" at bounding box center [283, 301] width 9 height 9
radio input "true"
click at [1438, 786] on button "Next" at bounding box center [1429, 794] width 46 height 25
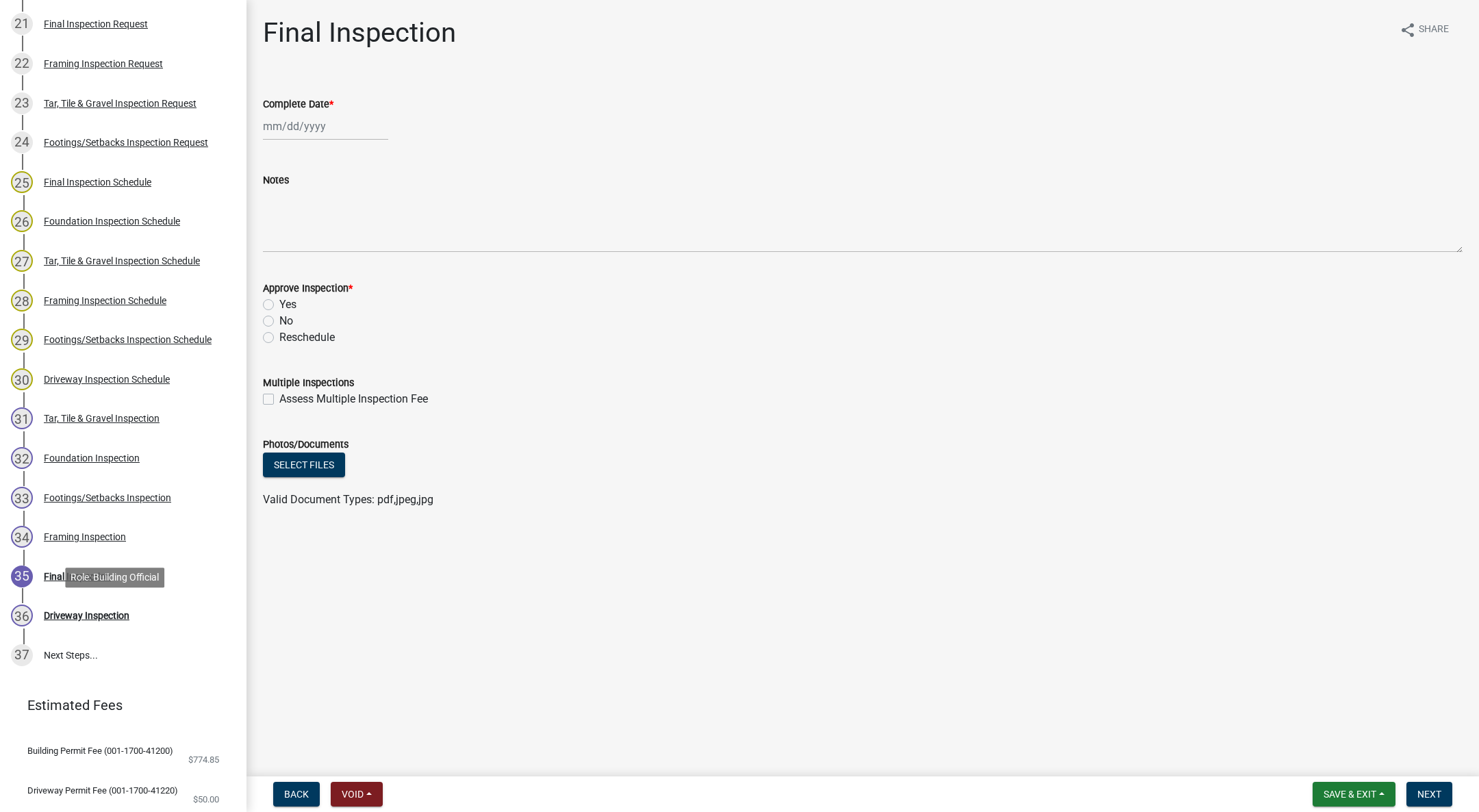
click at [120, 611] on div "Driveway Inspection" at bounding box center [87, 615] width 86 height 10
click at [306, 136] on div at bounding box center [325, 126] width 125 height 28
select select "10"
select select "2025"
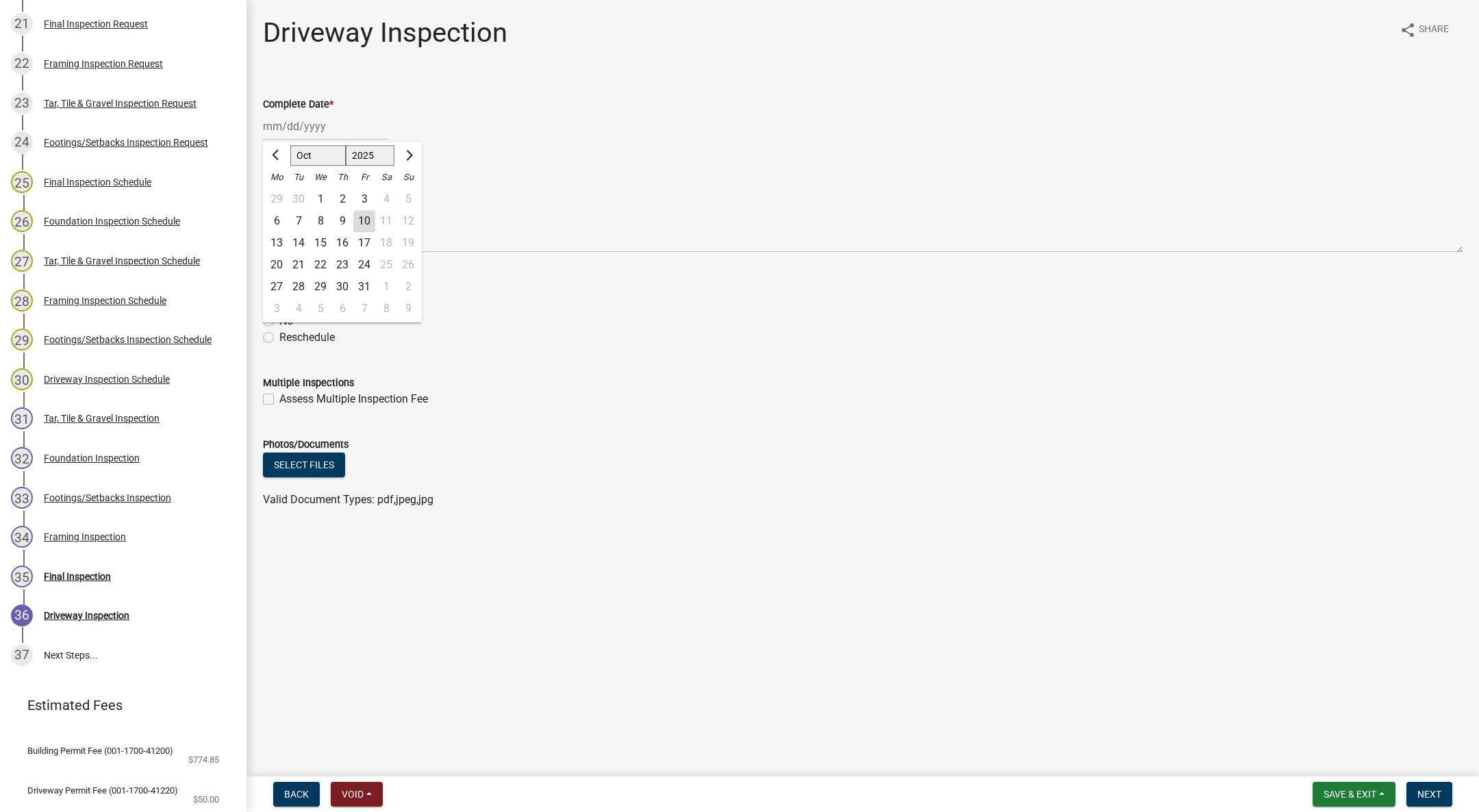
click at [361, 217] on div "10" at bounding box center [364, 221] width 22 height 22
type input "[DATE]"
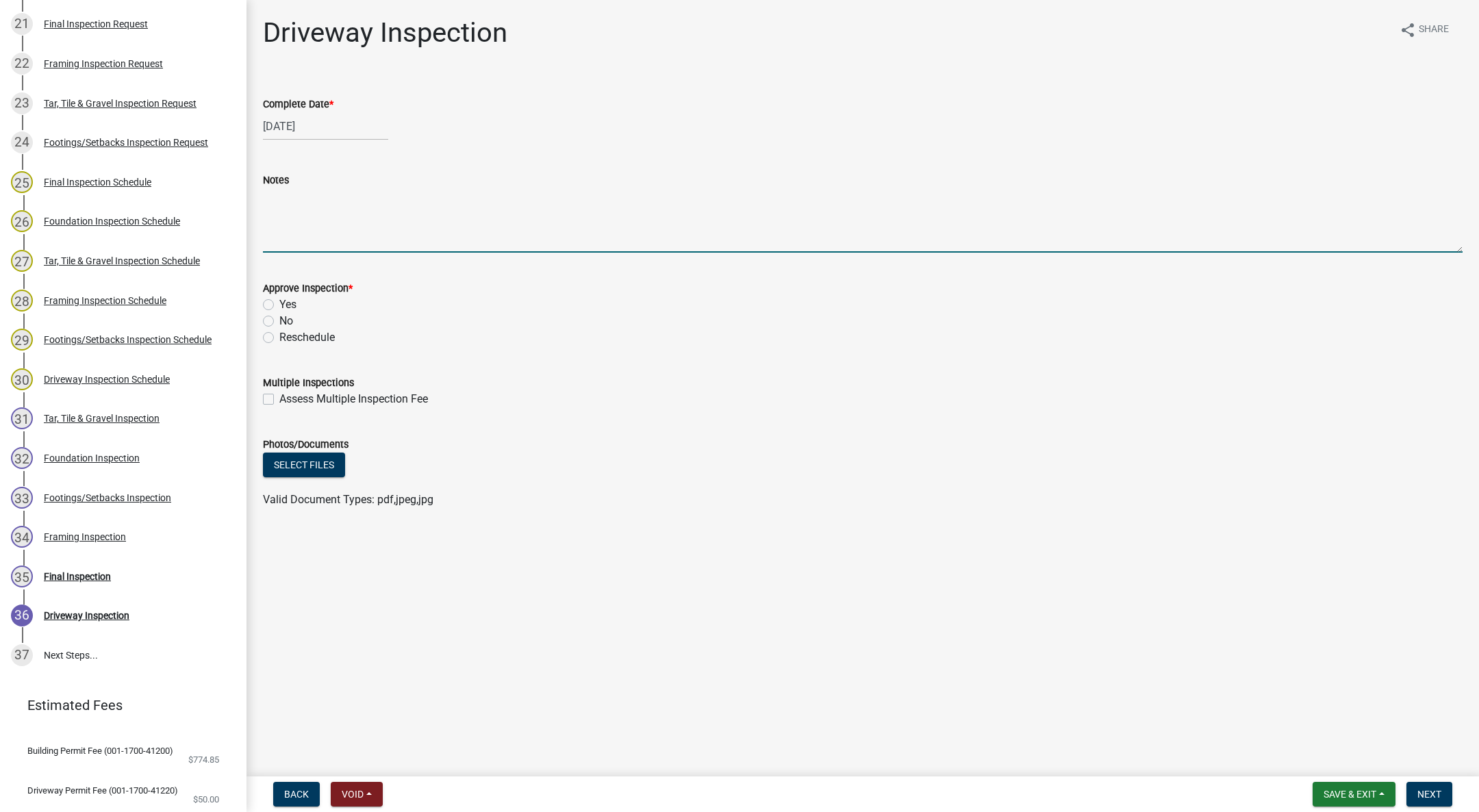
click at [357, 223] on textarea "Notes" at bounding box center [863, 220] width 1200 height 65
type textarea "Driveway to be paved spring of 2026"
drag, startPoint x: 266, startPoint y: 302, endPoint x: 275, endPoint y: 312, distance: 13.5
click at [279, 302] on label "Yes" at bounding box center [288, 304] width 17 height 16
click at [279, 302] on input "Yes" at bounding box center [283, 301] width 9 height 9
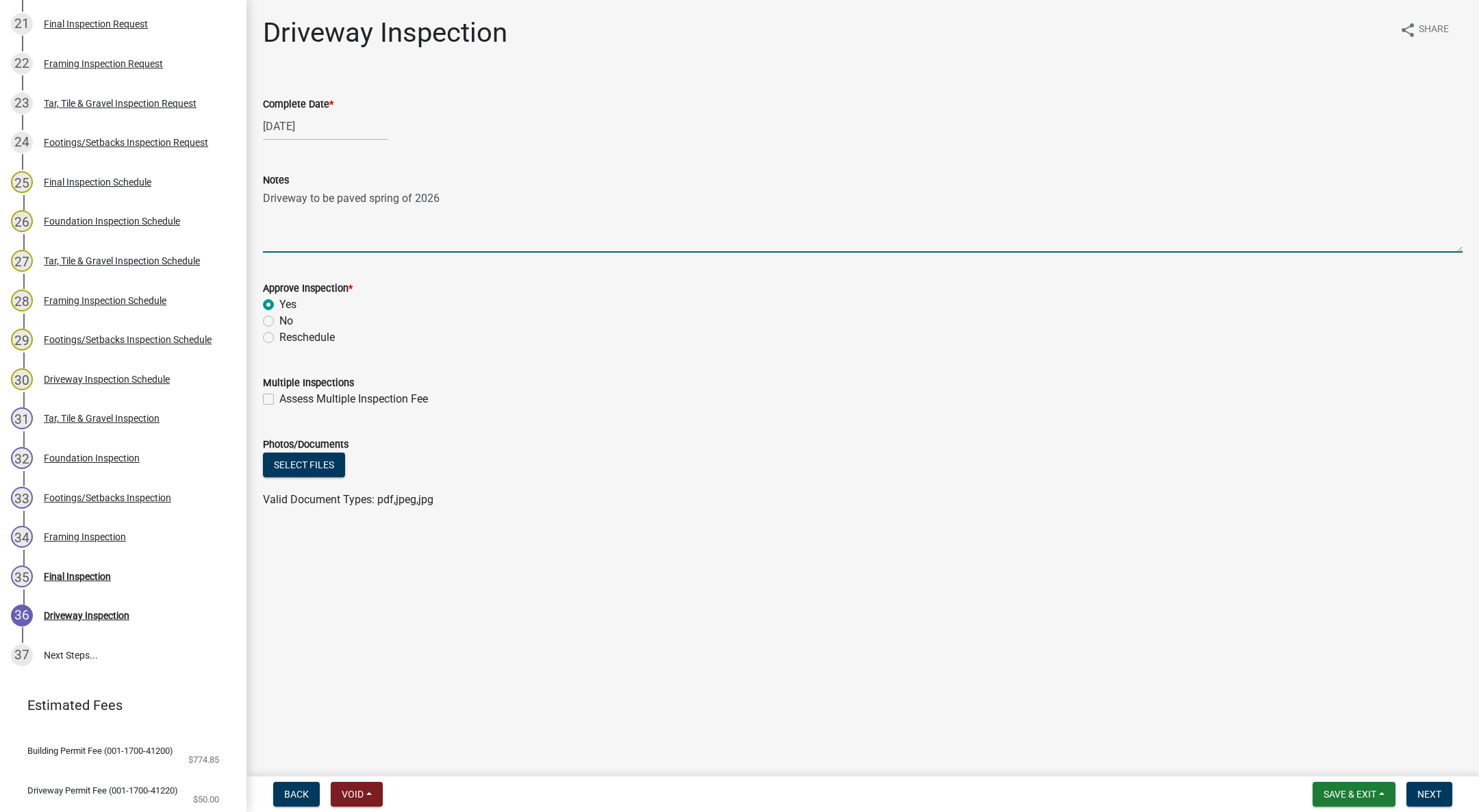
radio input "true"
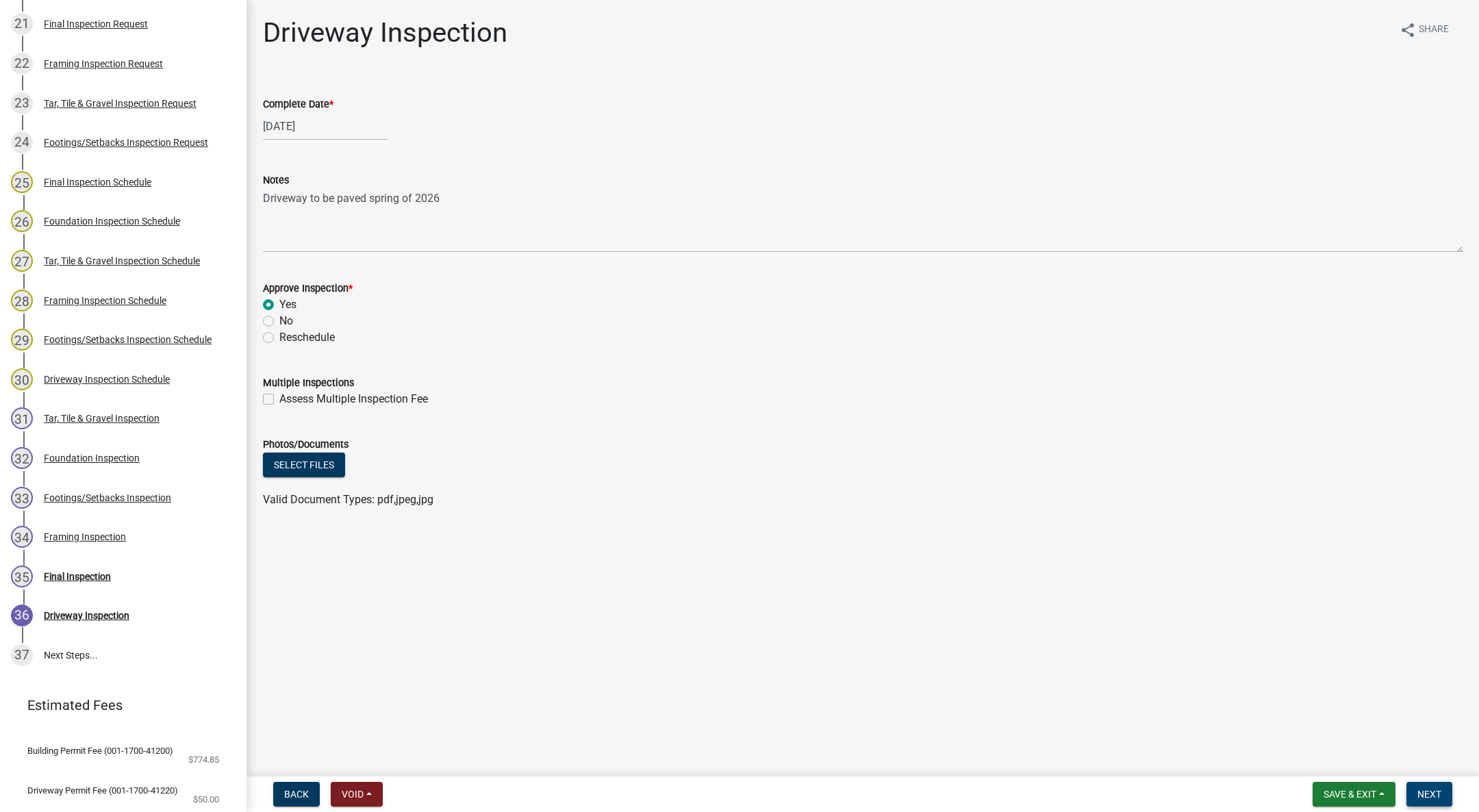
click at [1430, 795] on span "Next" at bounding box center [1429, 794] width 24 height 11
click at [294, 125] on div at bounding box center [325, 126] width 125 height 28
select select "10"
select select "2025"
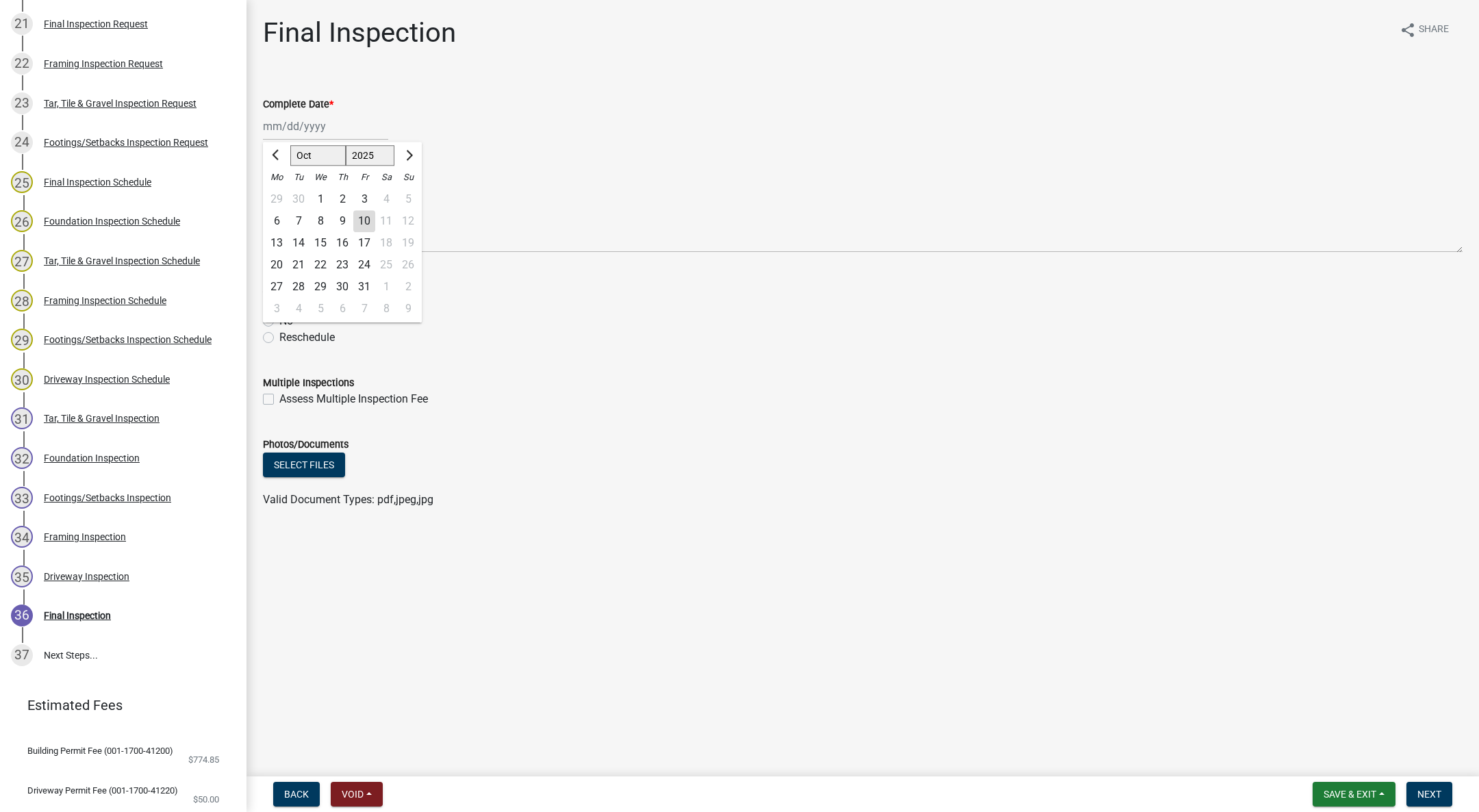
click at [366, 209] on div "3" at bounding box center [364, 199] width 22 height 22
type input "10/03/2025"
click at [279, 306] on label "Yes" at bounding box center [288, 304] width 17 height 16
click at [279, 305] on input "Yes" at bounding box center [283, 301] width 9 height 9
radio input "true"
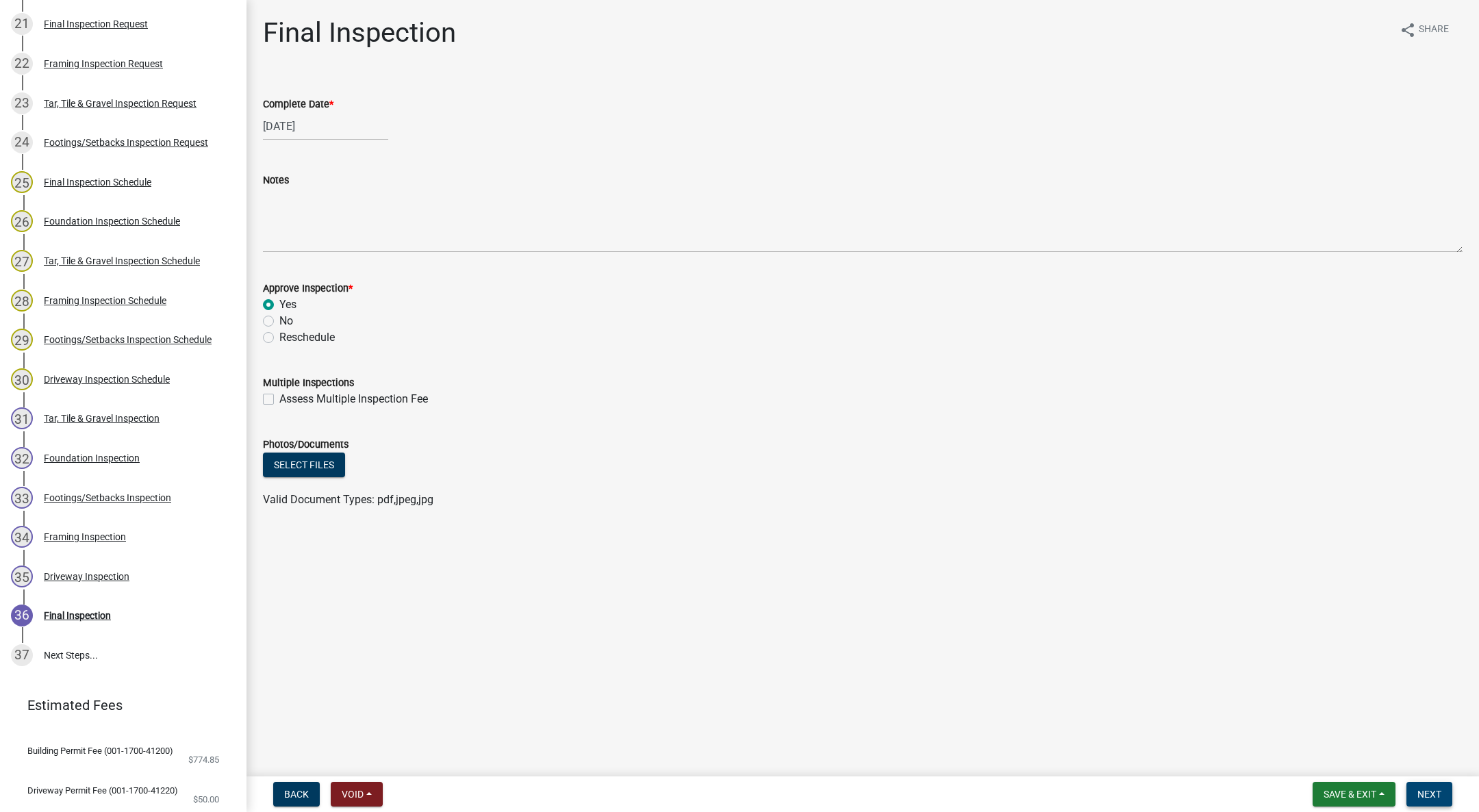
click at [1439, 782] on button "Next" at bounding box center [1429, 794] width 46 height 25
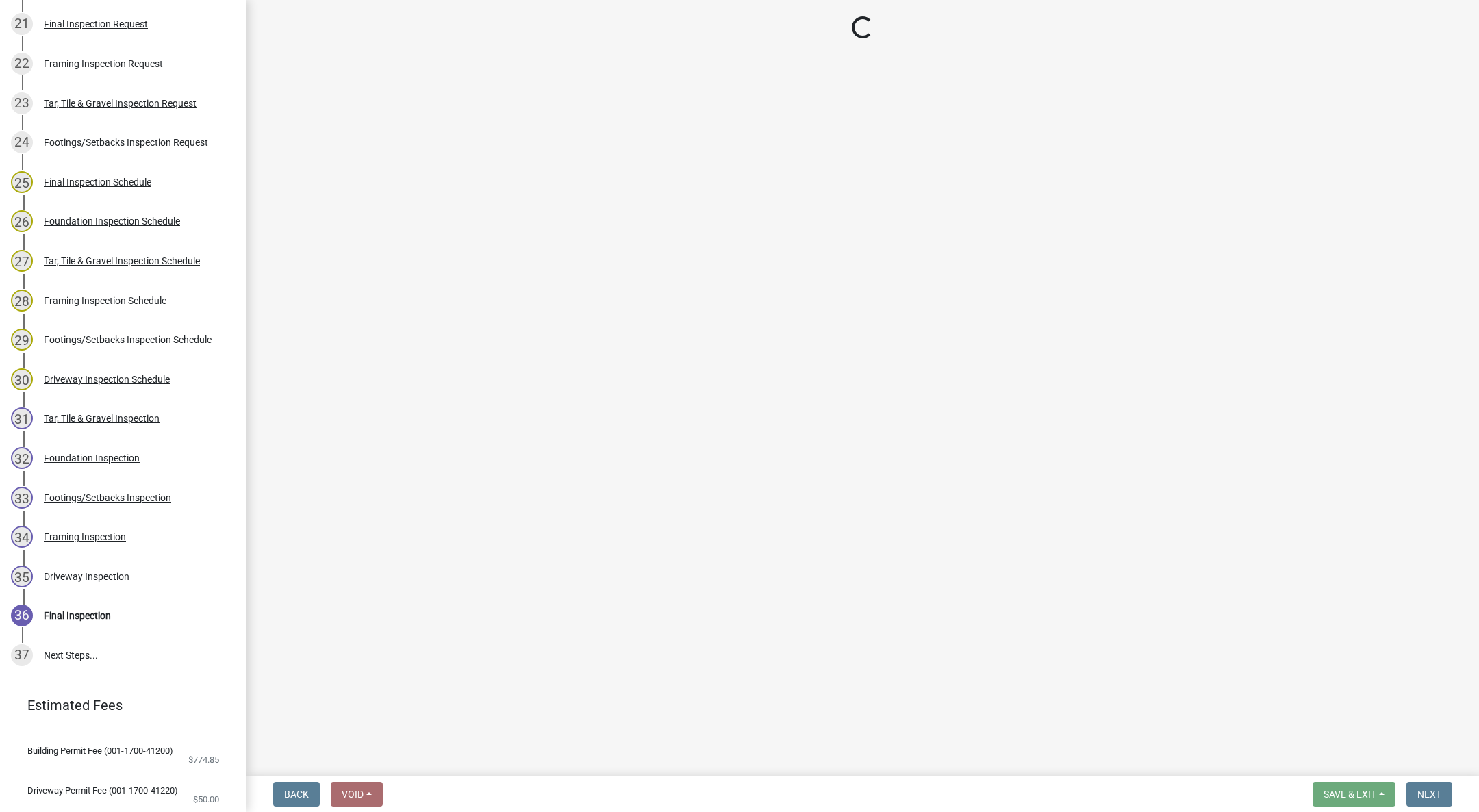
scroll to position [1066, 0]
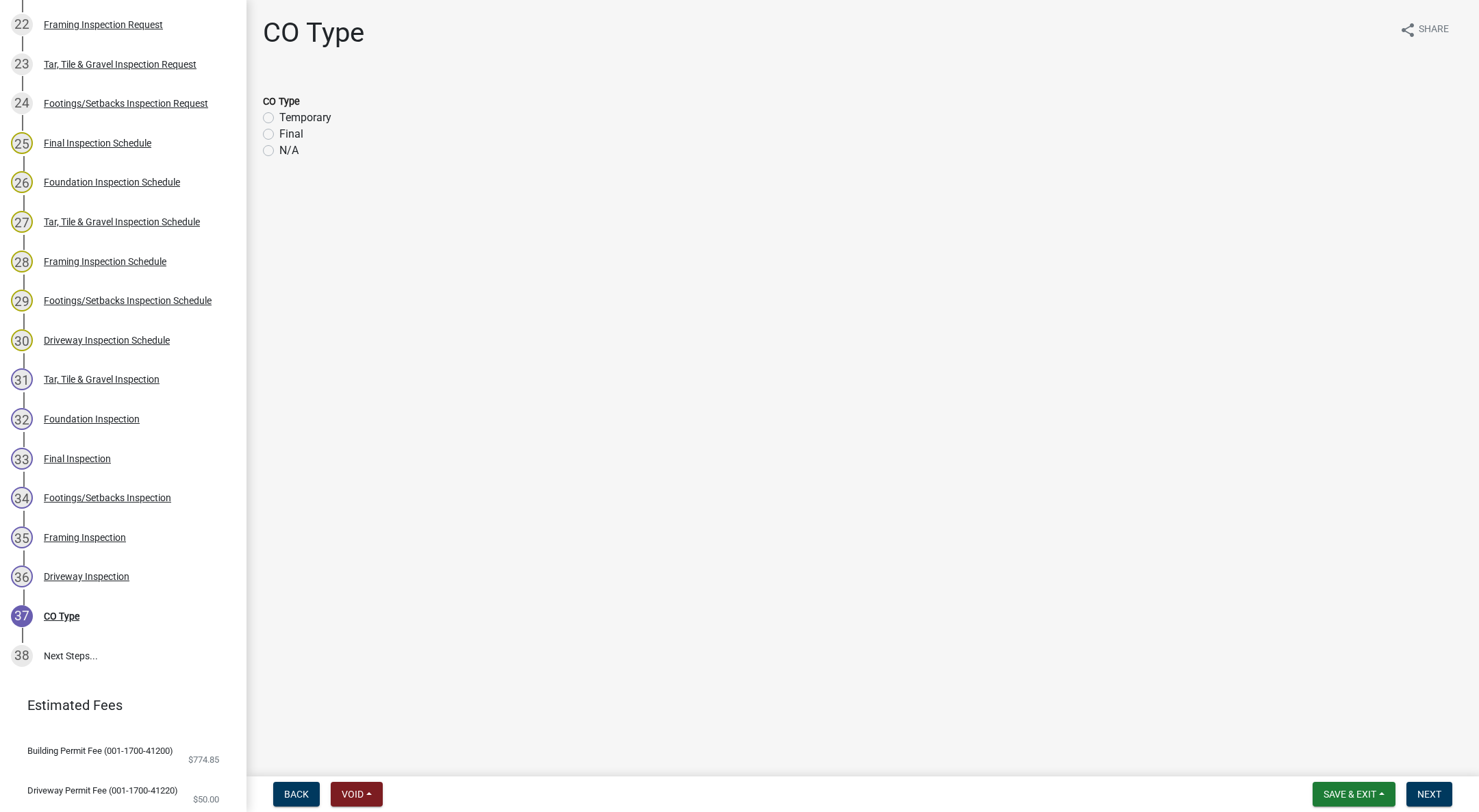
click at [279, 131] on label "Final" at bounding box center [291, 133] width 24 height 16
click at [279, 131] on input "Final" at bounding box center [283, 130] width 9 height 9
radio input "true"
click at [1434, 790] on span "Next" at bounding box center [1429, 794] width 24 height 11
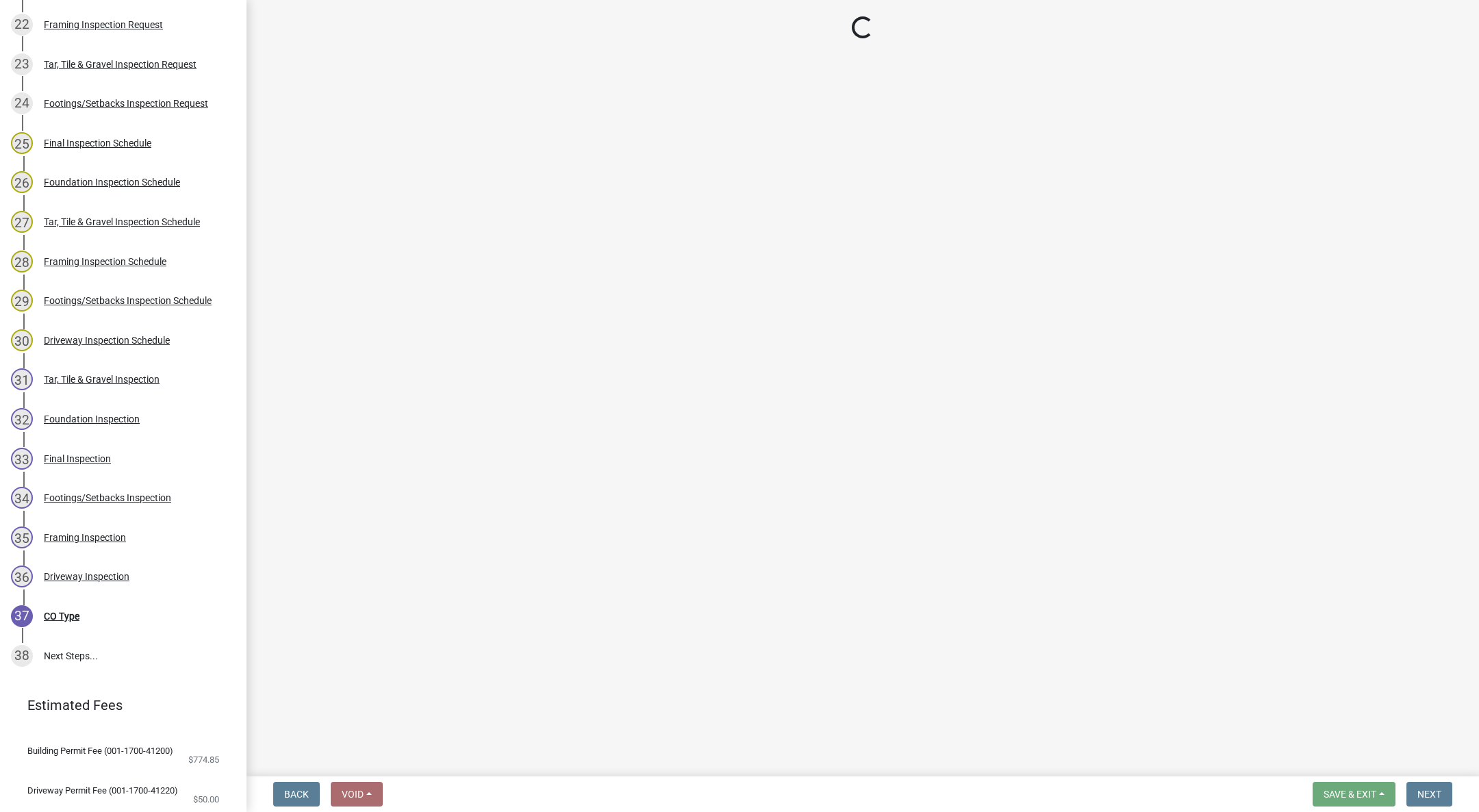
scroll to position [1145, 0]
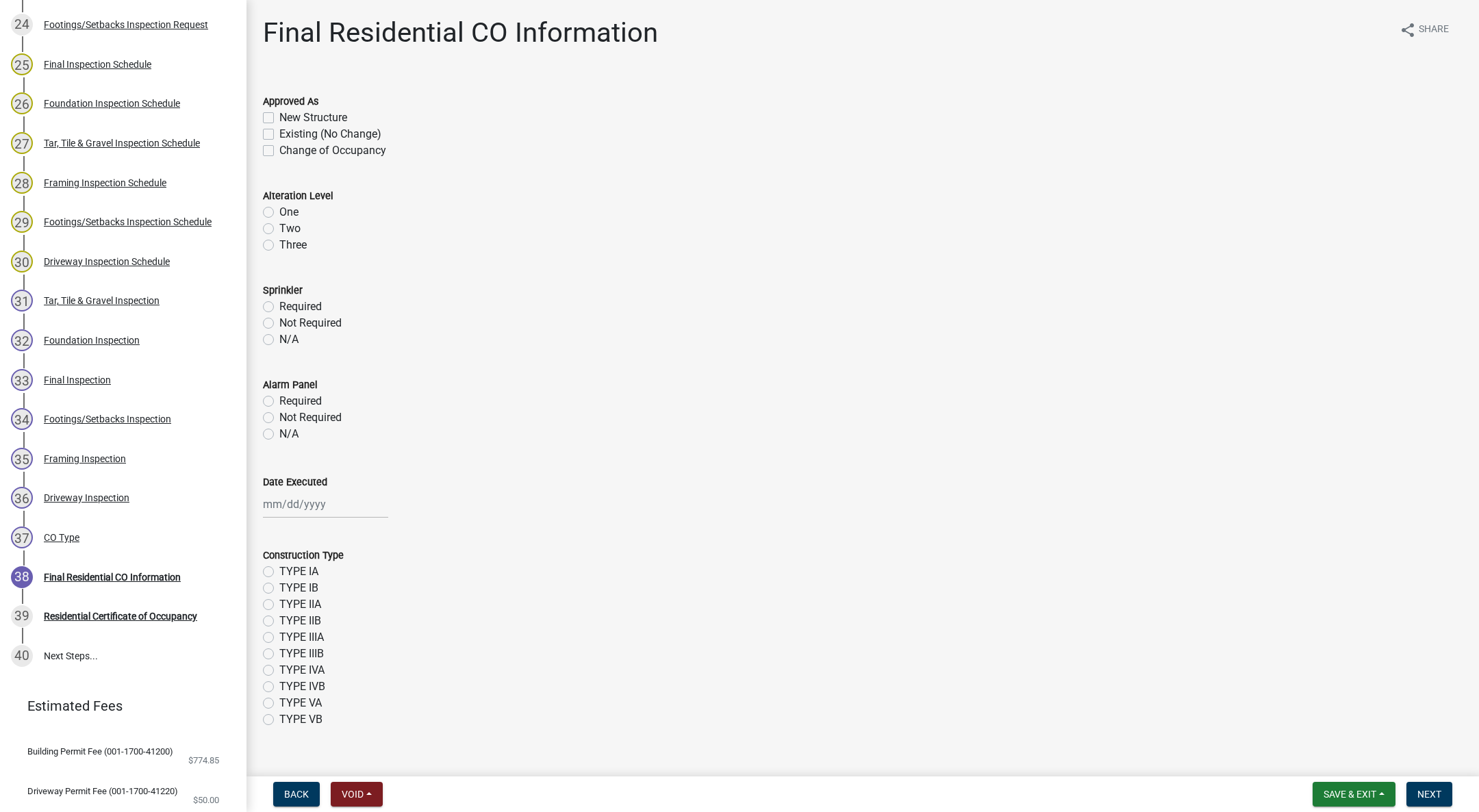
click at [279, 118] on label "New Structure" at bounding box center [312, 117] width 67 height 16
click at [279, 118] on input "New Structure" at bounding box center [283, 114] width 9 height 9
checkbox input "true"
checkbox input "false"
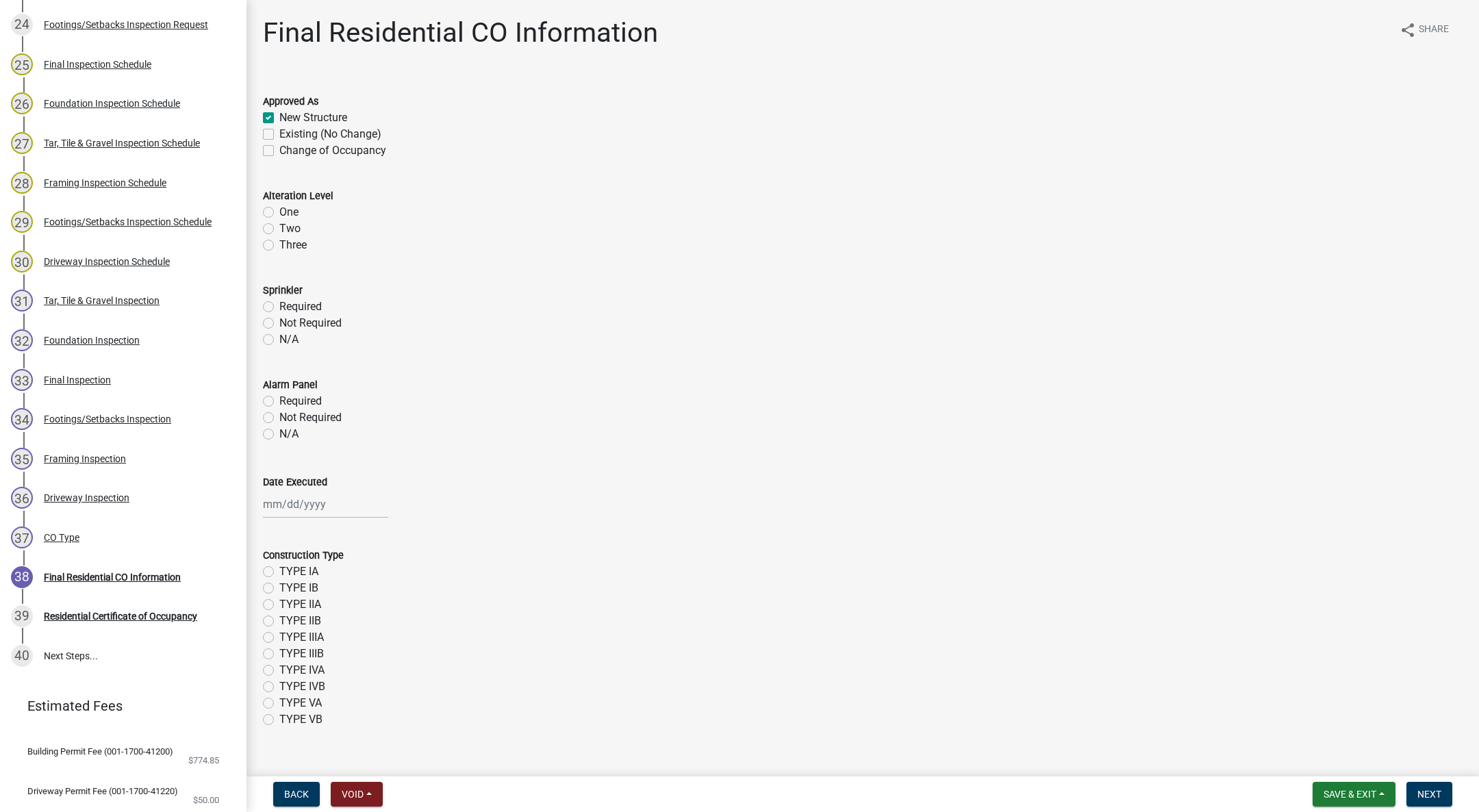
click at [279, 323] on label "Not Required" at bounding box center [310, 323] width 62 height 16
click at [279, 323] on input "Not Required" at bounding box center [283, 319] width 9 height 9
radio input "true"
click at [279, 422] on label "Not Required" at bounding box center [310, 417] width 62 height 16
click at [279, 418] on input "Not Required" at bounding box center [283, 414] width 9 height 9
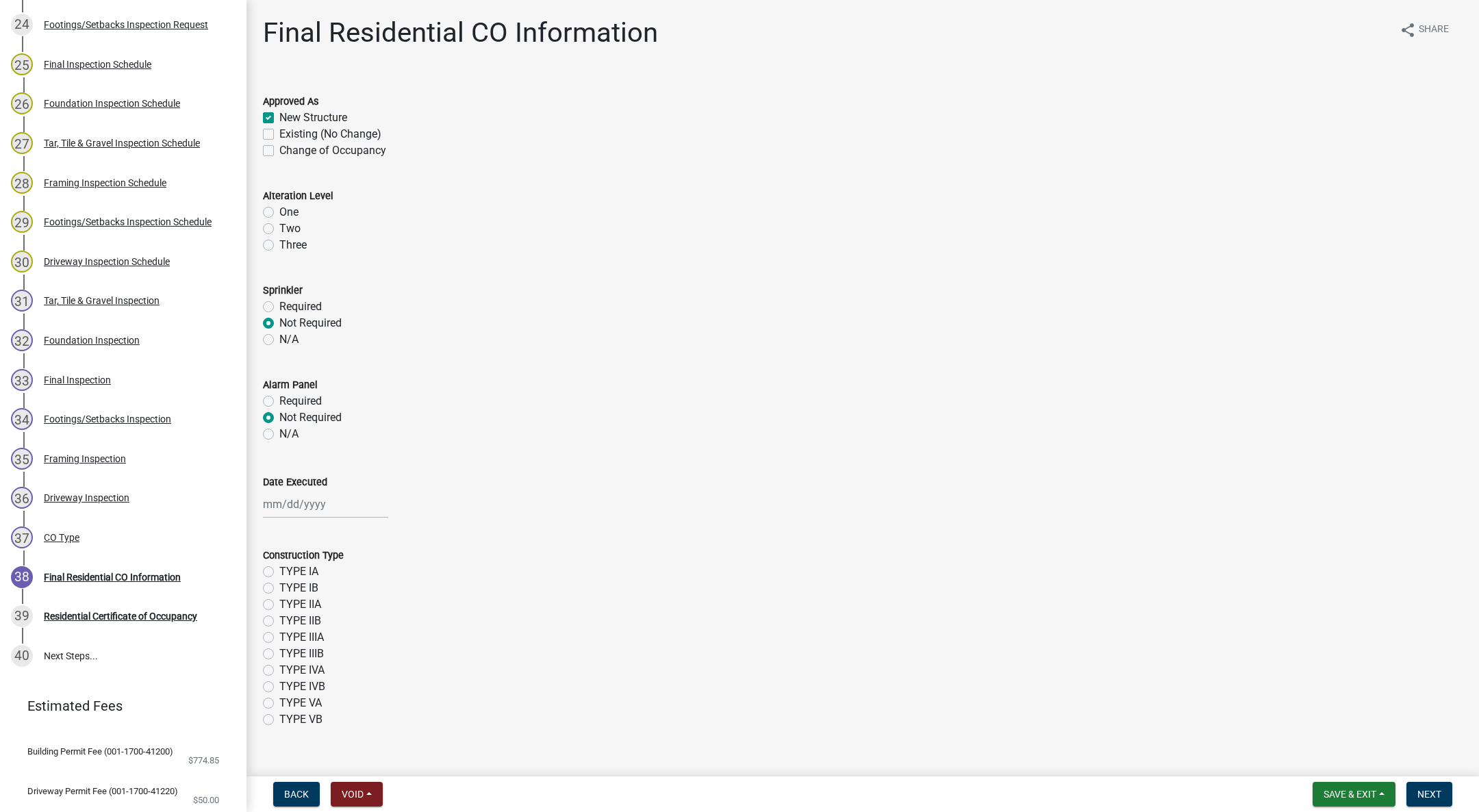
radio input "true"
click at [285, 506] on div at bounding box center [325, 505] width 125 height 28
select select "10"
select select "2025"
click at [372, 598] on div "6 7 8 9 10 11 12" at bounding box center [342, 598] width 159 height 22
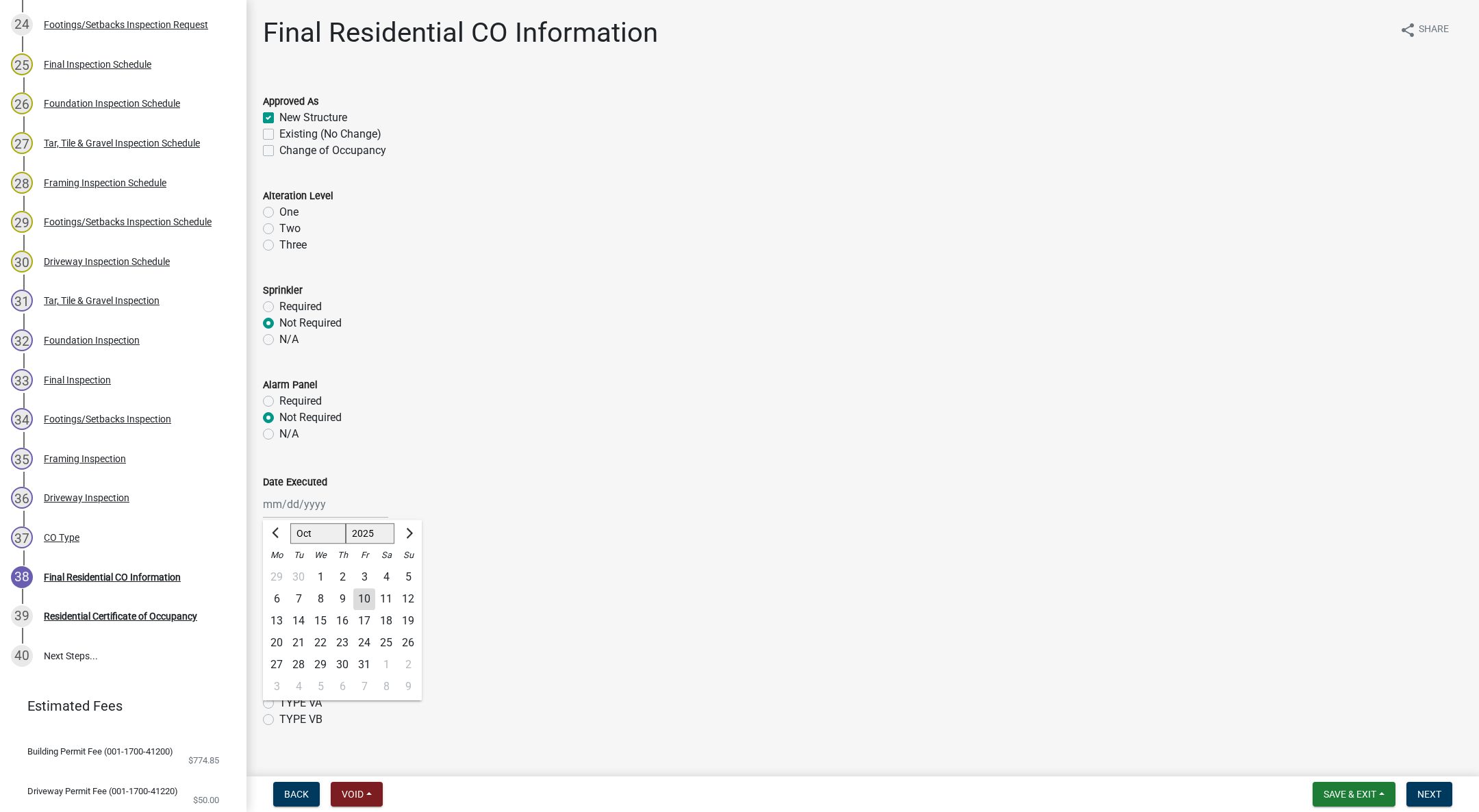
click at [368, 598] on div "10" at bounding box center [364, 598] width 22 height 22
type input "[DATE]"
click at [279, 720] on label "TYPE VB" at bounding box center [300, 719] width 43 height 16
click at [279, 720] on input "TYPE VB" at bounding box center [283, 715] width 9 height 9
radio input "true"
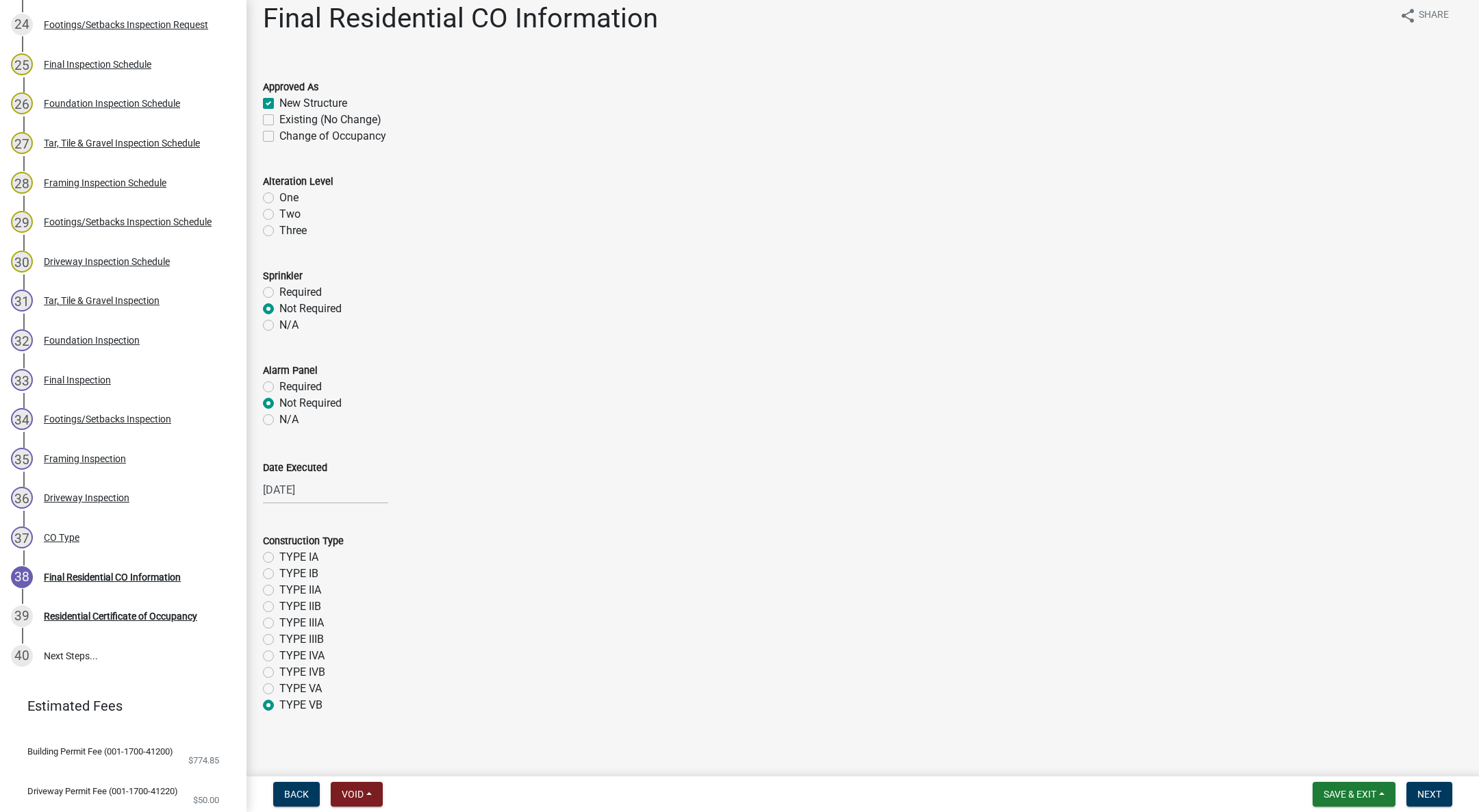
scroll to position [22, 0]
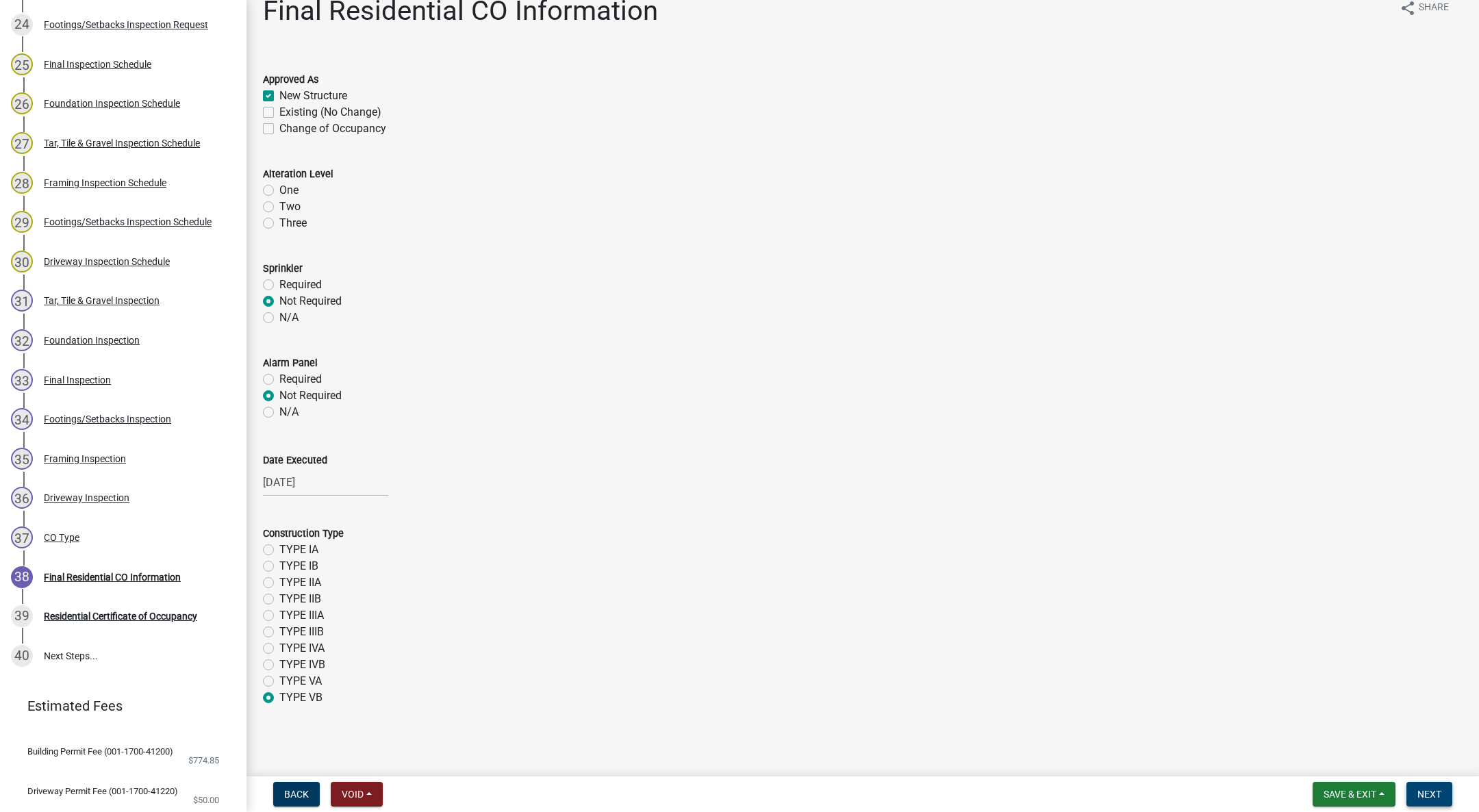
click at [1428, 794] on span "Next" at bounding box center [1429, 794] width 24 height 11
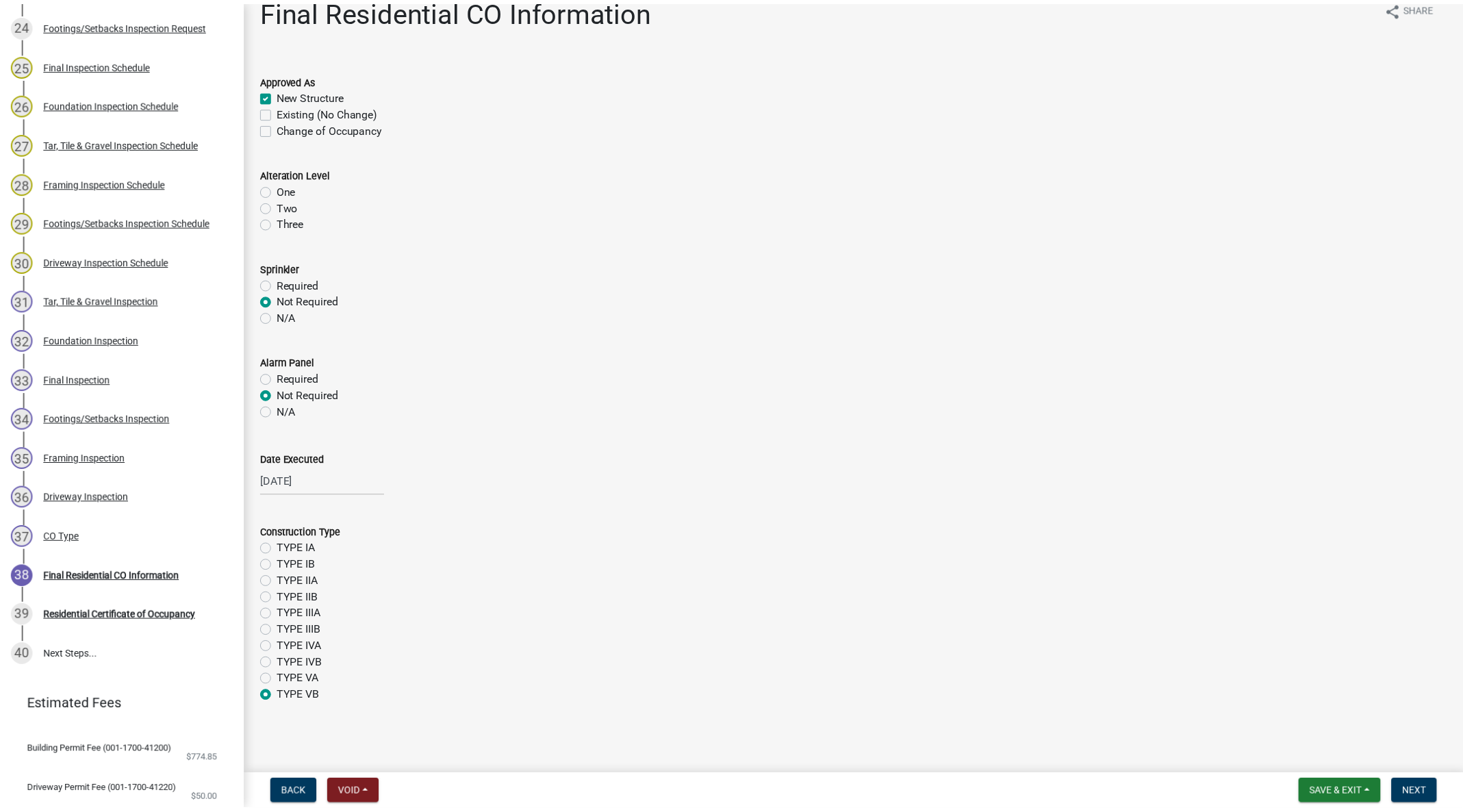
scroll to position [0, 0]
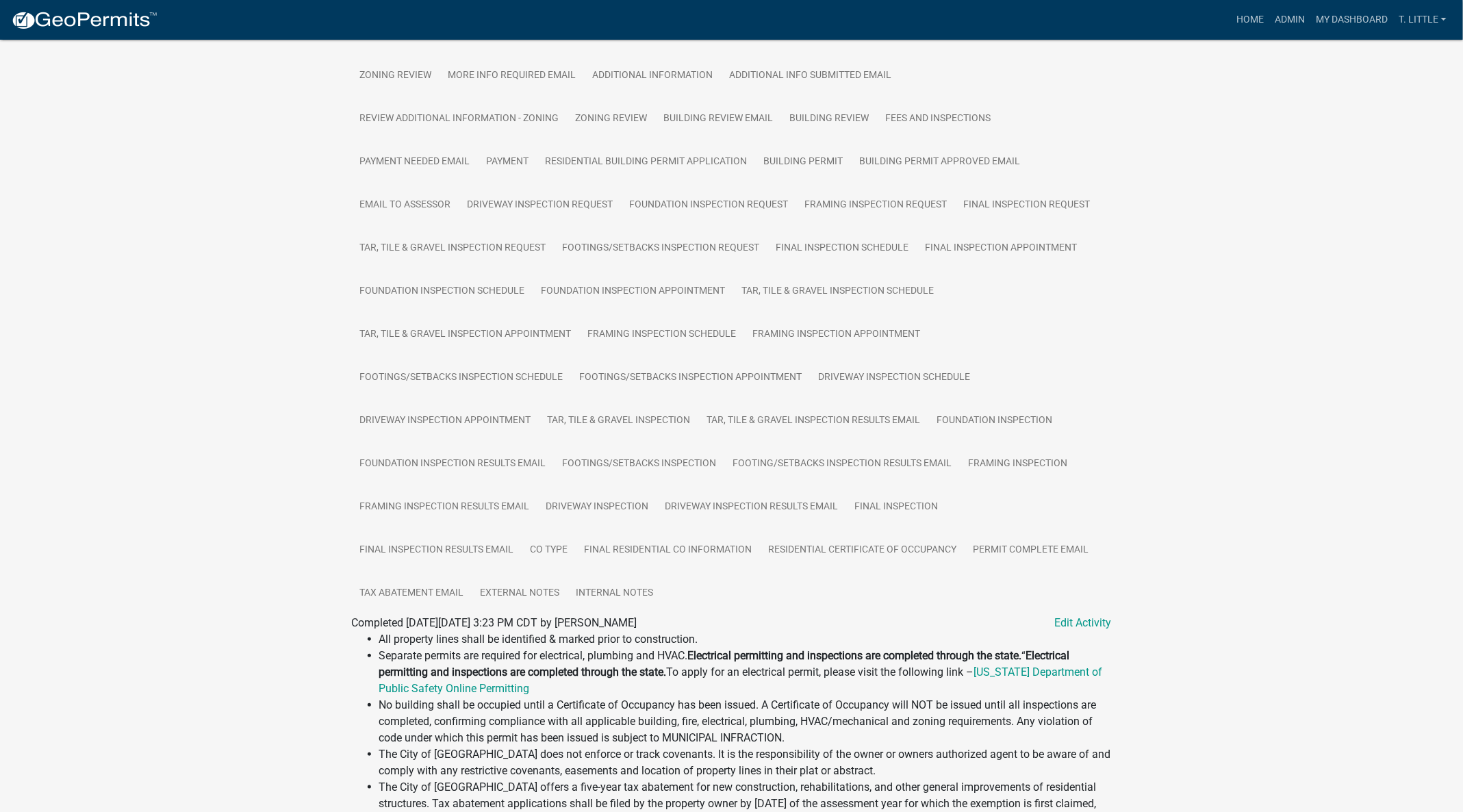
scroll to position [411, 0]
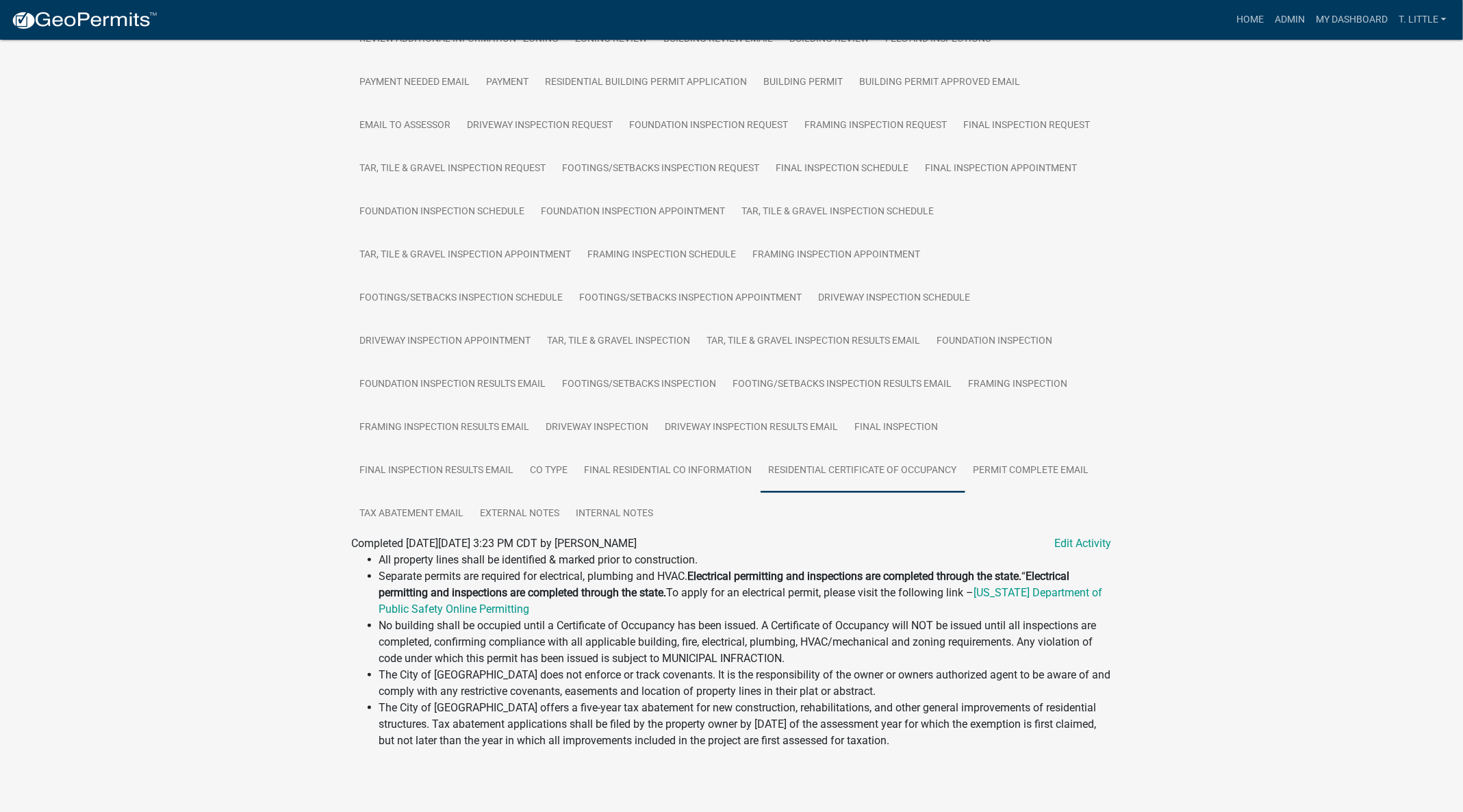
click at [855, 466] on link "Residential Certificate of Occupancy" at bounding box center [862, 471] width 204 height 44
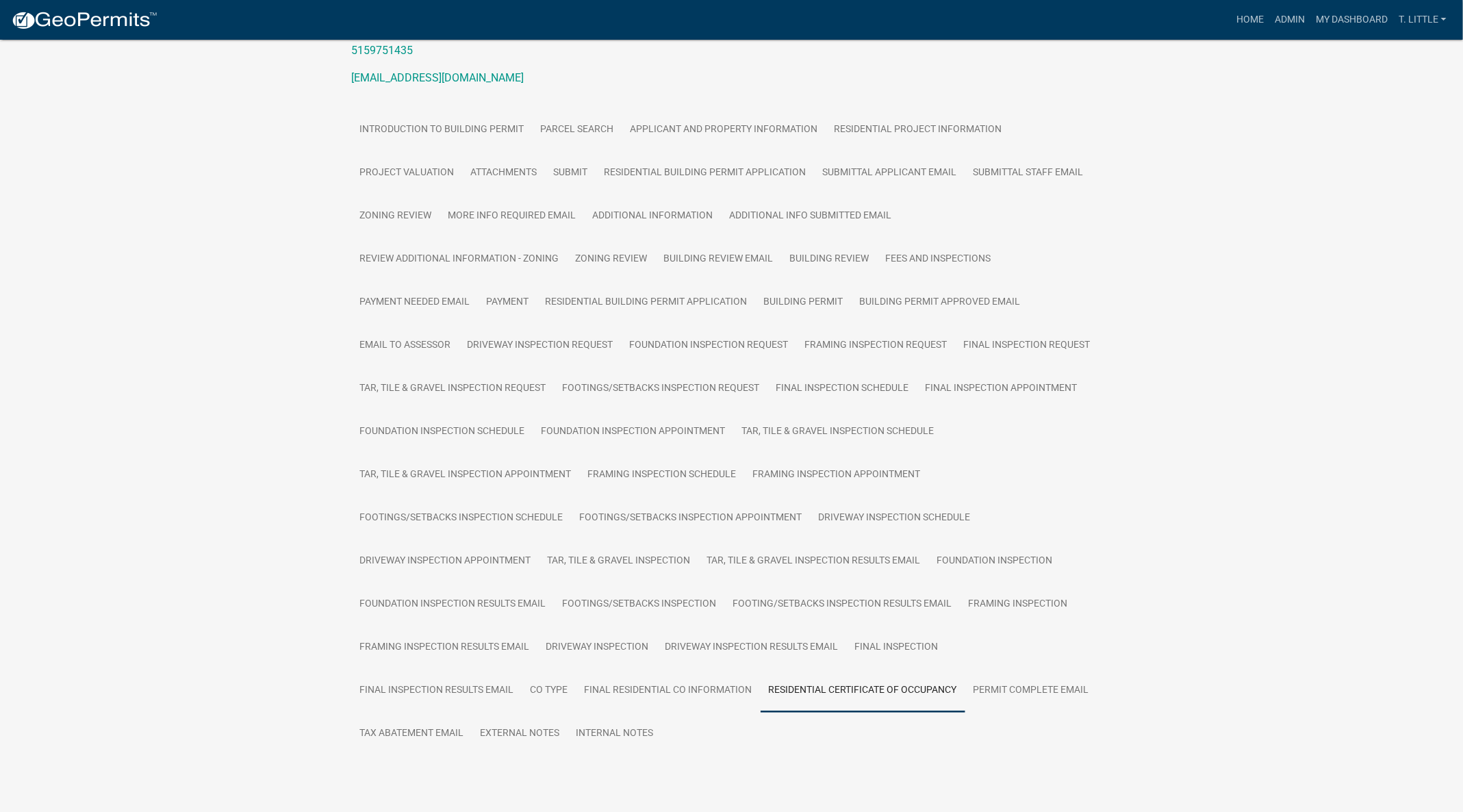
scroll to position [224, 0]
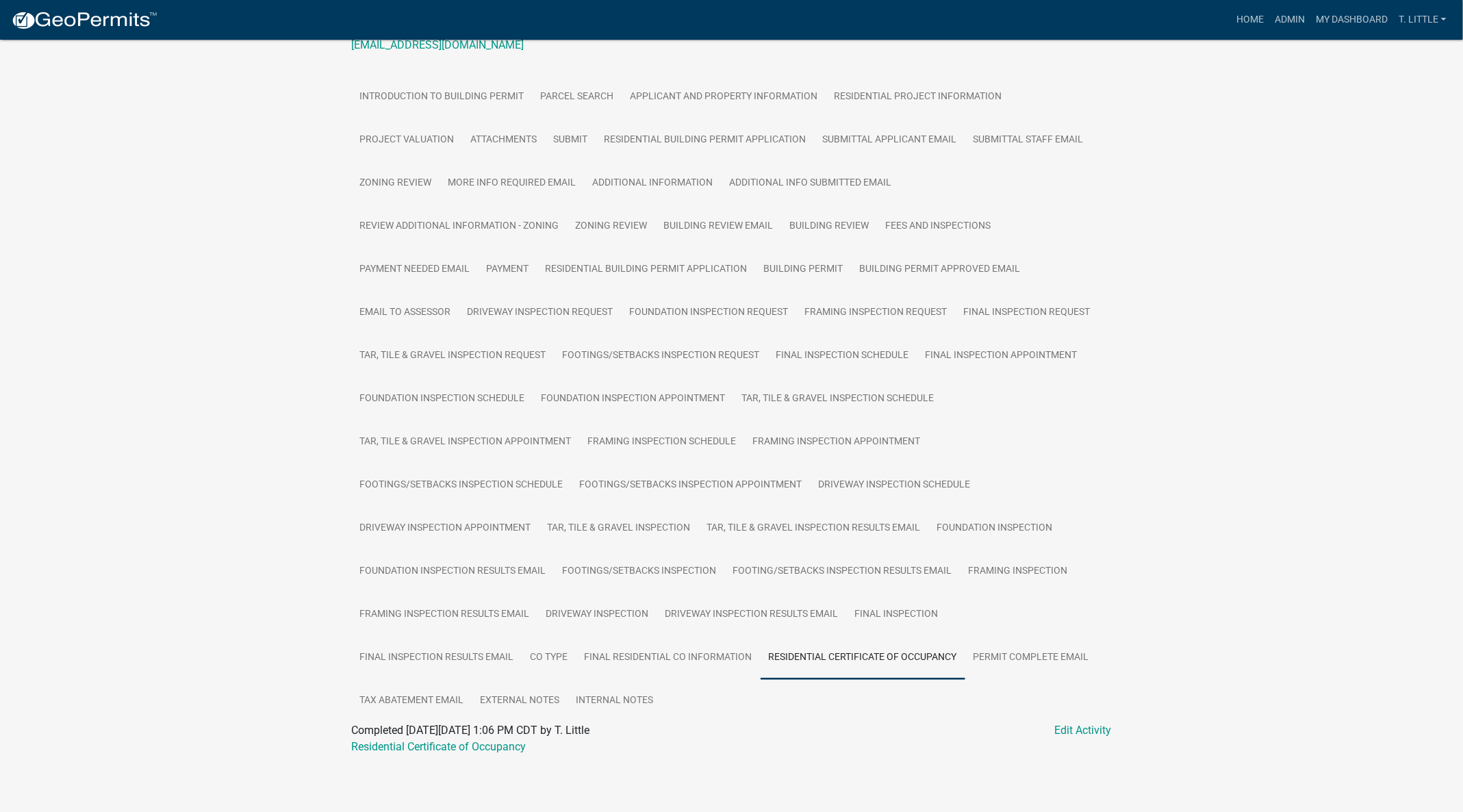
click at [453, 737] on div "Completed On Friday, October 10, 2025 at 1:06 PM CDT by T. Little Edit Activity" at bounding box center [732, 730] width 760 height 16
click at [452, 741] on link "Residential Certificate of Occupancy" at bounding box center [439, 747] width 175 height 13
click at [1283, 19] on link "Admin" at bounding box center [1290, 20] width 41 height 26
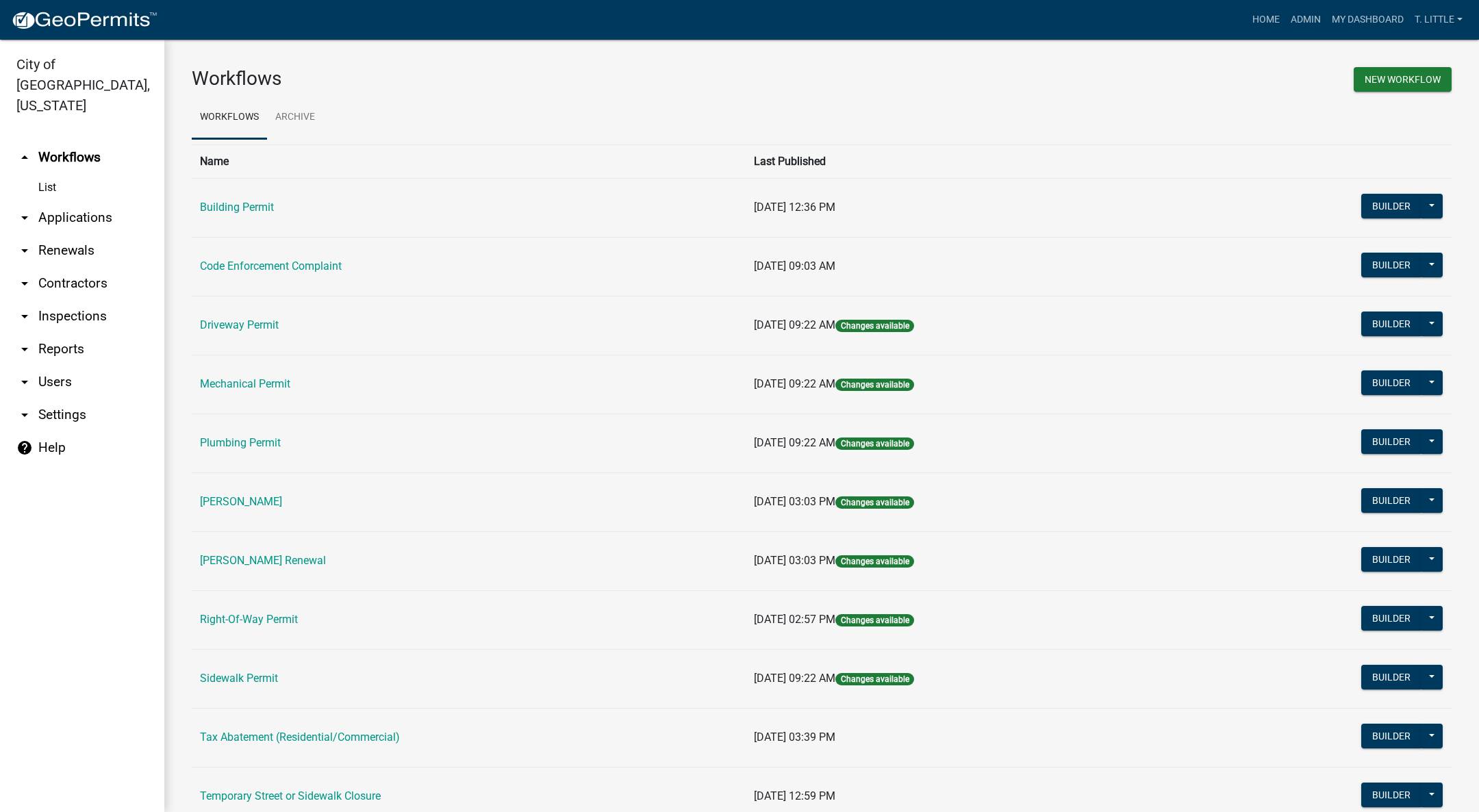
scroll to position [103, 0]
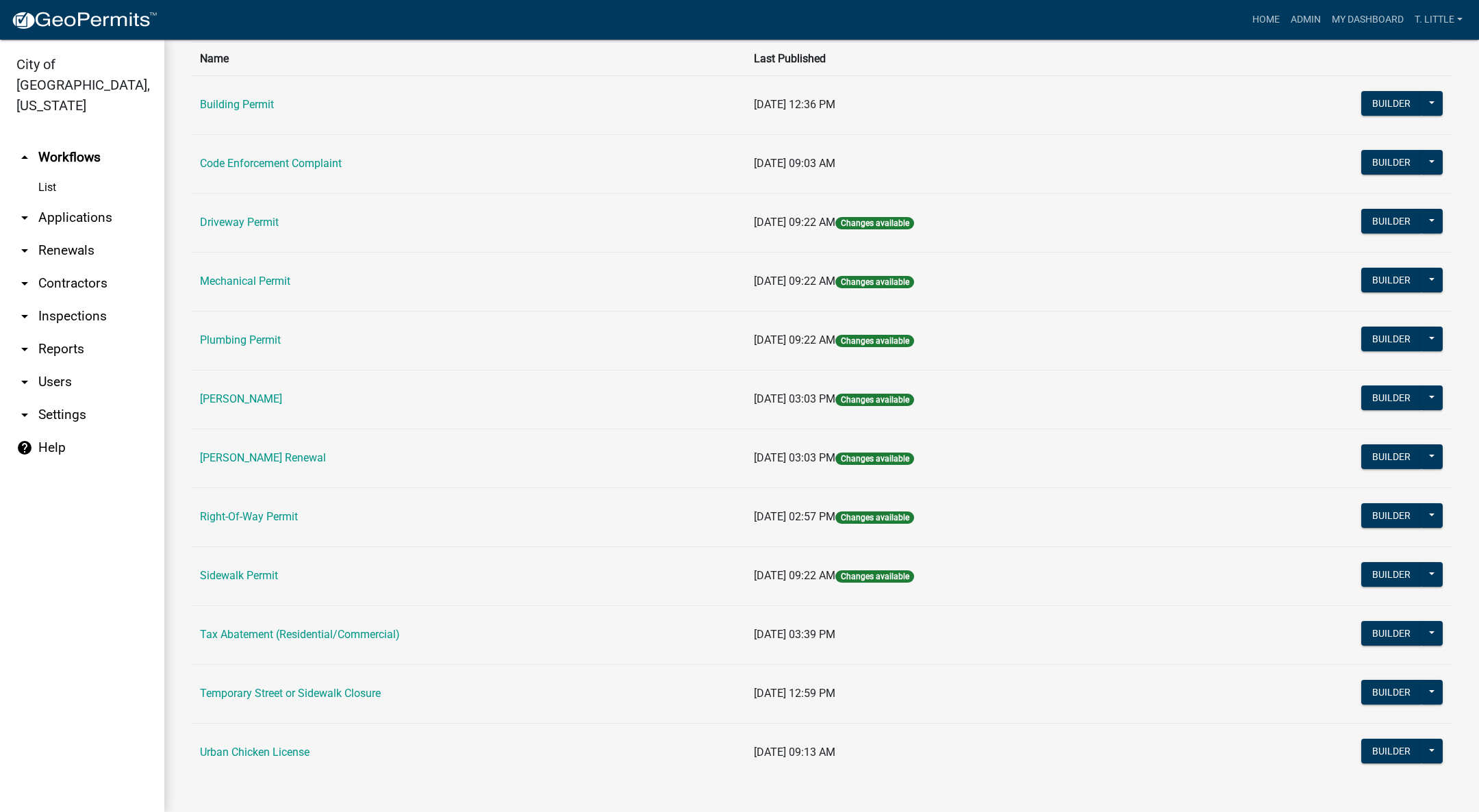
click at [265, 521] on link "Right-Of-Way Permit" at bounding box center [249, 517] width 98 height 13
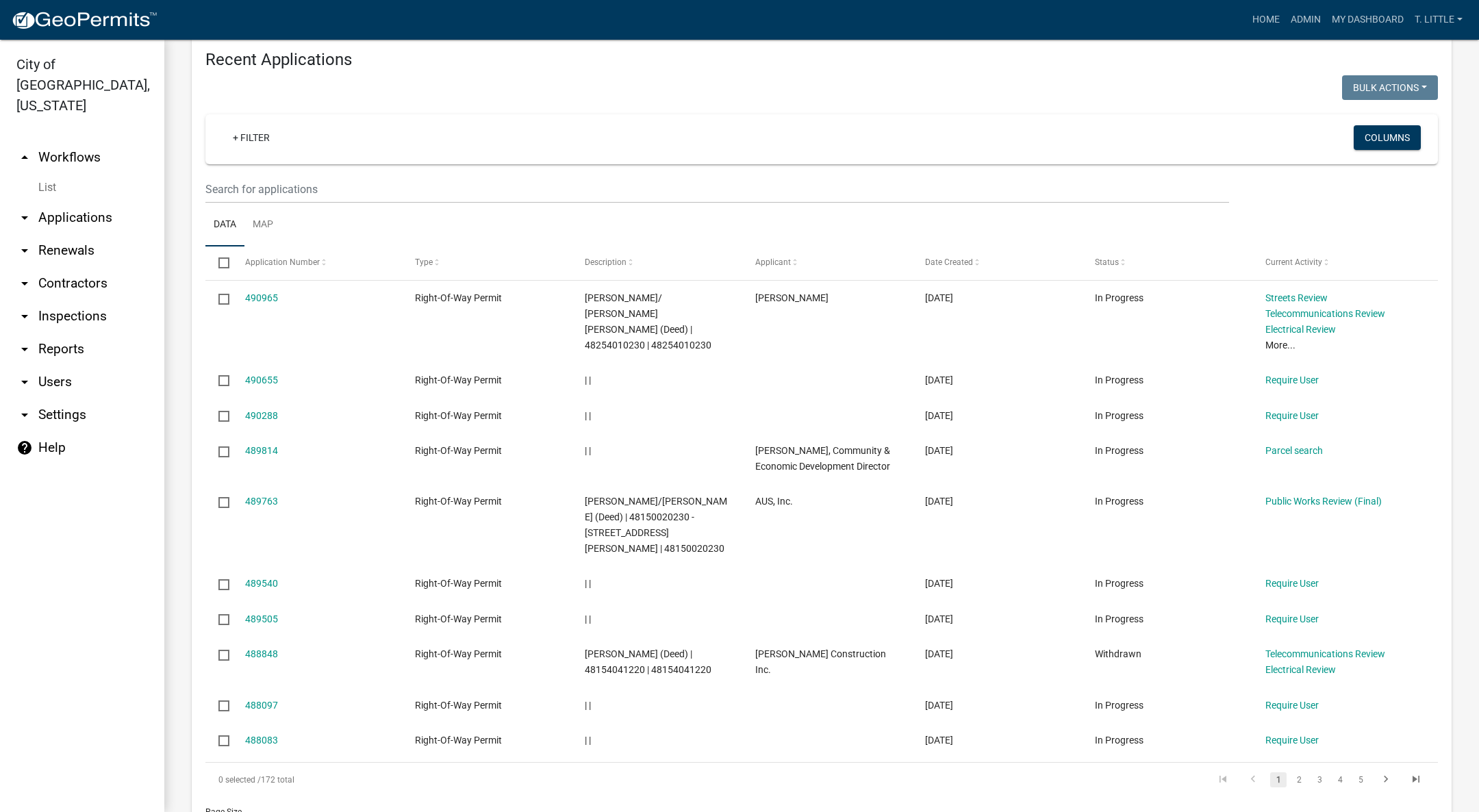
scroll to position [584, 0]
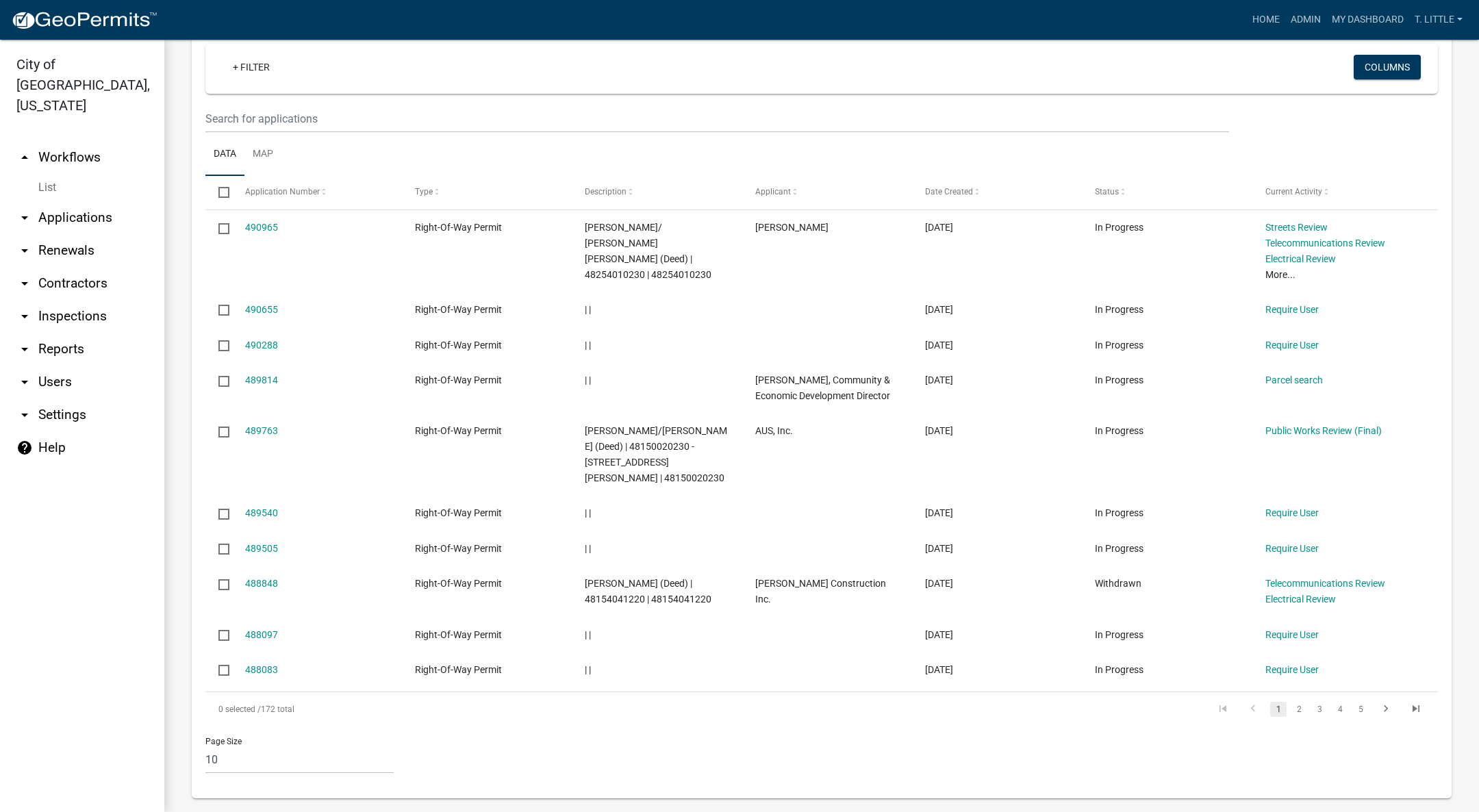
click at [1291, 702] on link "2" at bounding box center [1299, 709] width 16 height 15
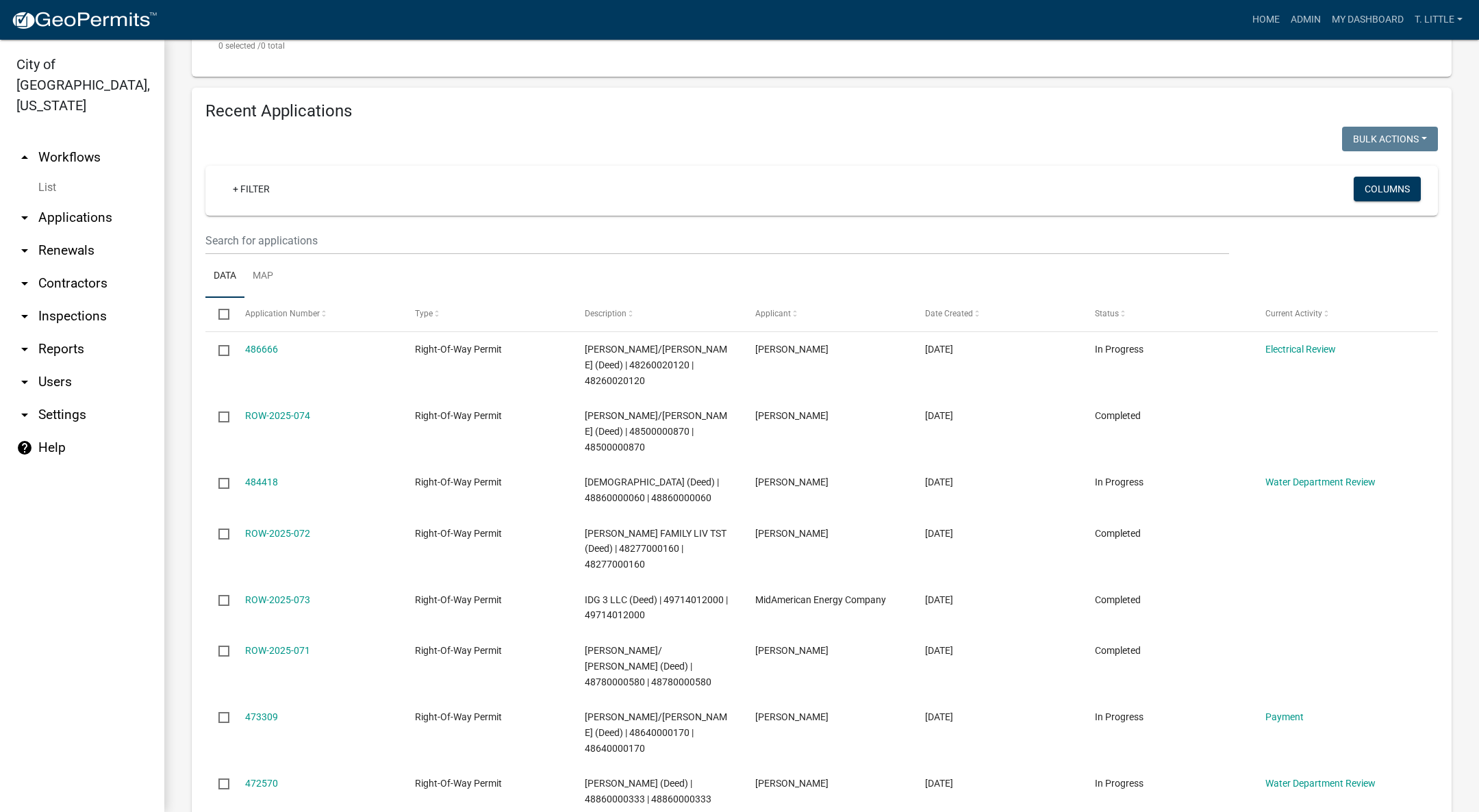
scroll to position [724, 0]
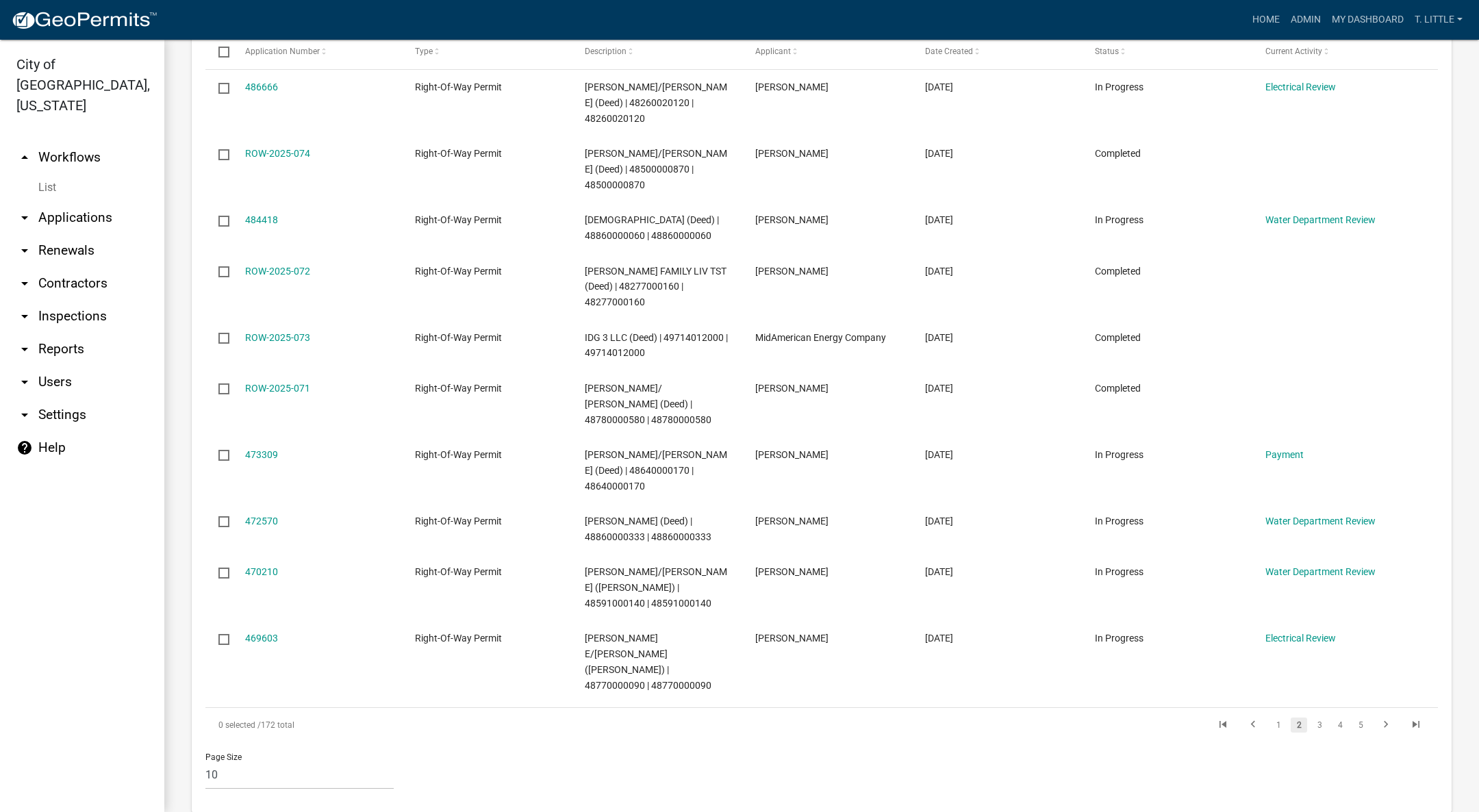
click at [1270, 718] on link "1" at bounding box center [1278, 725] width 16 height 15
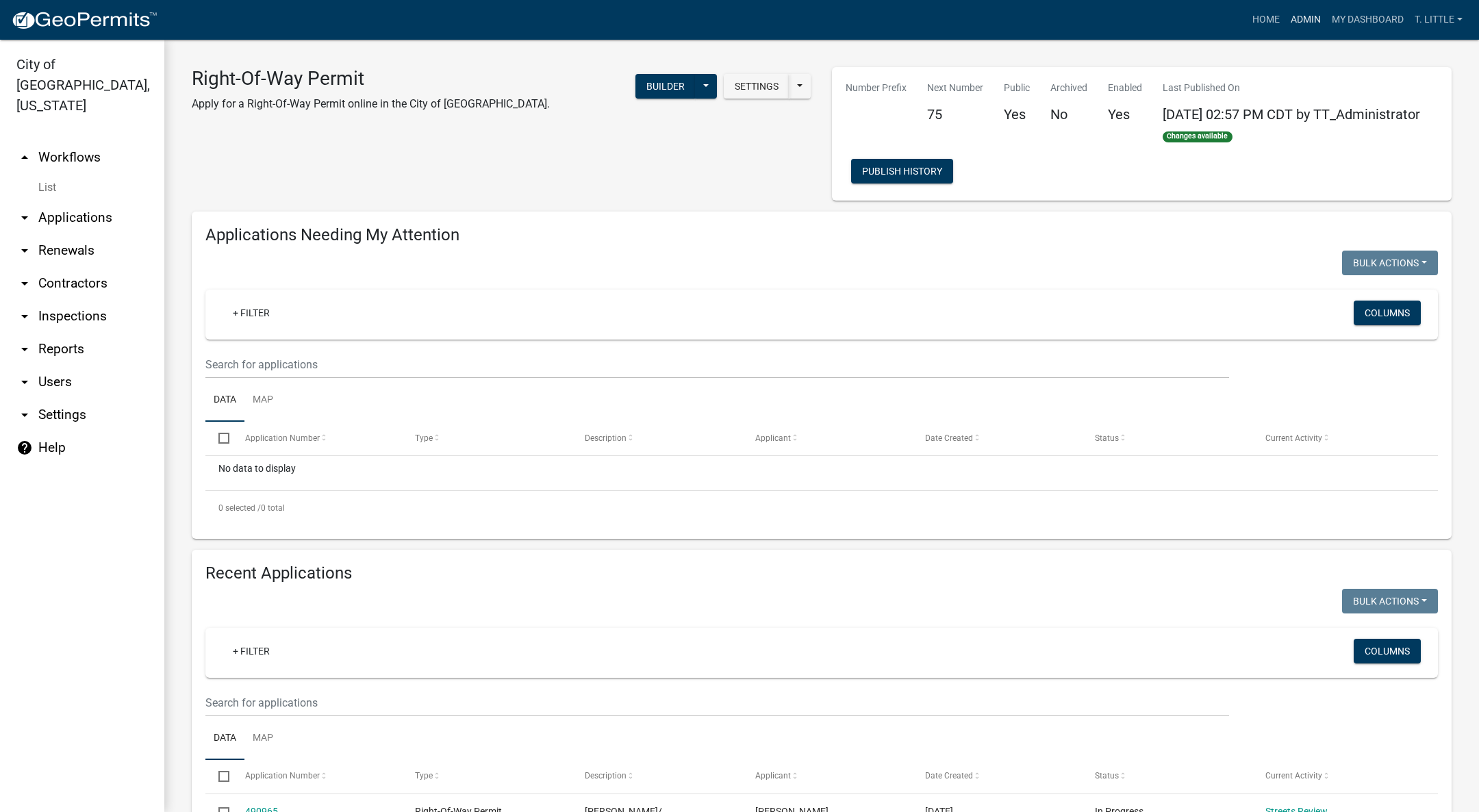
click at [1299, 18] on link "Admin" at bounding box center [1306, 20] width 41 height 26
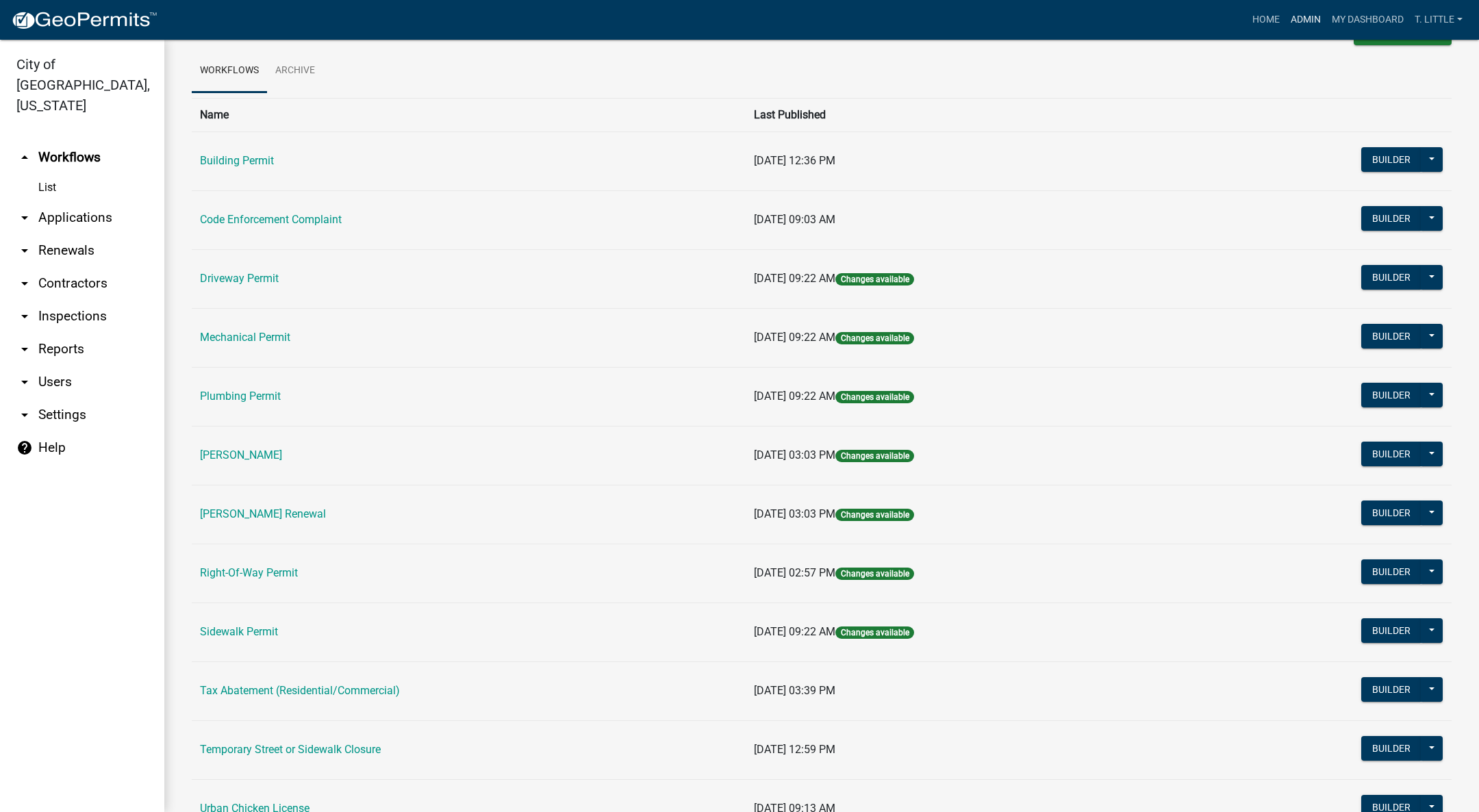
scroll to position [108, 0]
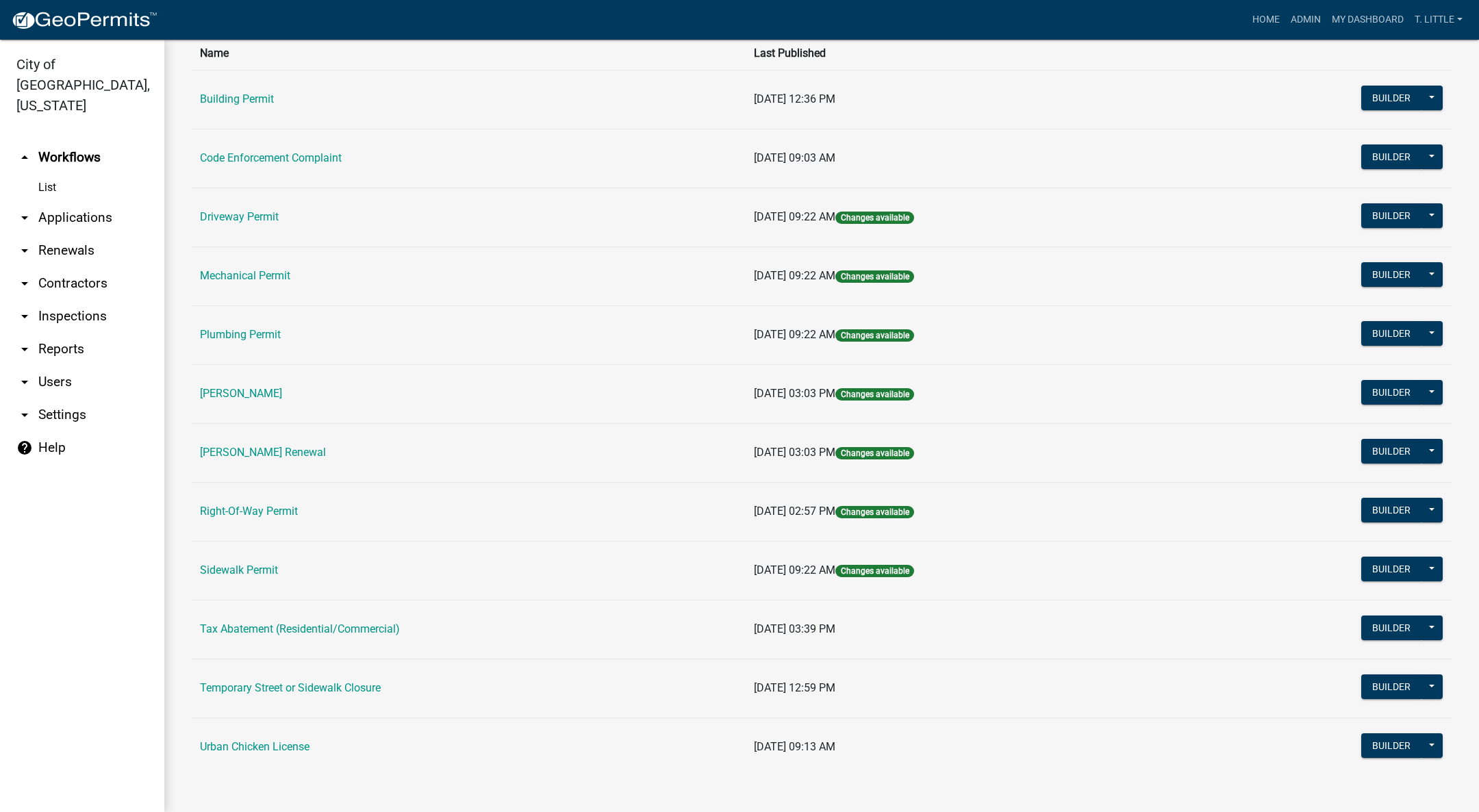
click at [288, 690] on link "Temporary Street or Sidewalk Closure" at bounding box center [290, 688] width 181 height 13
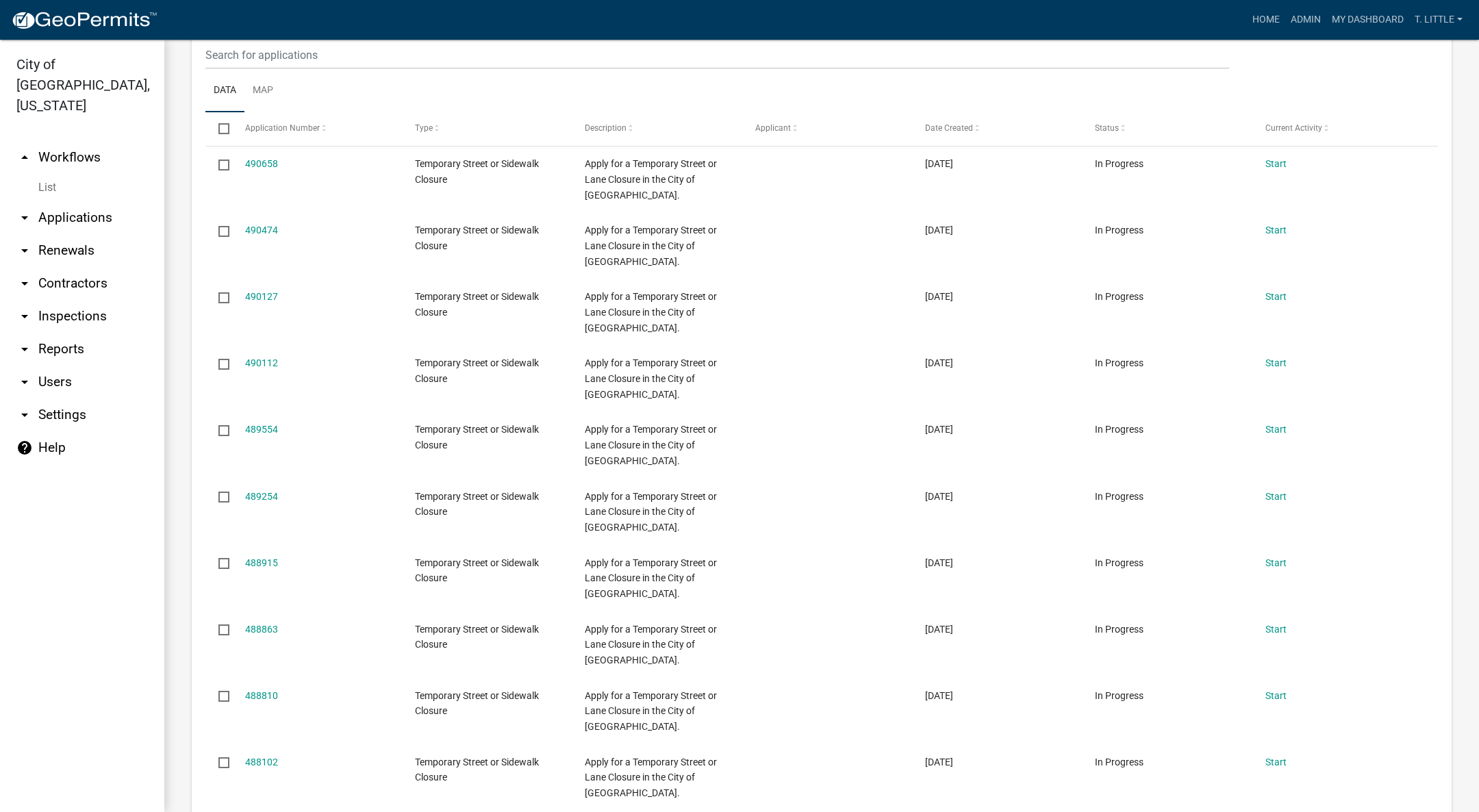
scroll to position [769, 0]
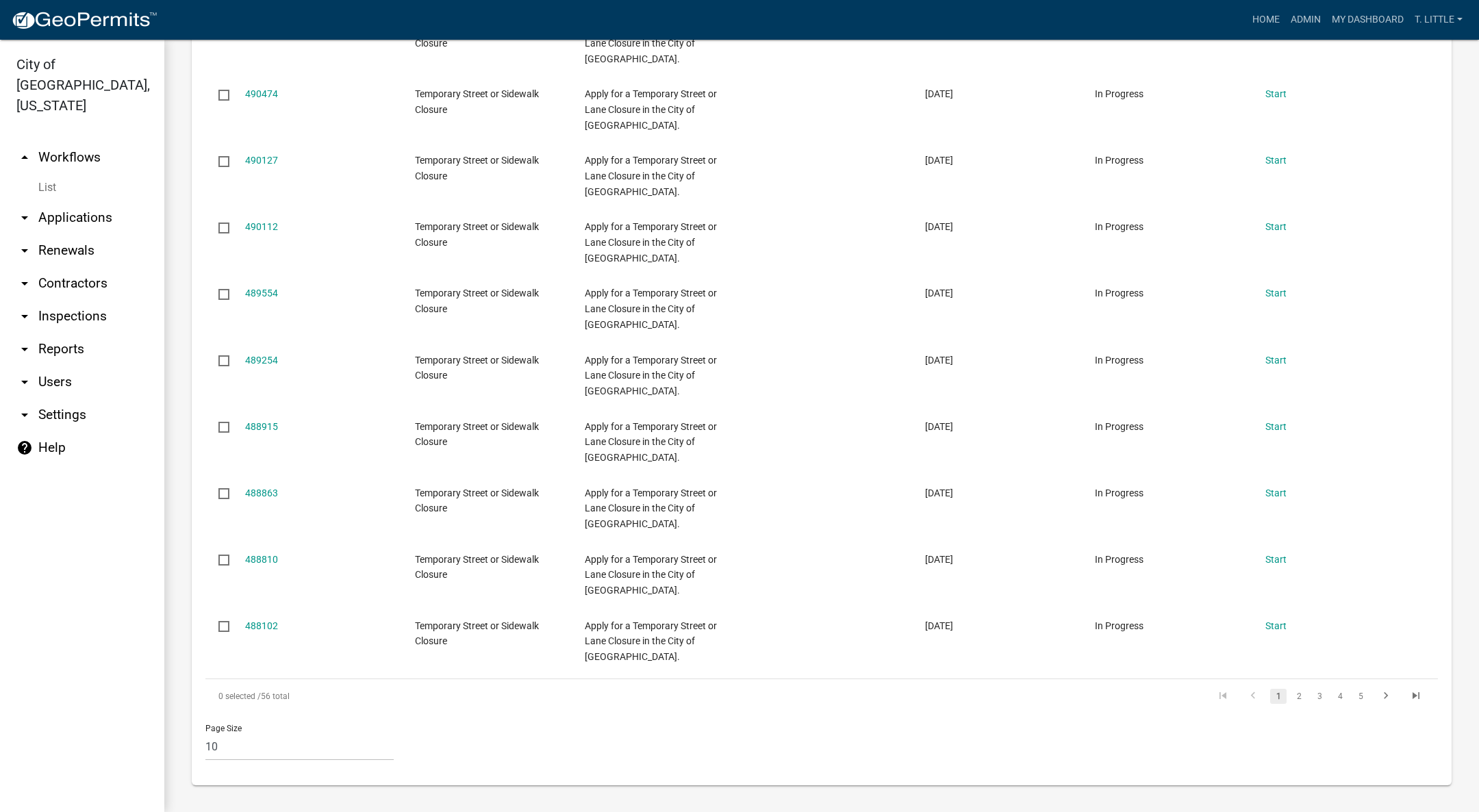
click at [1292, 691] on li "2" at bounding box center [1299, 696] width 21 height 23
click at [1291, 691] on link "2" at bounding box center [1299, 696] width 16 height 15
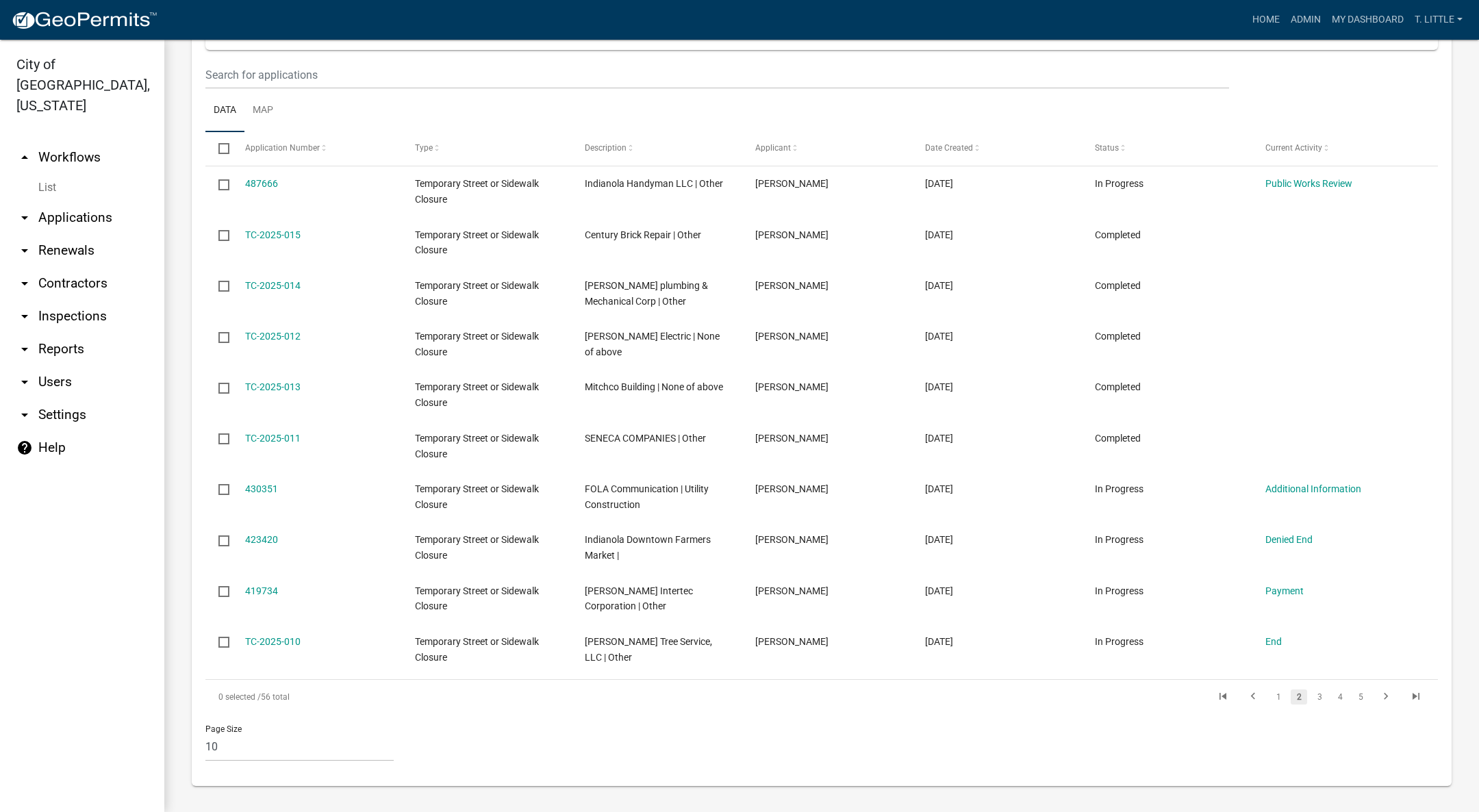
click at [273, 181] on link "487666" at bounding box center [261, 183] width 33 height 11
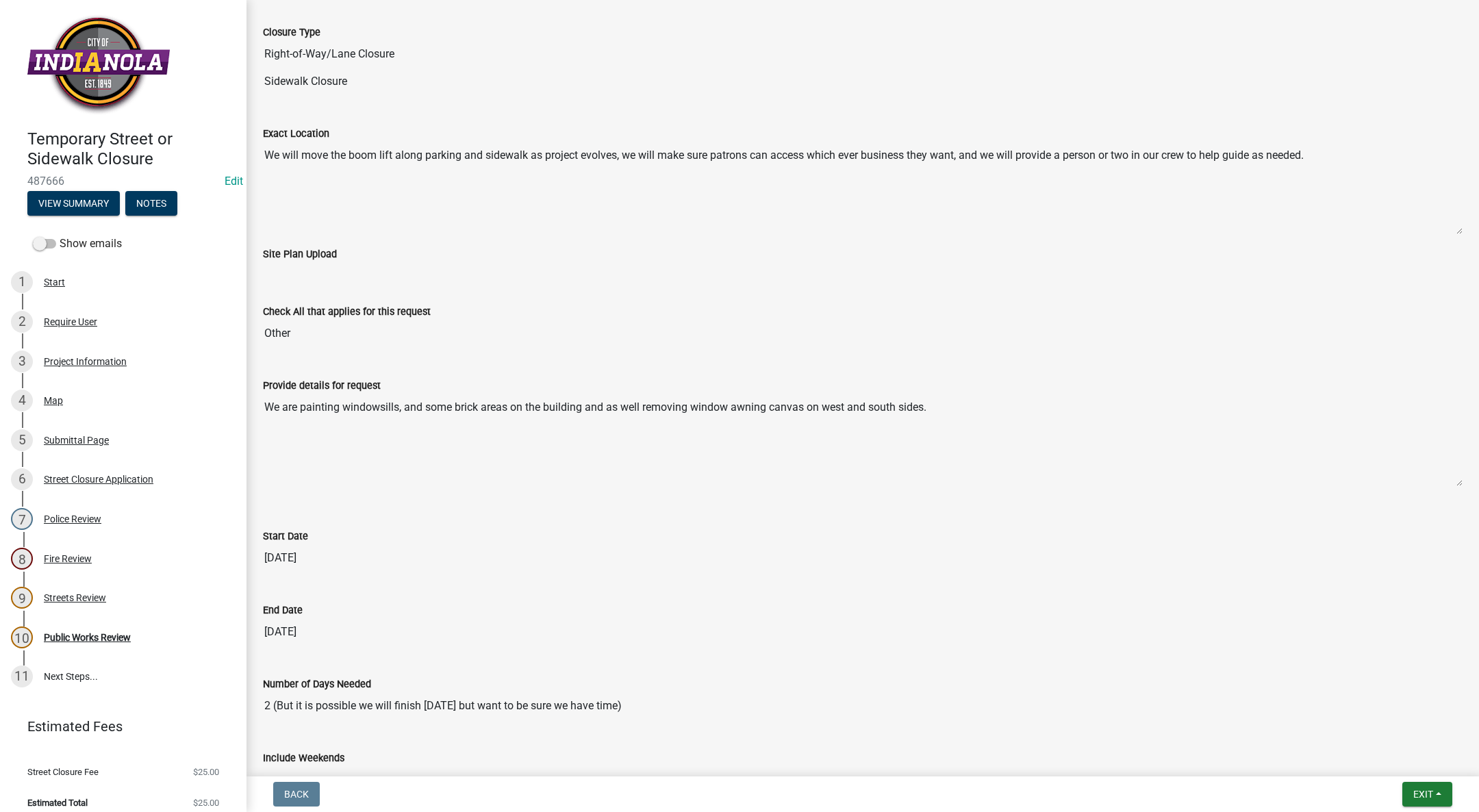
scroll to position [942, 0]
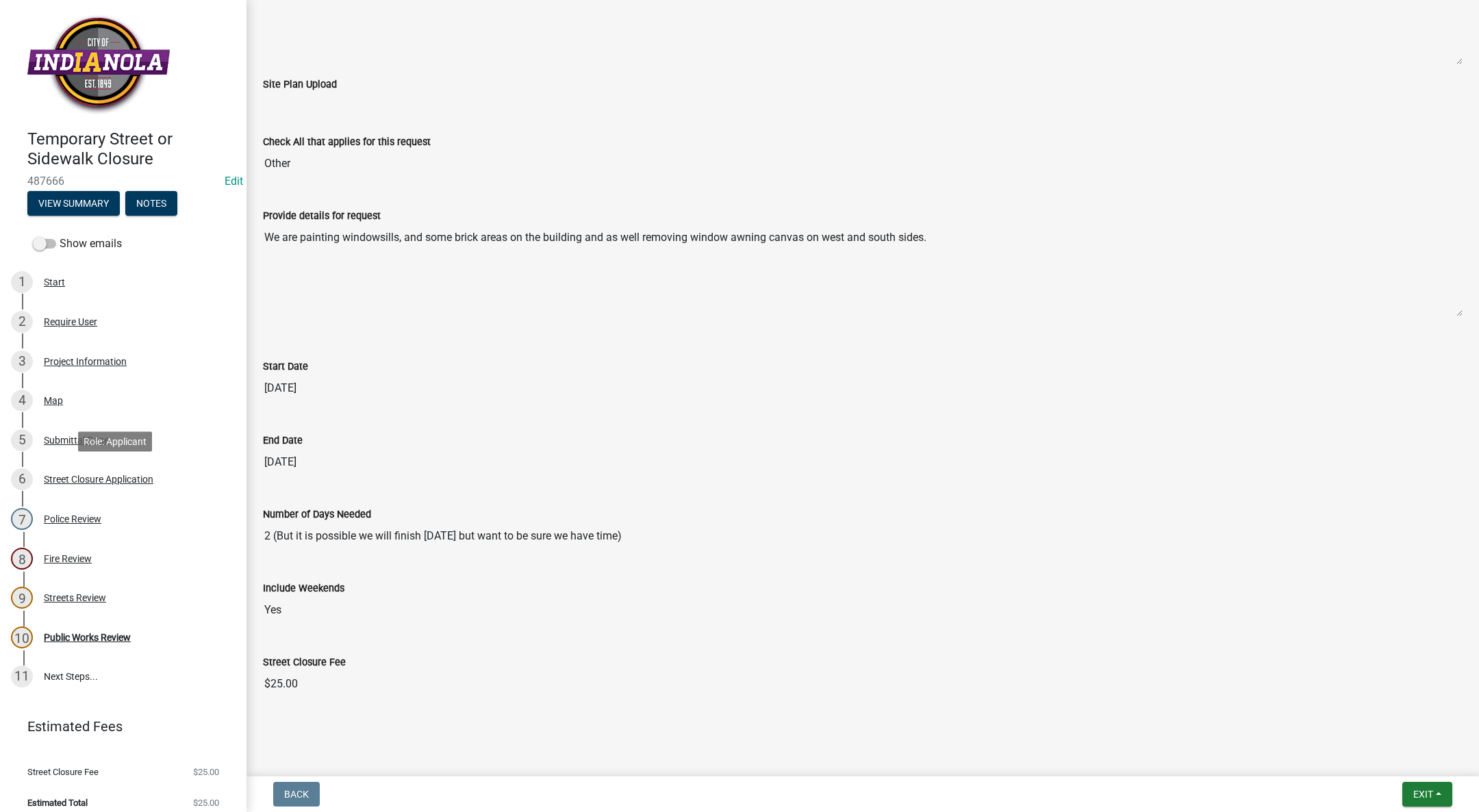
click at [114, 474] on div "Street Closure Application" at bounding box center [99, 479] width 109 height 10
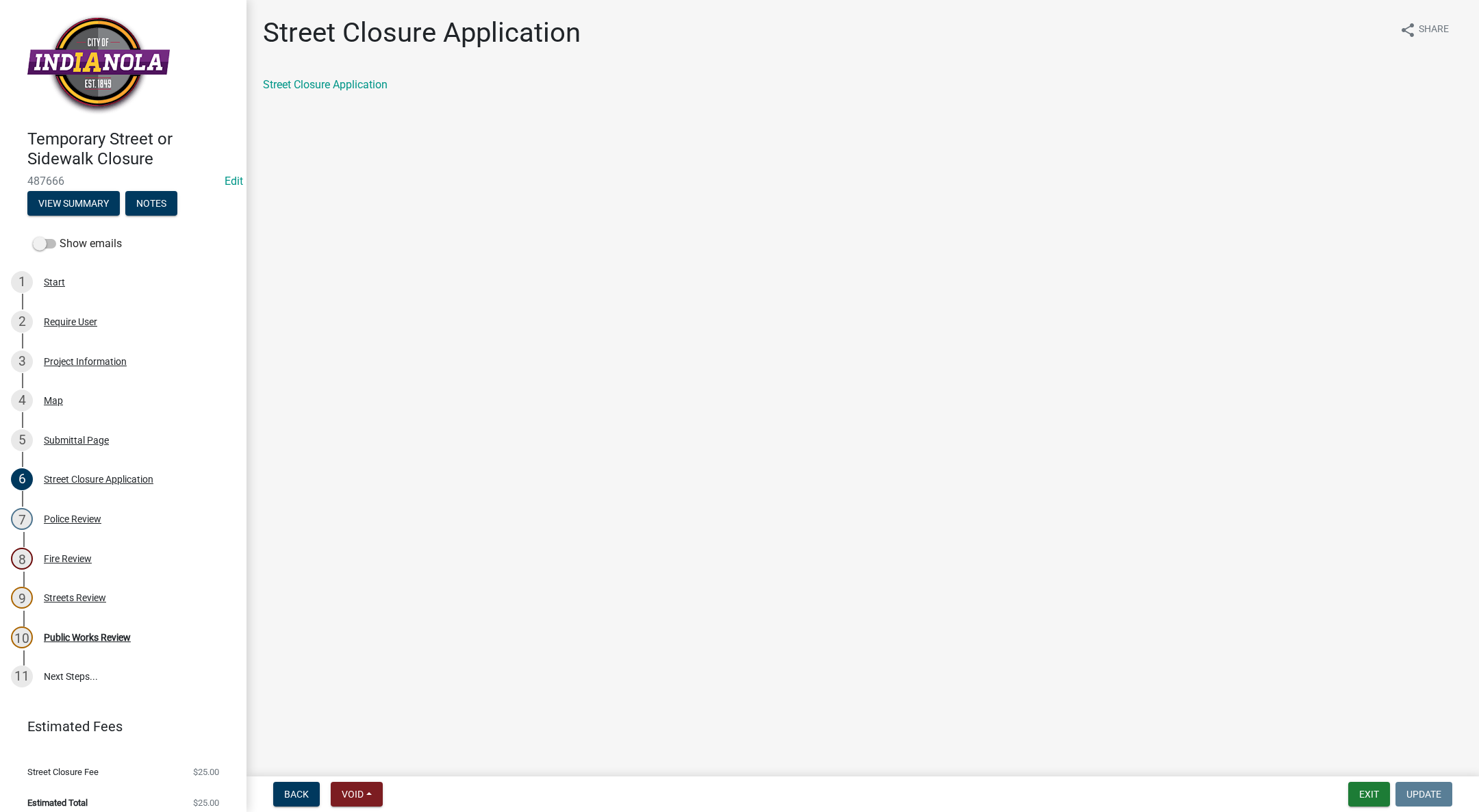
click at [341, 87] on link "Street Closure Application" at bounding box center [325, 84] width 125 height 13
click at [77, 627] on div "10 Public Works Review" at bounding box center [117, 637] width 214 height 22
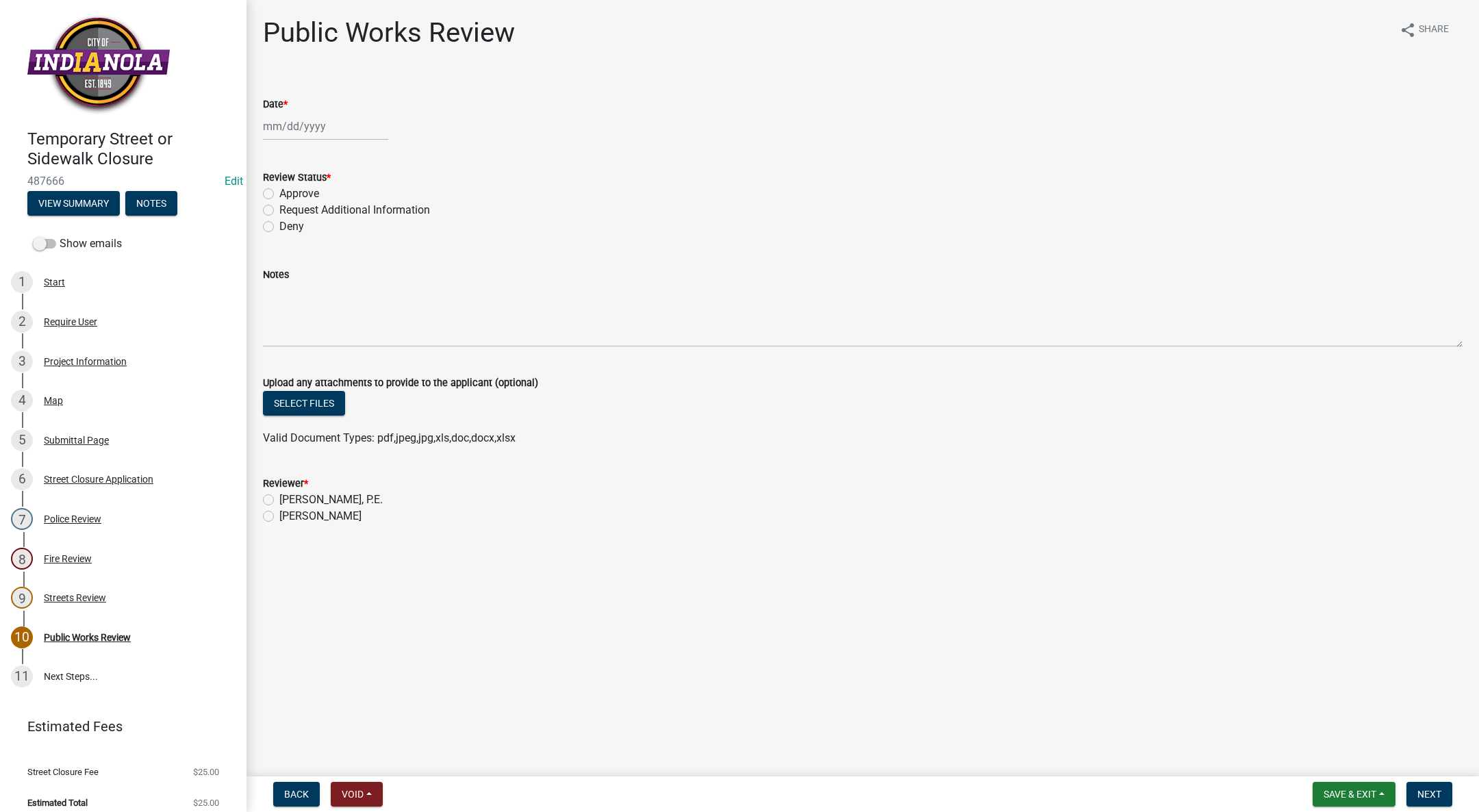
select select "10"
select select "2025"
click at [278, 127] on div "Jan Feb Mar Apr May Jun Jul Aug Sep Oct Nov Dec 1525 1526 1527 1528 1529 1530 1…" at bounding box center [325, 126] width 125 height 28
click at [366, 215] on div "10" at bounding box center [364, 221] width 22 height 22
type input "[DATE]"
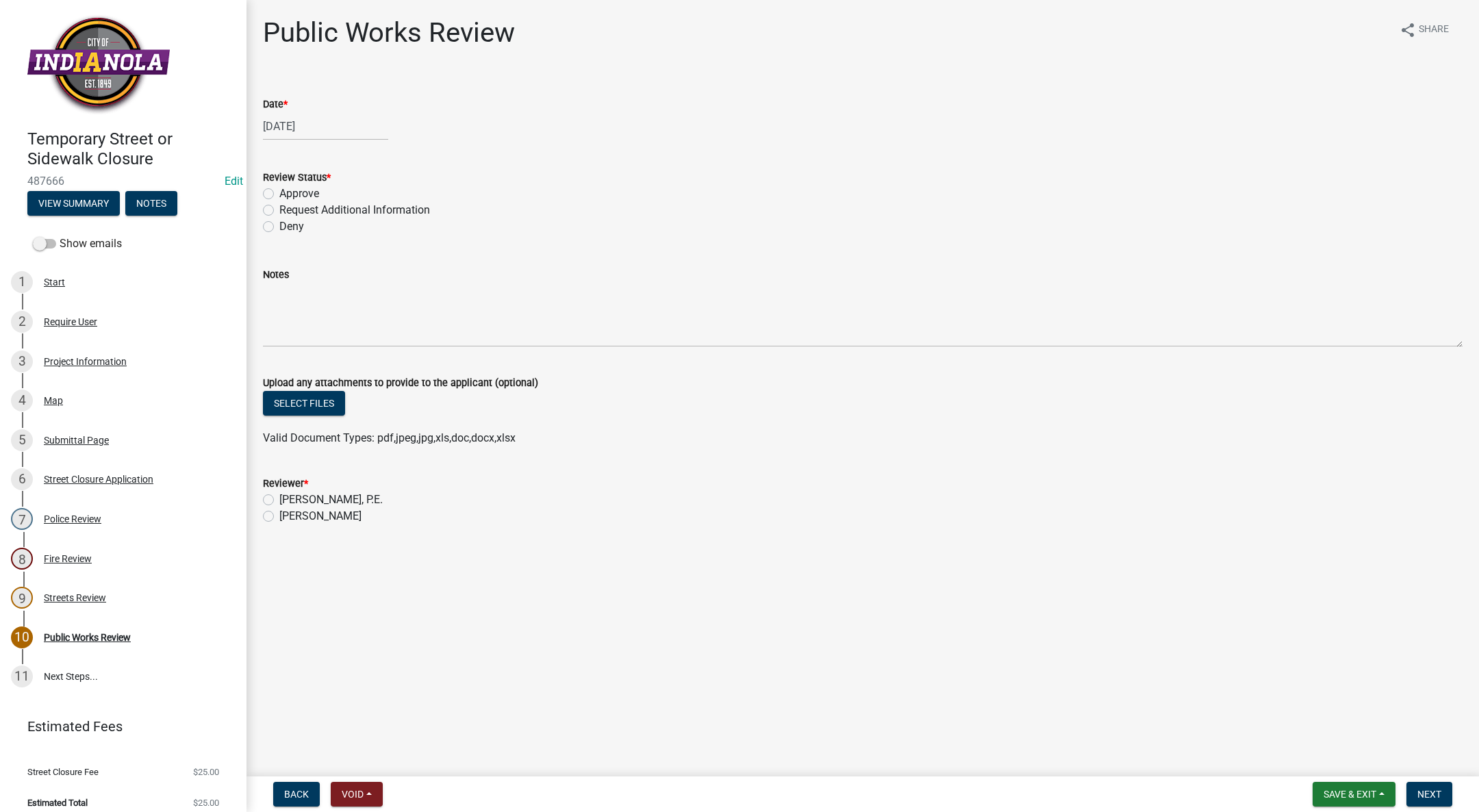
click at [279, 195] on label "Approve" at bounding box center [299, 193] width 40 height 16
click at [279, 194] on input "Approve" at bounding box center [283, 190] width 9 height 9
radio input "true"
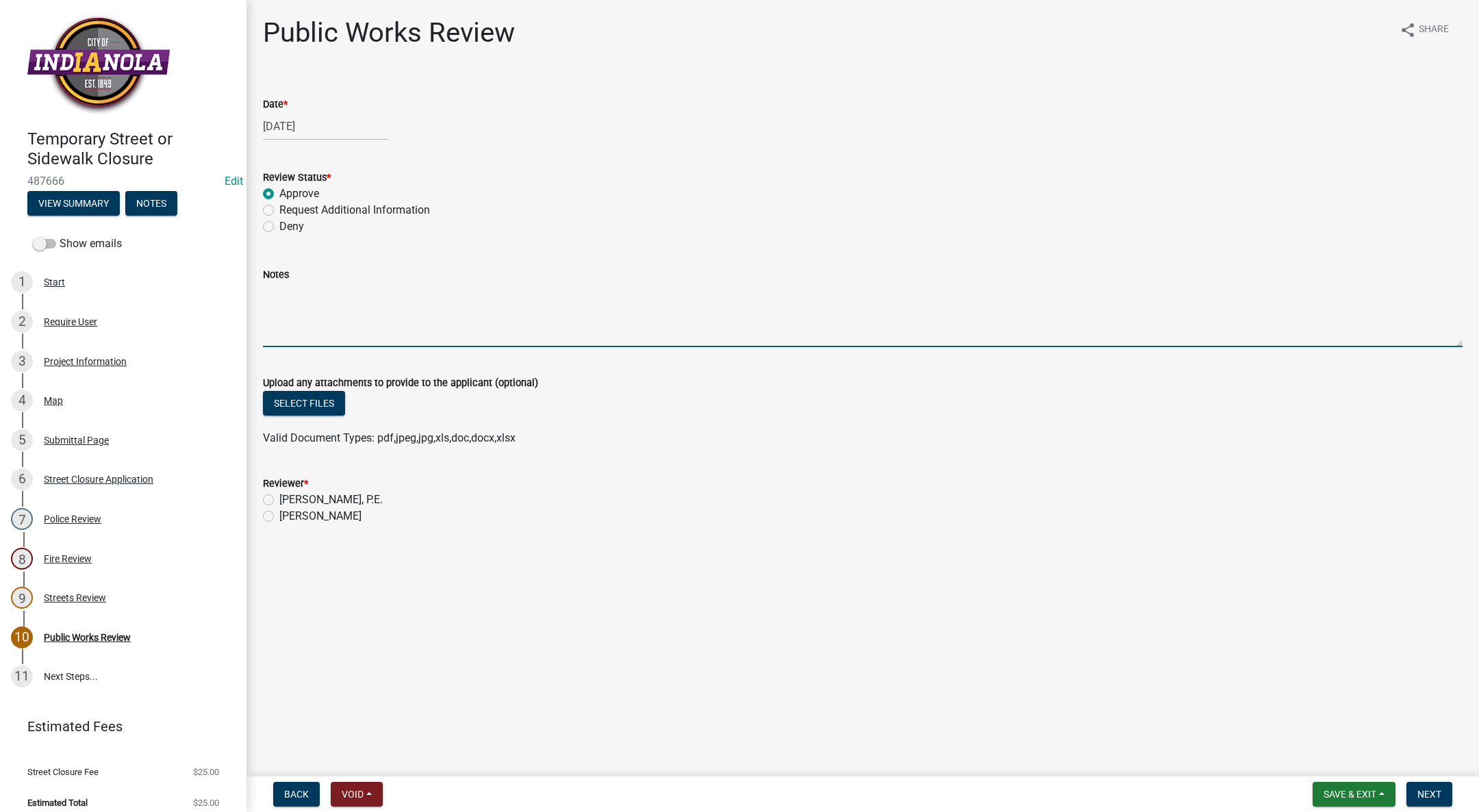
click at [360, 301] on textarea "Notes" at bounding box center [863, 314] width 1200 height 65
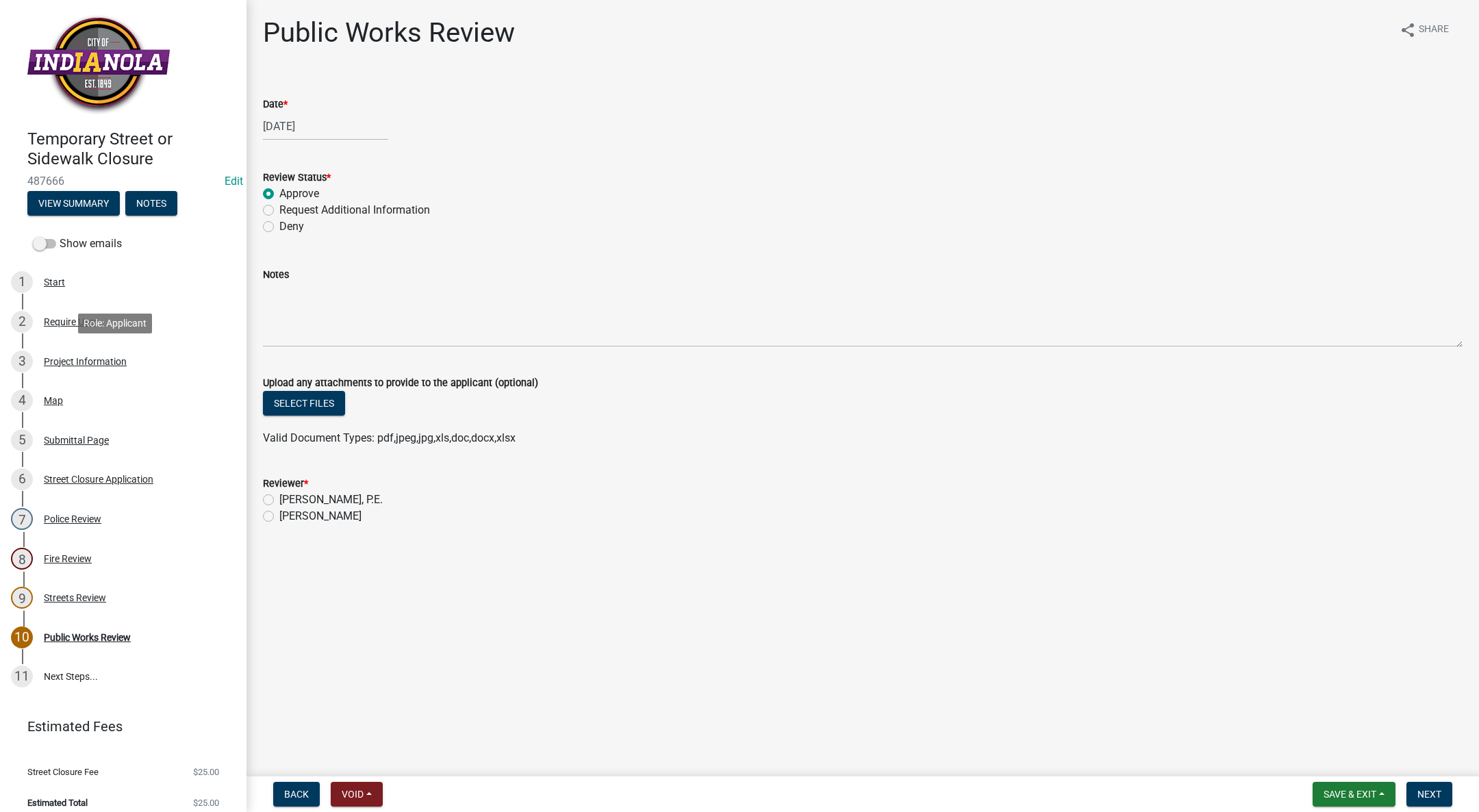
click at [90, 356] on div "Project Information" at bounding box center [85, 361] width 83 height 10
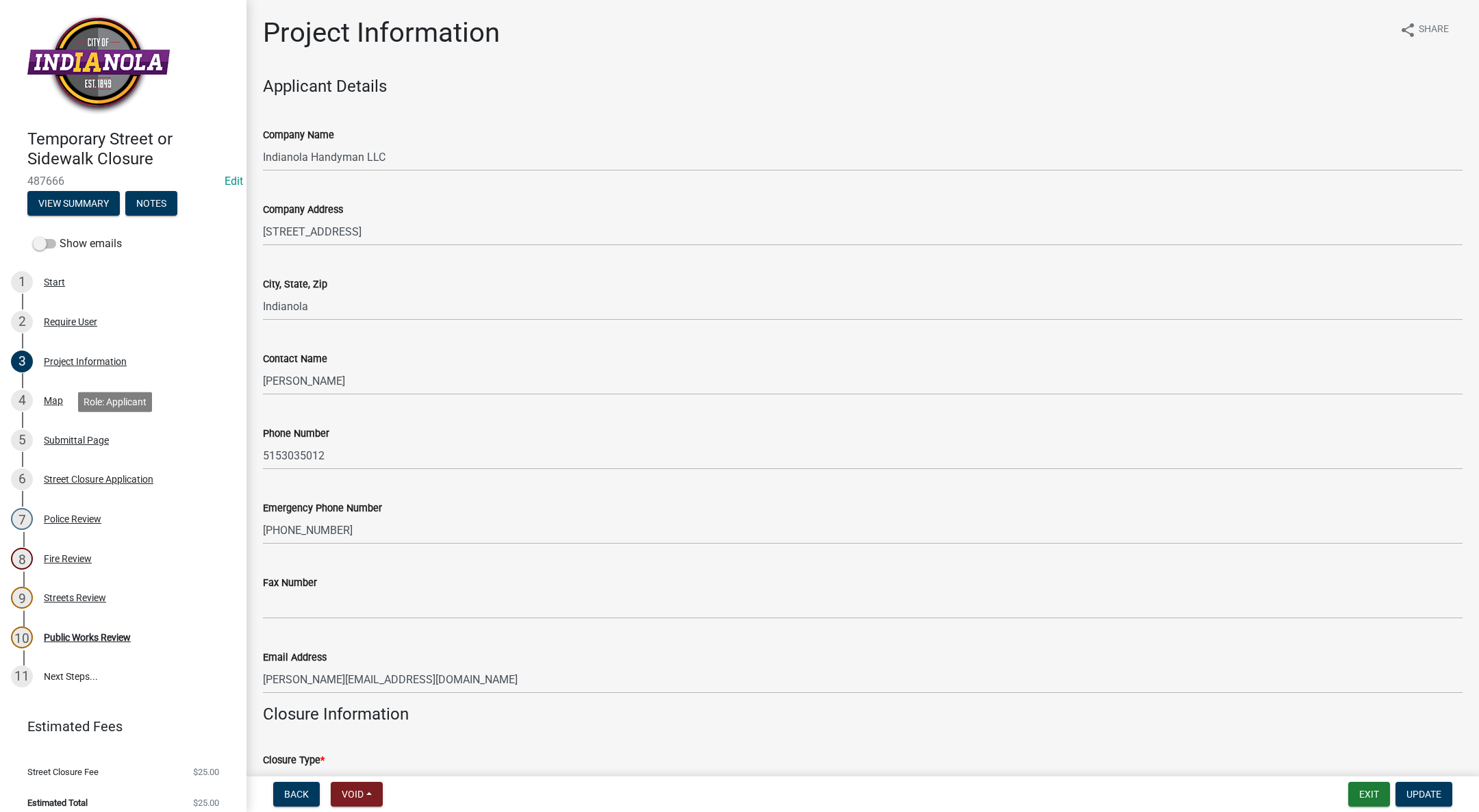
click at [87, 444] on div "Submittal Page" at bounding box center [77, 440] width 65 height 10
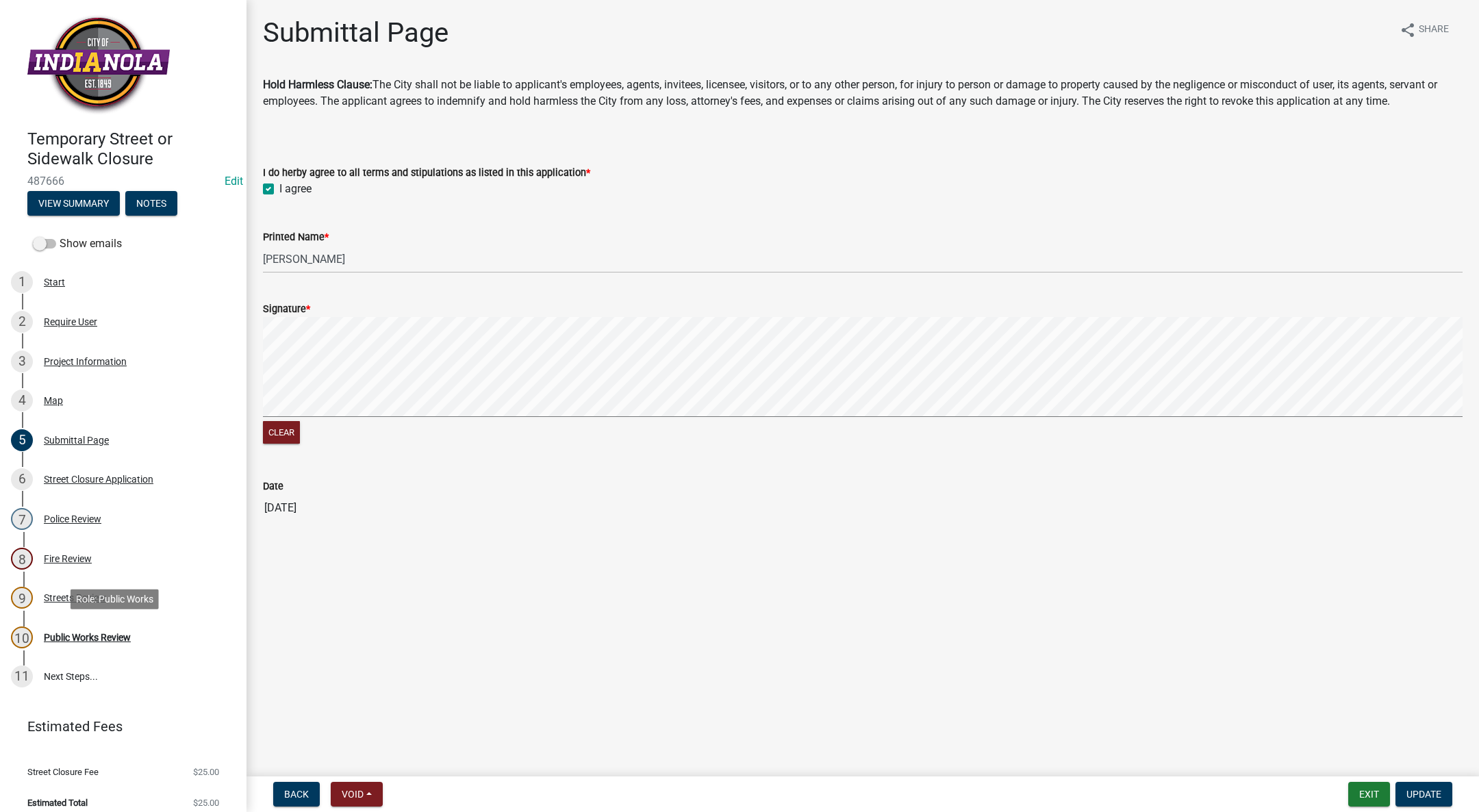
click at [104, 640] on div "Public Works Review" at bounding box center [87, 637] width 87 height 10
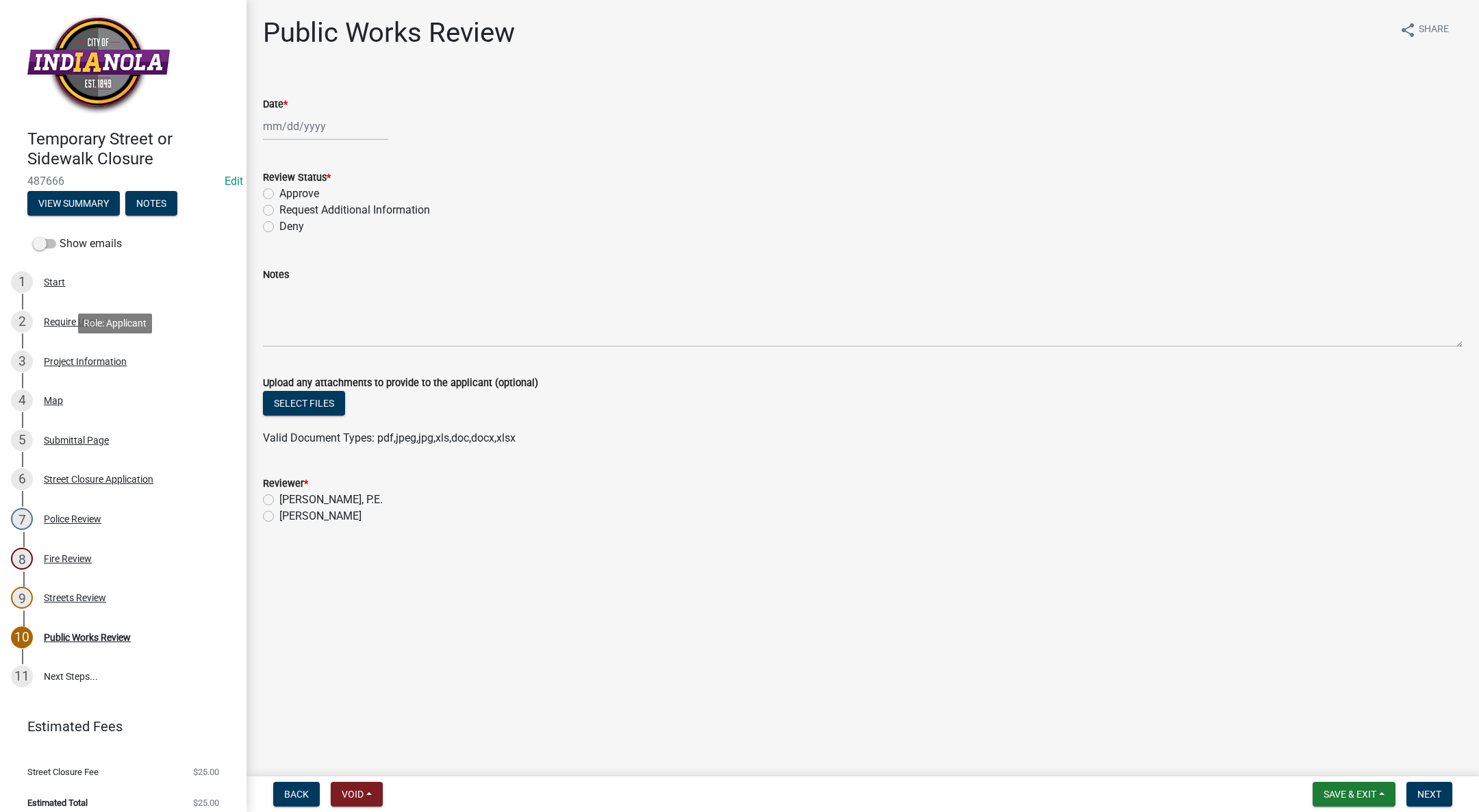
click at [80, 356] on div "Project Information" at bounding box center [85, 361] width 83 height 10
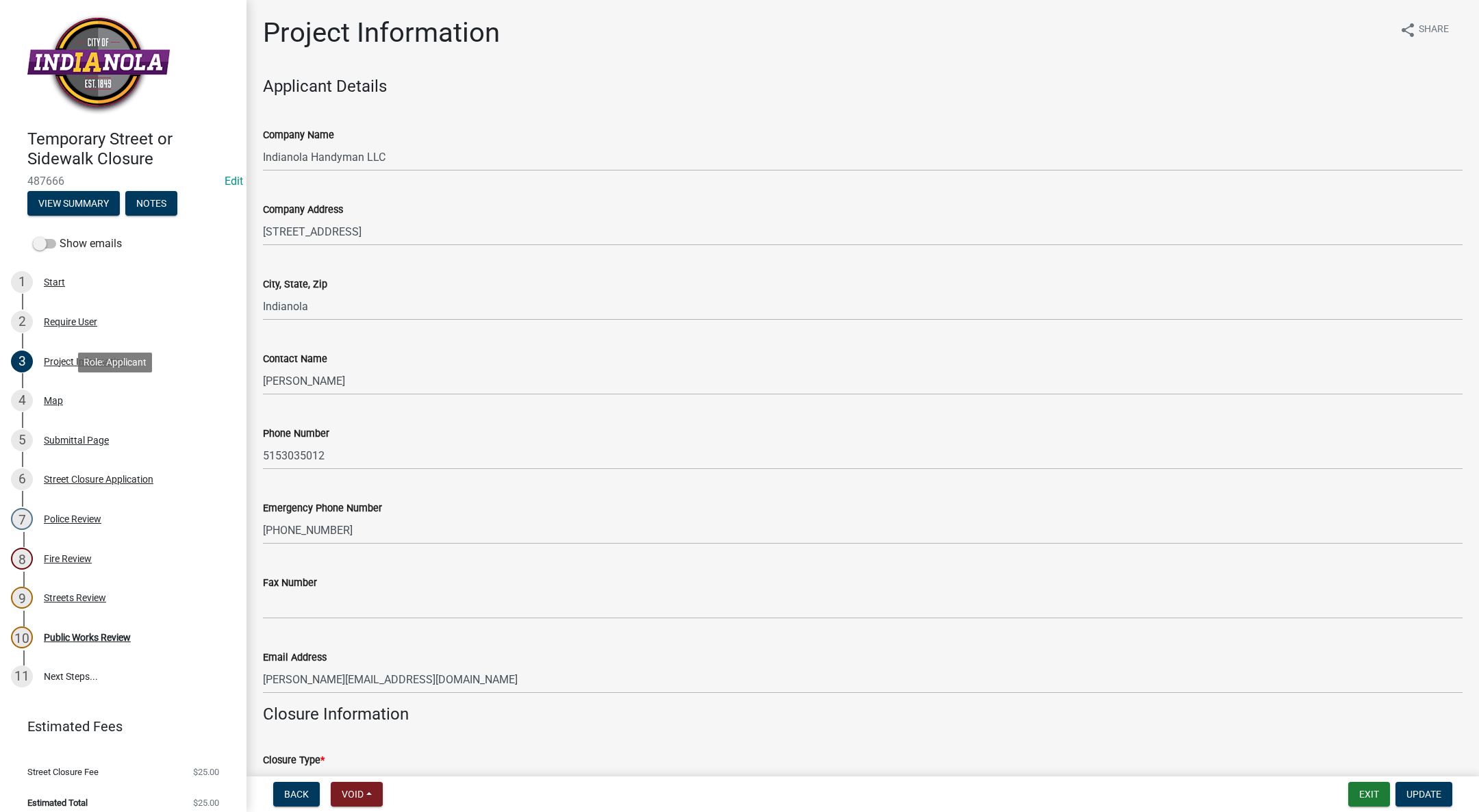
click at [62, 396] on div "Map" at bounding box center [53, 400] width 19 height 10
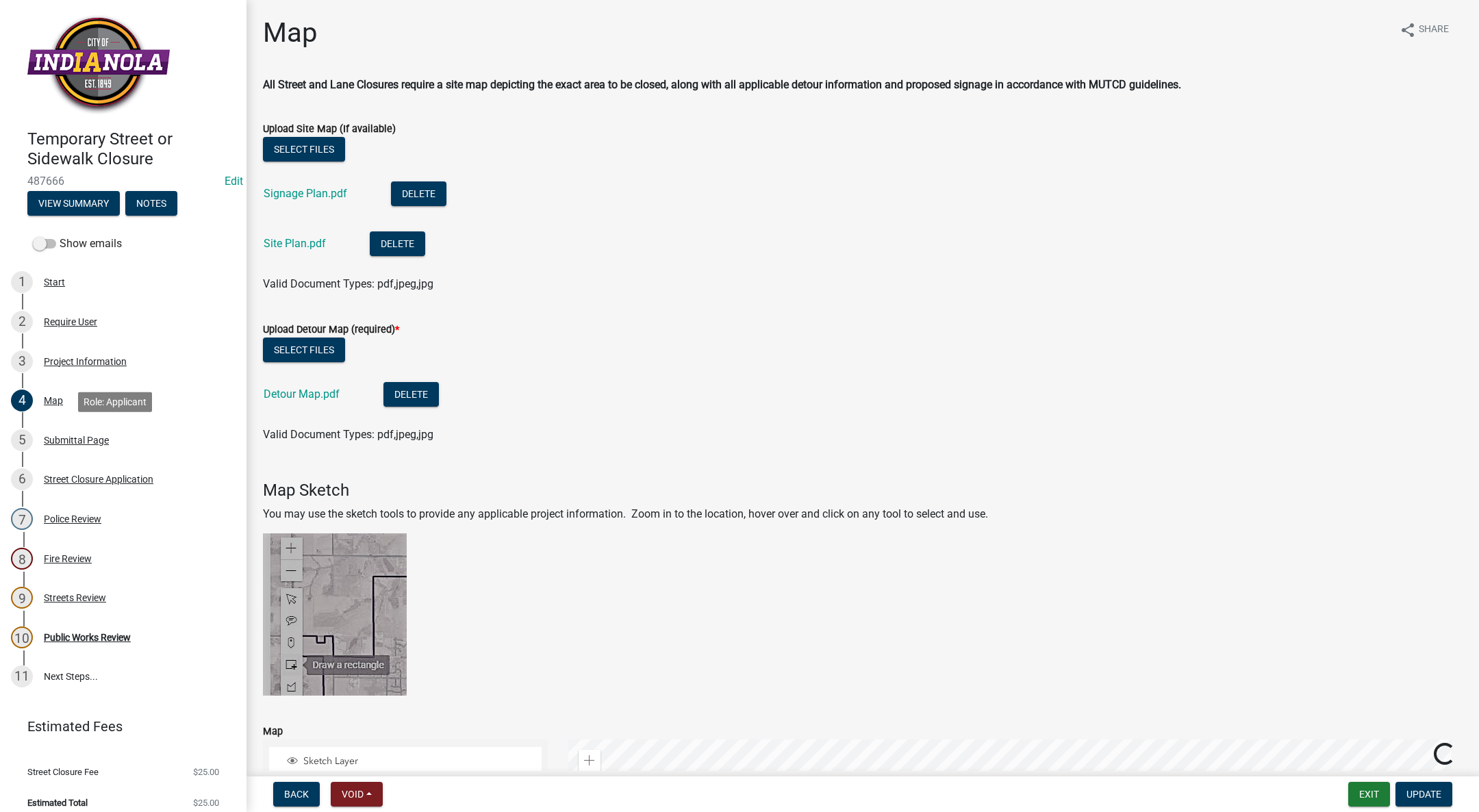
click at [60, 422] on link "5 Submittal Page" at bounding box center [123, 440] width 246 height 40
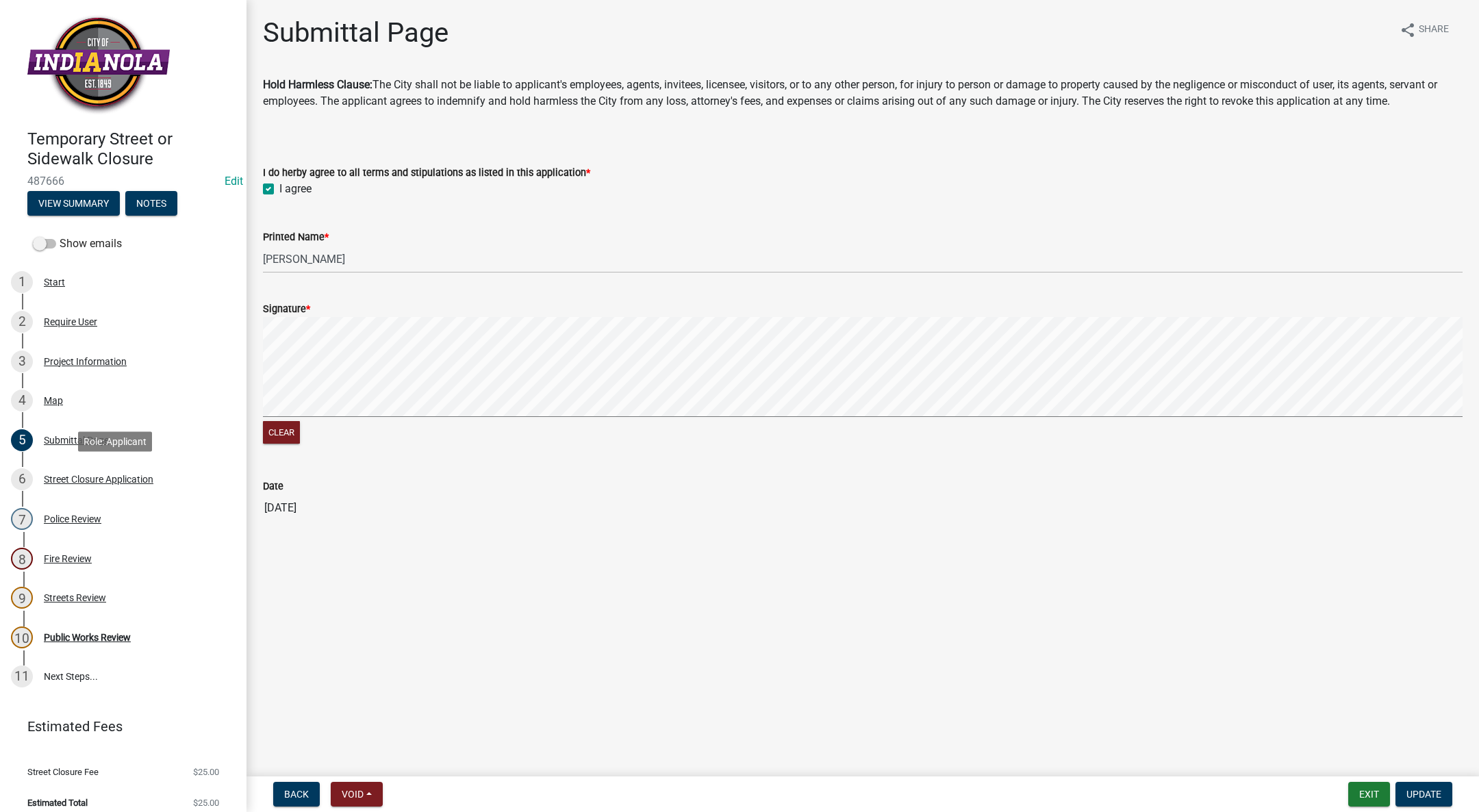
click at [67, 466] on link "6 Street Closure Application" at bounding box center [123, 480] width 246 height 40
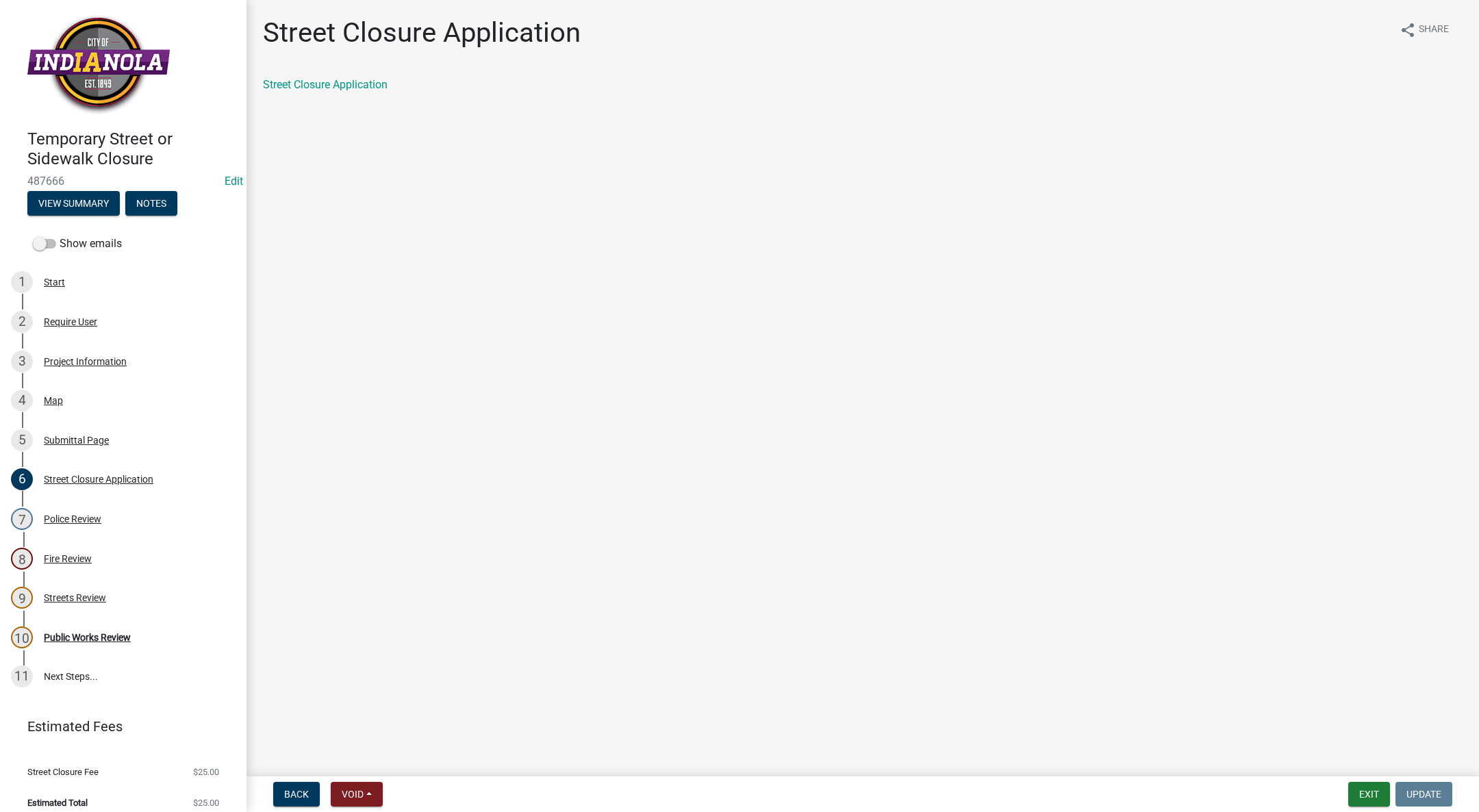
click at [317, 91] on div "Street Closure Application" at bounding box center [863, 84] width 1200 height 16
click at [319, 85] on link "Street Closure Application" at bounding box center [325, 84] width 125 height 13
click at [77, 360] on div "Project Information" at bounding box center [85, 361] width 83 height 10
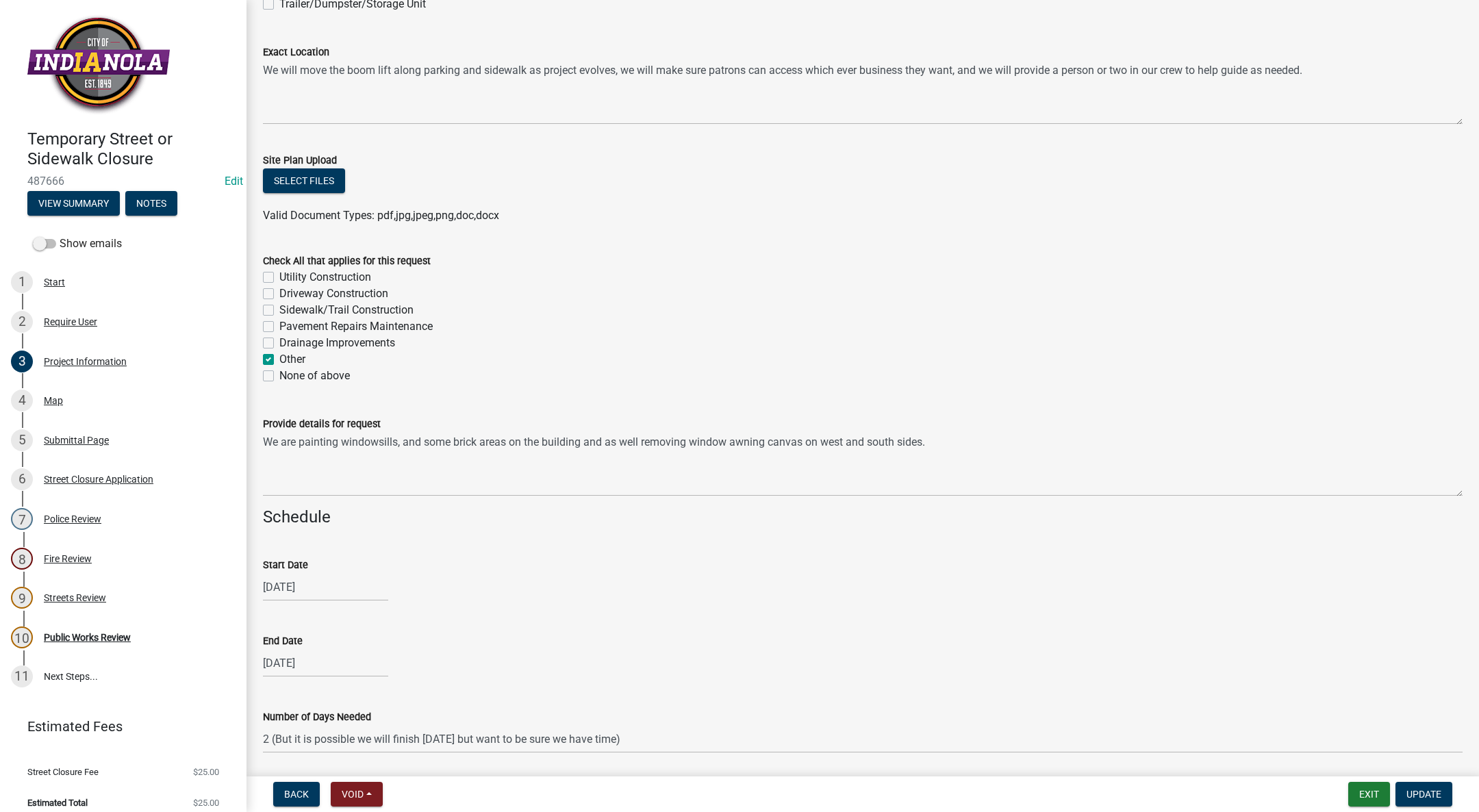
scroll to position [1021, 0]
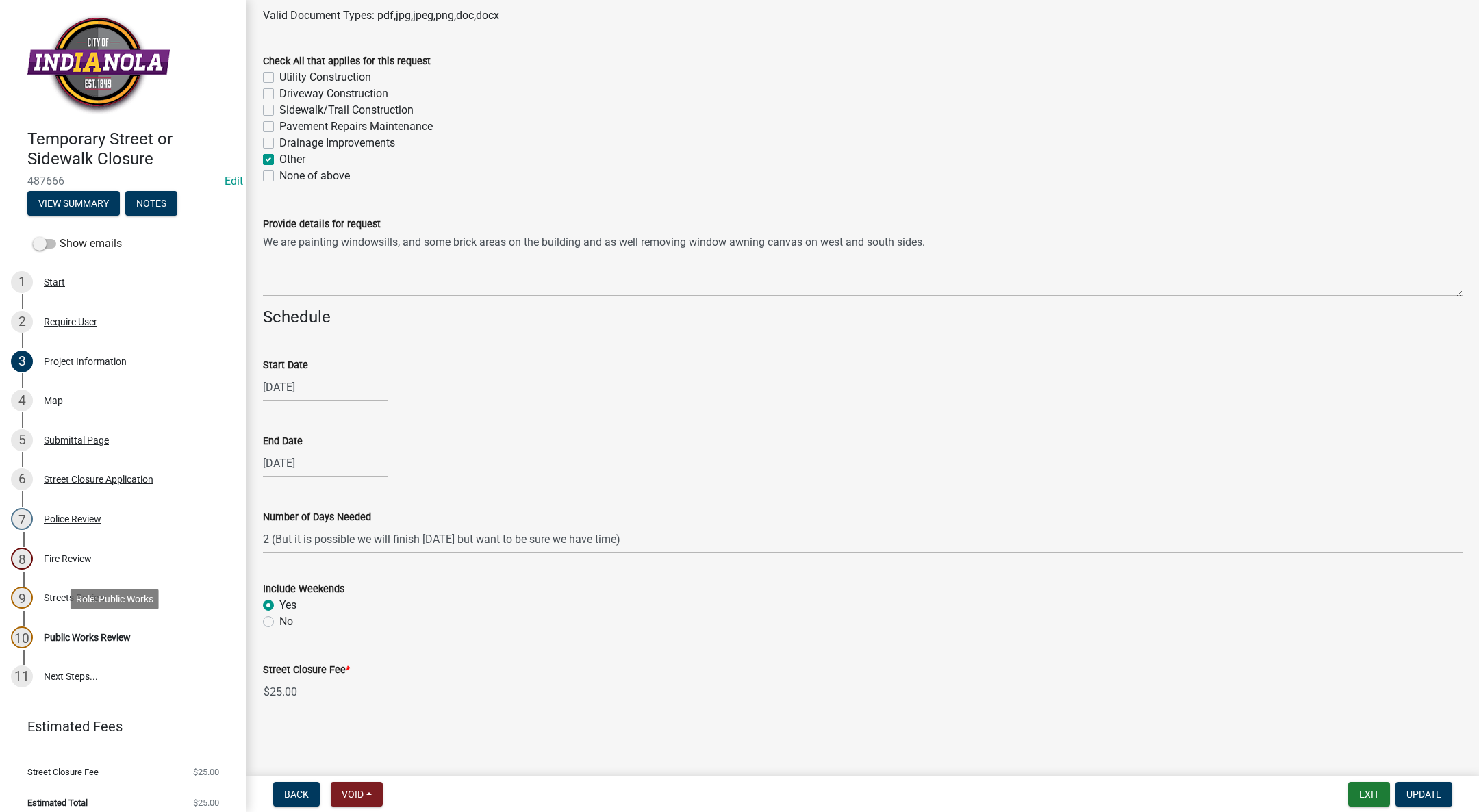
click at [92, 643] on div "10 Public Works Review" at bounding box center [117, 637] width 214 height 22
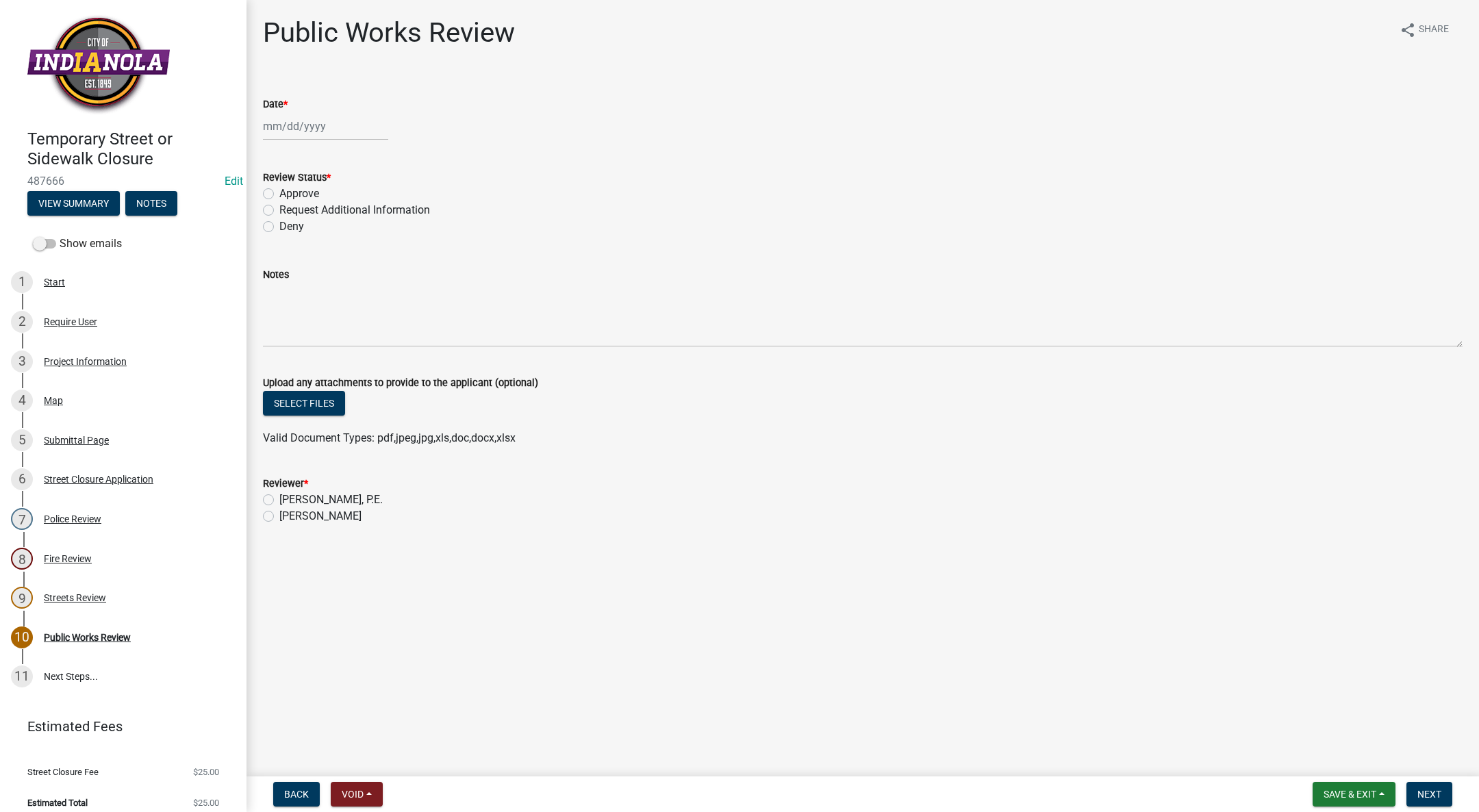
select select "10"
select select "2025"
click at [283, 132] on div "Jan Feb Mar Apr May Jun Jul Aug Sep Oct Nov Dec 1525 1526 1527 1528 1529 1530 1…" at bounding box center [325, 126] width 125 height 28
click at [366, 212] on div "10" at bounding box center [364, 221] width 22 height 22
type input "[DATE]"
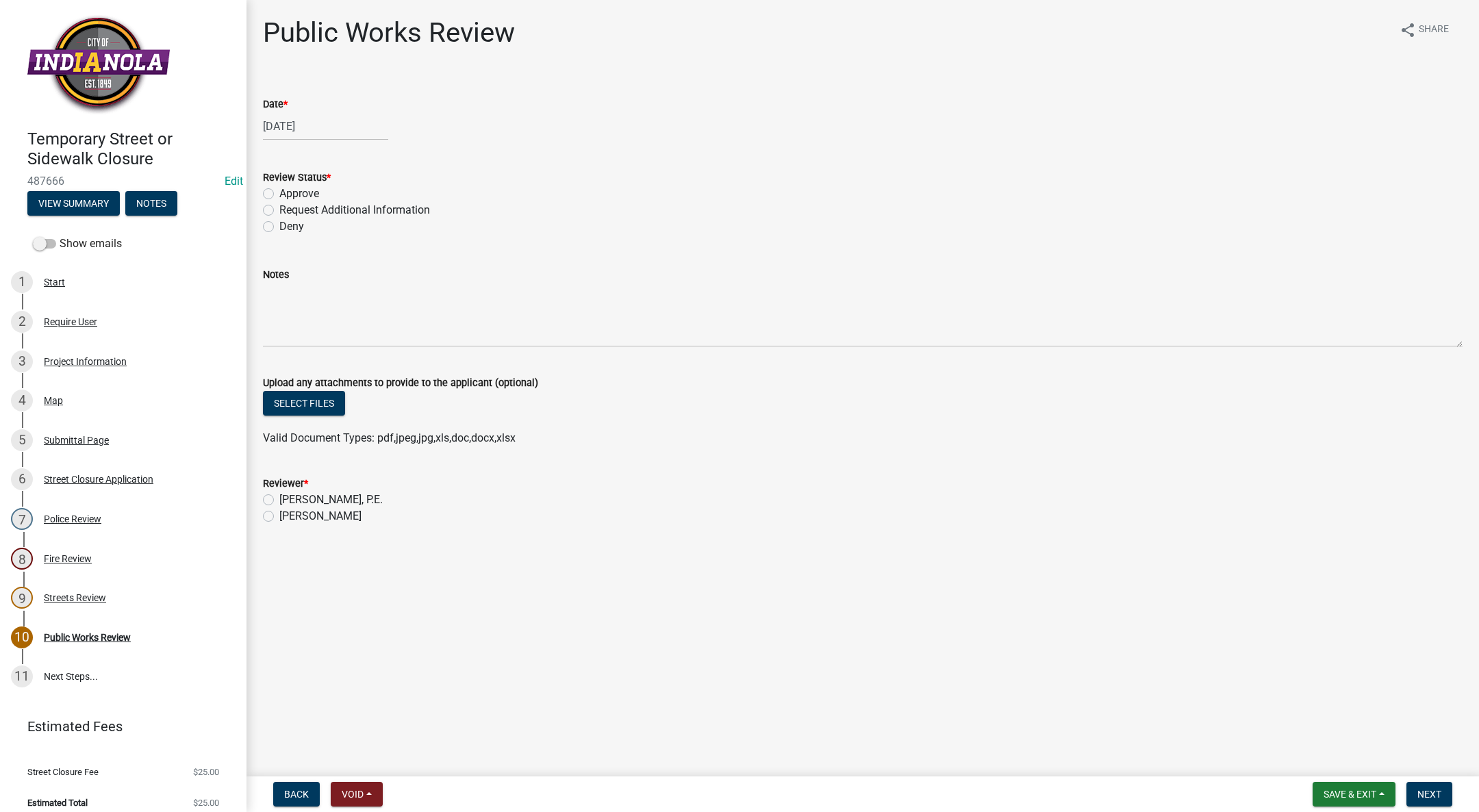
click at [279, 193] on label "Approve" at bounding box center [299, 193] width 40 height 16
click at [279, 193] on input "Approve" at bounding box center [283, 190] width 9 height 9
radio input "true"
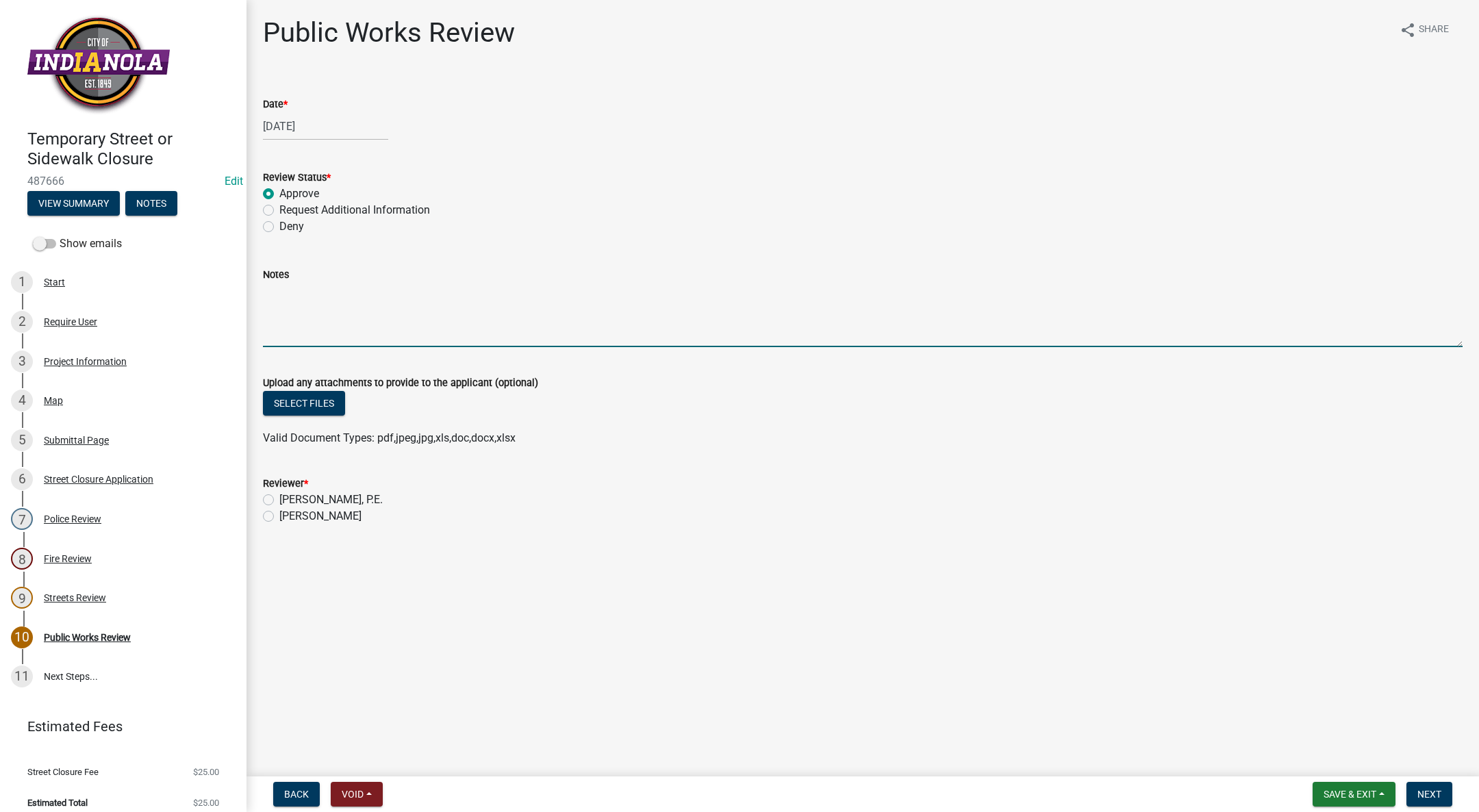
click at [342, 299] on textarea "Notes" at bounding box center [863, 314] width 1200 height 65
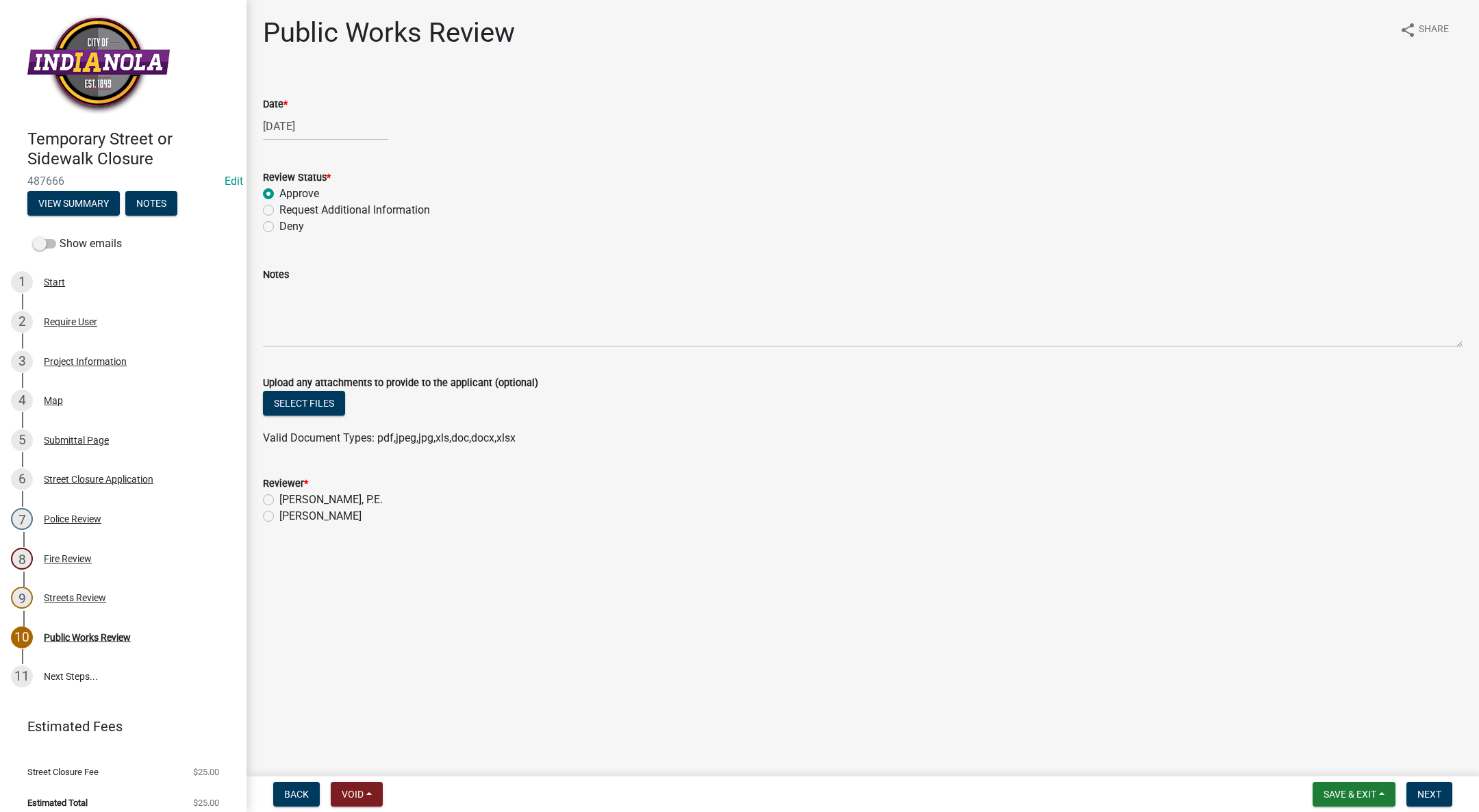
click at [279, 495] on label "Akhilesh Pal, P.E." at bounding box center [331, 499] width 104 height 16
click at [279, 495] on input "Akhilesh Pal, P.E." at bounding box center [283, 495] width 9 height 9
radio input "true"
click at [1434, 791] on span "Next" at bounding box center [1429, 794] width 24 height 11
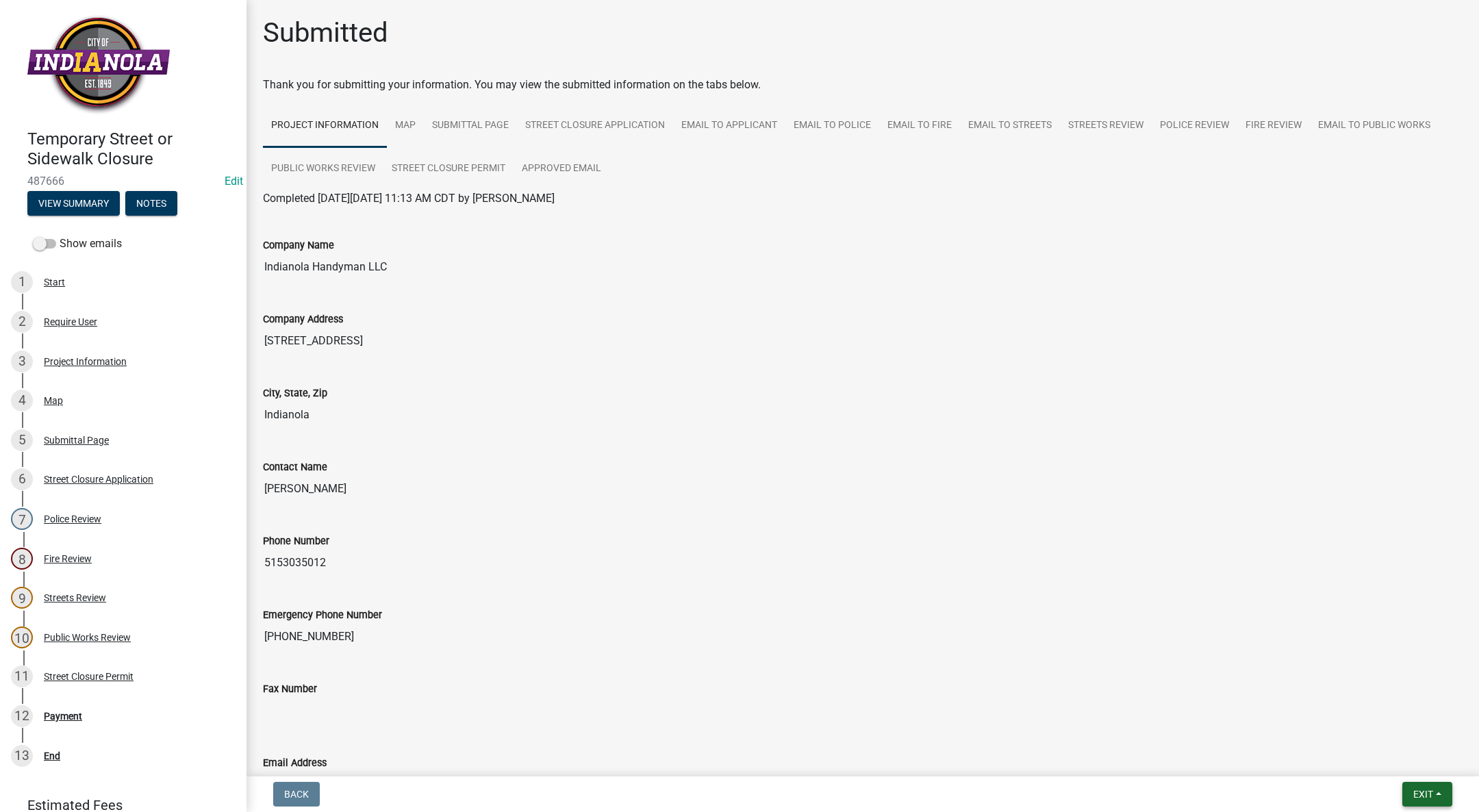
click at [1421, 797] on span "Exit" at bounding box center [1424, 794] width 20 height 11
click at [1407, 753] on button "Save & Exit" at bounding box center [1397, 758] width 109 height 33
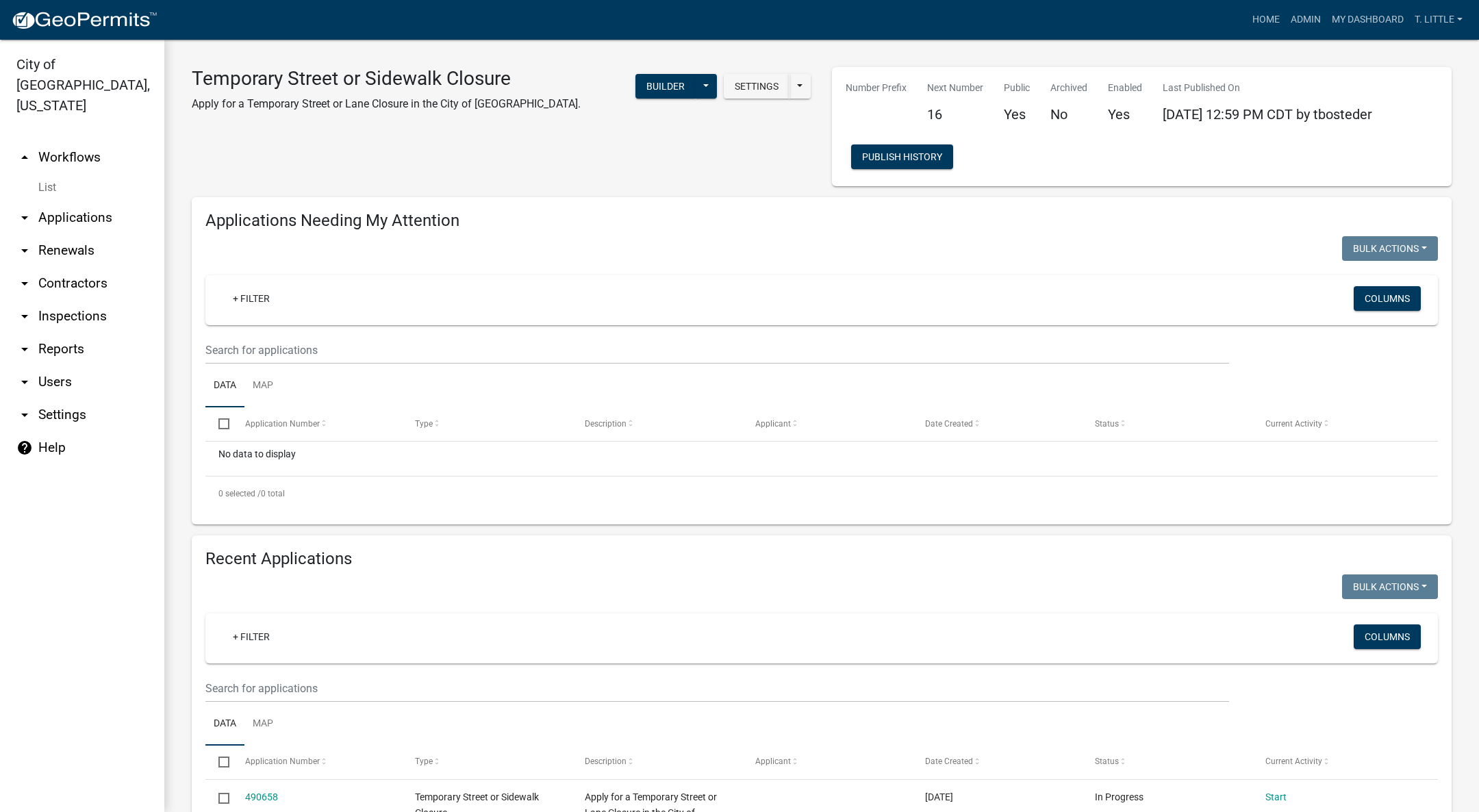
click at [1312, 4] on nav "Toggle drawer menu more_horiz Home Admin My Dashboard T. Little Admin Account L…" at bounding box center [739, 20] width 1479 height 40
click at [1311, 19] on link "Admin" at bounding box center [1306, 20] width 41 height 26
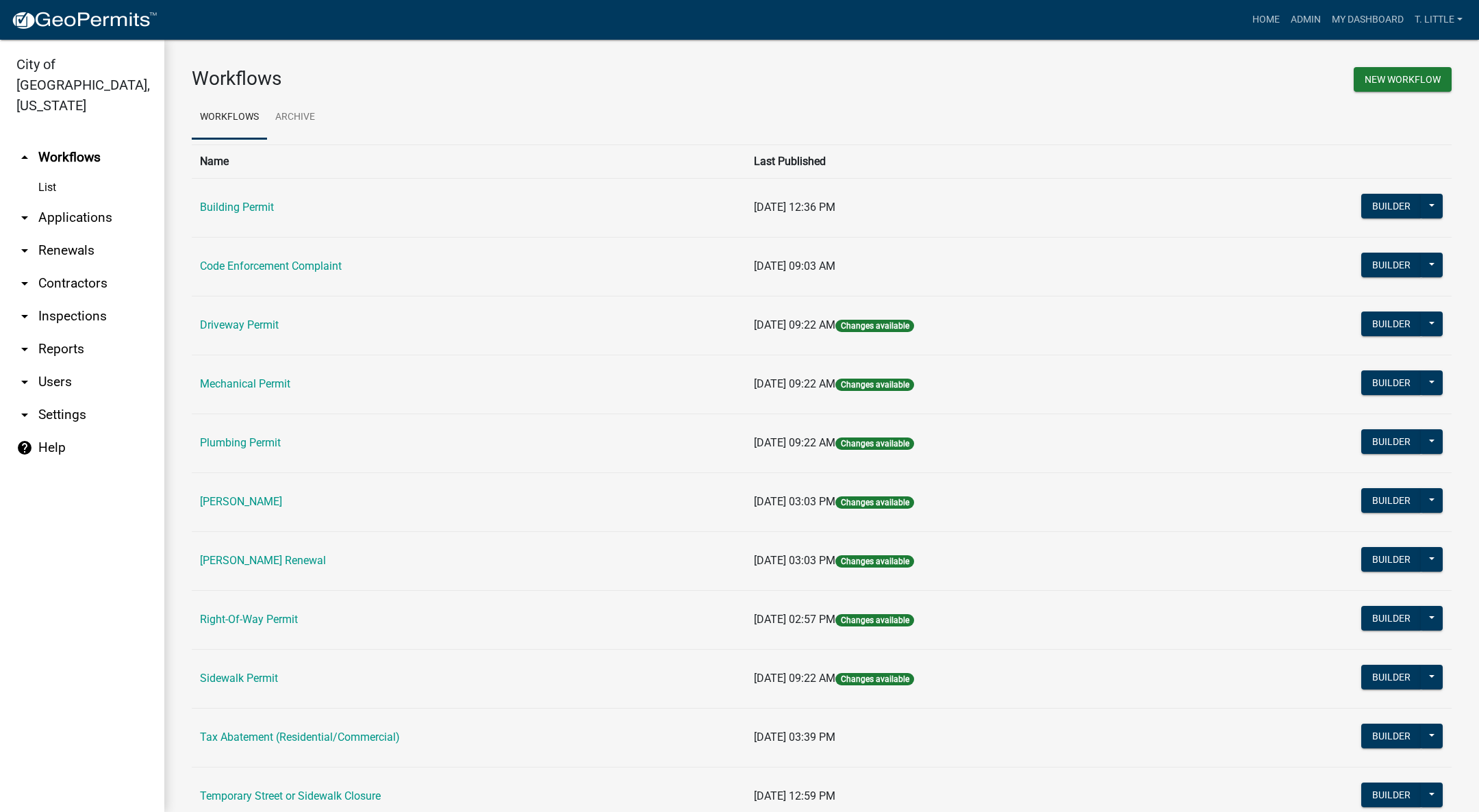
click at [218, 207] on link "Building Permit" at bounding box center [237, 207] width 74 height 13
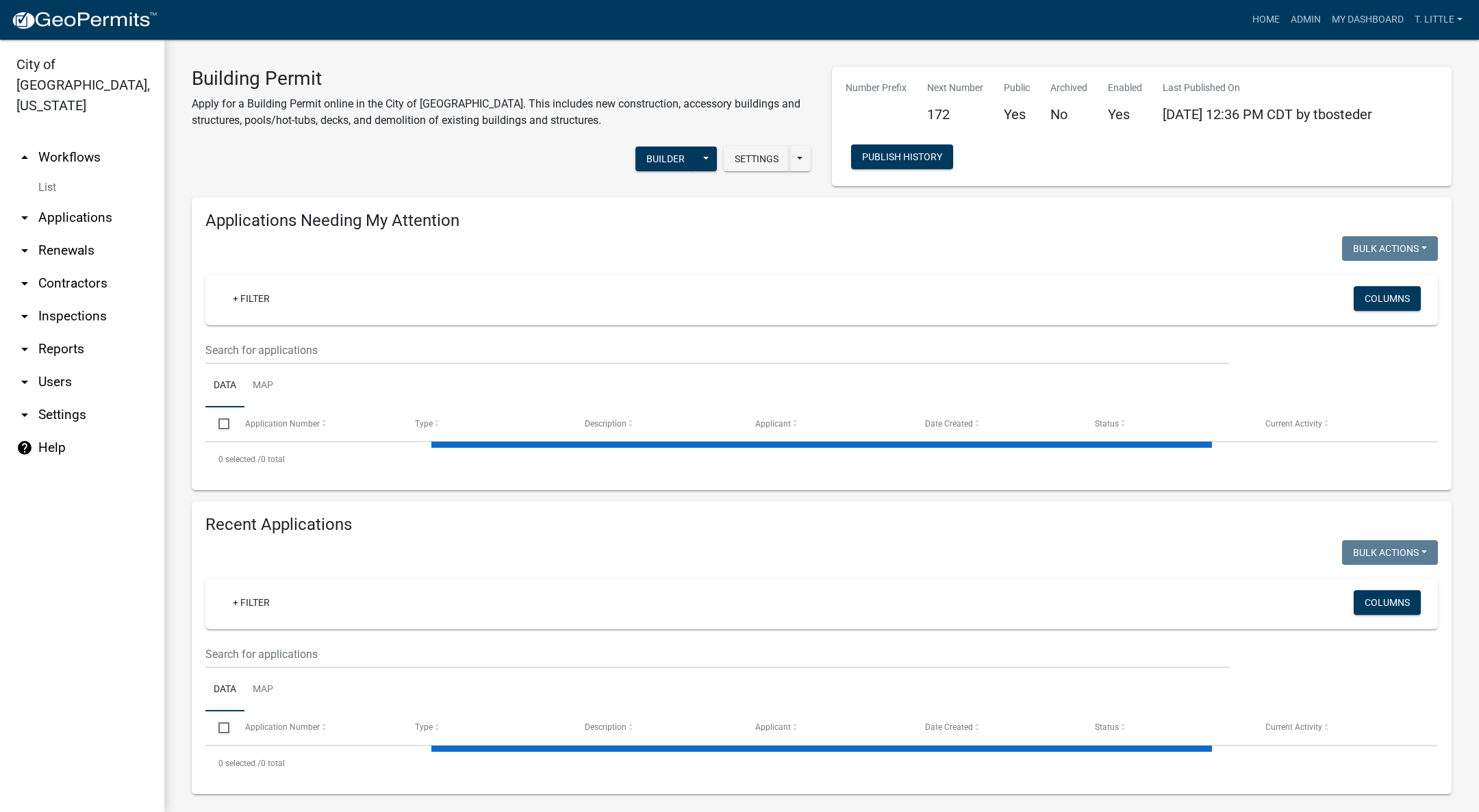
select select "3: 100"
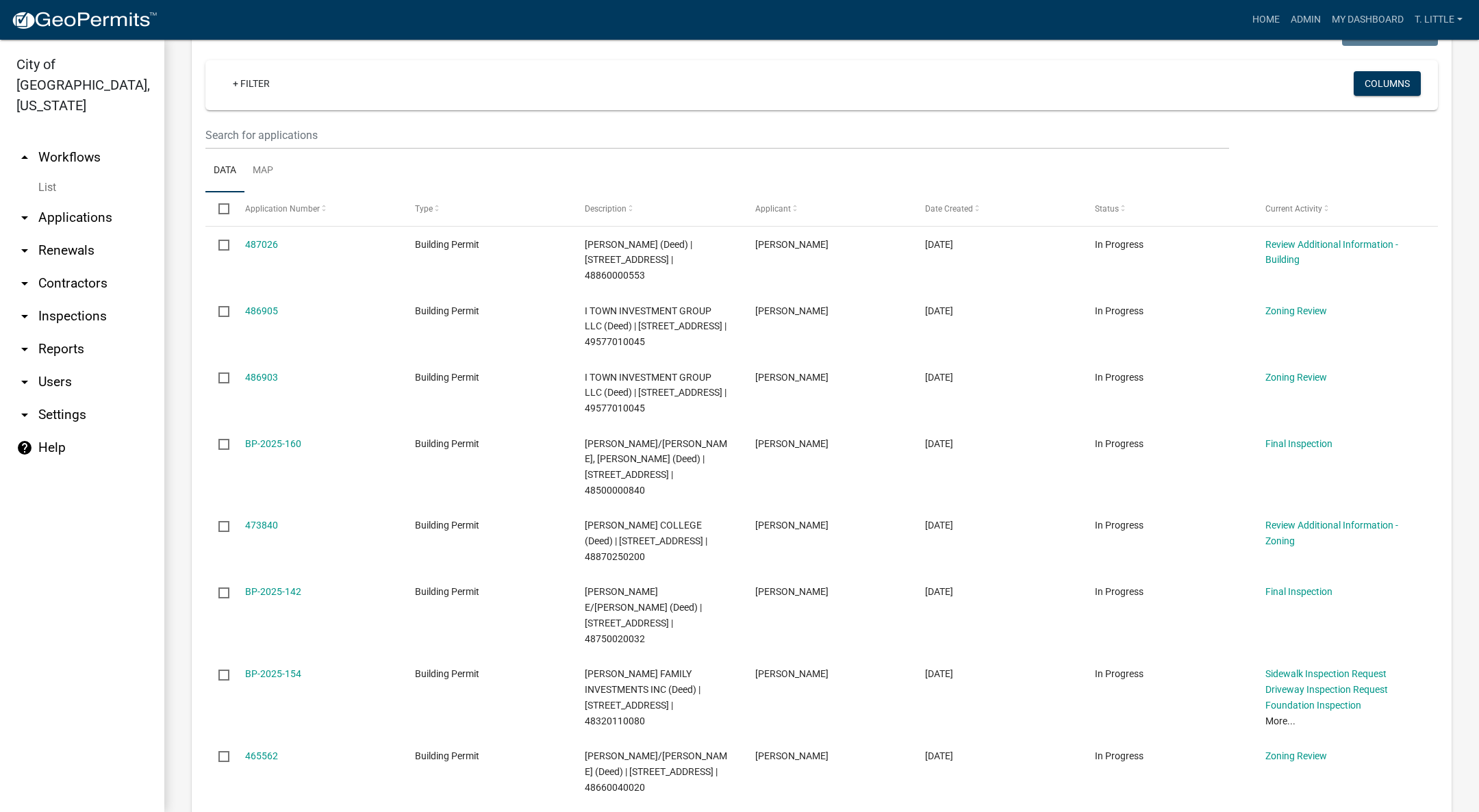
scroll to position [308, 0]
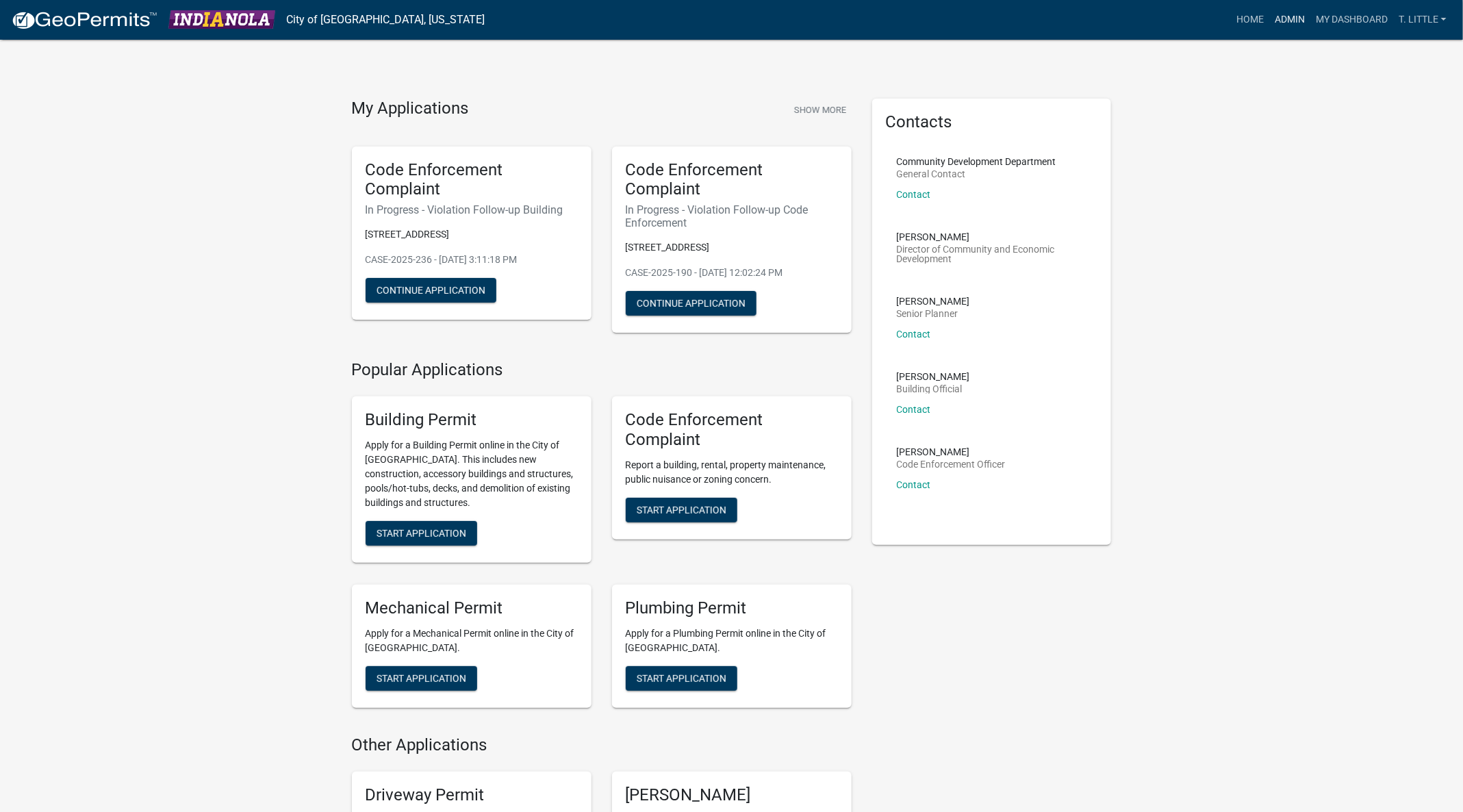
click at [1296, 16] on link "Admin" at bounding box center [1290, 20] width 41 height 26
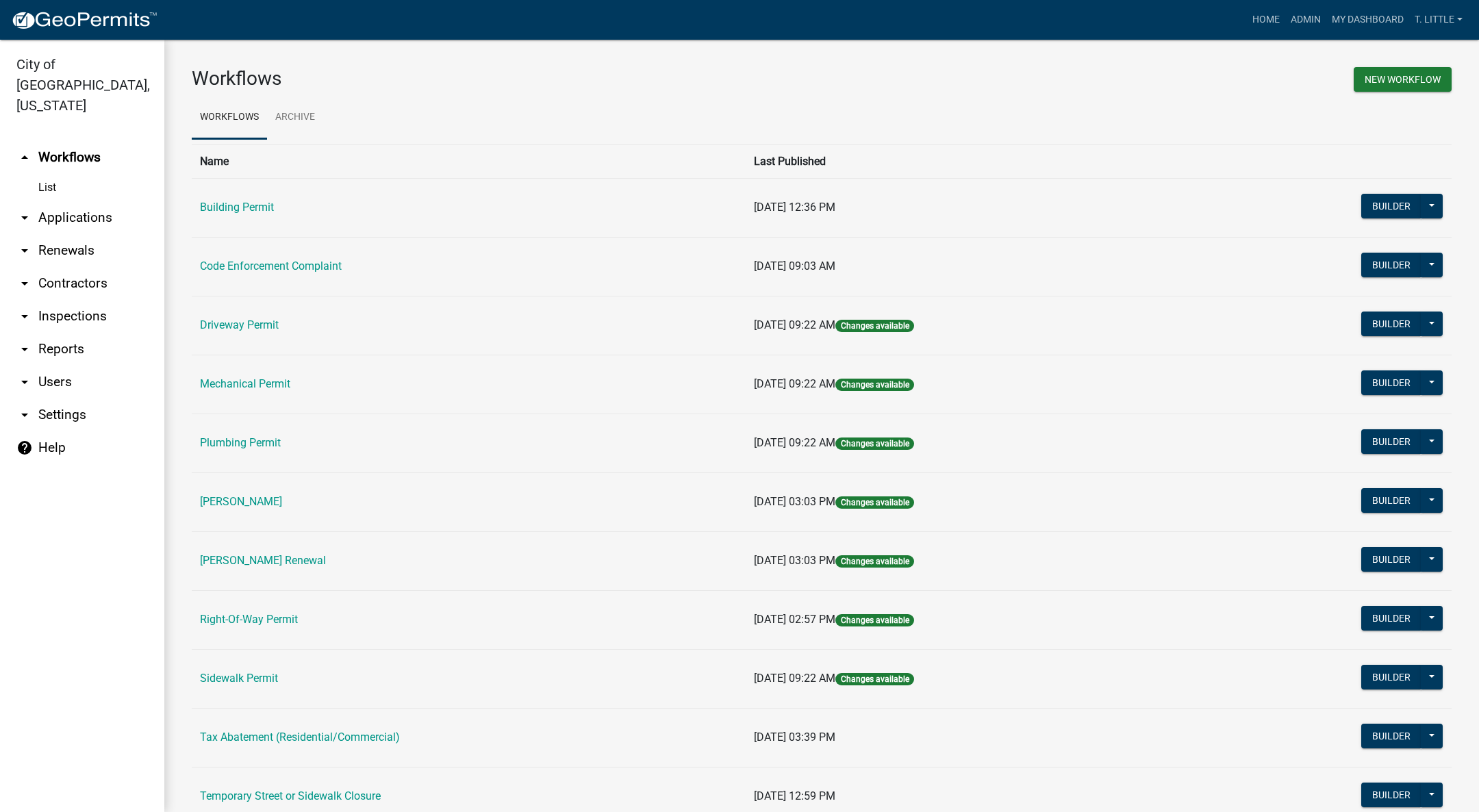
click at [246, 202] on link "Building Permit" at bounding box center [237, 207] width 74 height 13
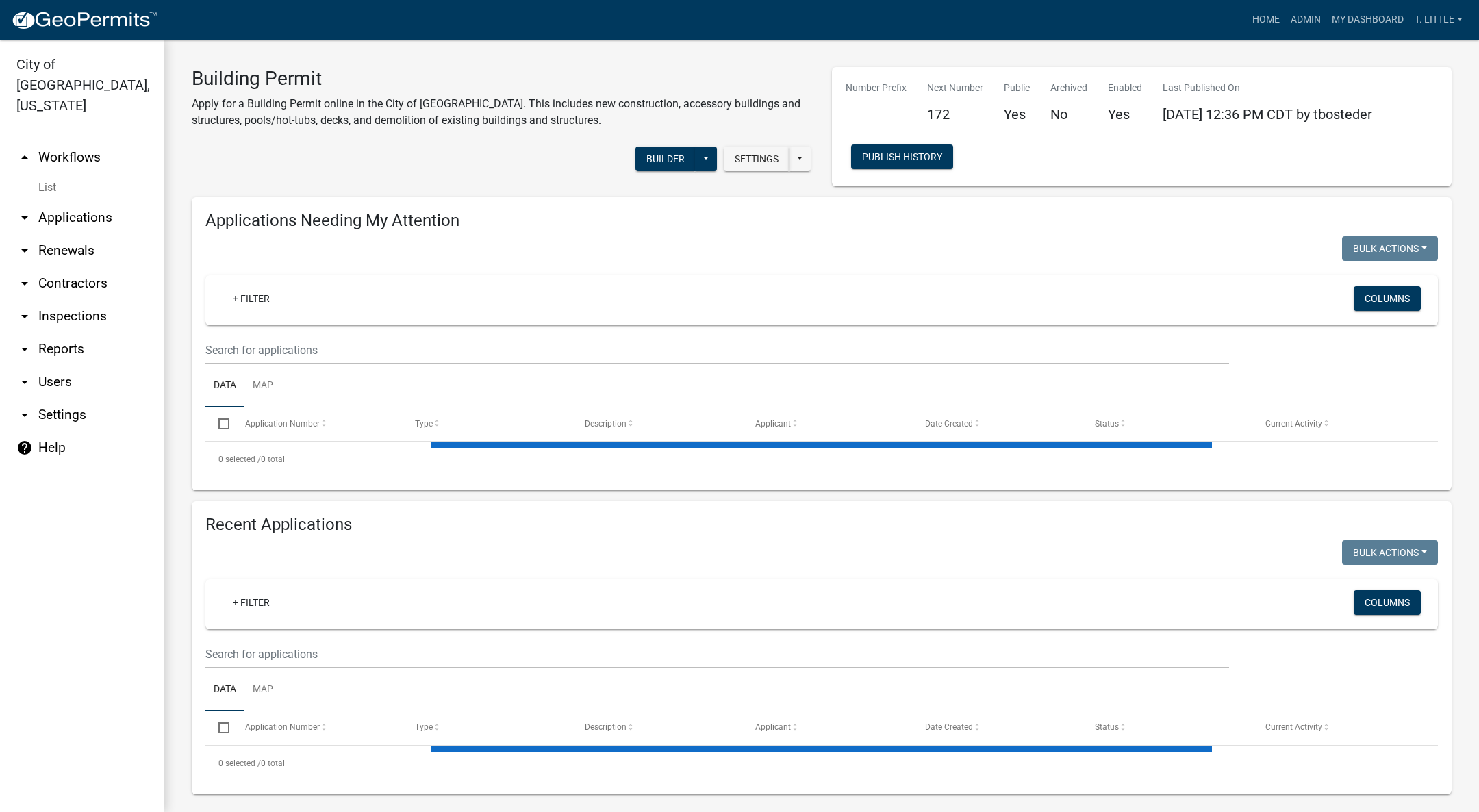
select select "3: 100"
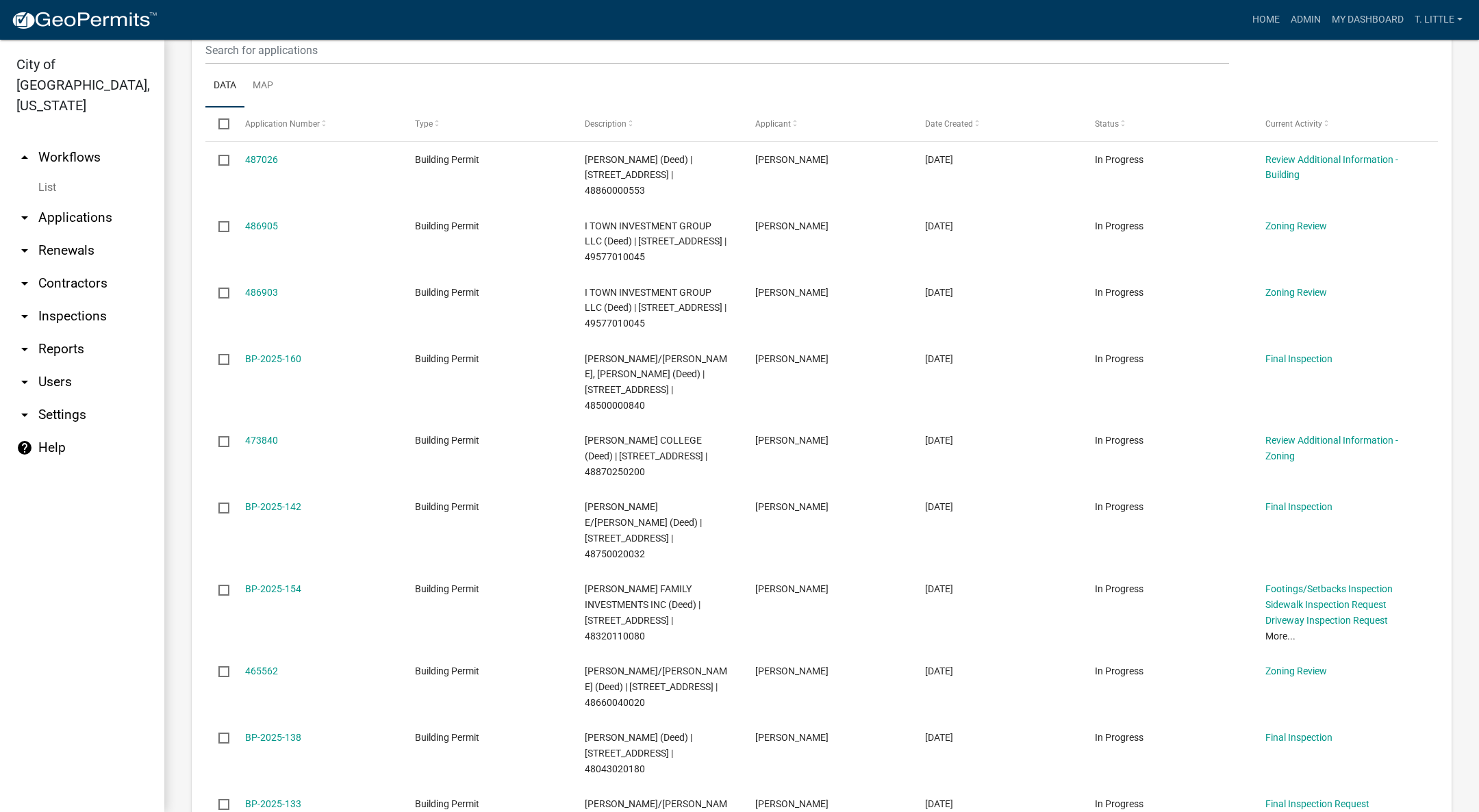
scroll to position [308, 0]
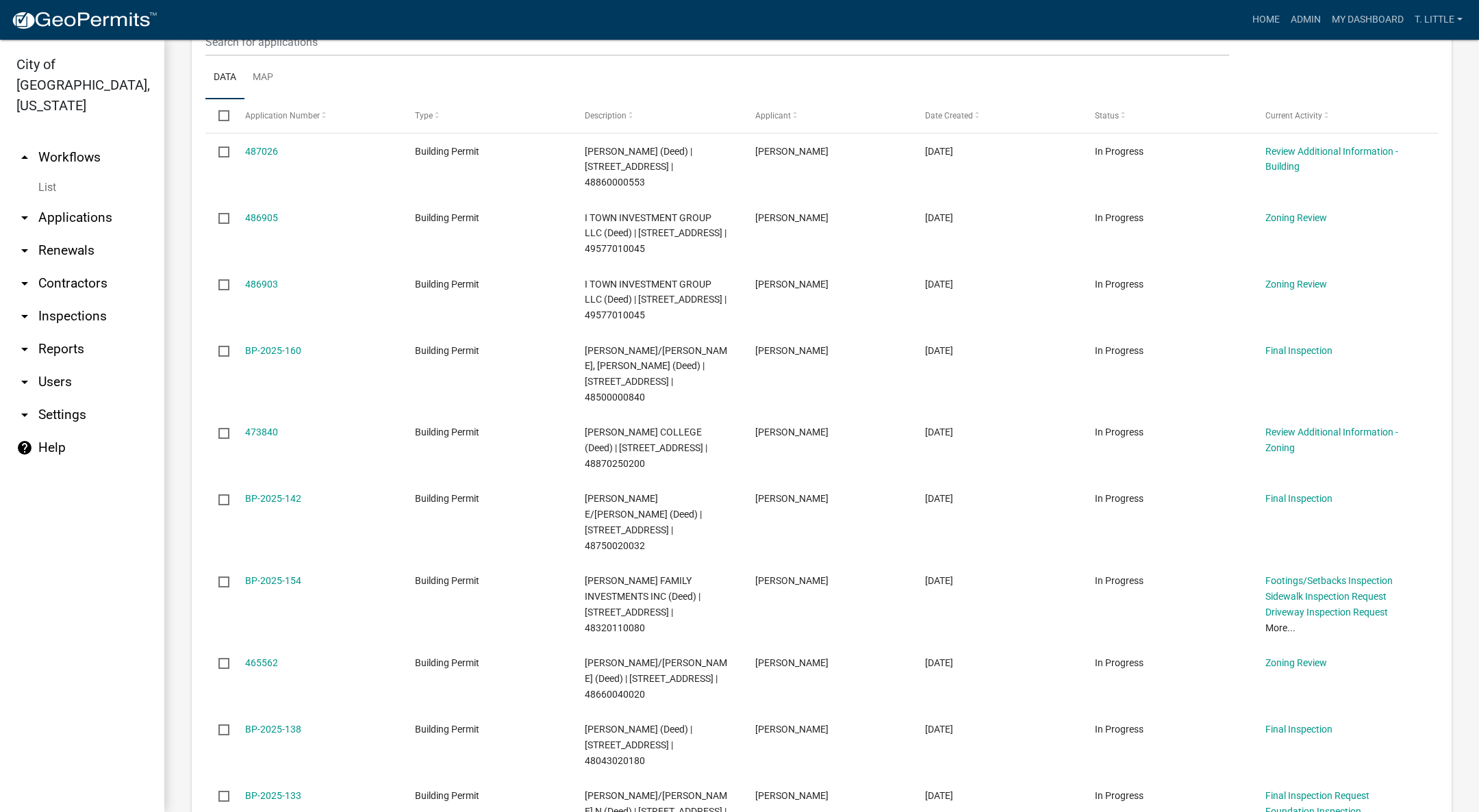
click at [284, 575] on link "BP-2025-154" at bounding box center [273, 580] width 56 height 11
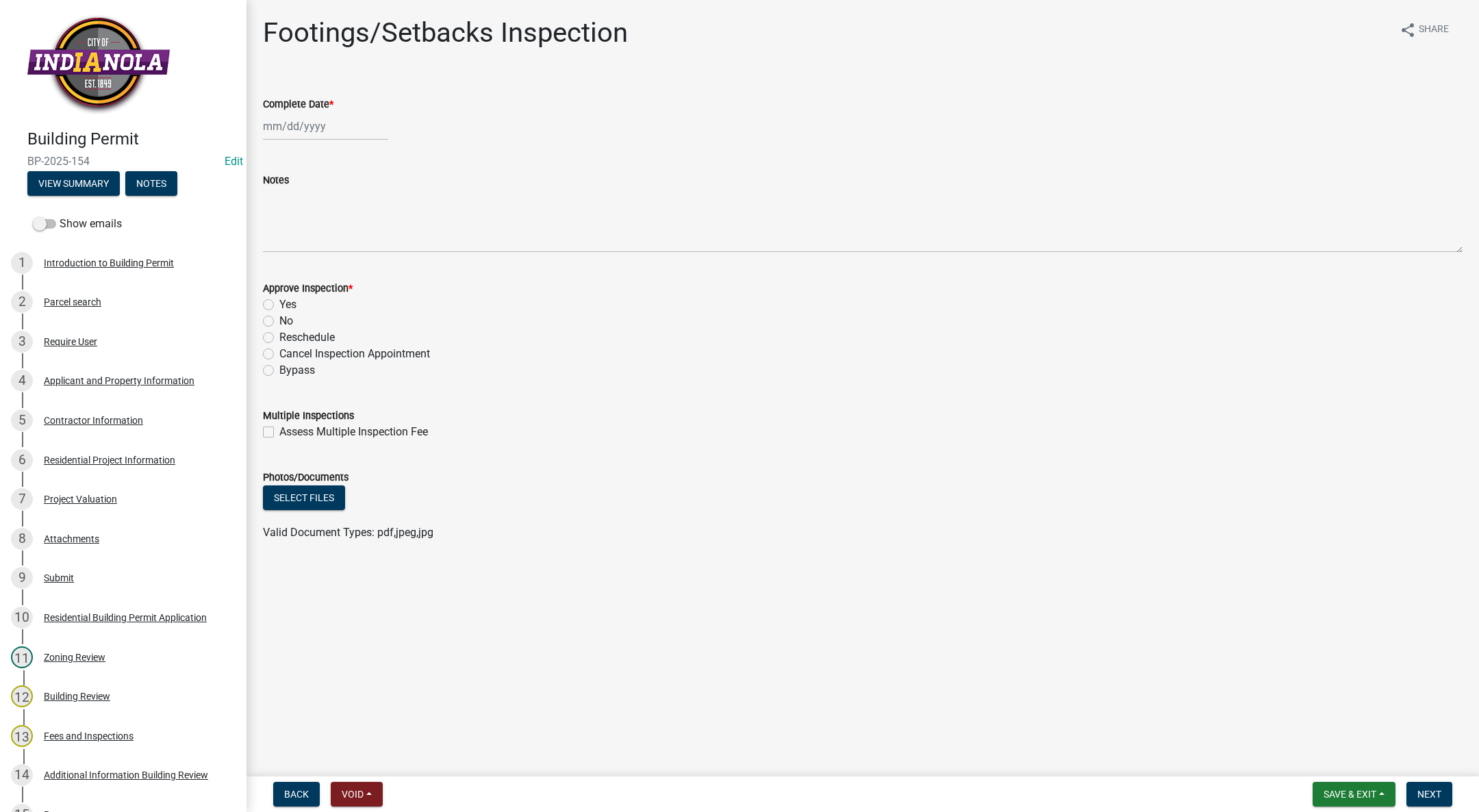
click at [282, 136] on div at bounding box center [325, 126] width 125 height 28
select select "10"
select select "2025"
click at [364, 214] on div "10" at bounding box center [364, 221] width 22 height 22
type input "[DATE]"
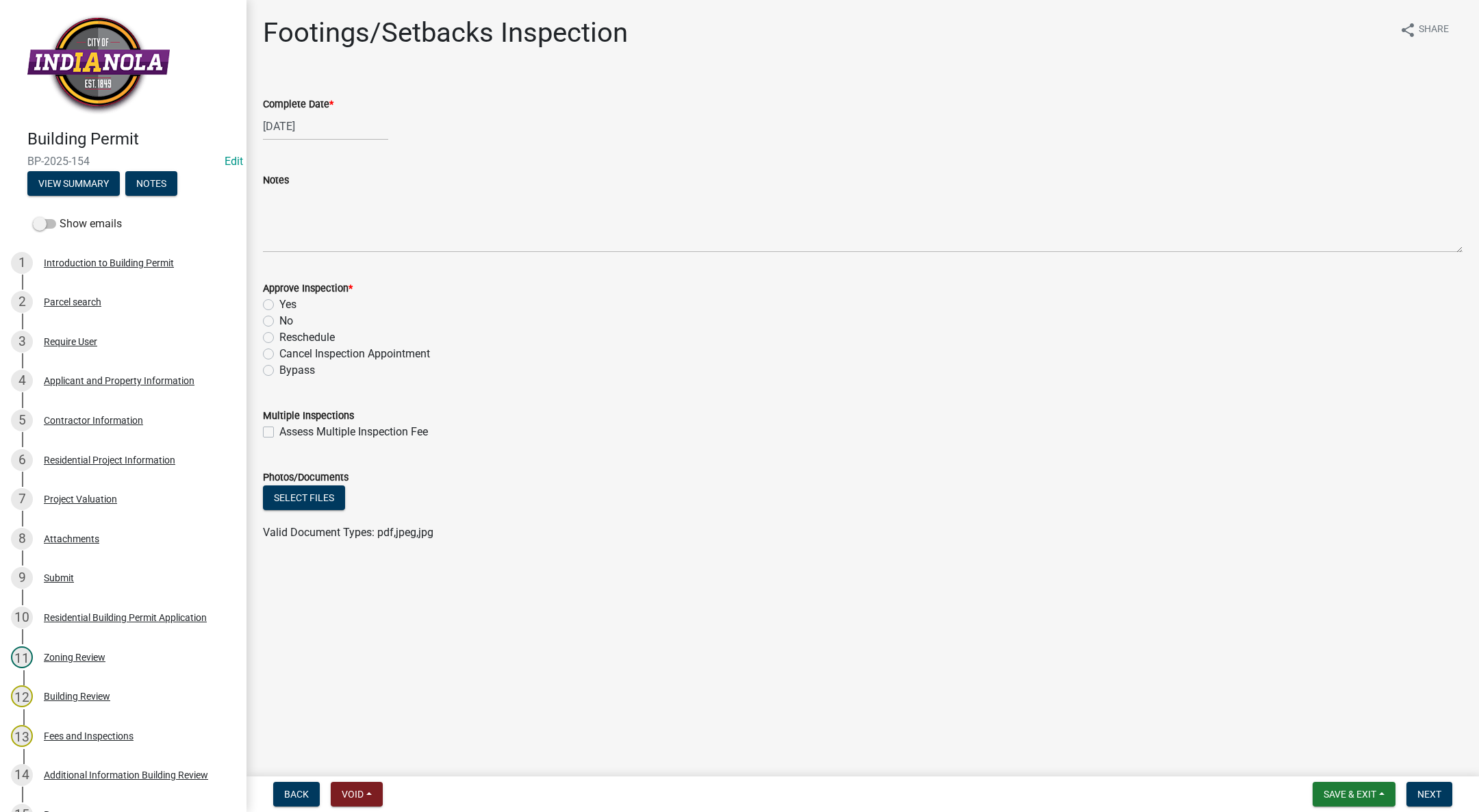
click at [279, 322] on label "No" at bounding box center [285, 321] width 13 height 16
click at [279, 322] on input "No" at bounding box center [283, 317] width 9 height 9
radio input "true"
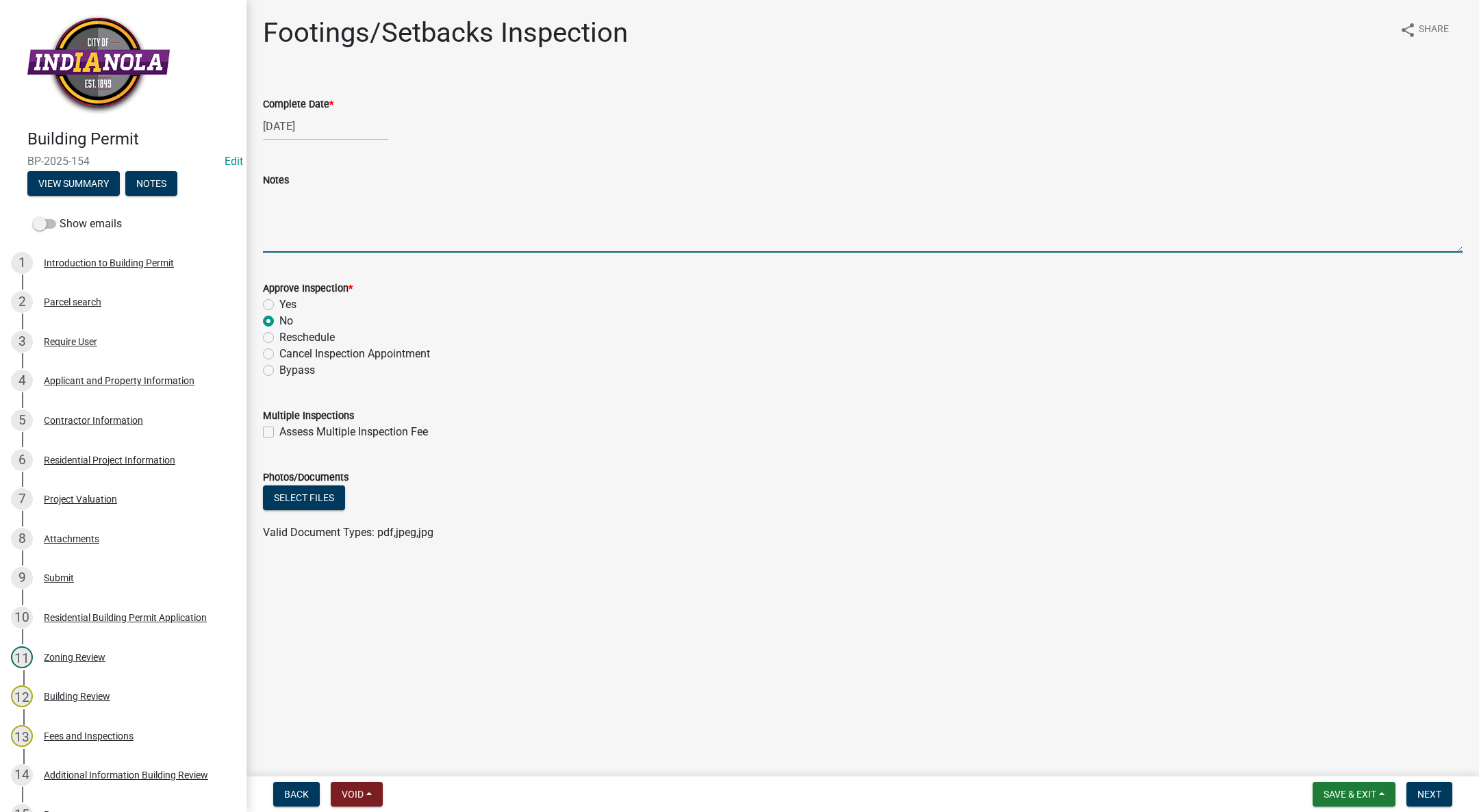
click at [319, 210] on textarea "Notes" at bounding box center [863, 220] width 1200 height 65
type textarea "Need soil bearing report. Please email to [EMAIL_ADDRESS][DOMAIN_NAME]"
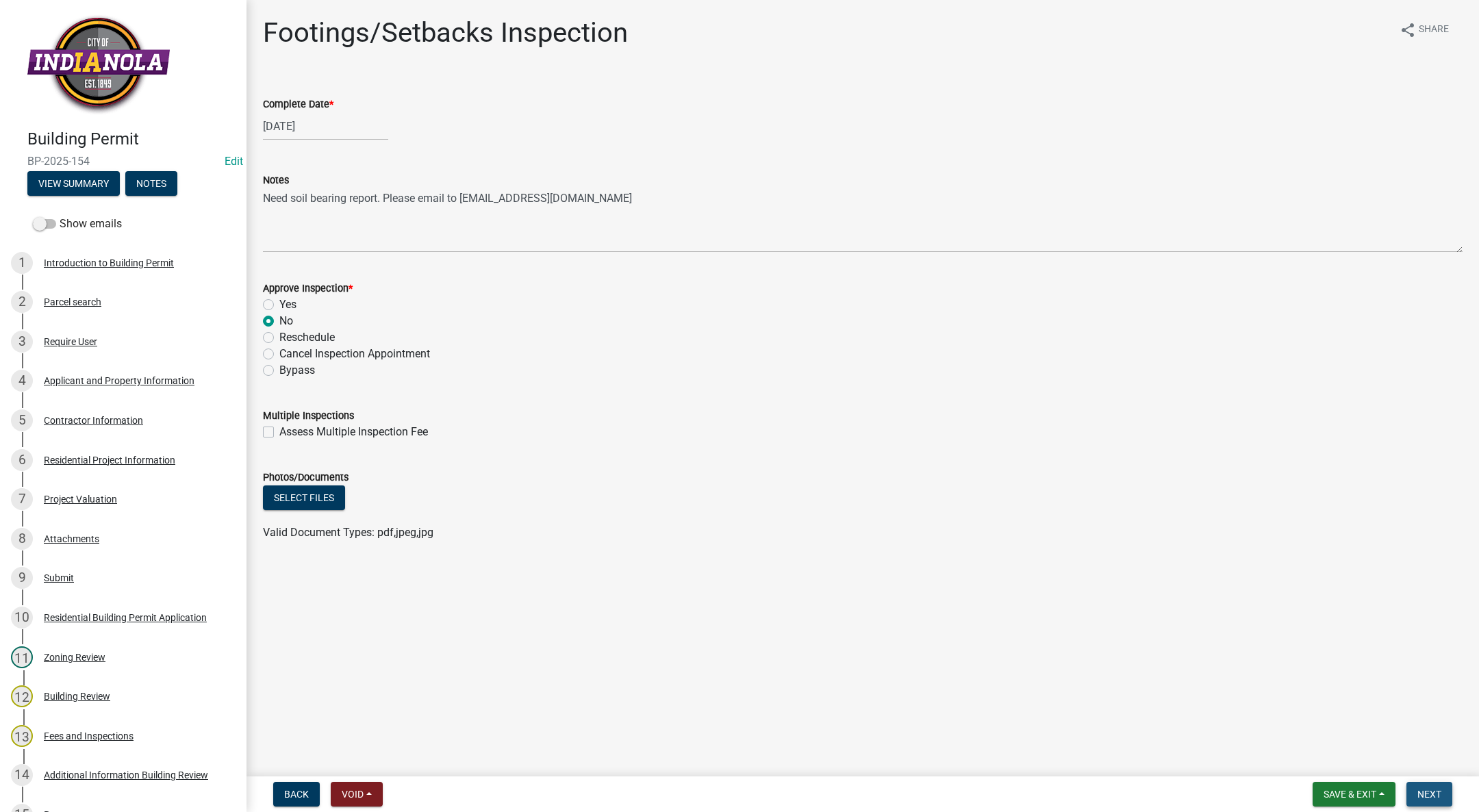
click at [1429, 794] on span "Next" at bounding box center [1429, 794] width 24 height 11
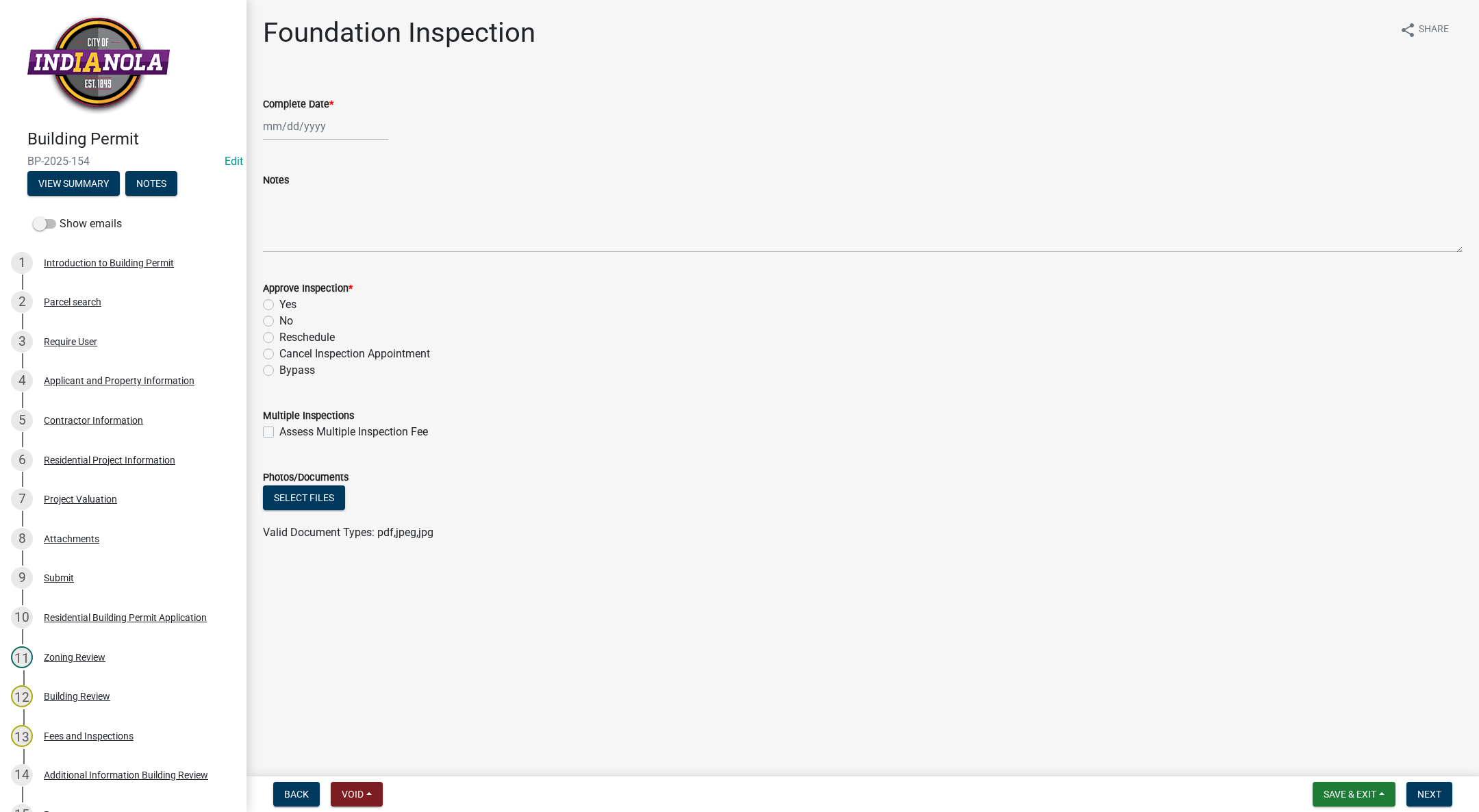
drag, startPoint x: 1367, startPoint y: 776, endPoint x: 1368, endPoint y: 785, distance: 9.1
click at [1368, 775] on div "Building Permit BP-2025-154 Edit View Summary Notes Show emails 1 Introduction …" at bounding box center [739, 406] width 1479 height 812
click at [1370, 786] on button "Save & Exit" at bounding box center [1354, 794] width 83 height 25
click at [1368, 751] on button "Save & Exit" at bounding box center [1341, 758] width 109 height 33
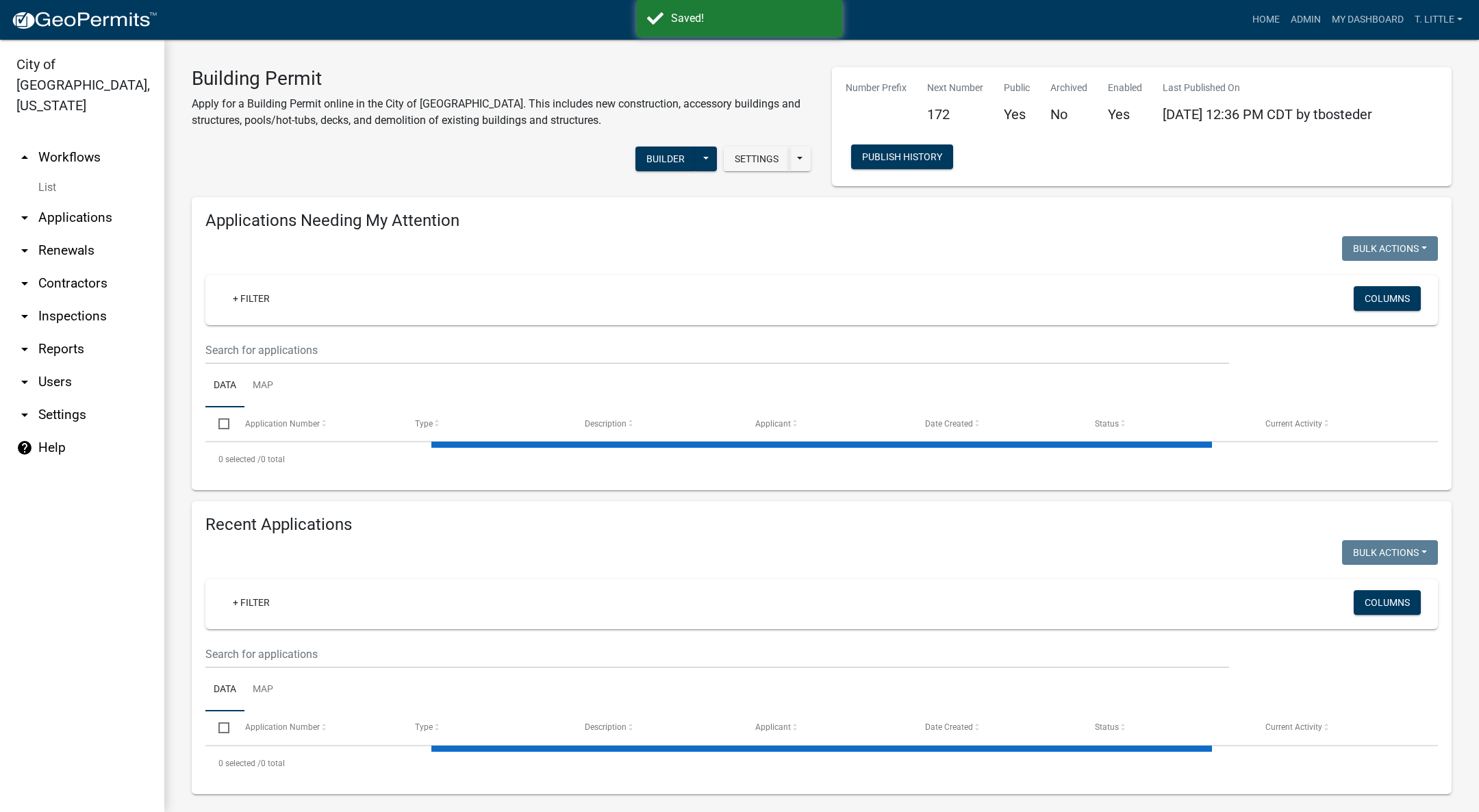
select select "3: 100"
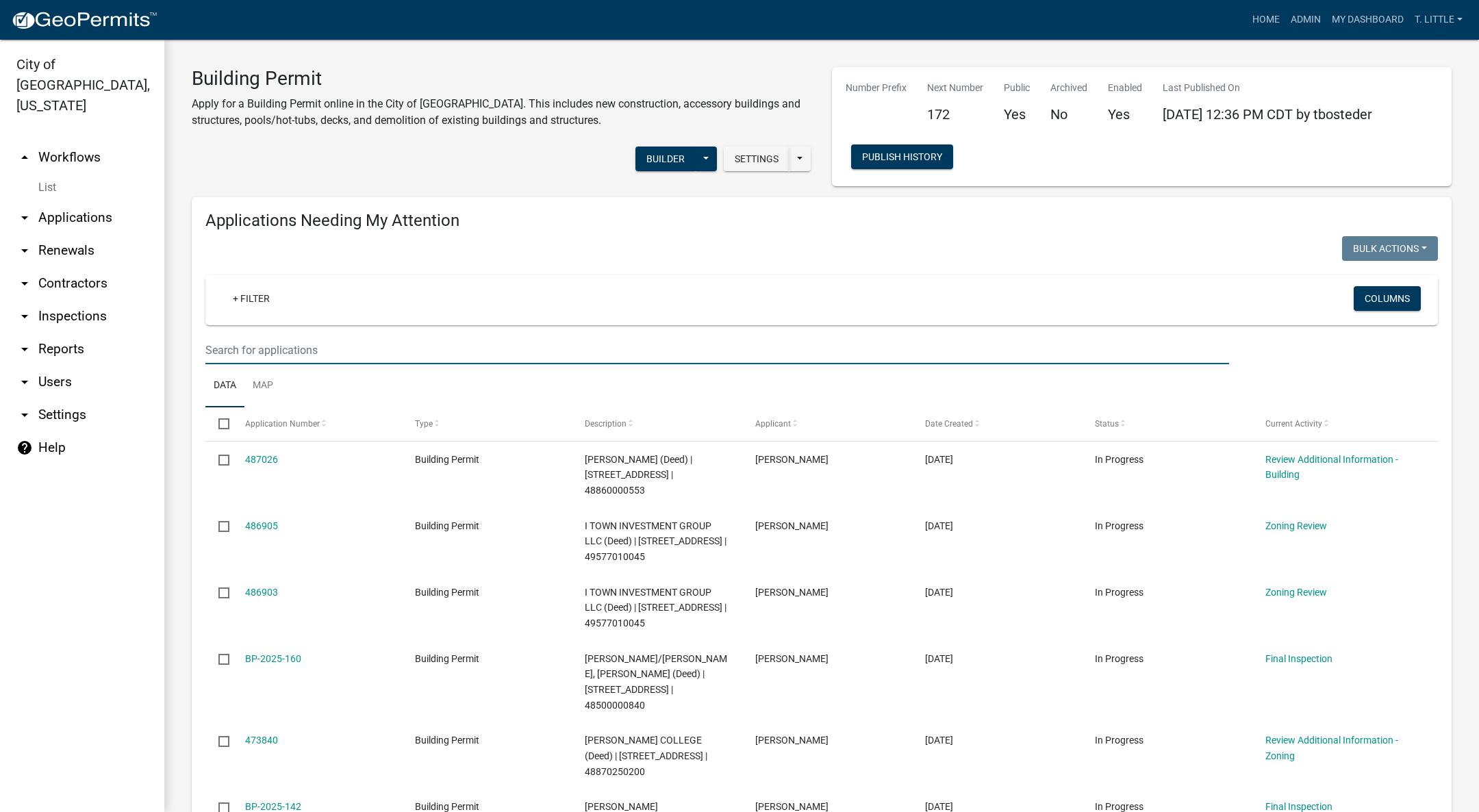
click at [359, 349] on input "text" at bounding box center [717, 351] width 1024 height 28
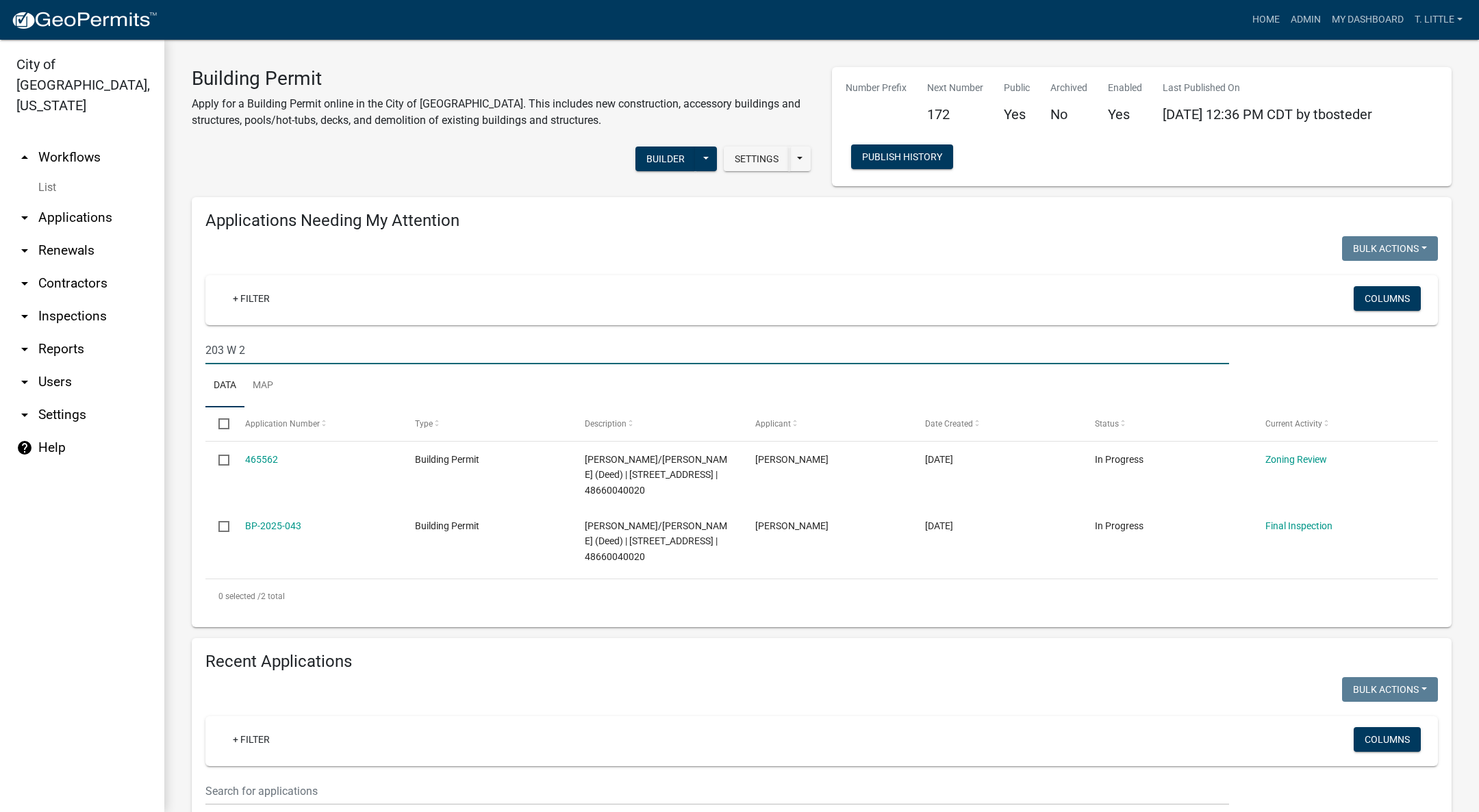
type input "203 W 2"
click at [271, 518] on div "BP-2025-043" at bounding box center [317, 526] width 144 height 16
click at [271, 520] on link "BP-2025-043" at bounding box center [273, 525] width 56 height 11
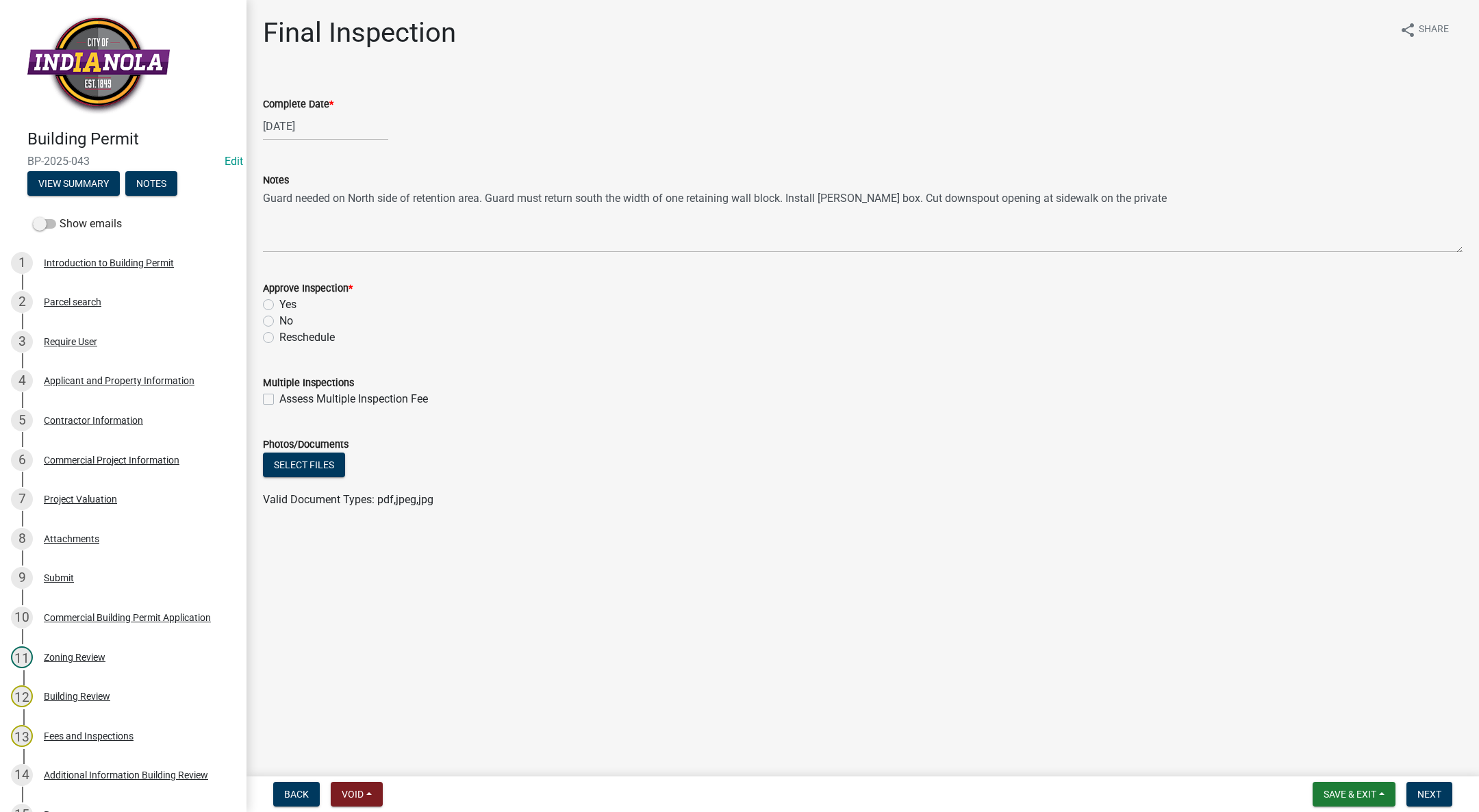
click at [279, 318] on label "No" at bounding box center [285, 321] width 13 height 16
click at [279, 318] on input "No" at bounding box center [283, 317] width 9 height 9
radio input "true"
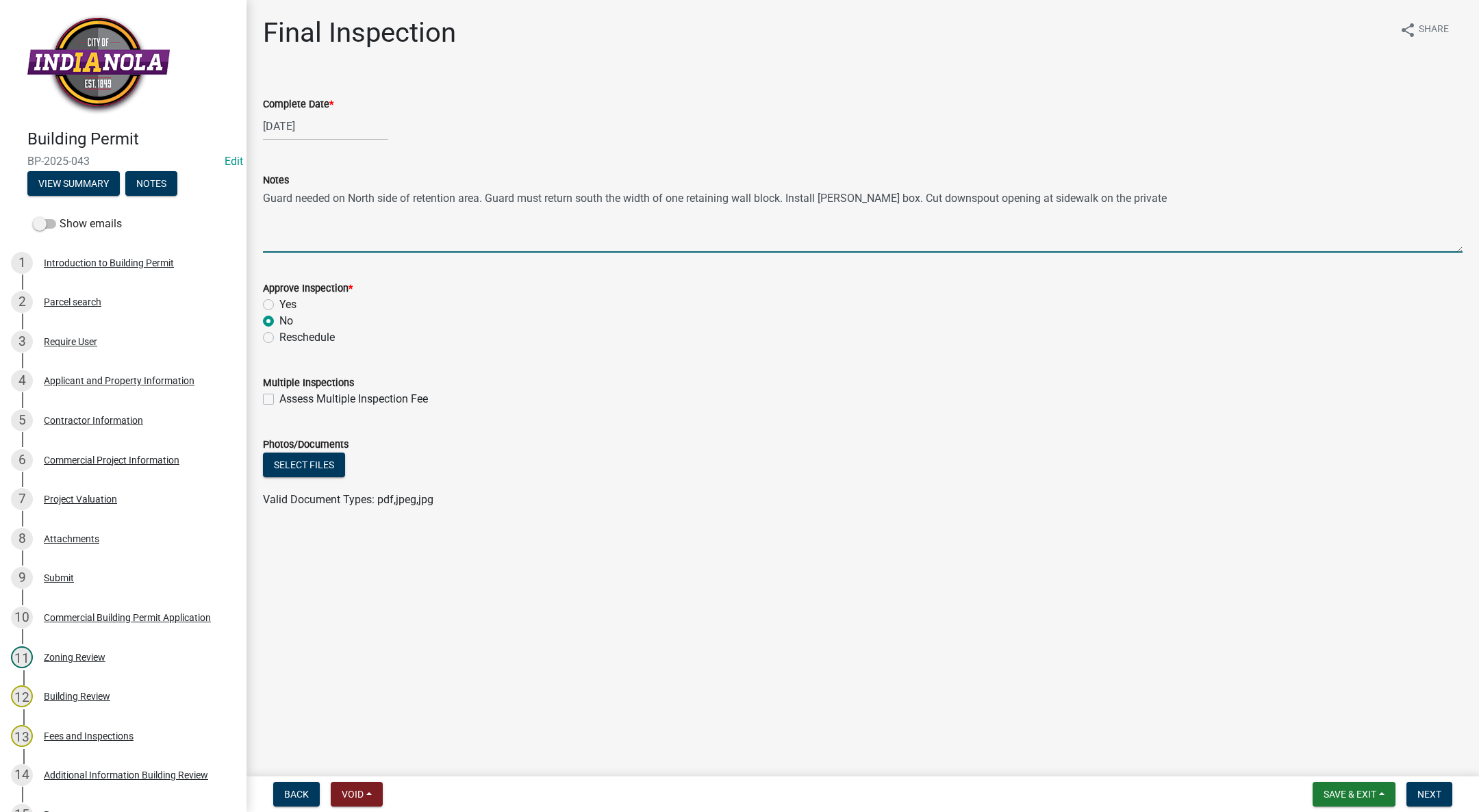
drag, startPoint x: 1125, startPoint y: 201, endPoint x: 222, endPoint y: 224, distance: 903.3
click at [222, 224] on div "Building Permit BP-2025-043 Edit View Summary Notes Show emails 1 Introduction …" at bounding box center [739, 406] width 1479 height 812
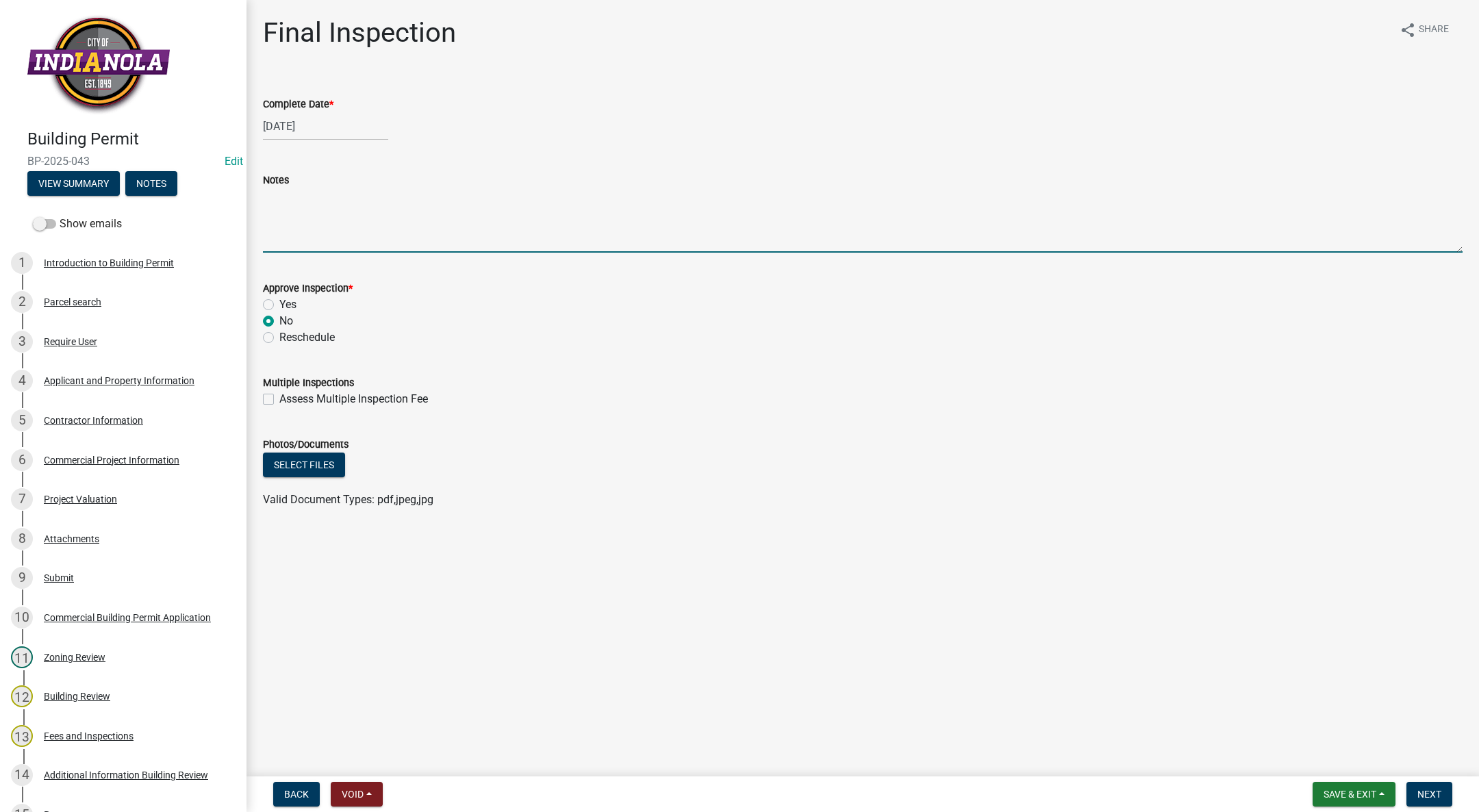
type textarea "D"
click at [525, 199] on textarea "Old driveway approach along E [GEOGRAPHIC_DATA] needs cur" at bounding box center [863, 220] width 1200 height 65
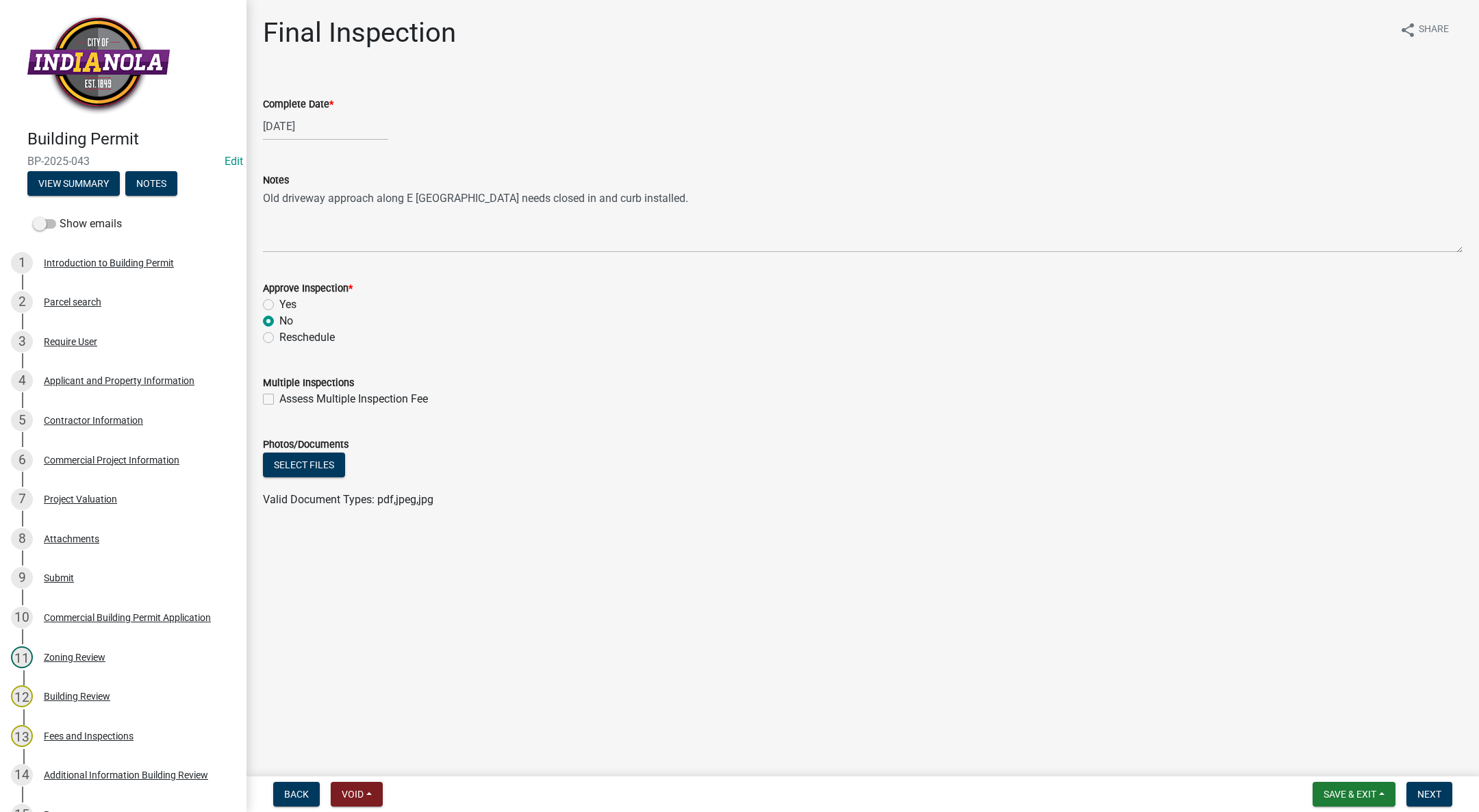
click at [261, 202] on div "Notes Old driveway approach along E [GEOGRAPHIC_DATA] needs closed in and curb …" at bounding box center [863, 202] width 1221 height 100
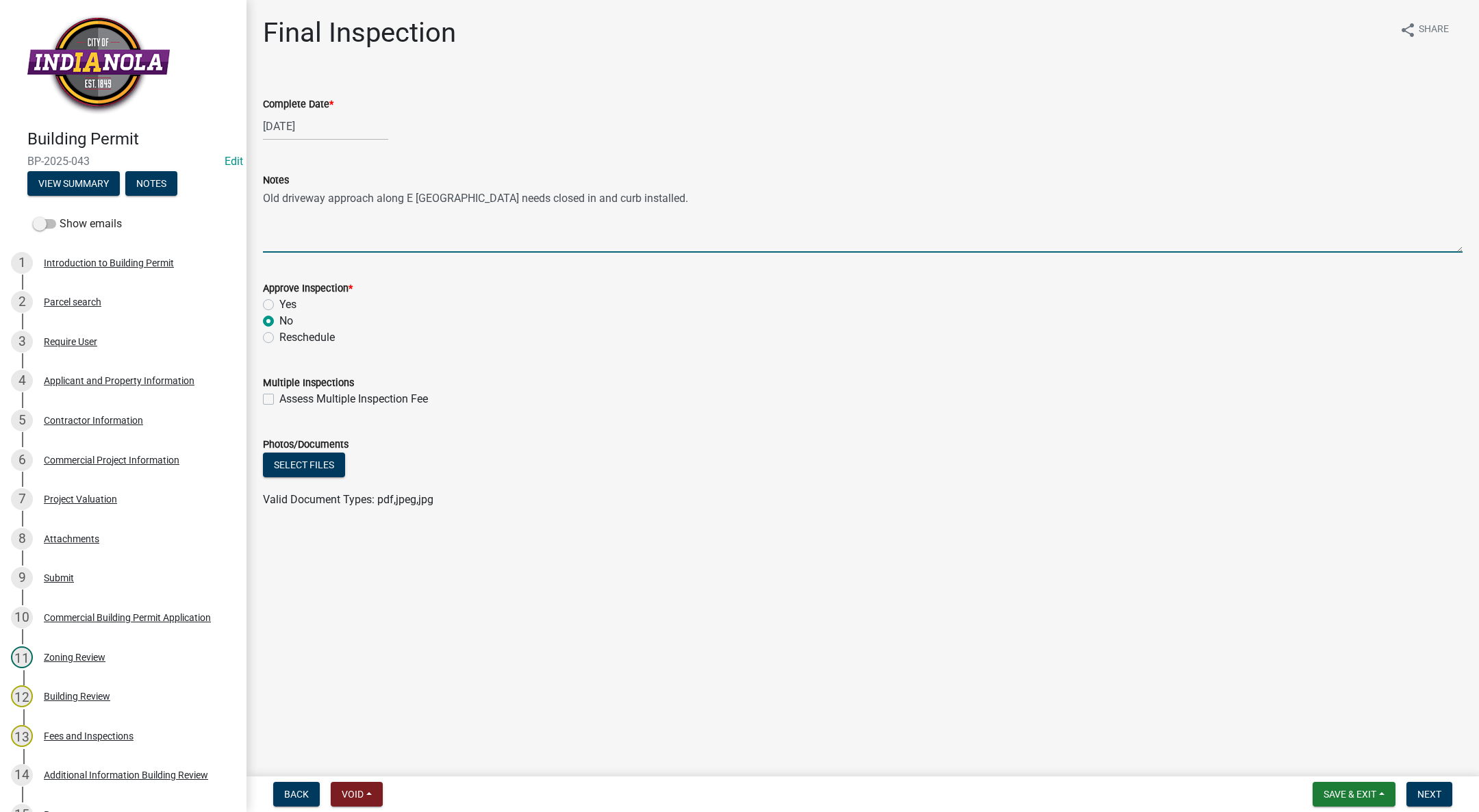
click at [263, 199] on textarea "Old driveway approach along E [GEOGRAPHIC_DATA] needs closed in and curb instal…" at bounding box center [863, 220] width 1200 height 65
type textarea "Old driveway approach along E [GEOGRAPHIC_DATA] needs closed in and curb instal…"
click at [1426, 789] on span "Next" at bounding box center [1429, 794] width 24 height 11
